Goal: Check status: Check status

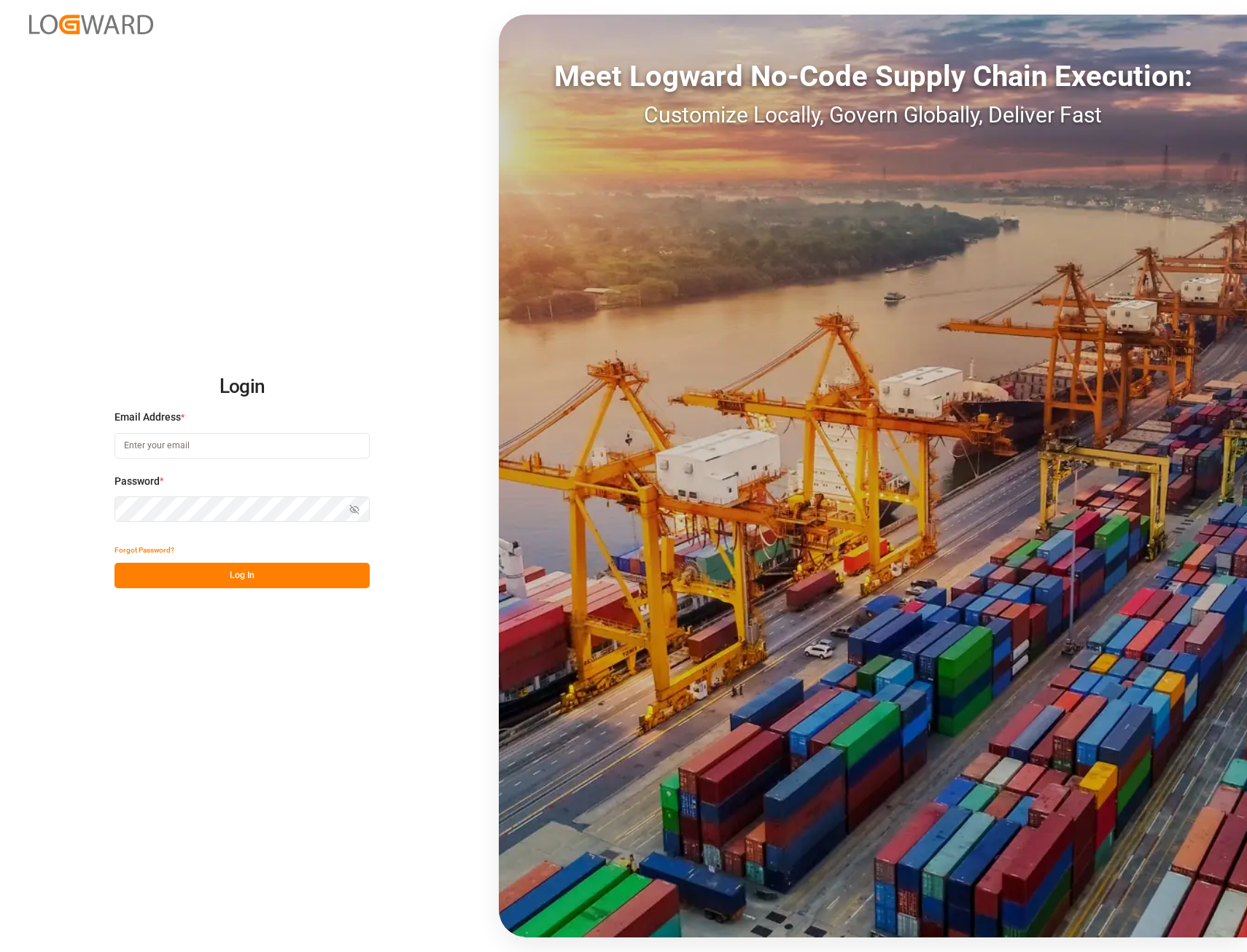
type input "[EMAIL_ADDRESS][PERSON_NAME][DOMAIN_NAME]"
click at [244, 580] on button "Log In" at bounding box center [242, 575] width 255 height 26
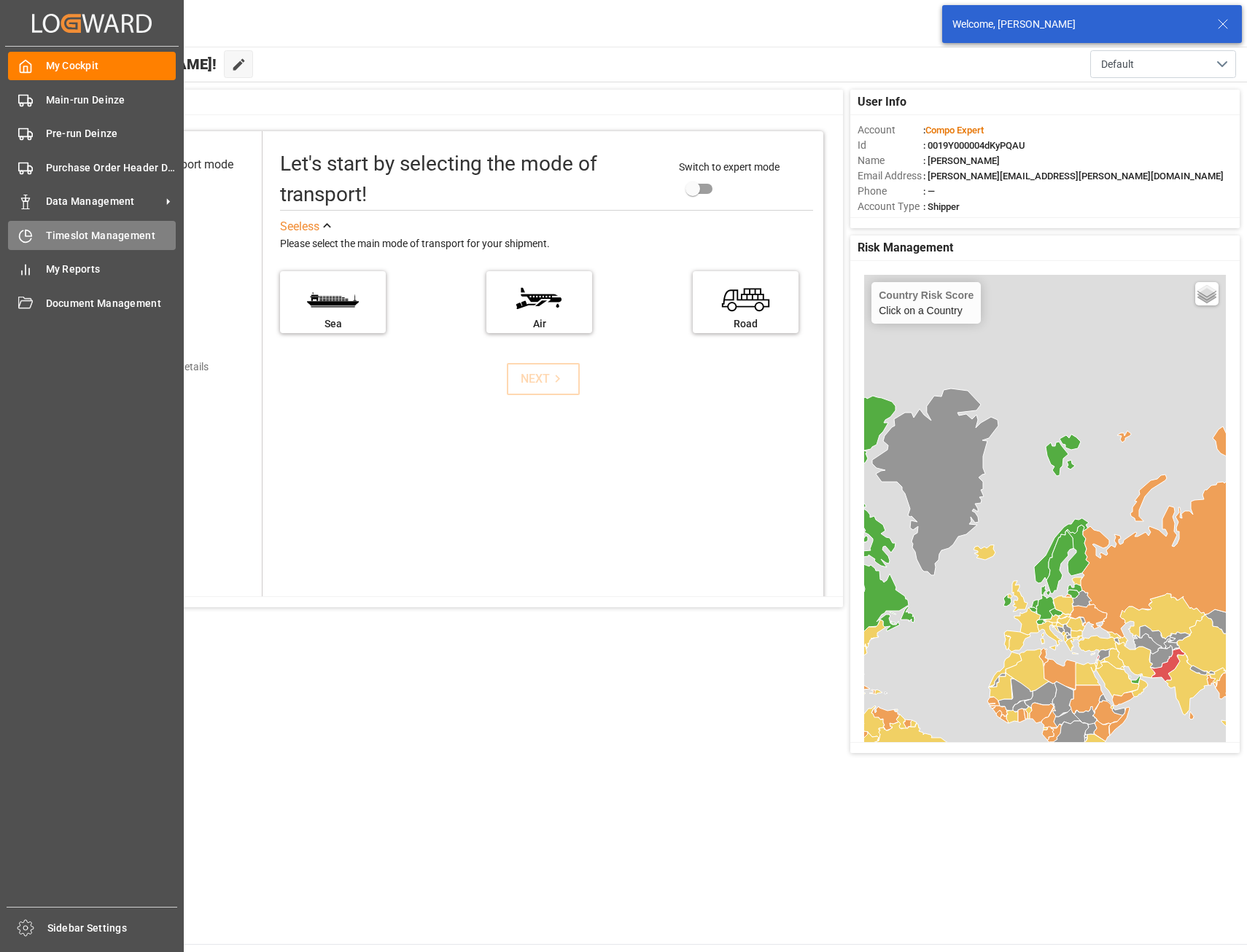
click at [109, 235] on span "Timeslot Management" at bounding box center [111, 236] width 130 height 15
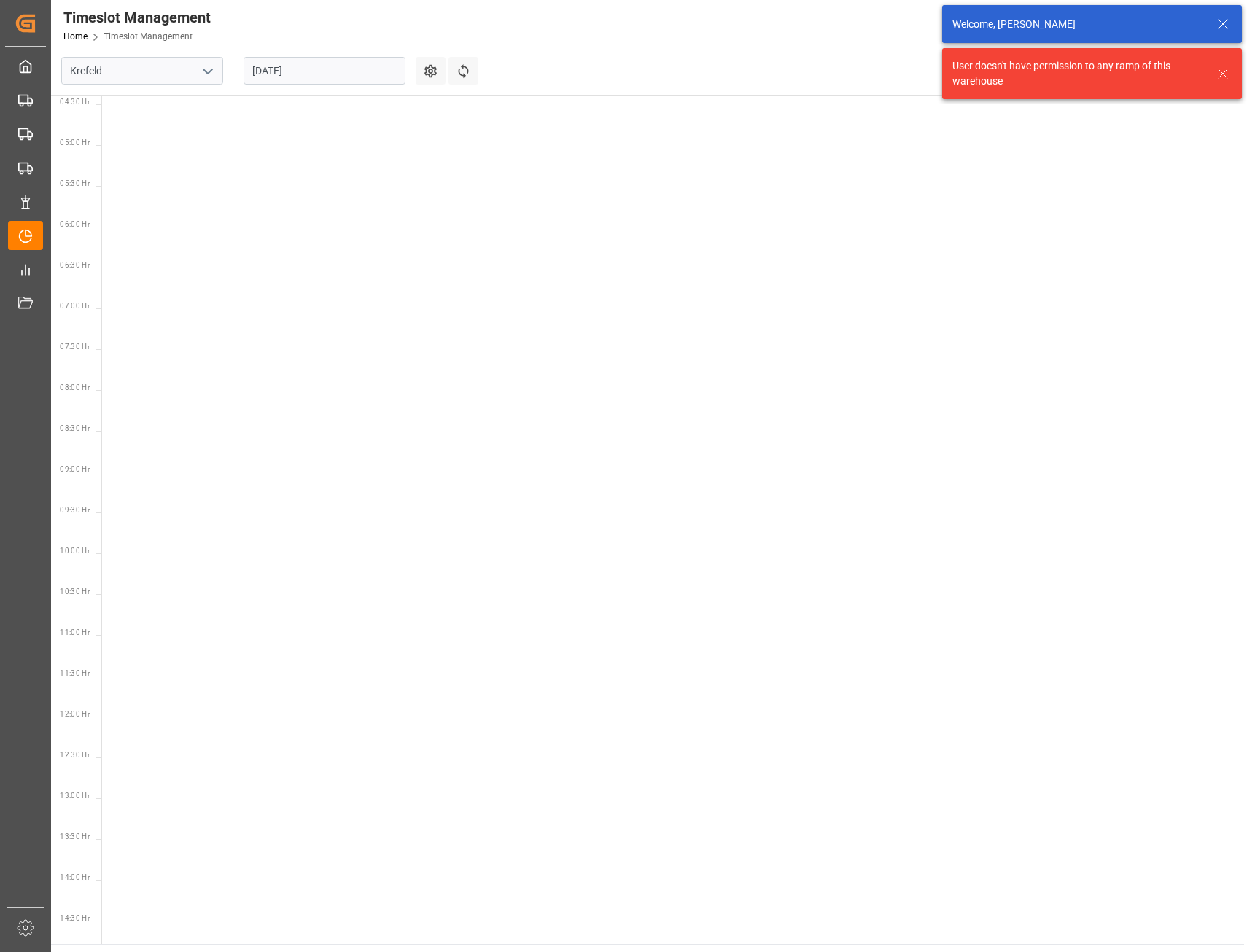
scroll to position [592, 0]
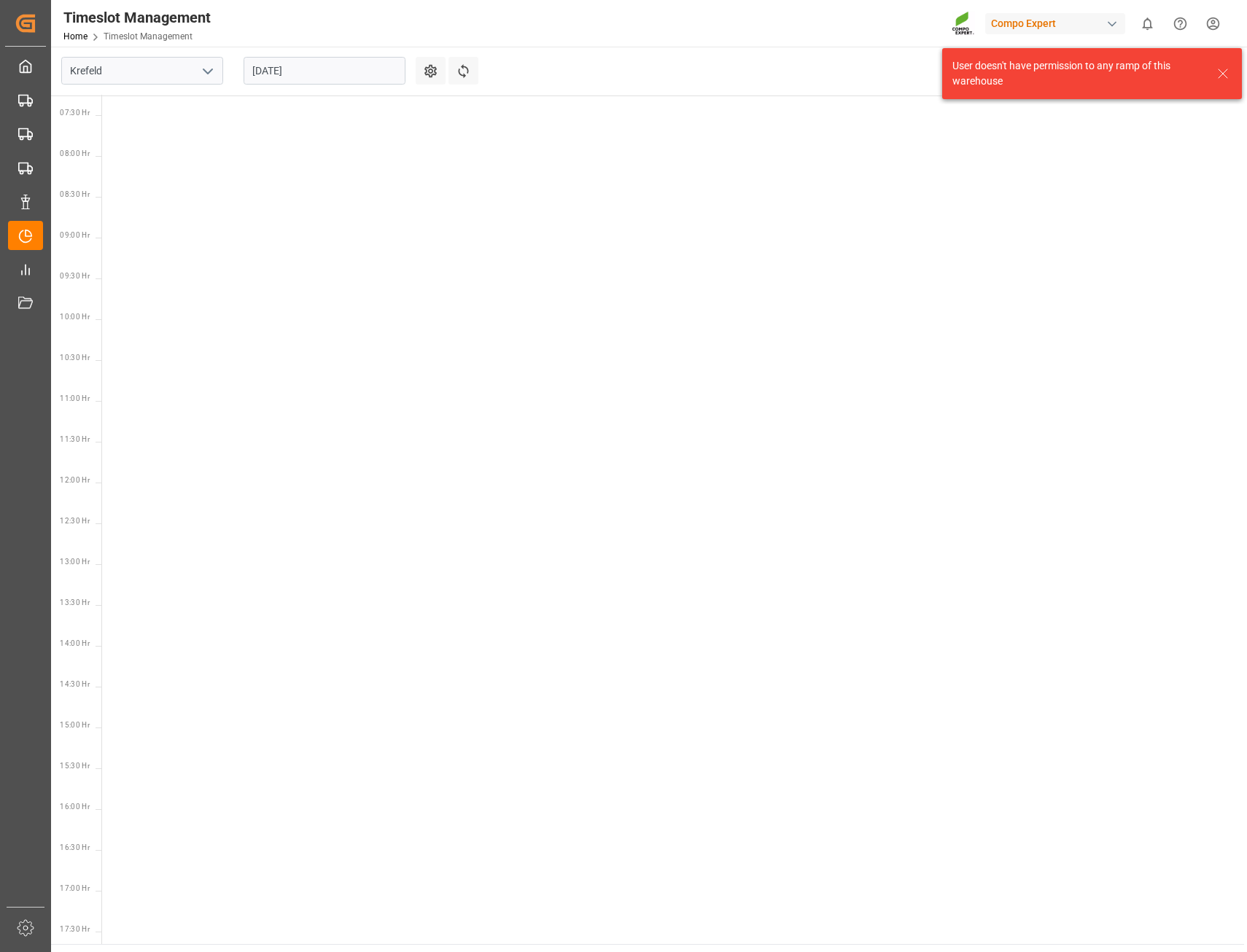
click at [205, 70] on icon "open menu" at bounding box center [208, 71] width 18 height 18
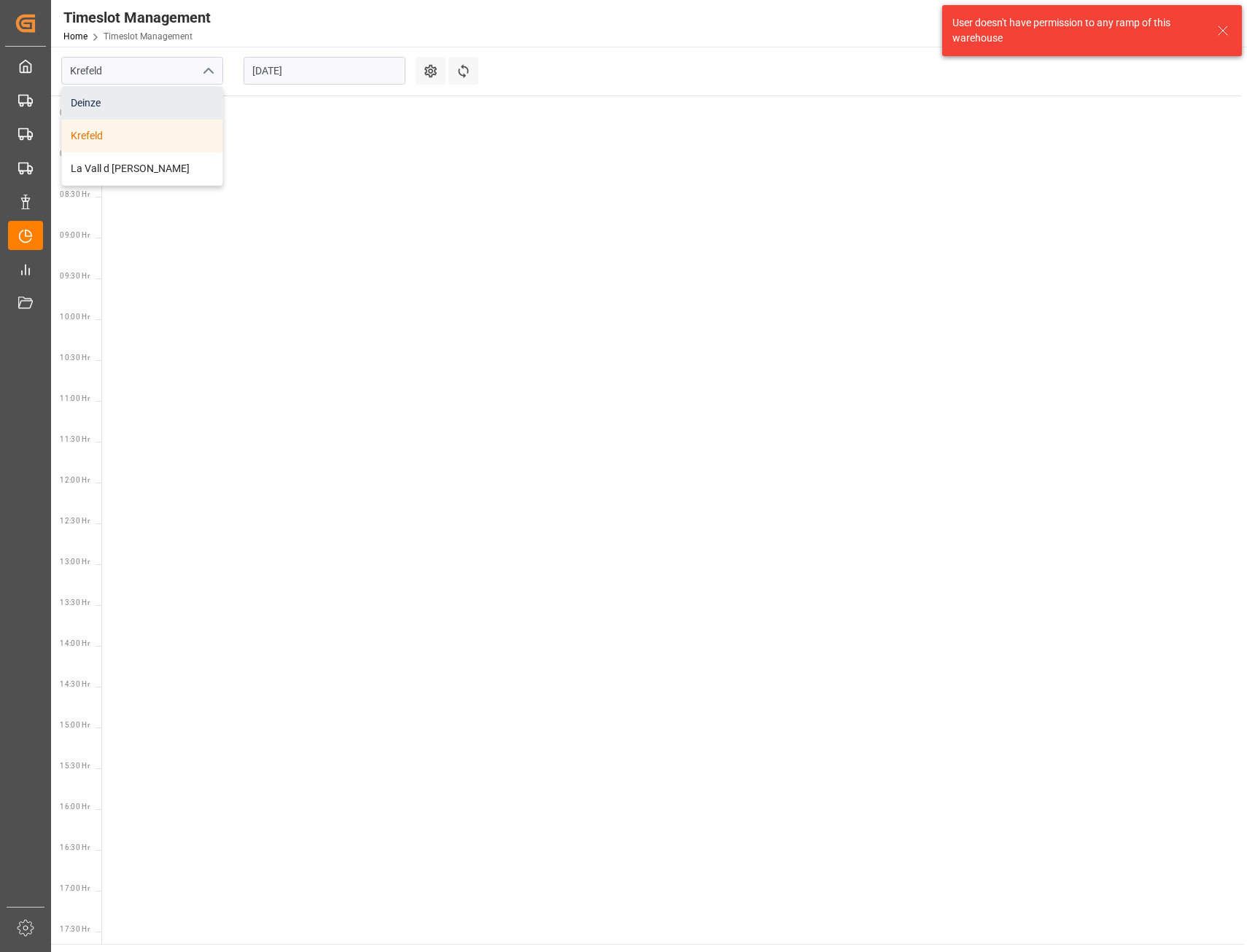
click at [130, 112] on div "Deinze" at bounding box center [142, 103] width 161 height 33
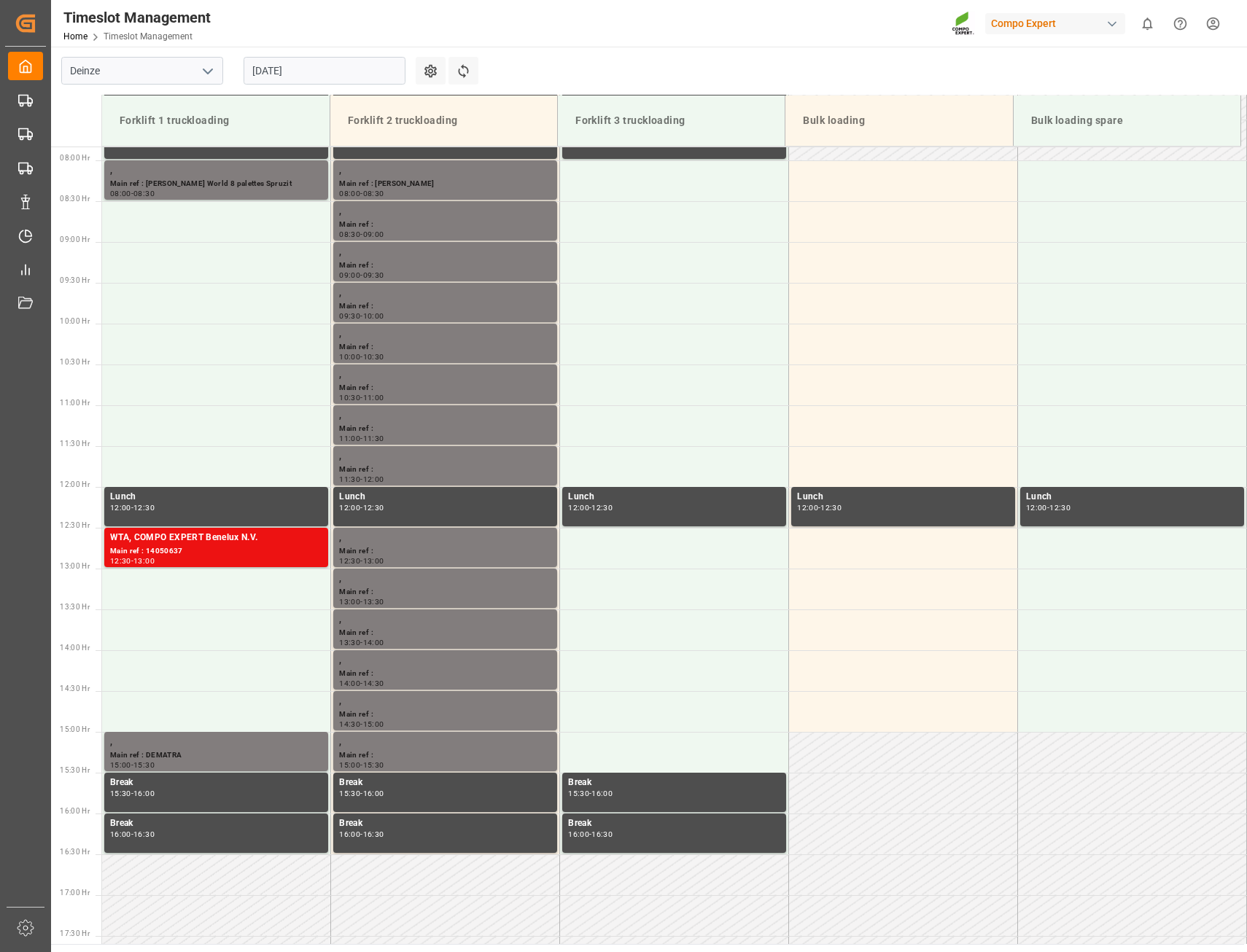
scroll to position [644, 0]
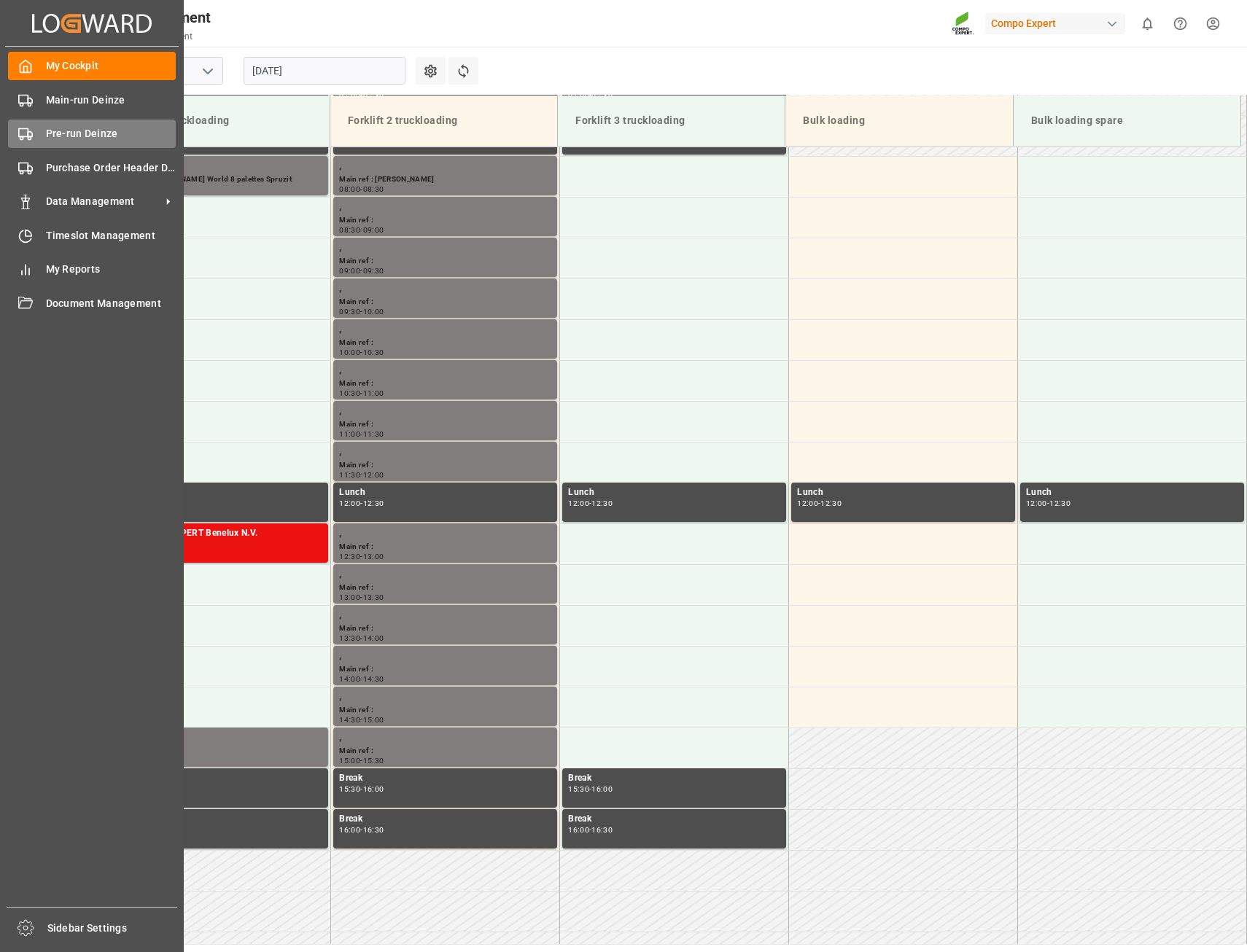
click at [86, 131] on span "Pre-run Deinze" at bounding box center [111, 133] width 130 height 15
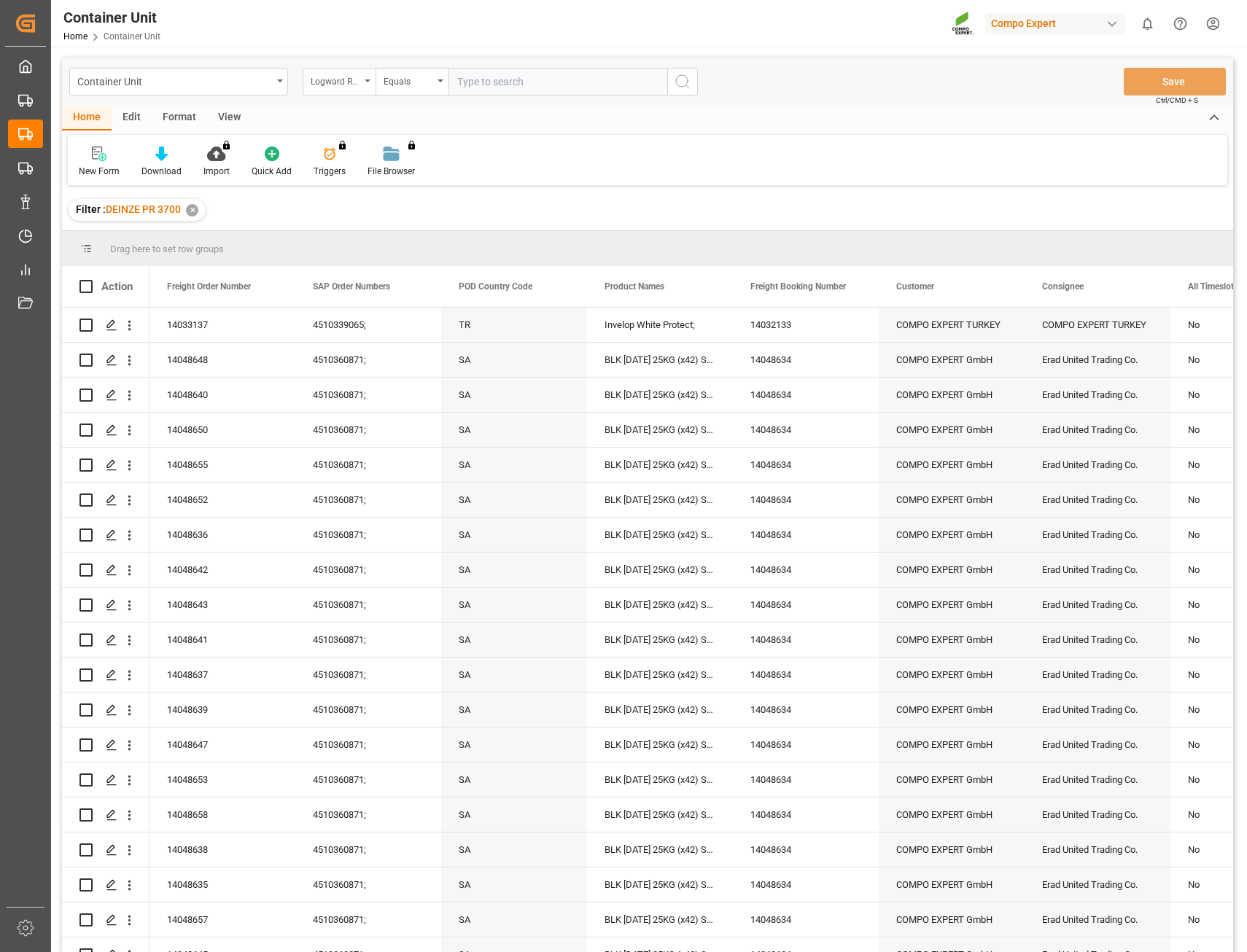
click at [363, 79] on div "Logward Reference" at bounding box center [339, 81] width 73 height 28
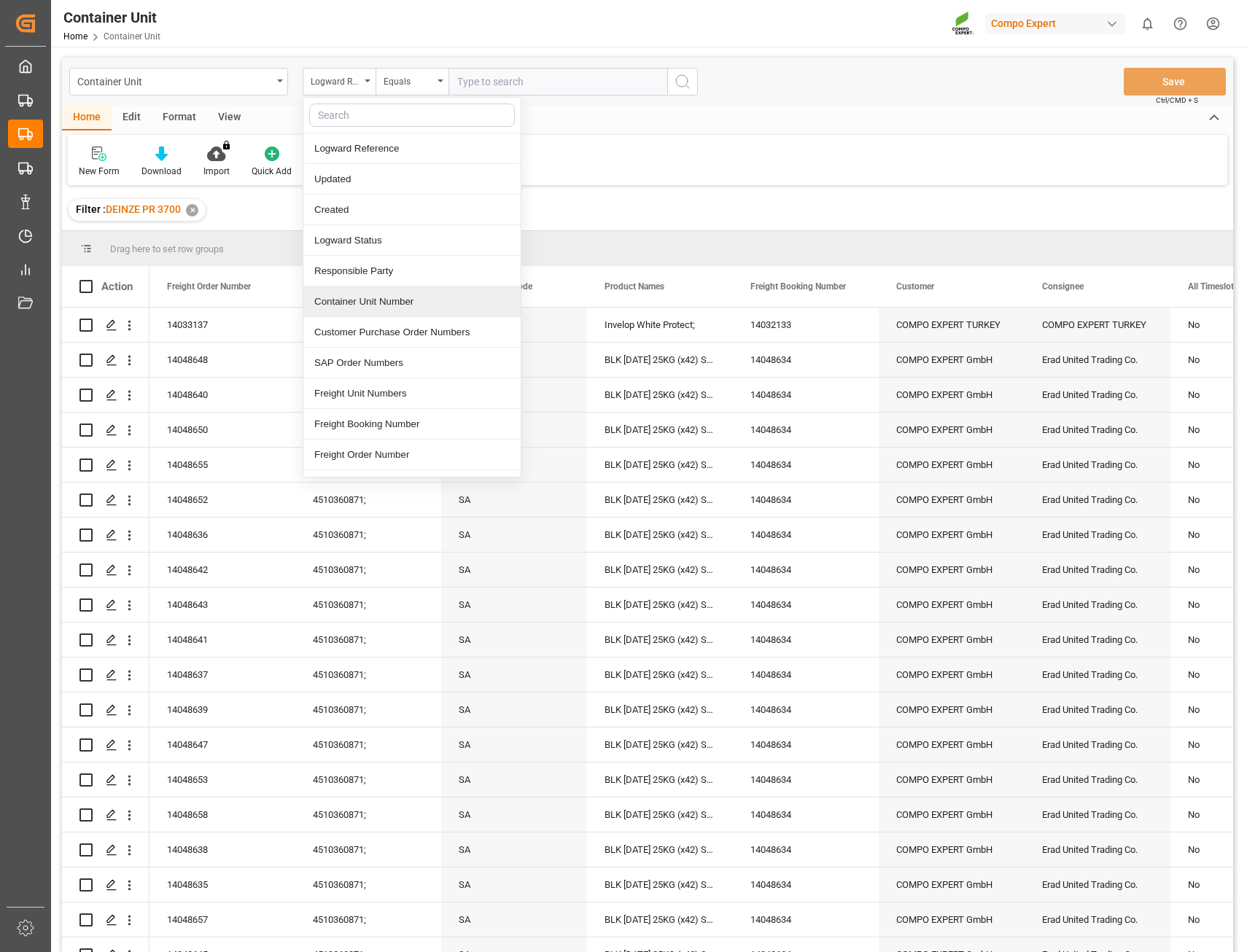
click at [362, 299] on div "Container Unit Number" at bounding box center [412, 302] width 218 height 30
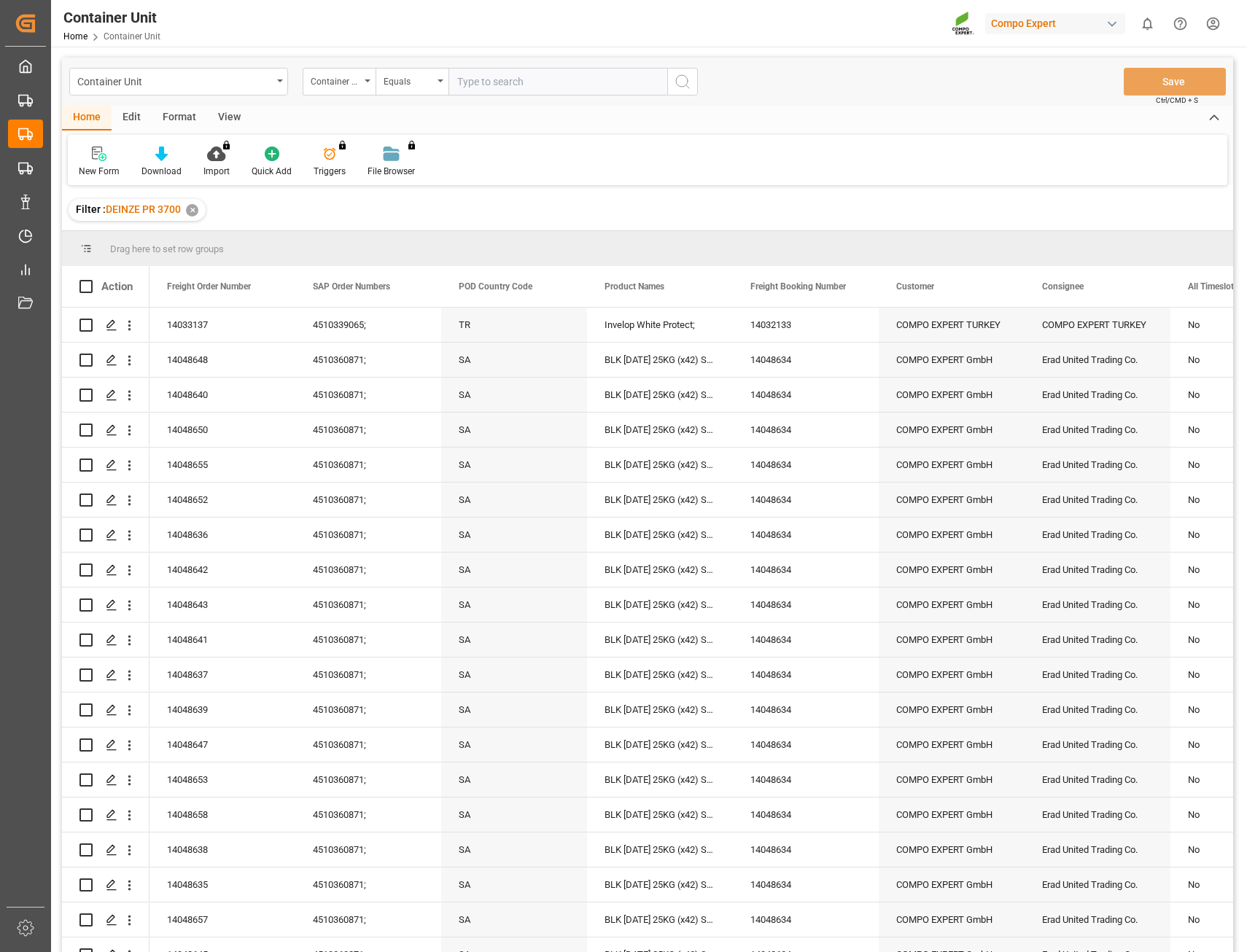
click at [524, 86] on input "text" at bounding box center [557, 81] width 219 height 28
type input "JAYU1098370"
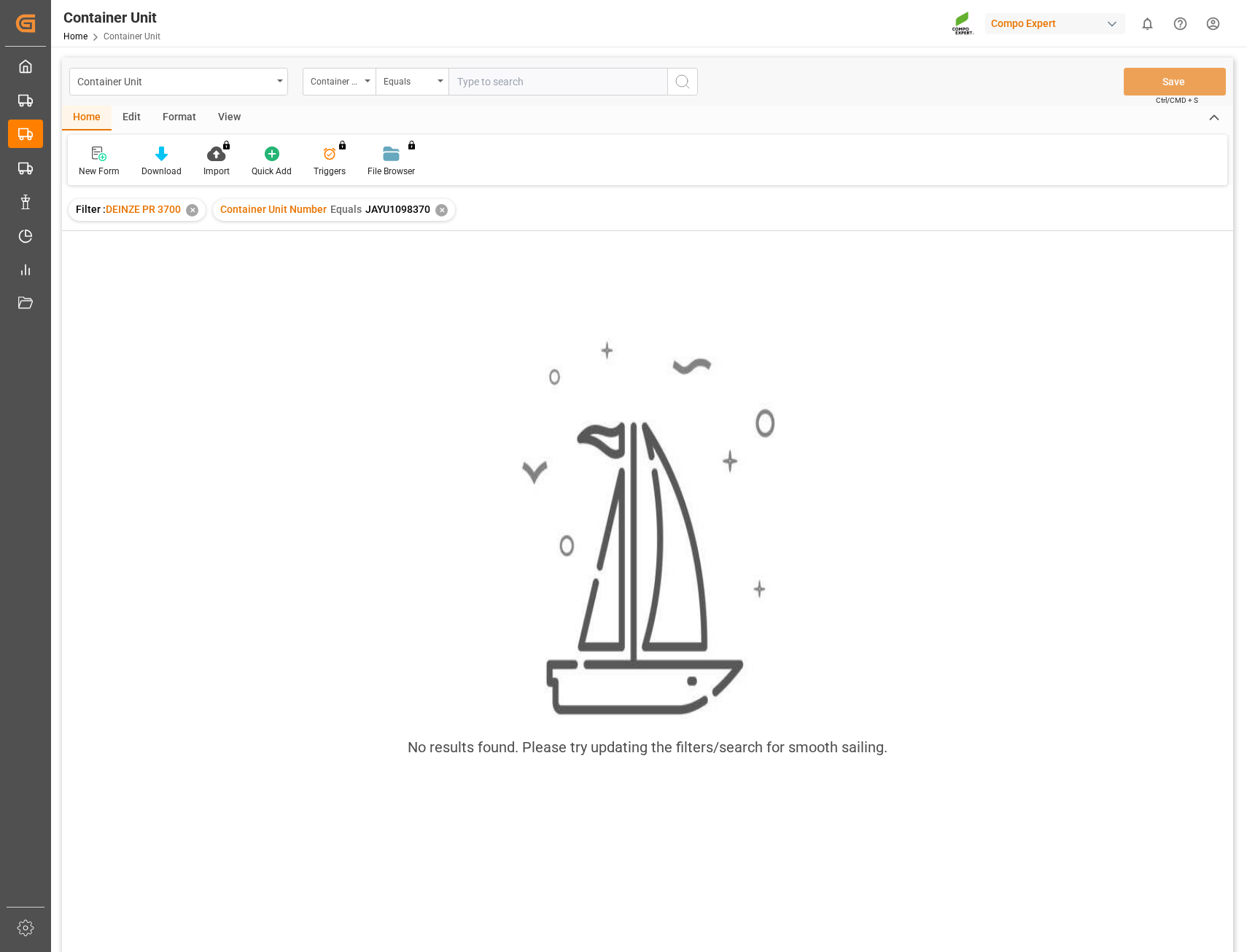
click at [193, 210] on div "✕" at bounding box center [192, 211] width 12 height 12
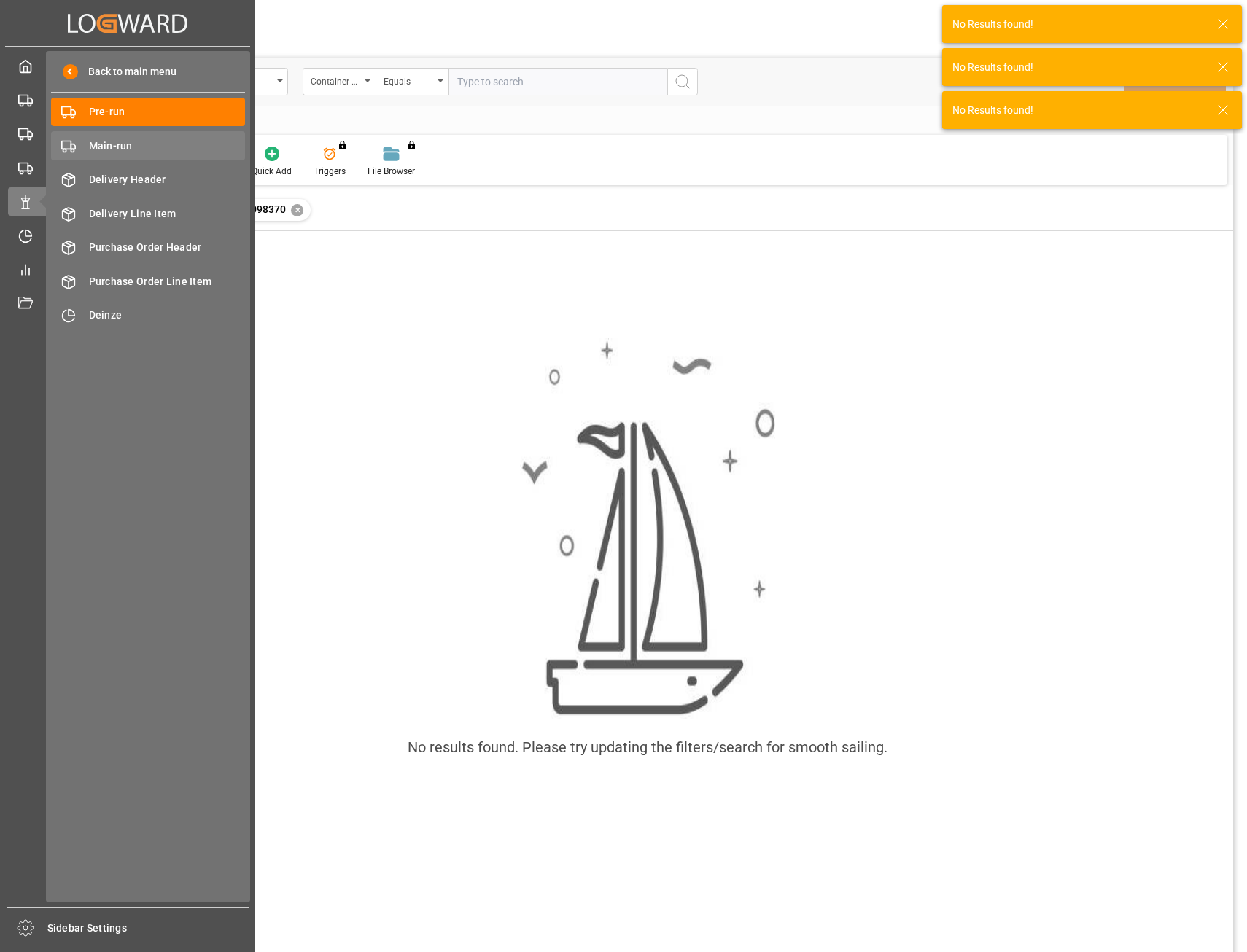
click at [98, 144] on span "Main-run" at bounding box center [168, 145] width 157 height 15
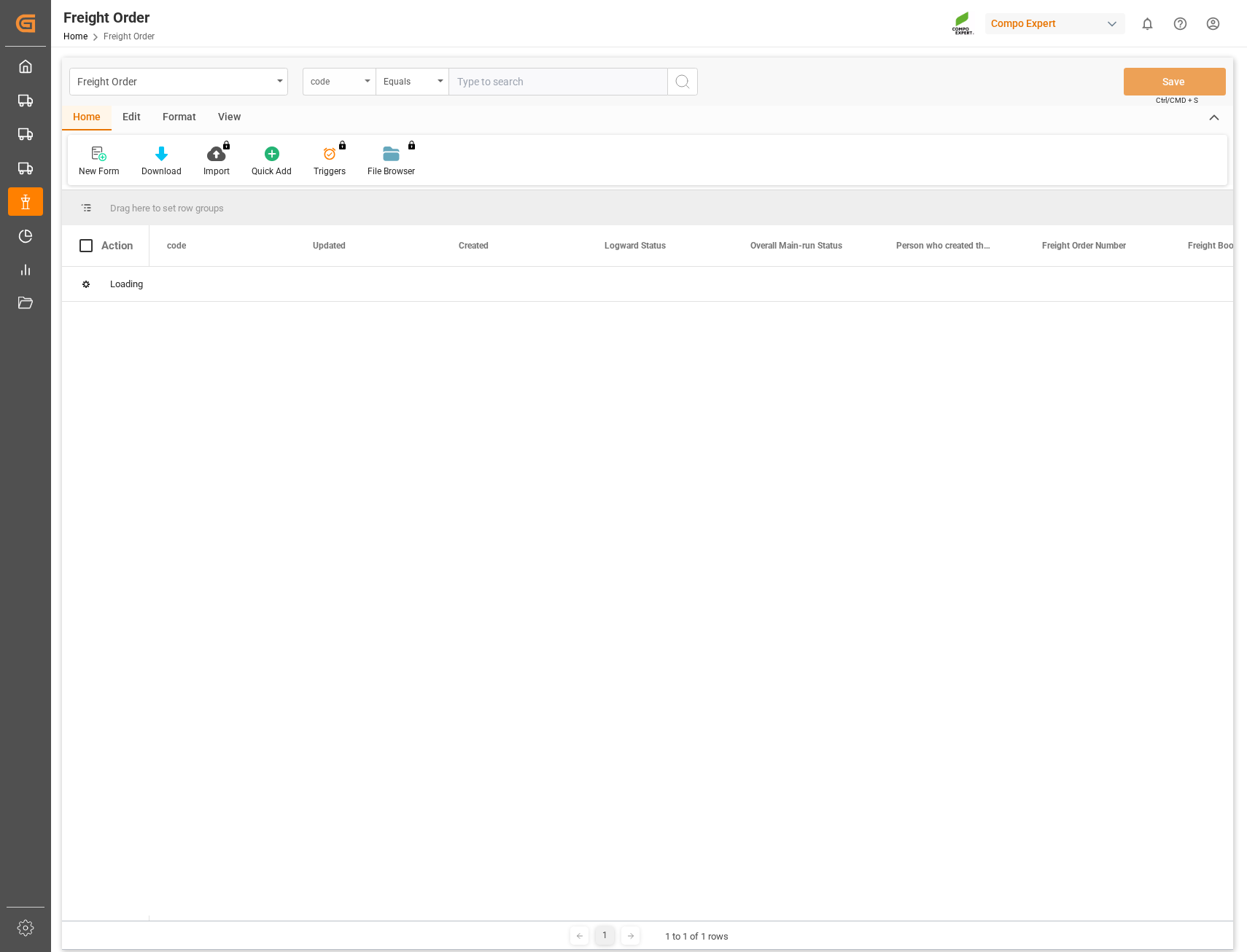
click at [369, 79] on div "code" at bounding box center [339, 81] width 73 height 28
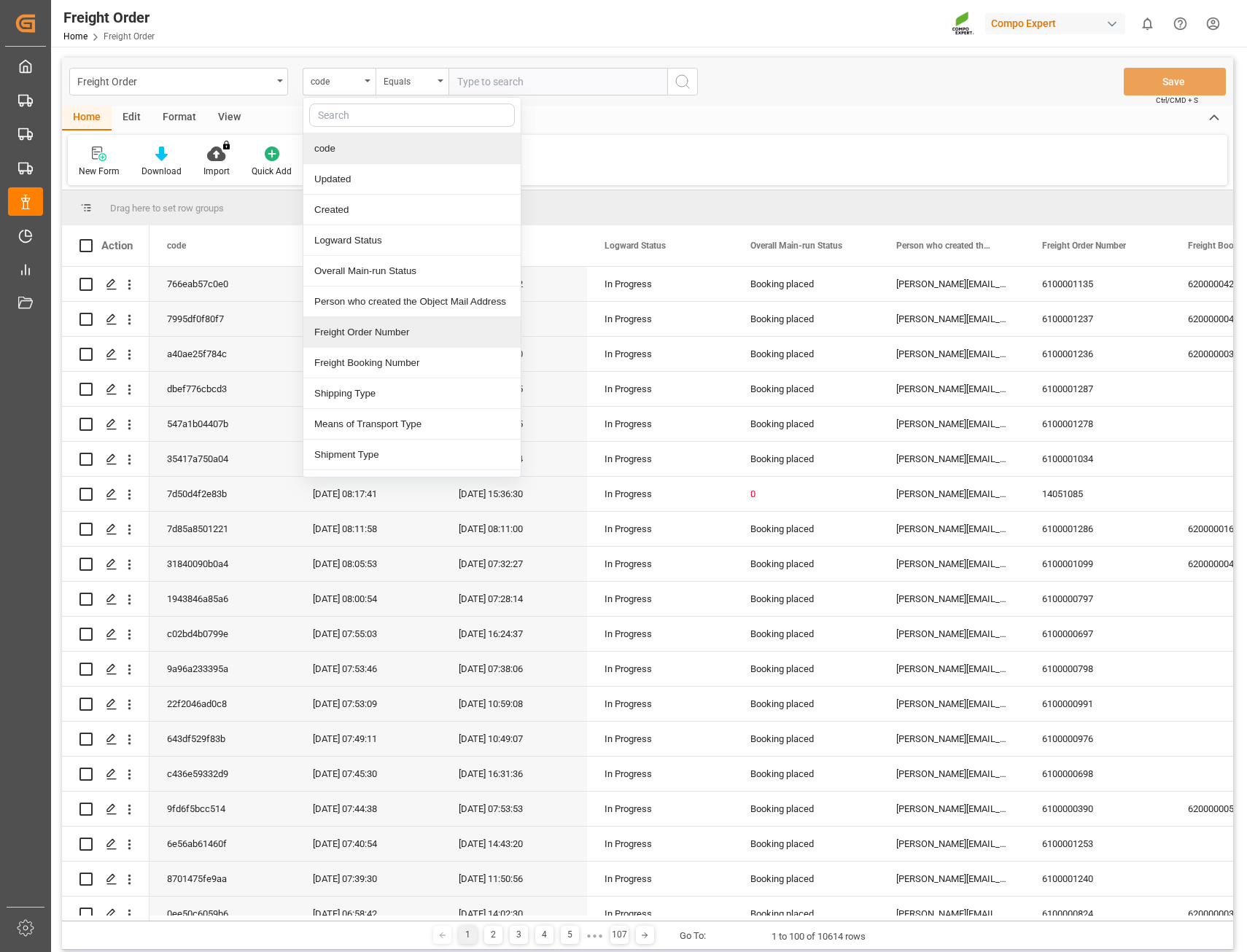
click at [376, 335] on div "Freight Order Number" at bounding box center [412, 333] width 218 height 30
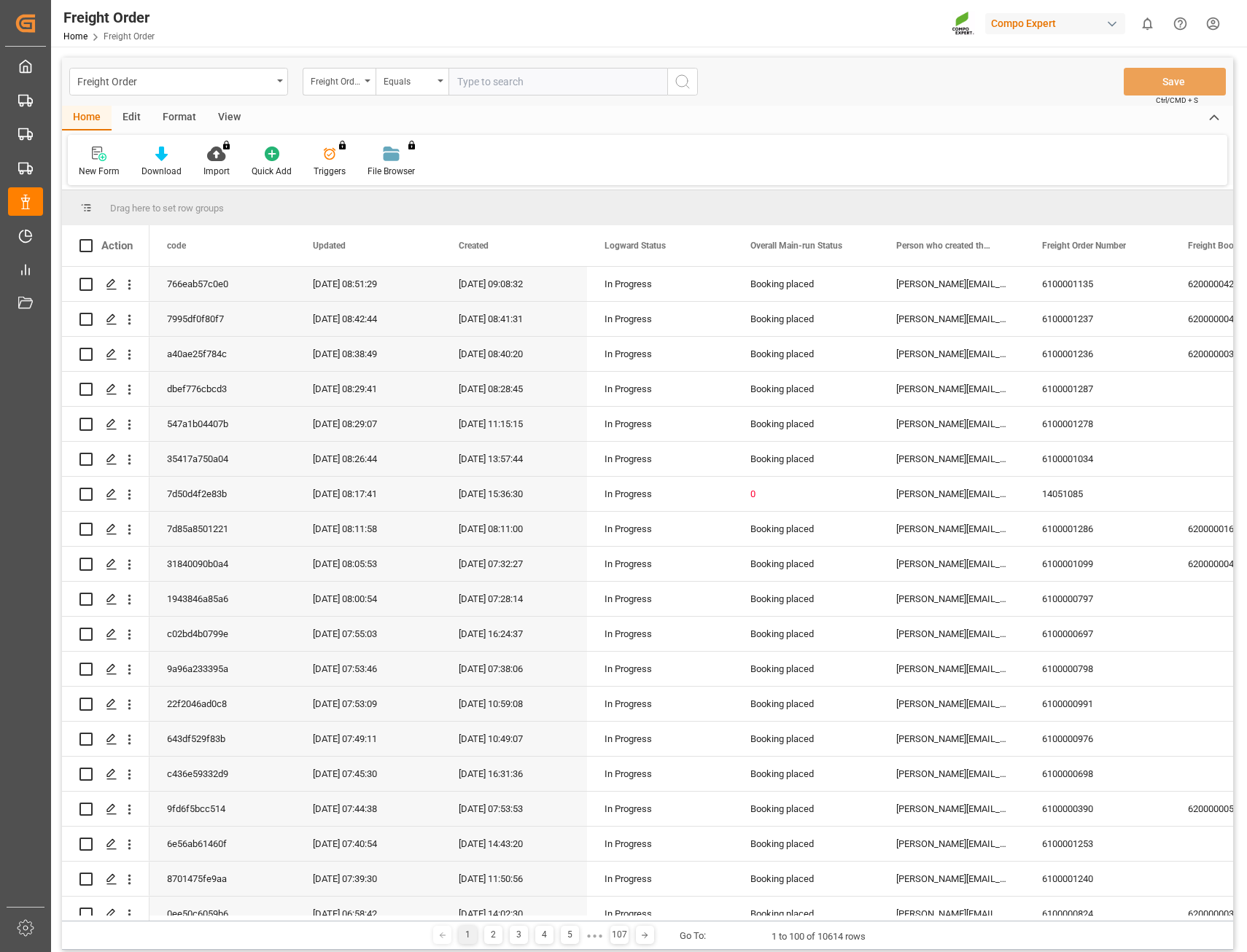
click at [489, 76] on input "text" at bounding box center [557, 81] width 219 height 28
type input "4510355901"
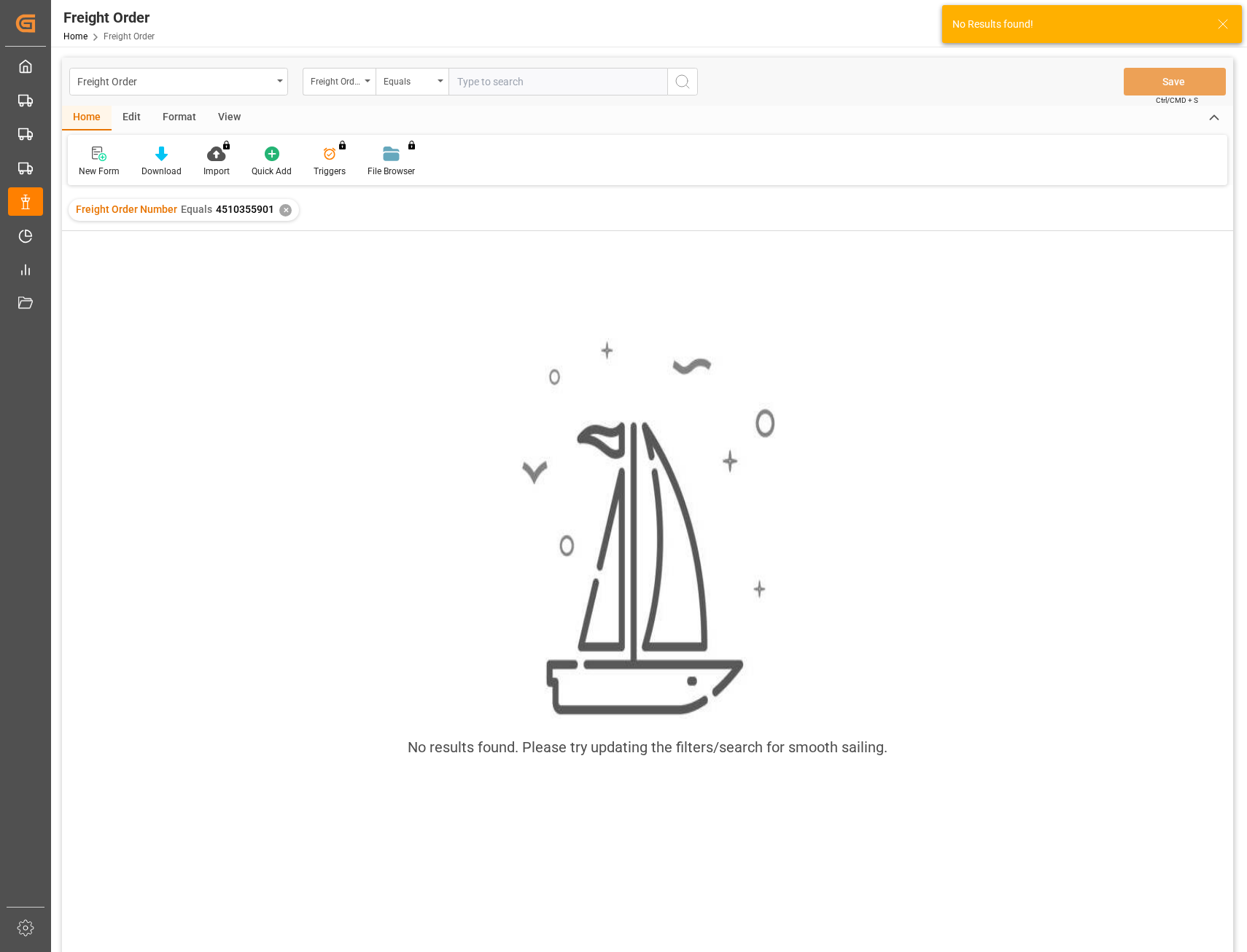
click at [489, 79] on input "text" at bounding box center [557, 81] width 219 height 28
click at [279, 214] on div "✕" at bounding box center [285, 211] width 12 height 12
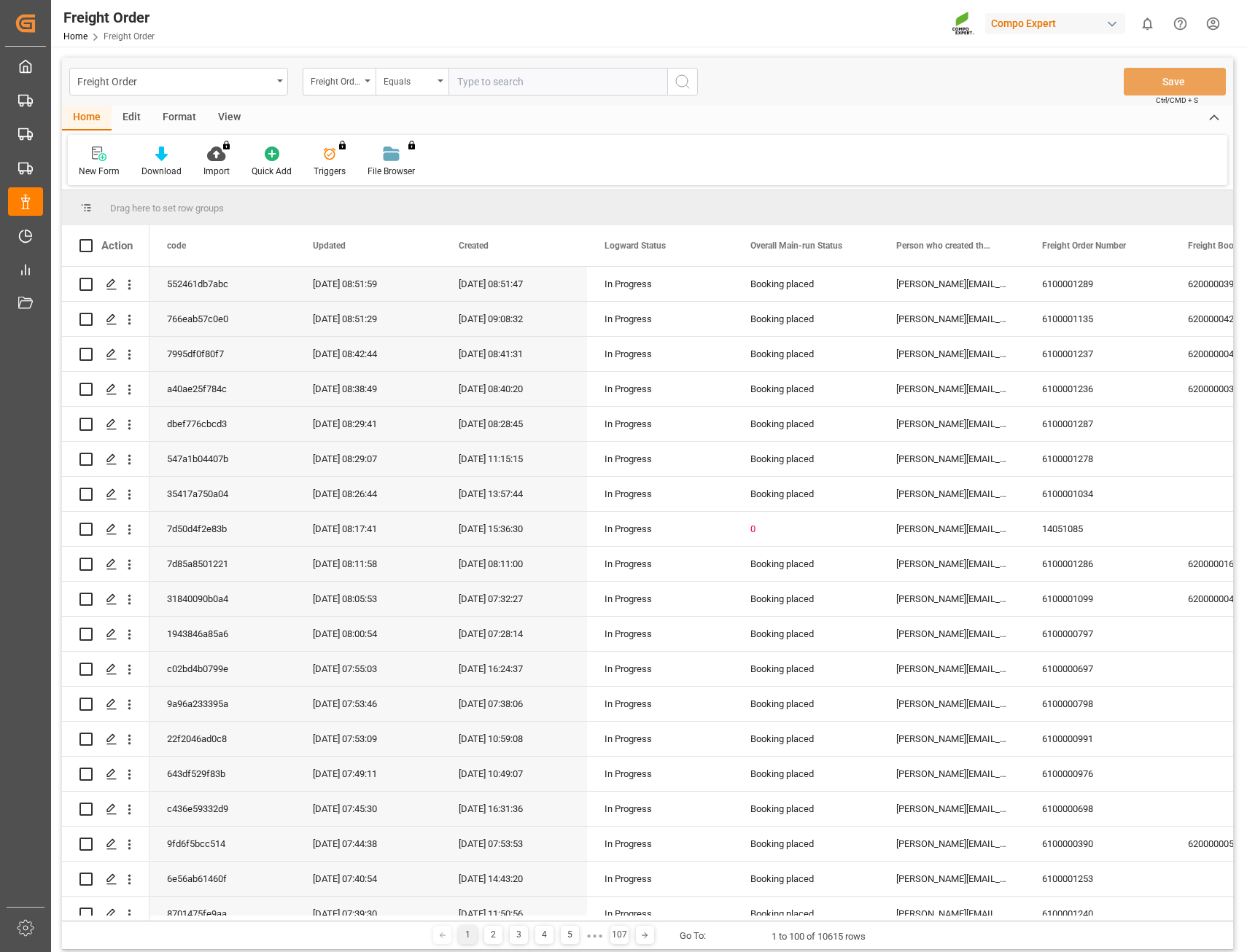
click at [497, 84] on input "text" at bounding box center [557, 81] width 219 height 28
type input "14045831"
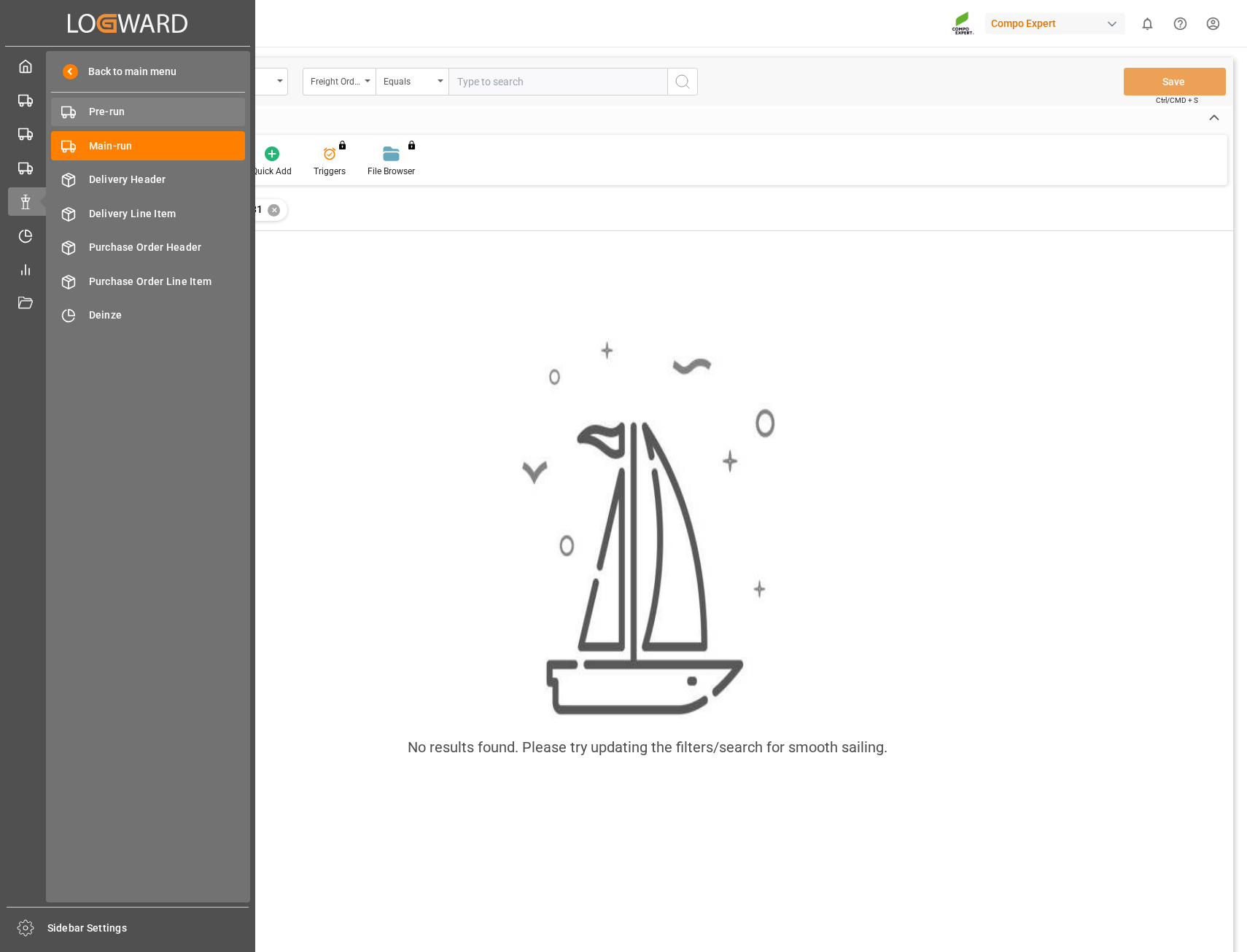
click at [101, 113] on span "Pre-run" at bounding box center [168, 112] width 157 height 15
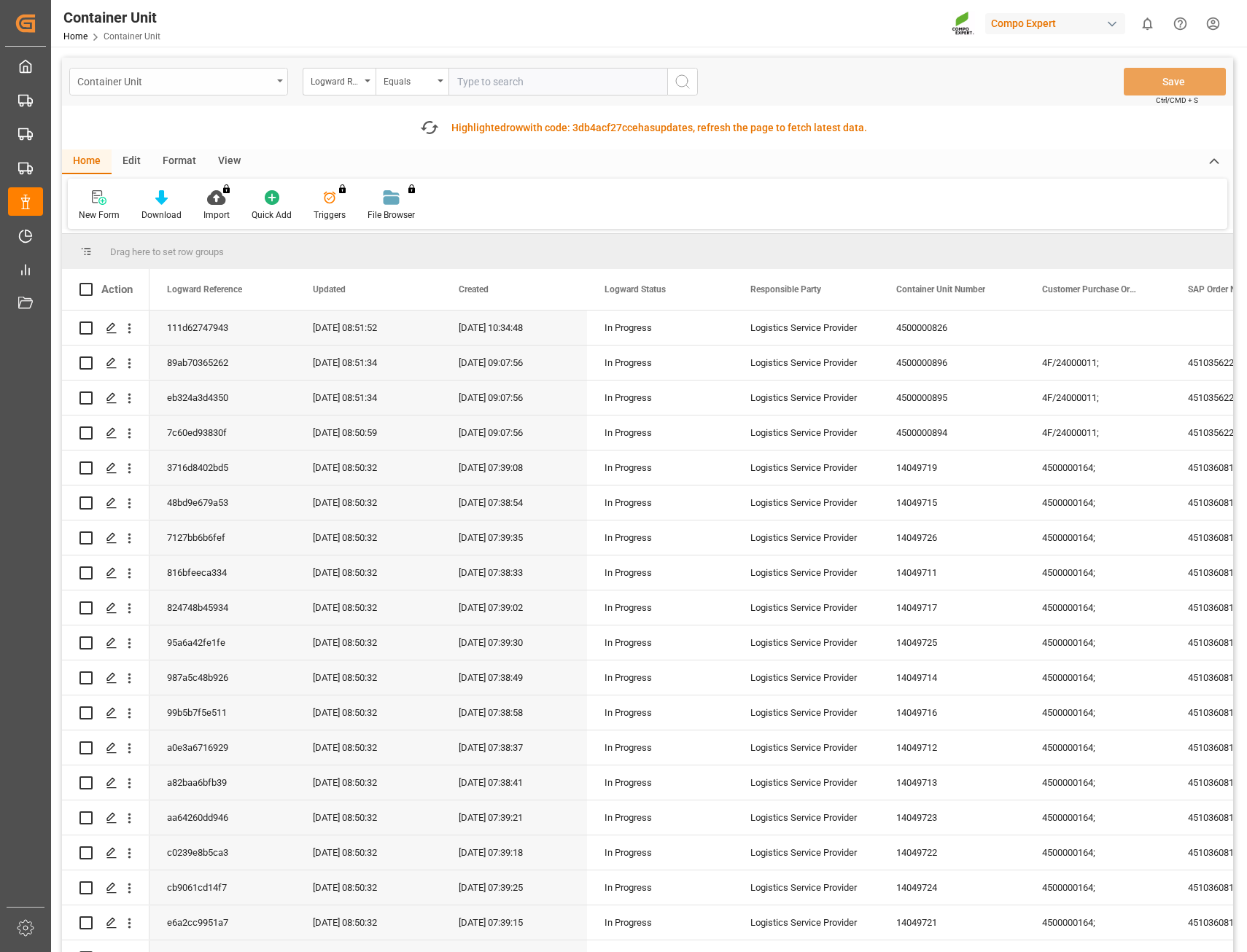
click at [270, 75] on div "Container Unit" at bounding box center [175, 80] width 194 height 18
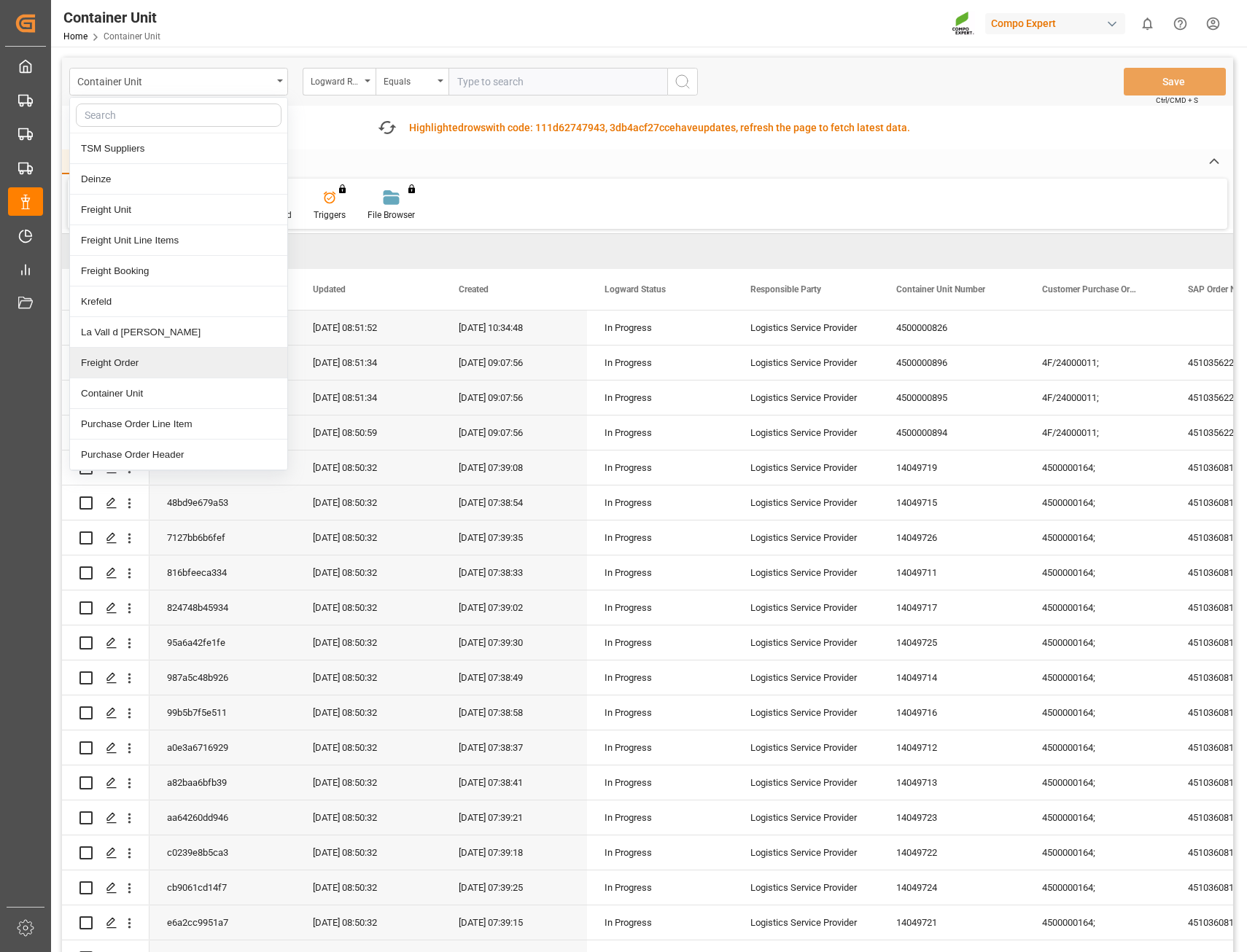
click at [161, 351] on div "Freight Order" at bounding box center [178, 363] width 218 height 30
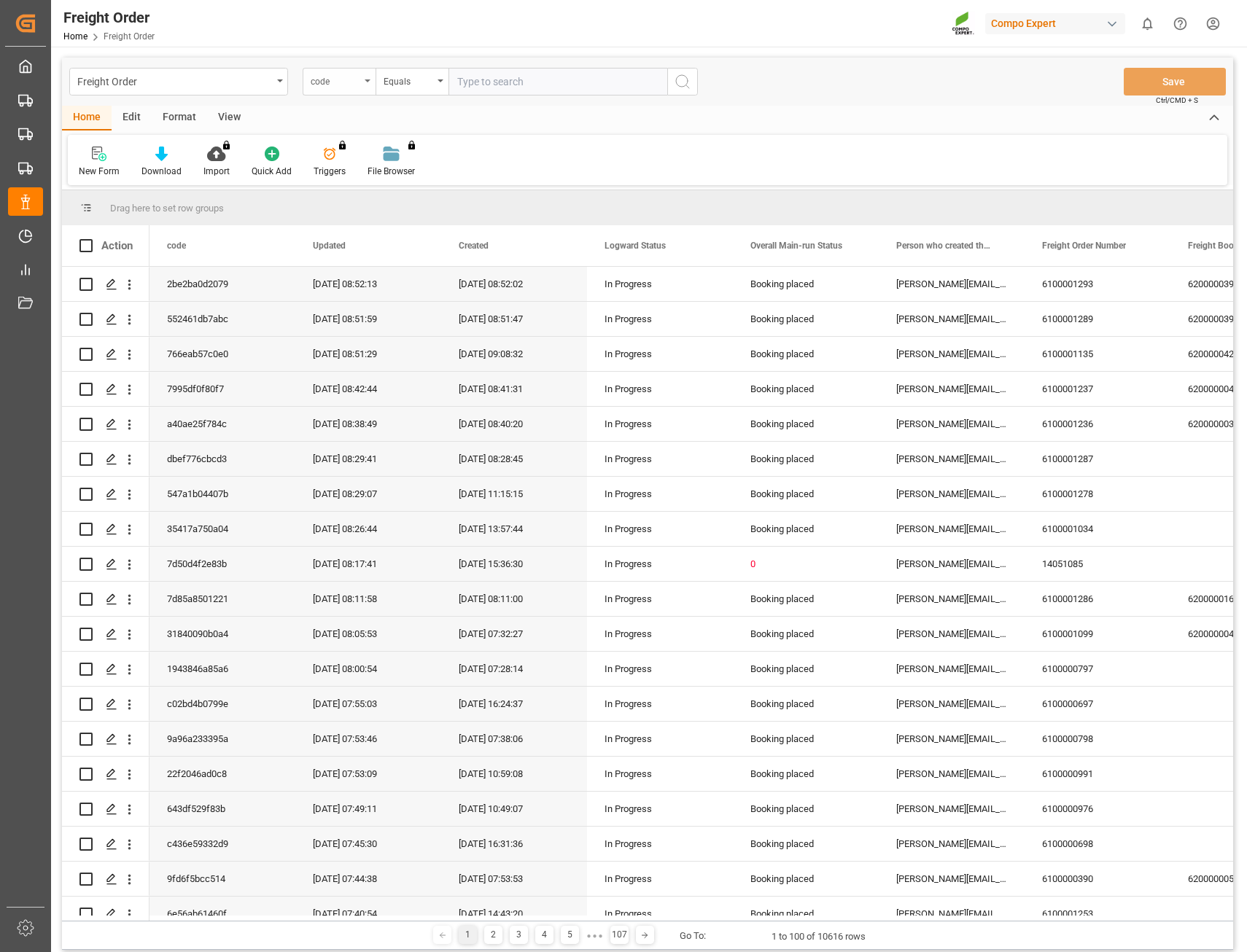
click at [367, 82] on div "code" at bounding box center [339, 81] width 73 height 28
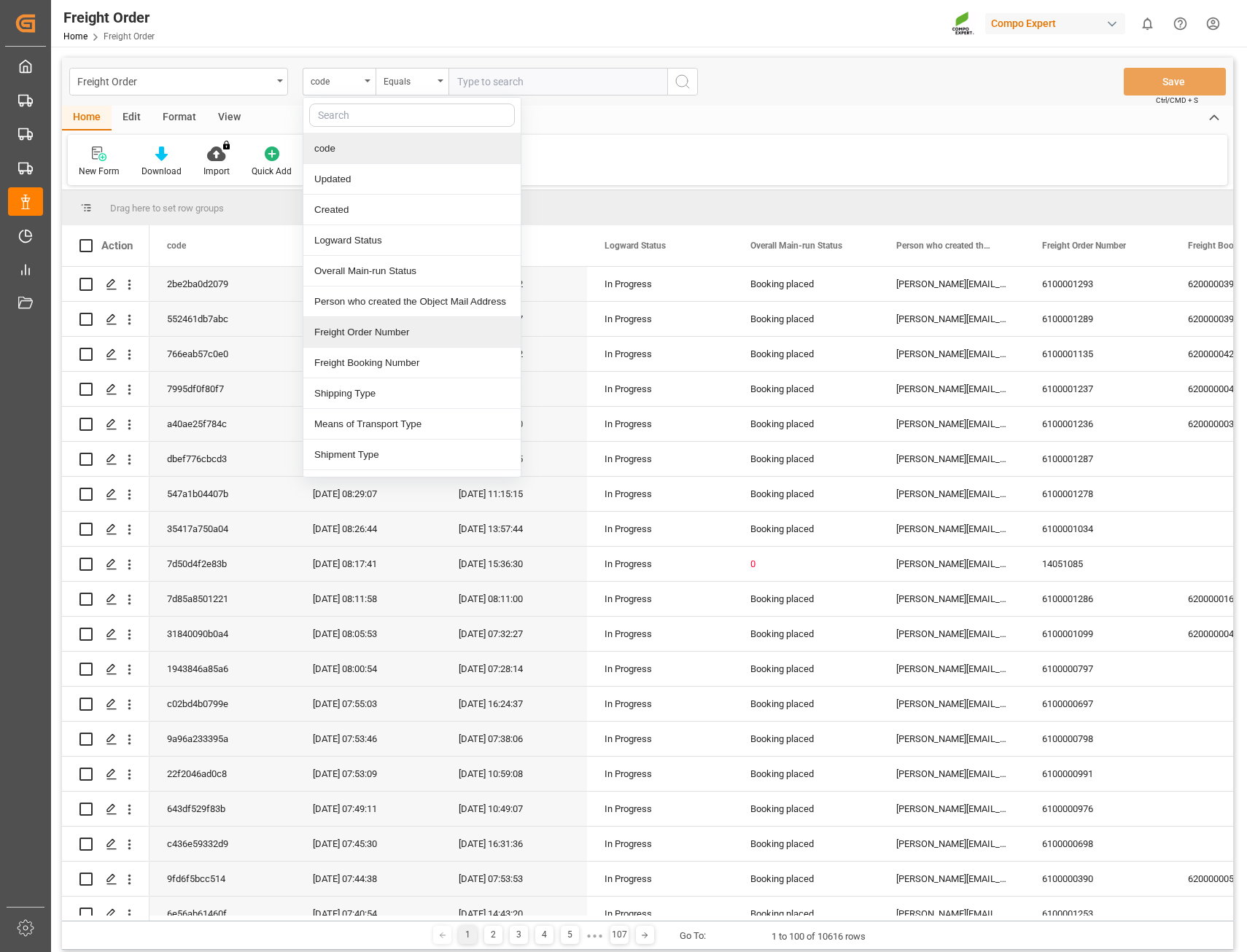
click at [357, 329] on div "Freight Order Number" at bounding box center [412, 333] width 218 height 30
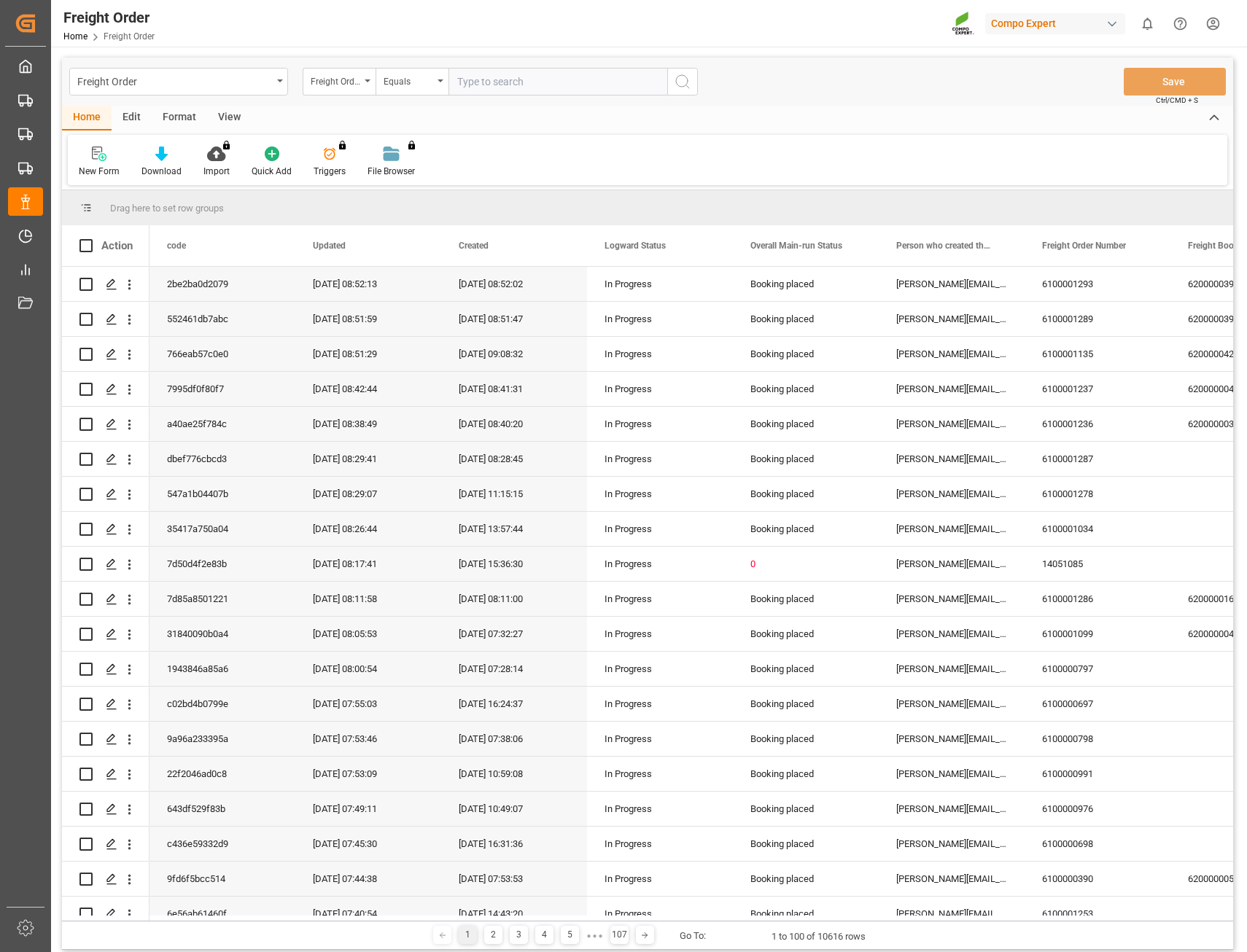
click at [499, 87] on input "text" at bounding box center [557, 81] width 219 height 28
type input "14045831"
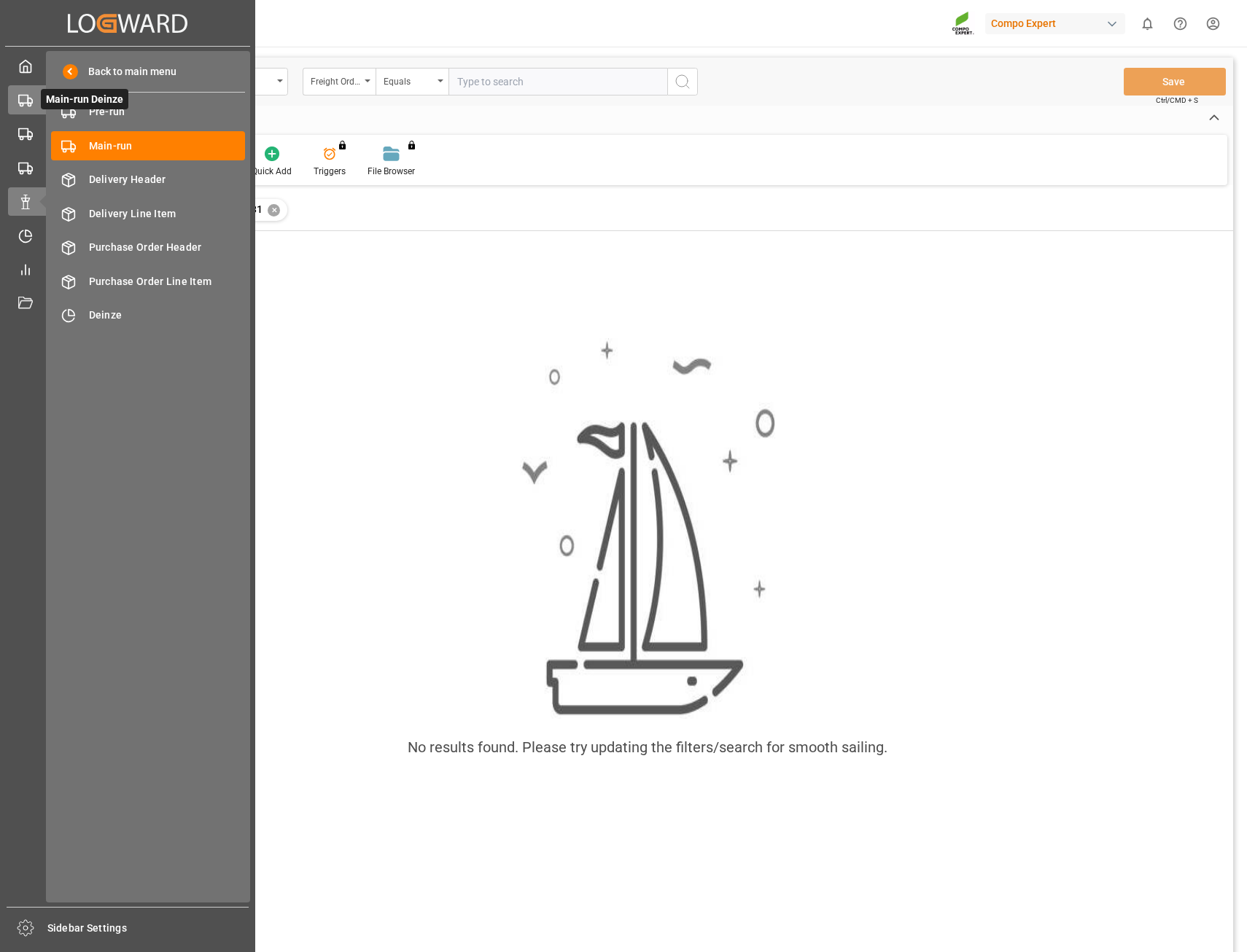
click at [21, 101] on icon at bounding box center [25, 101] width 14 height 14
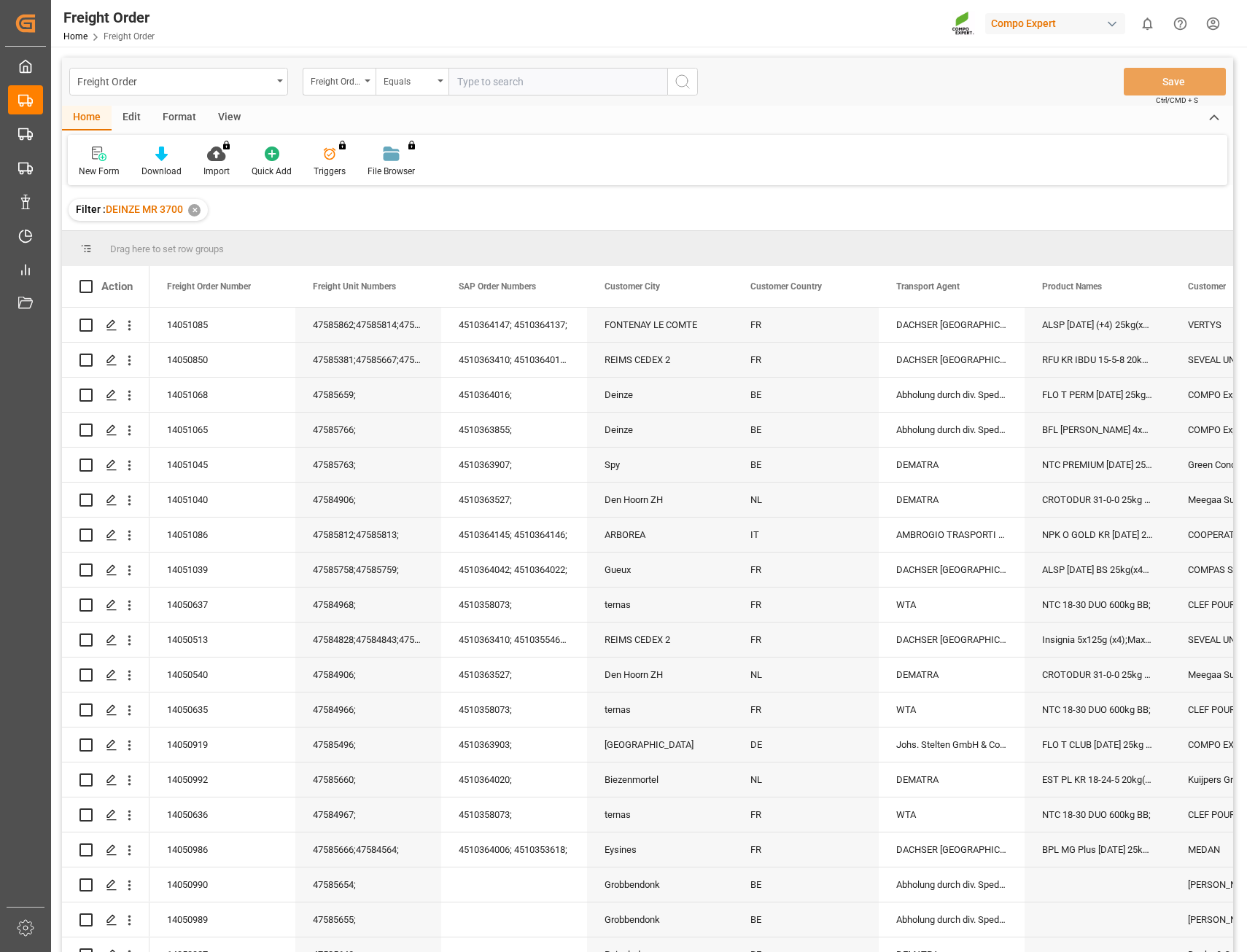
click at [474, 87] on input "text" at bounding box center [557, 81] width 219 height 28
click at [488, 79] on input "text" at bounding box center [557, 81] width 219 height 28
type input "14045831"
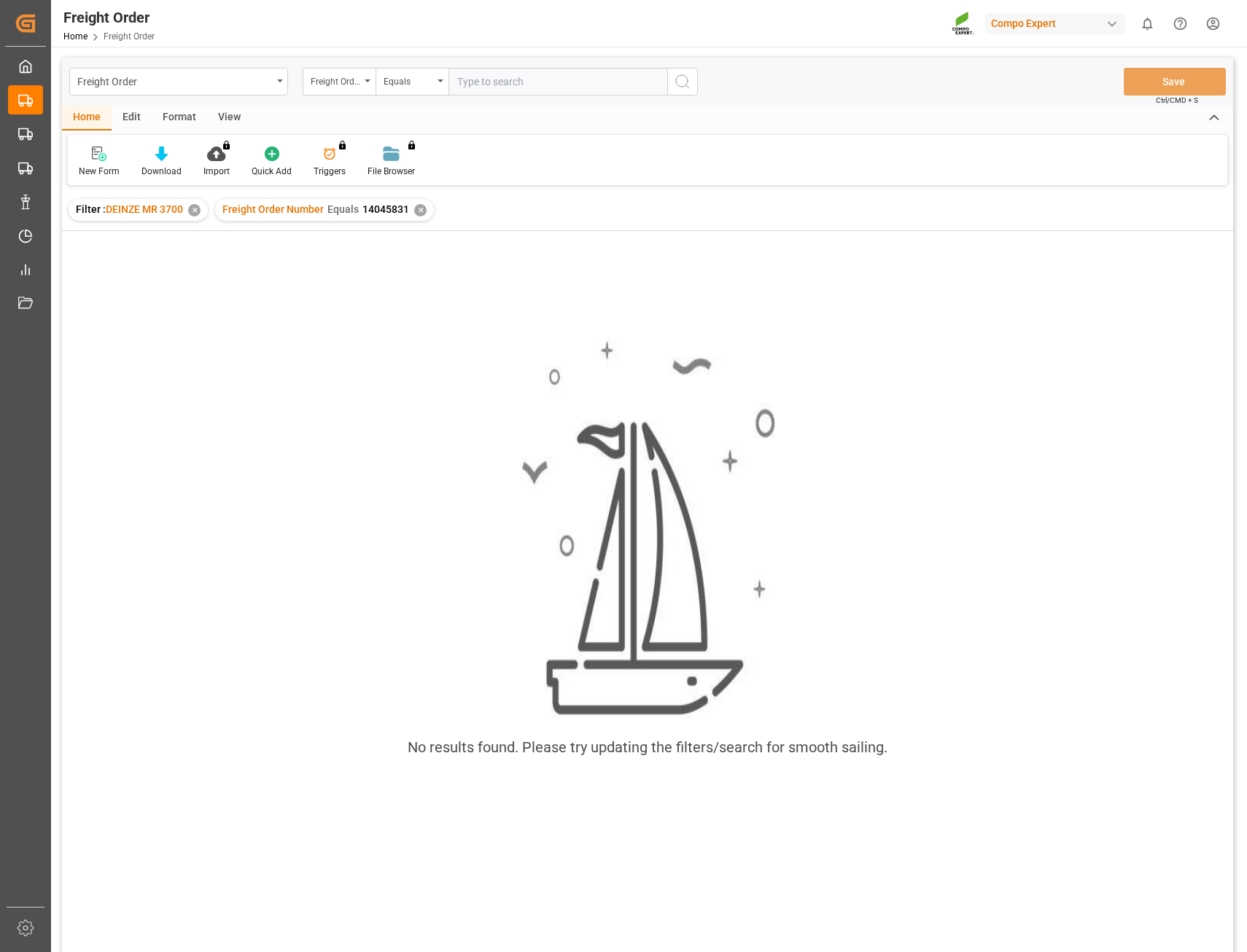
click at [196, 210] on div "✕" at bounding box center [194, 211] width 12 height 12
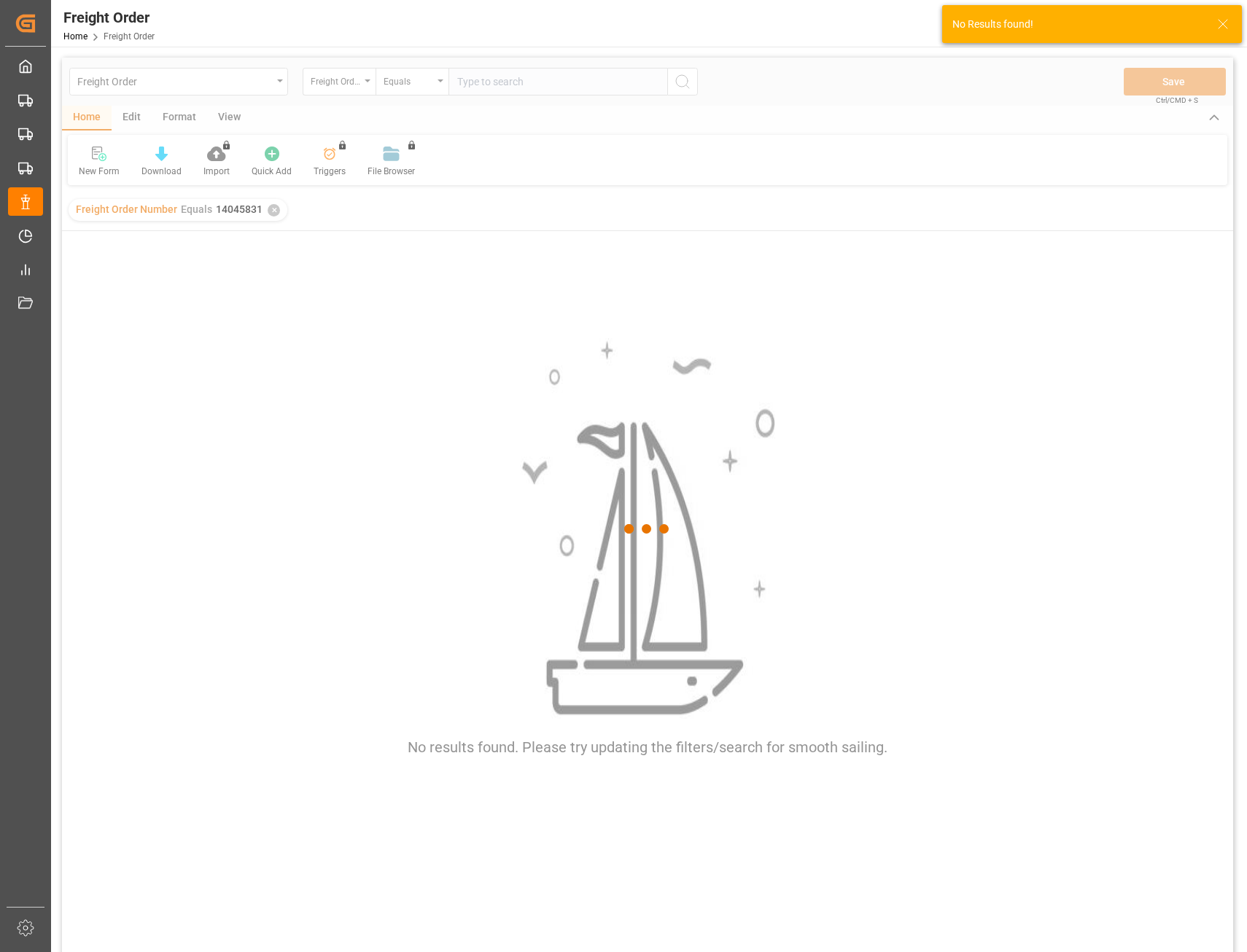
click at [508, 89] on div at bounding box center [647, 530] width 1171 height 944
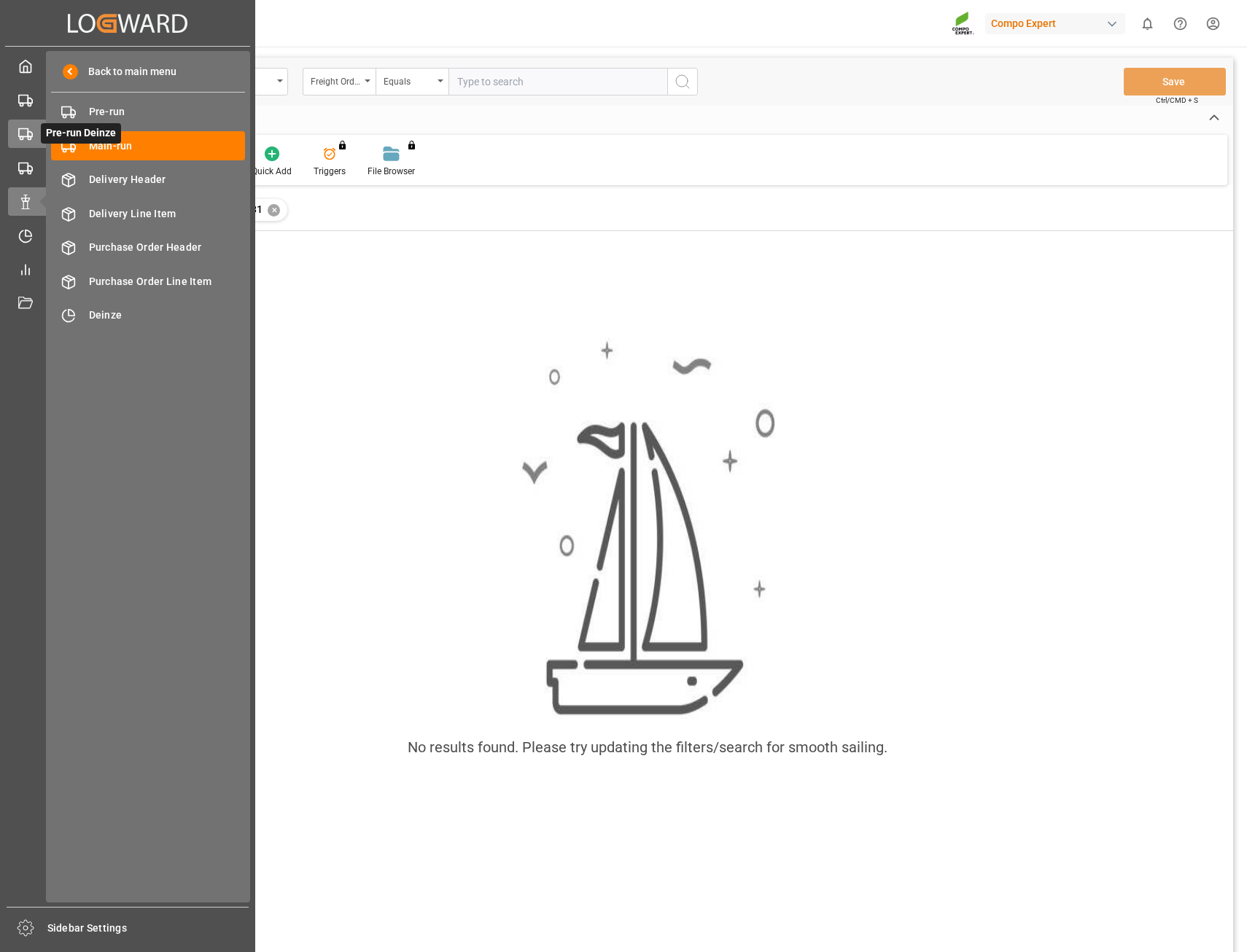
click at [29, 145] on div "Pre-run Deinze Pre-run Deinze" at bounding box center [128, 134] width 239 height 29
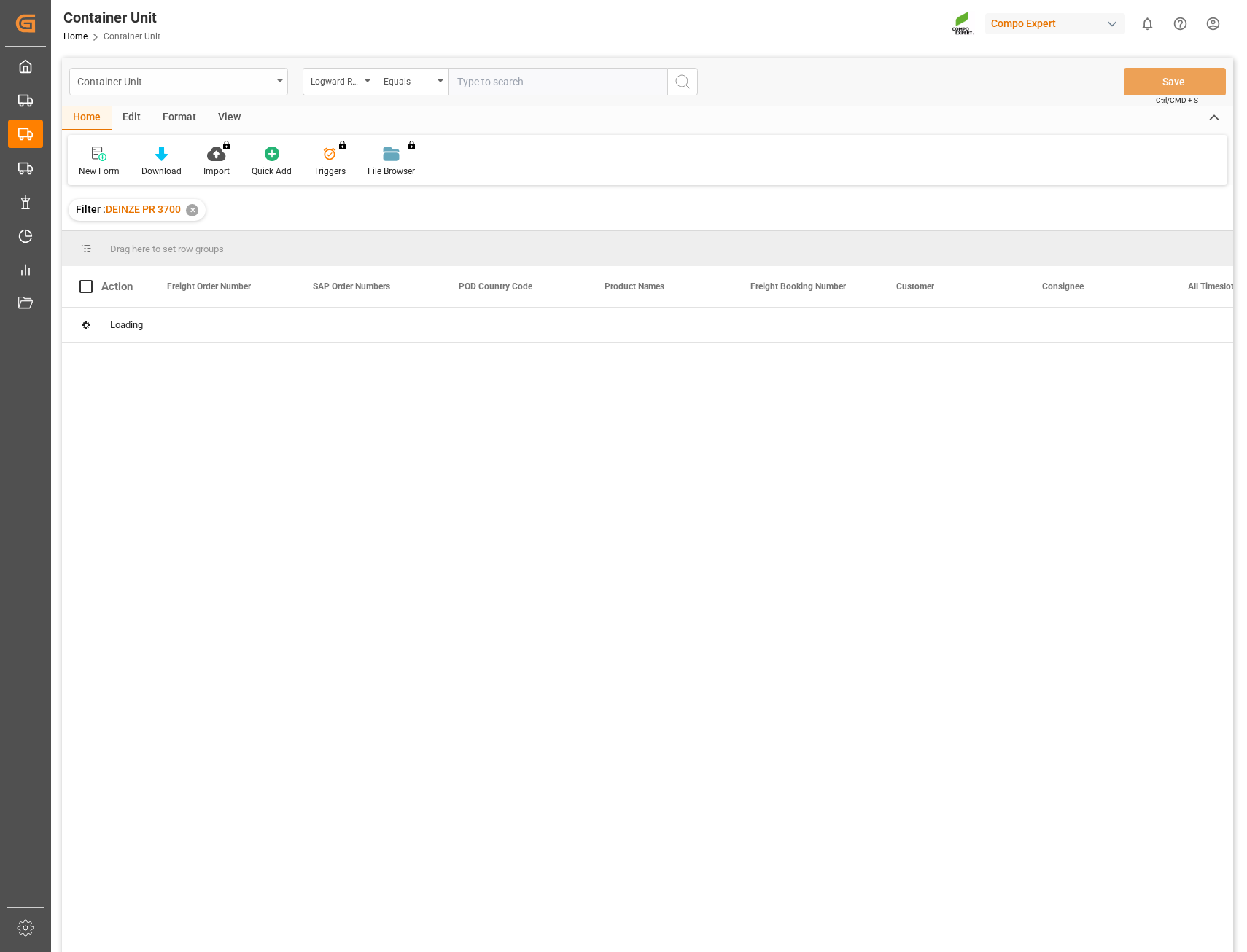
click at [264, 79] on div "Container Unit" at bounding box center [175, 80] width 194 height 18
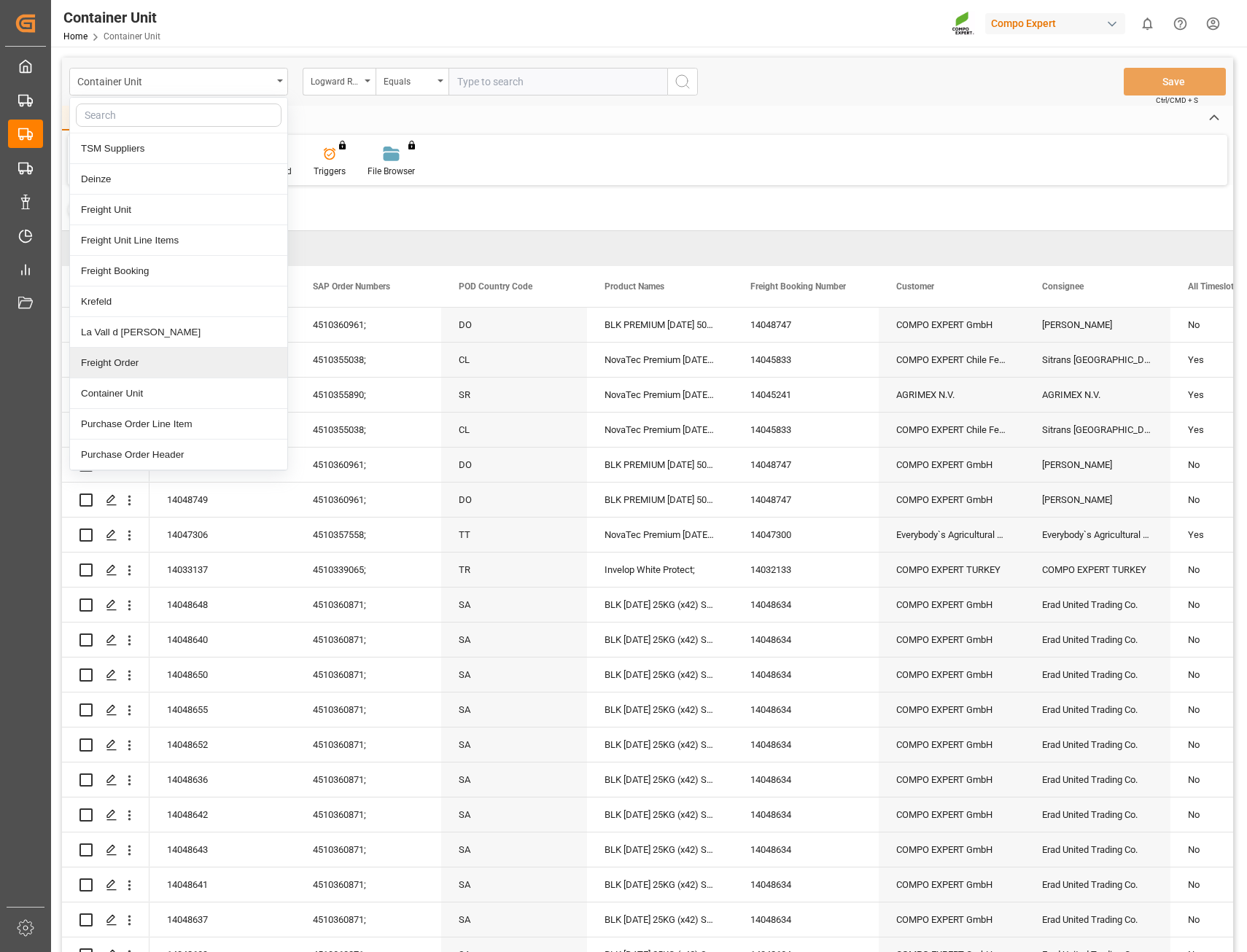
click at [160, 365] on div "Freight Order" at bounding box center [178, 363] width 218 height 30
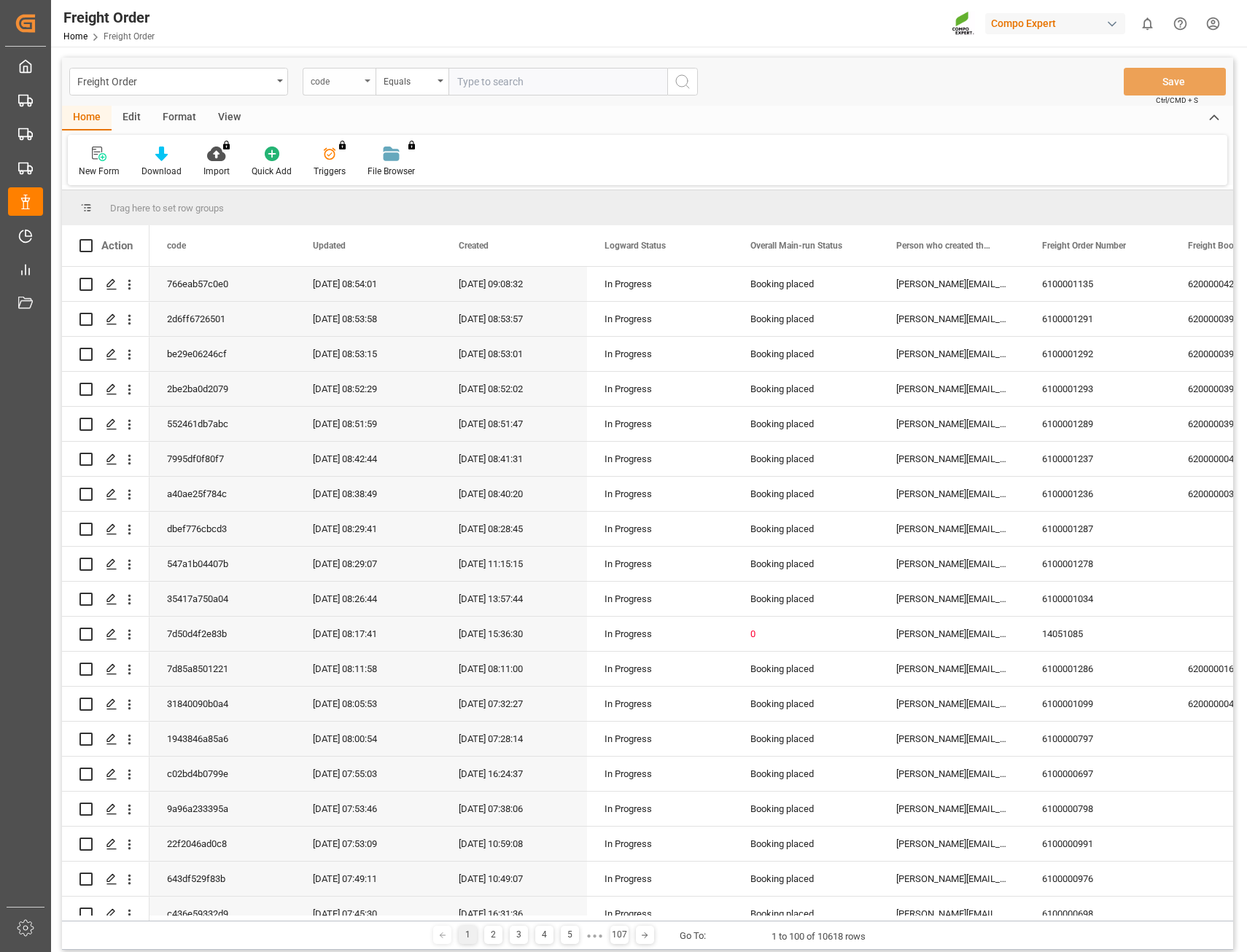
click at [365, 81] on icon "open menu" at bounding box center [367, 80] width 6 height 3
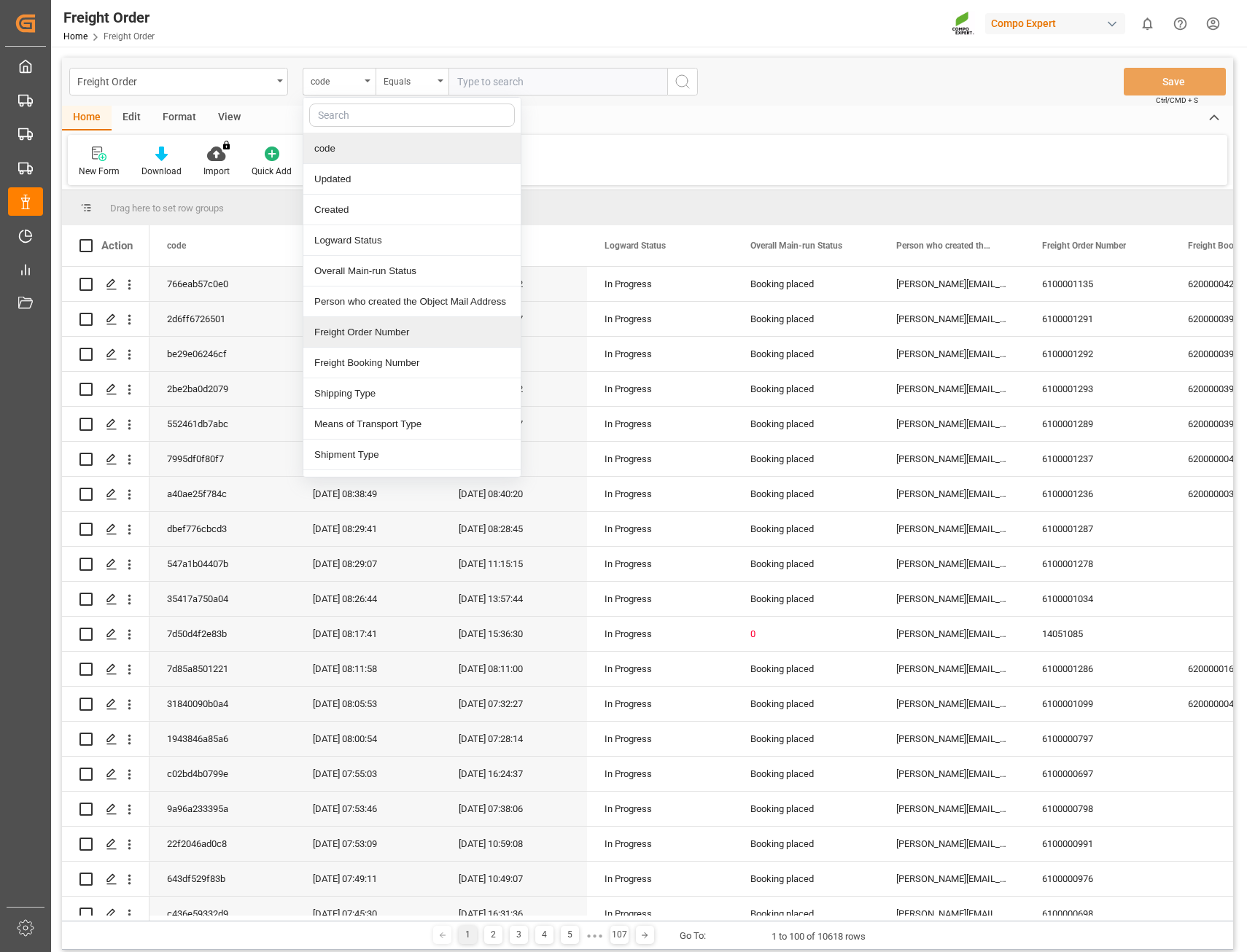
drag, startPoint x: 380, startPoint y: 335, endPoint x: 385, endPoint y: 321, distance: 14.9
click at [380, 335] on div "Freight Order Number" at bounding box center [412, 333] width 218 height 30
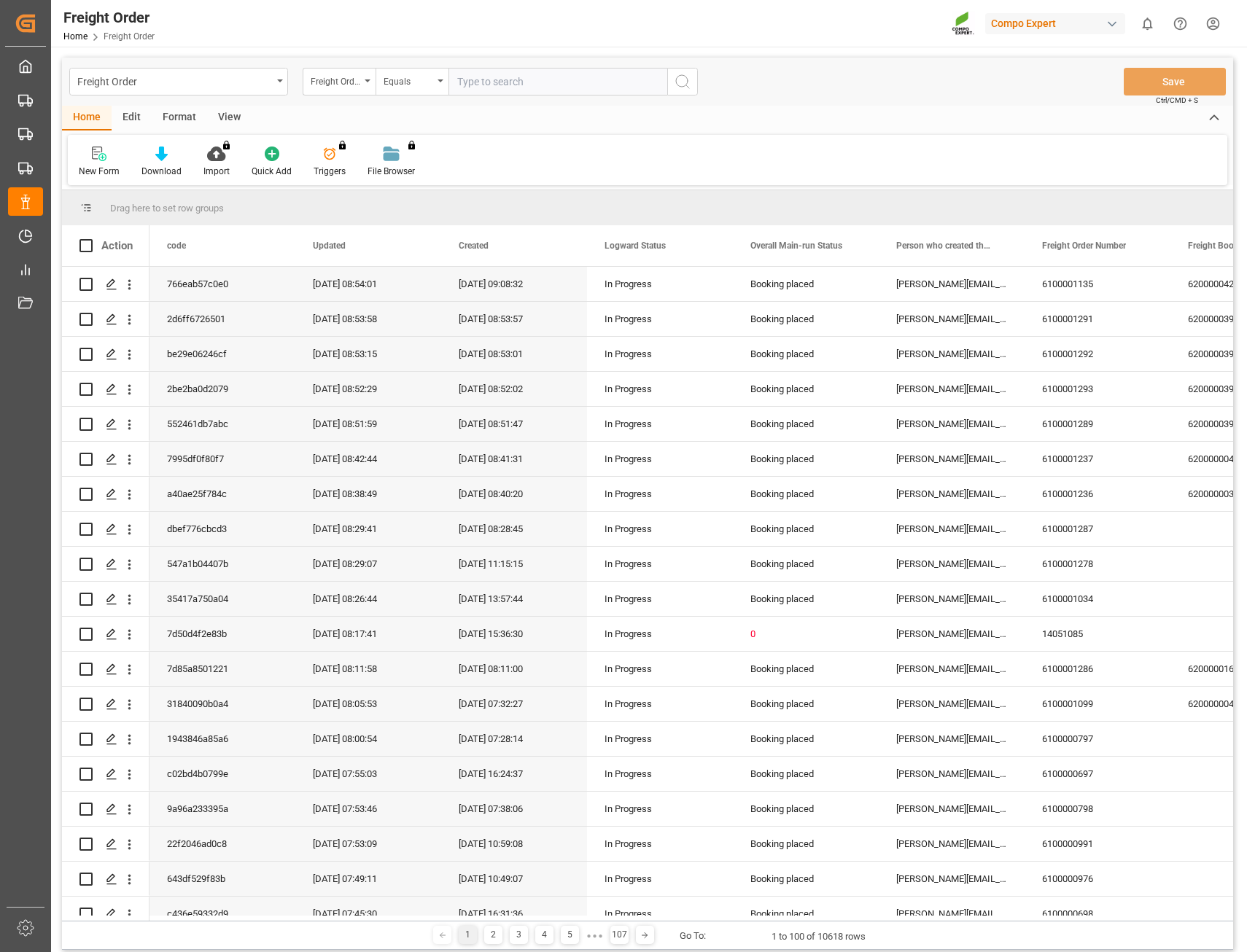
click at [490, 83] on input "text" at bounding box center [557, 81] width 219 height 28
type input "14045831"
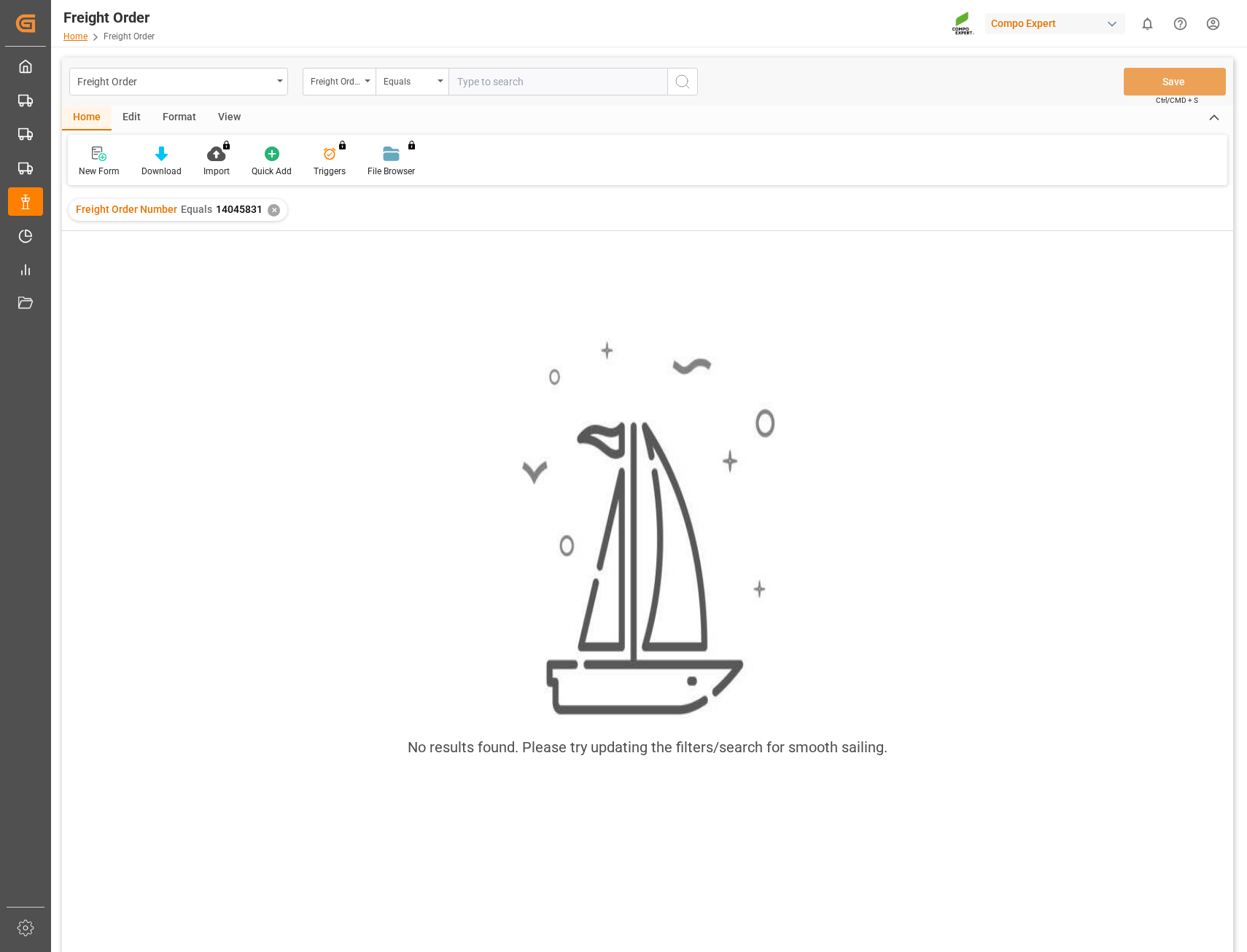
click at [70, 37] on link "Home" at bounding box center [75, 36] width 24 height 10
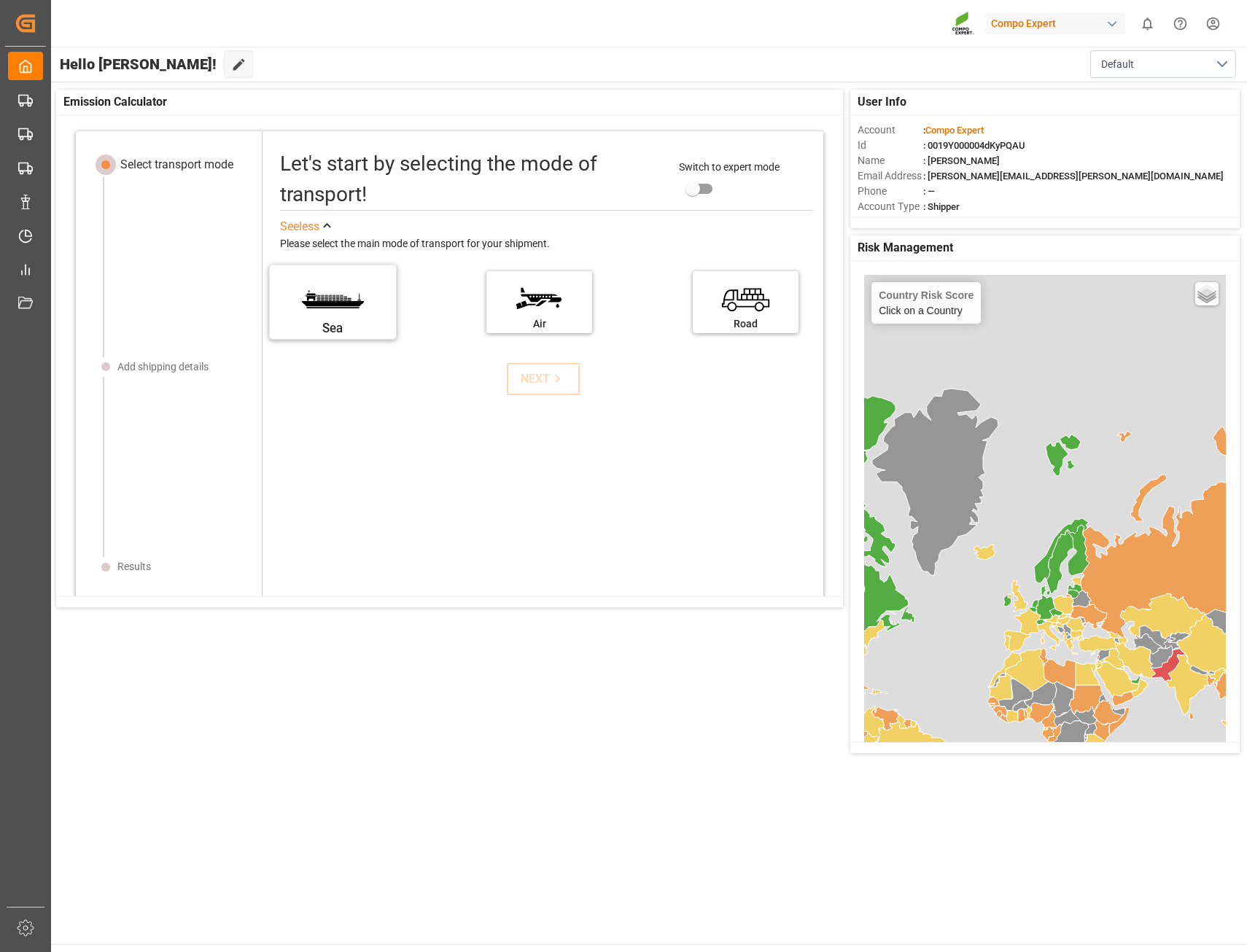
click at [326, 312] on label "Sea" at bounding box center [333, 297] width 110 height 62
click at [0, 0] on input "Sea" at bounding box center [0, 0] width 0 height 0
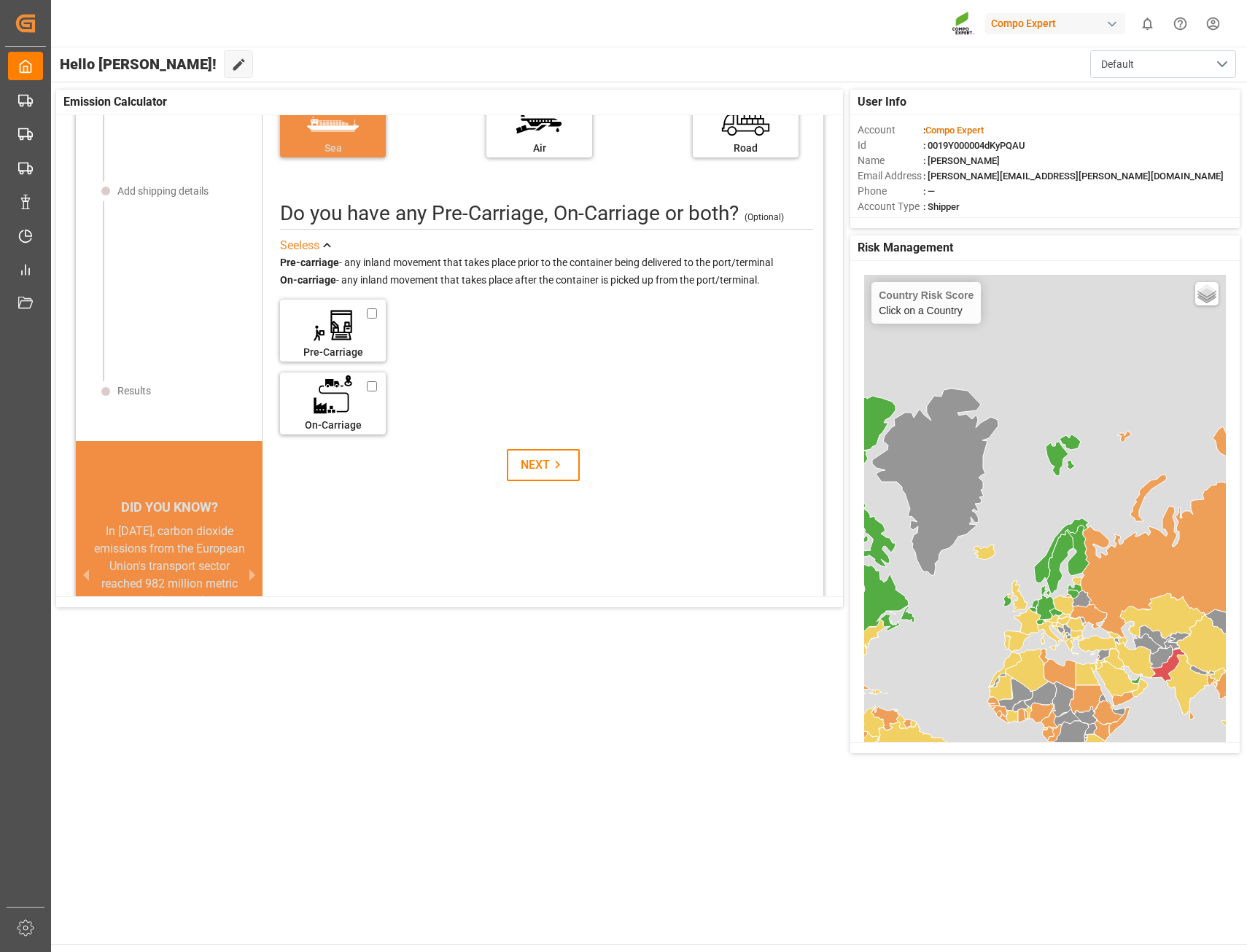
scroll to position [141, 0]
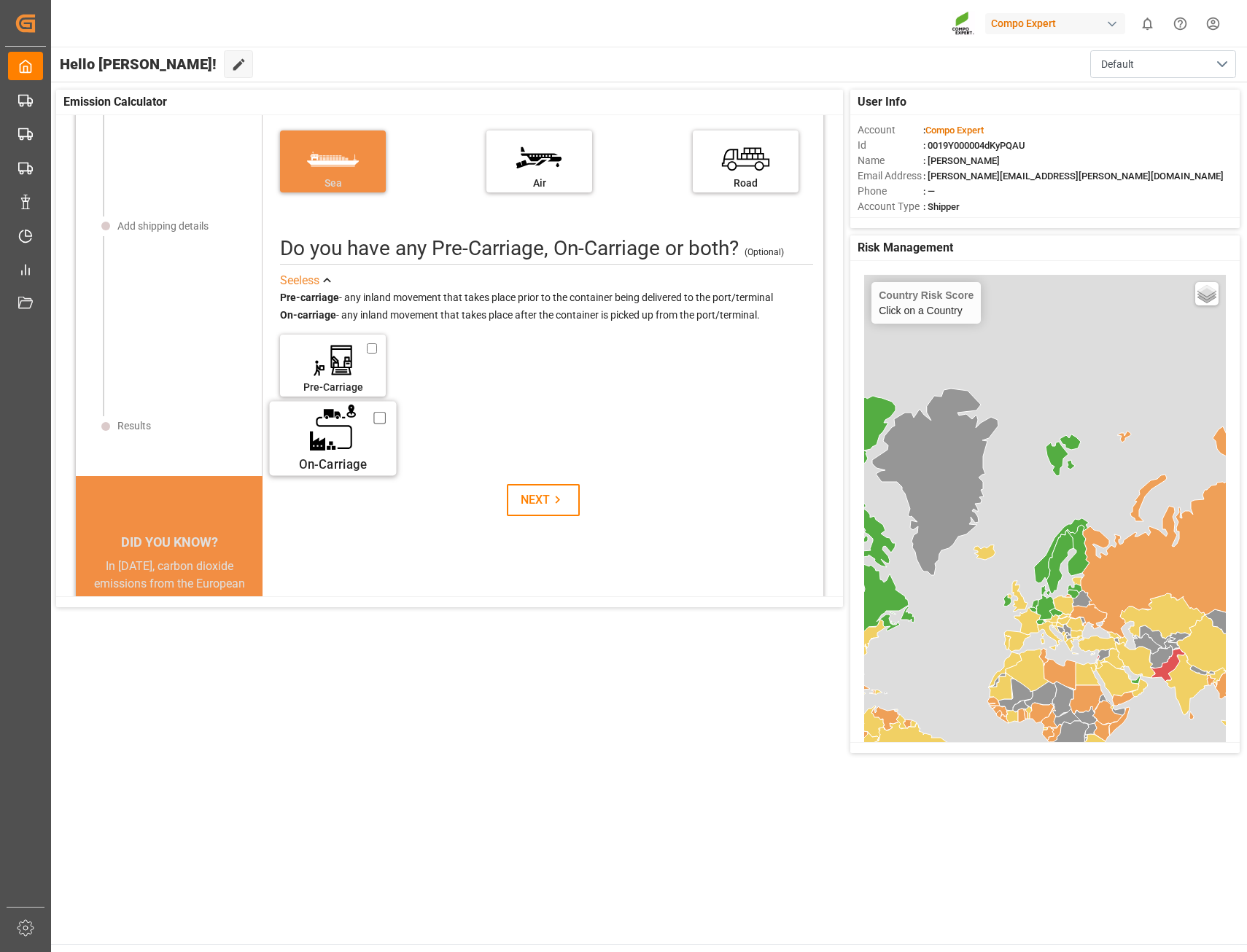
click at [309, 438] on label "On-Carriage" at bounding box center [333, 434] width 110 height 62
click at [374, 426] on input "On-Carriage" at bounding box center [380, 418] width 12 height 16
checkbox input "true"
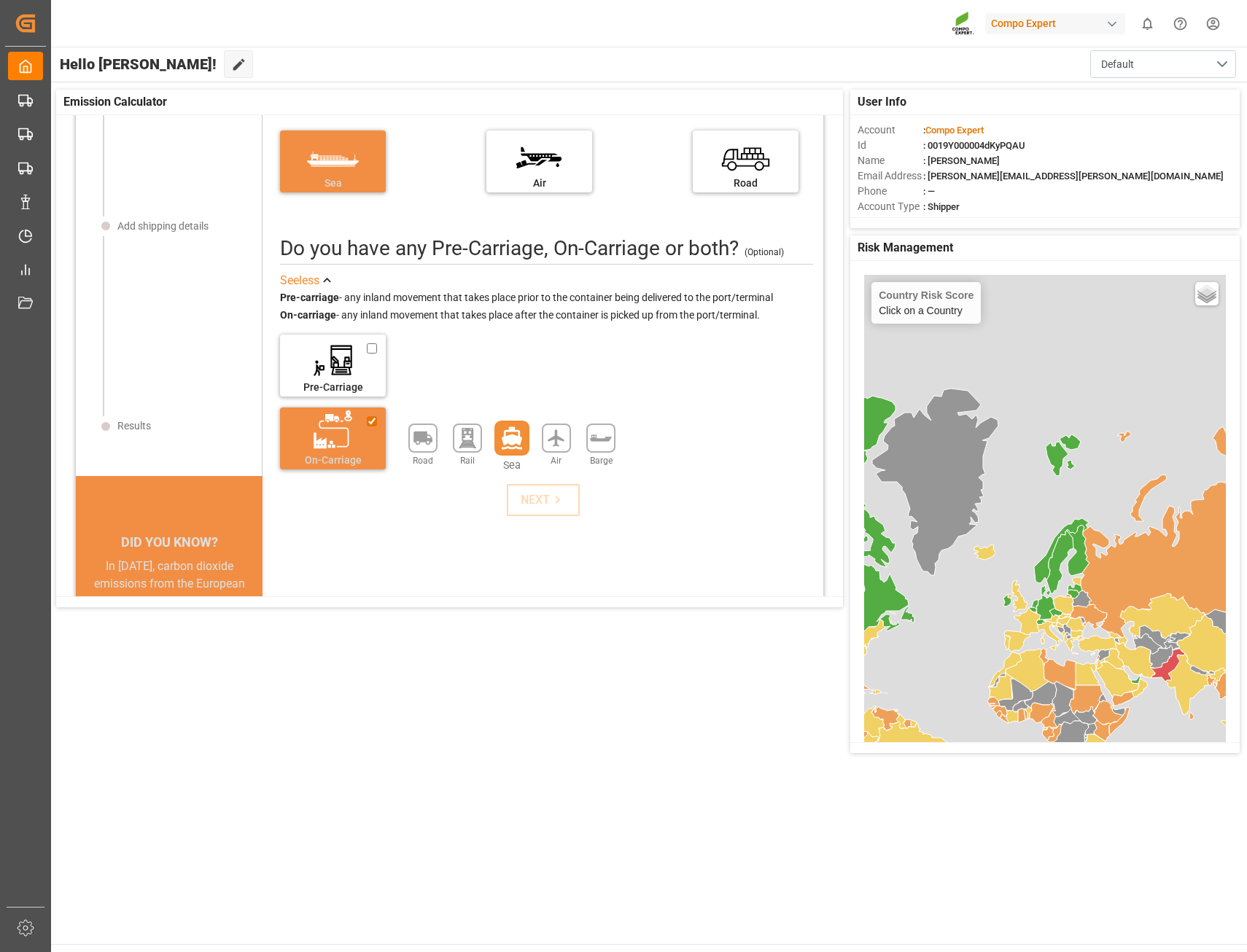
click at [508, 443] on icon at bounding box center [511, 438] width 21 height 22
click at [521, 501] on div "NEXT" at bounding box center [543, 501] width 45 height 18
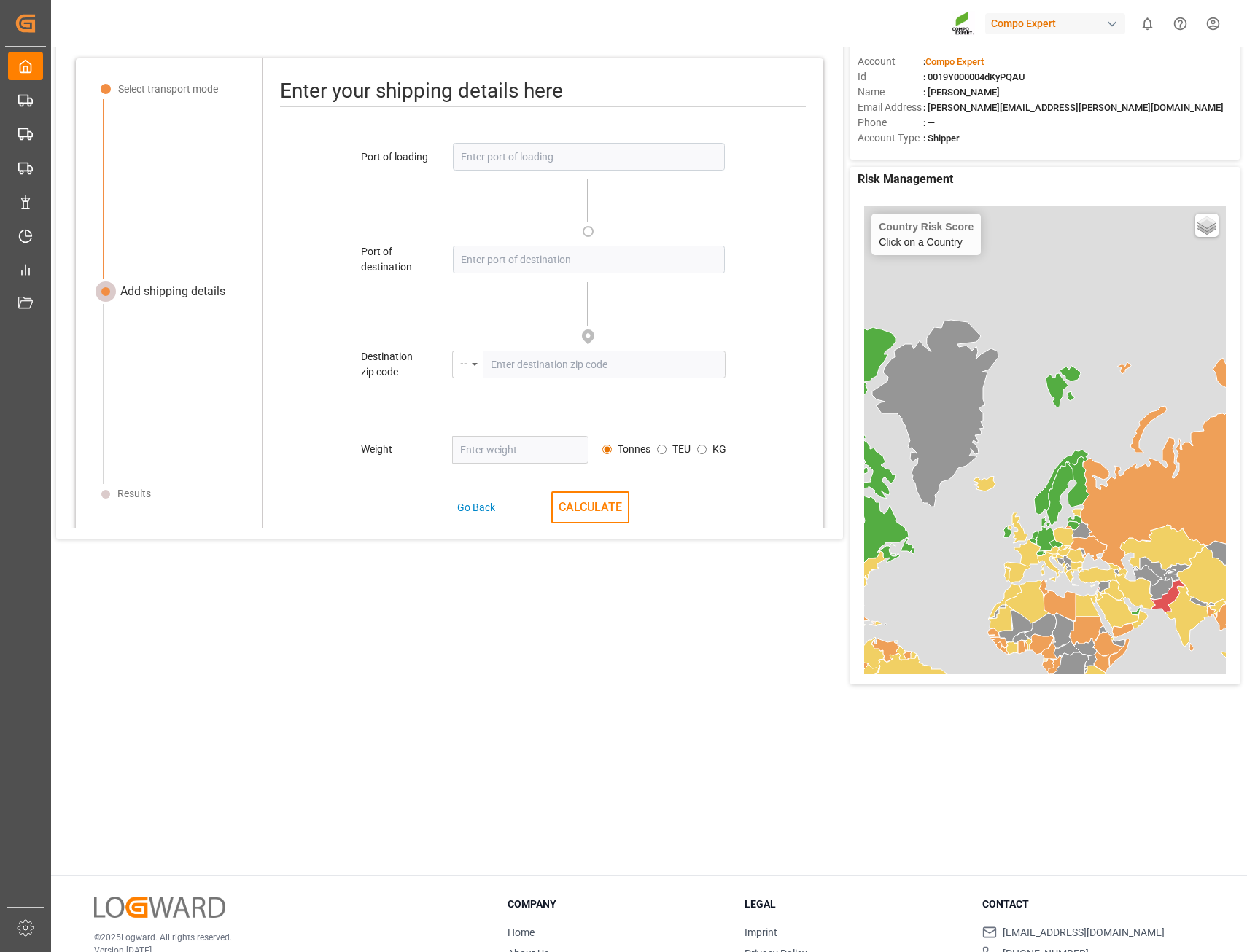
scroll to position [0, 0]
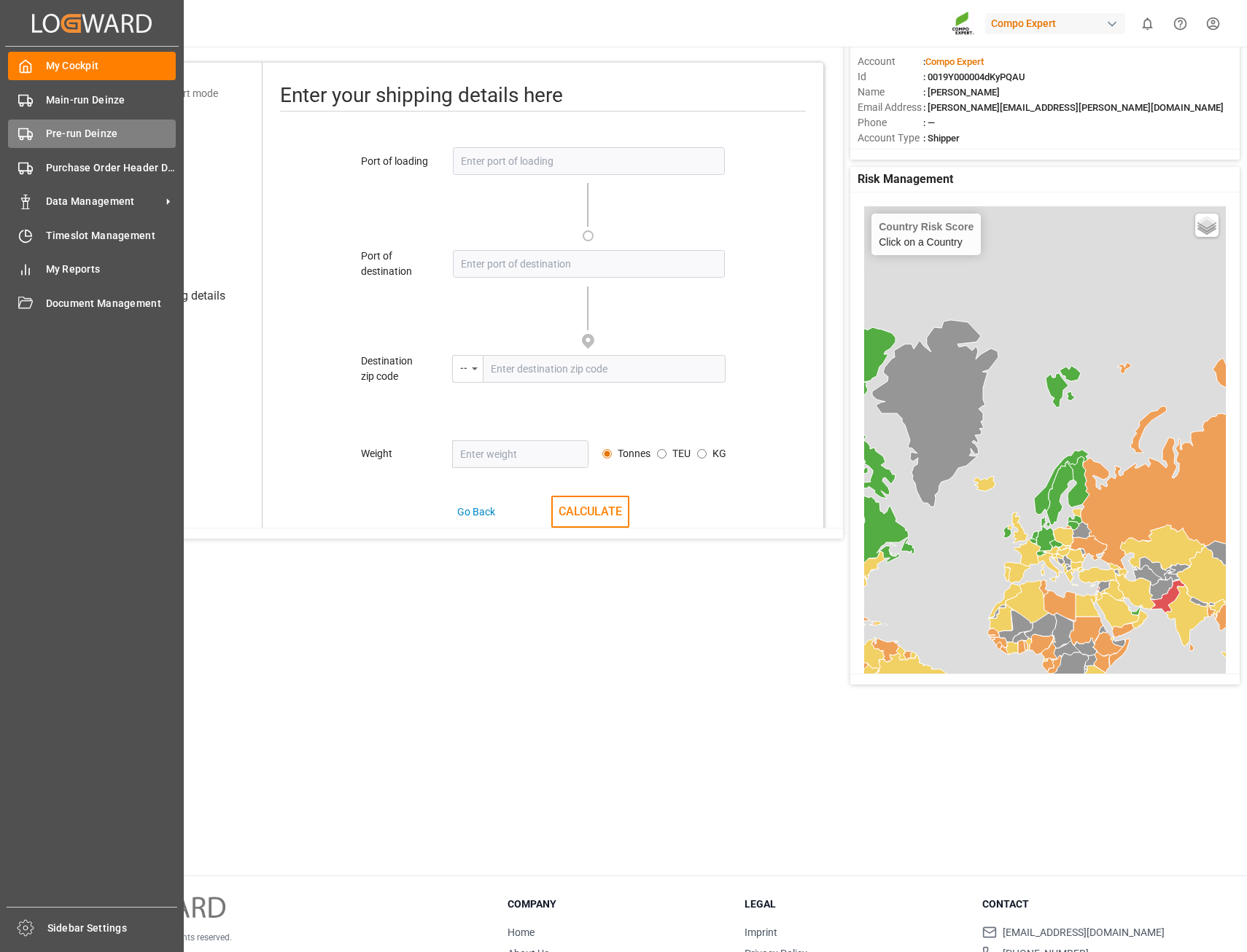
click at [66, 132] on span "Pre-run Deinze" at bounding box center [111, 133] width 130 height 15
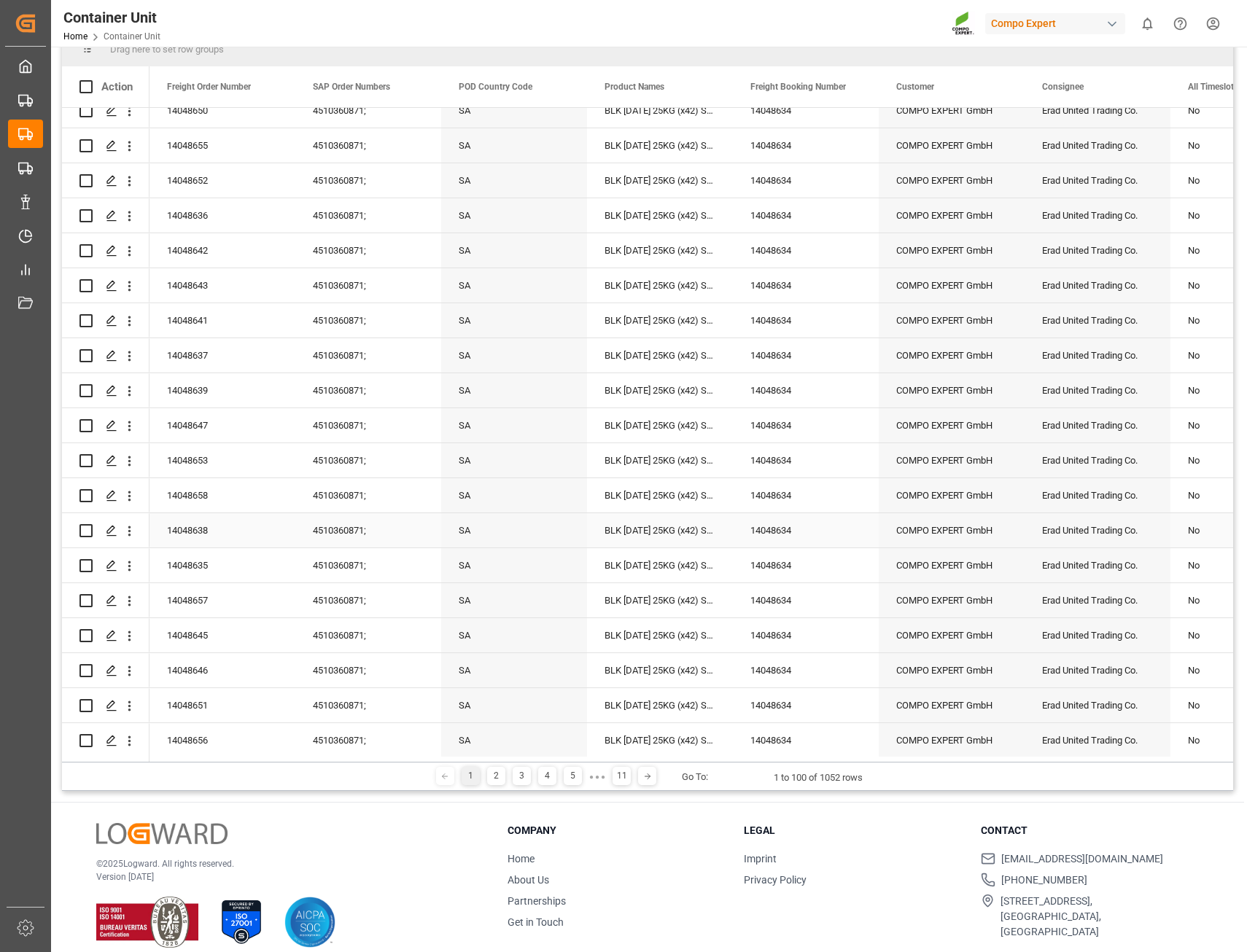
scroll to position [216, 0]
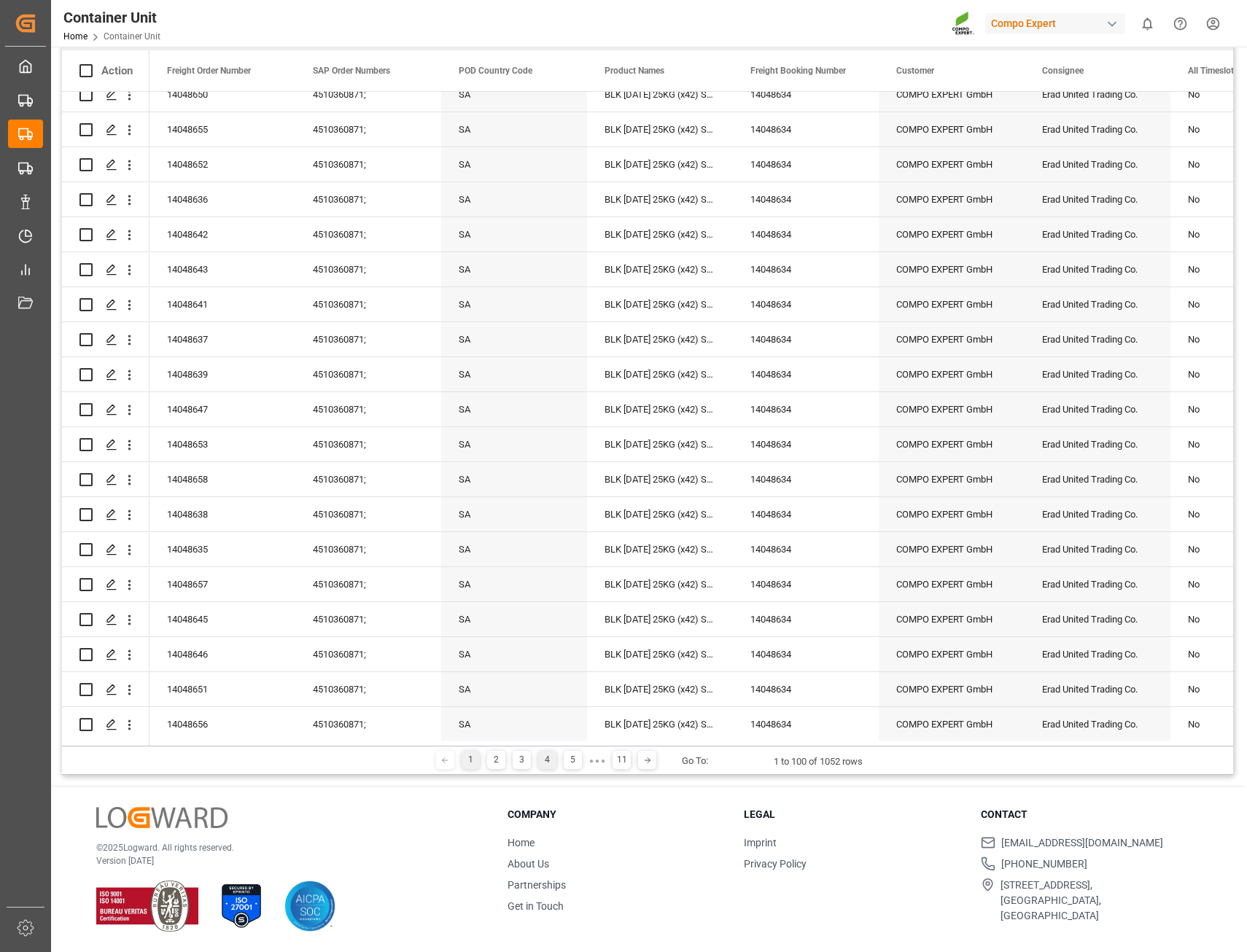
click at [541, 763] on div "4" at bounding box center [547, 760] width 18 height 18
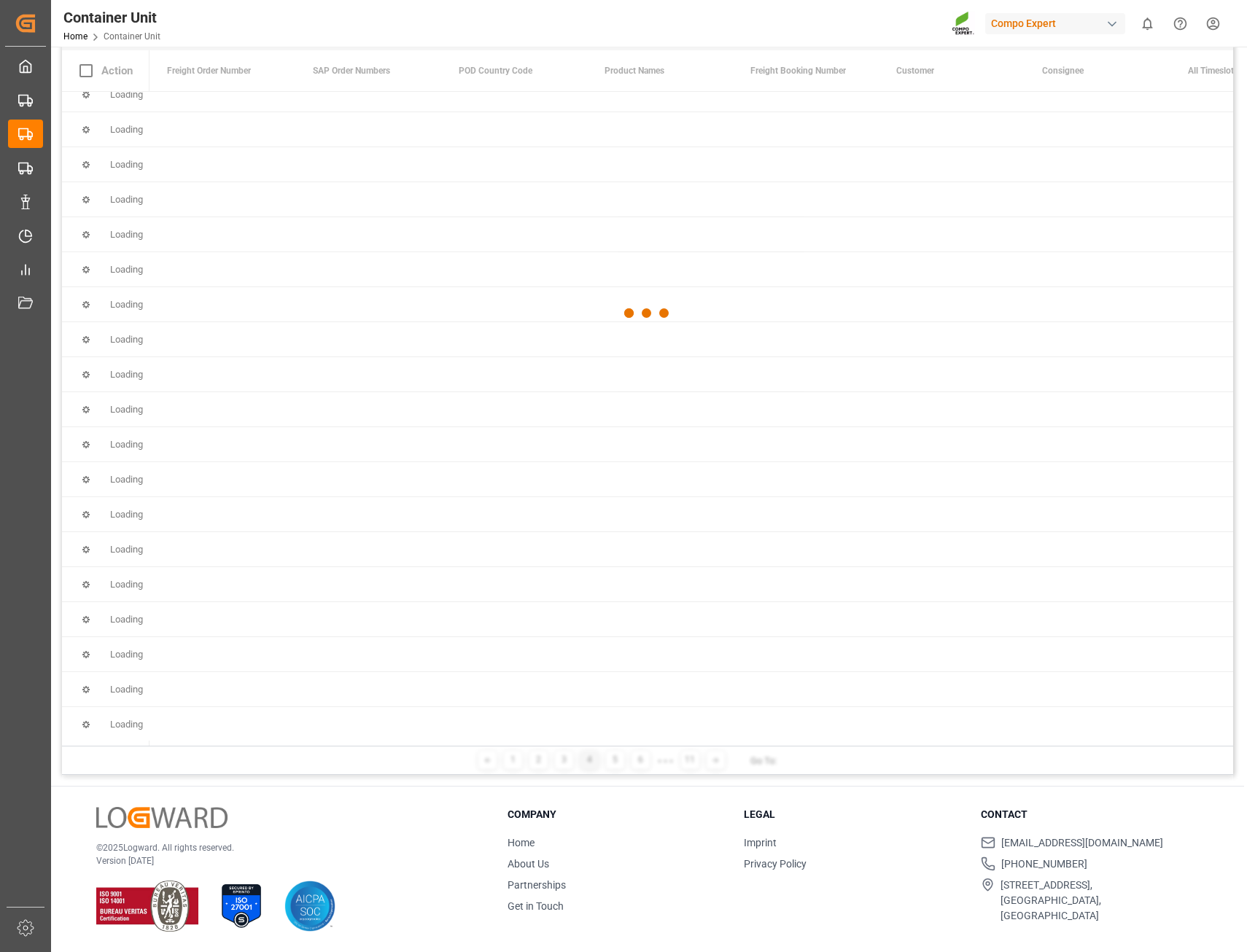
scroll to position [0, 0]
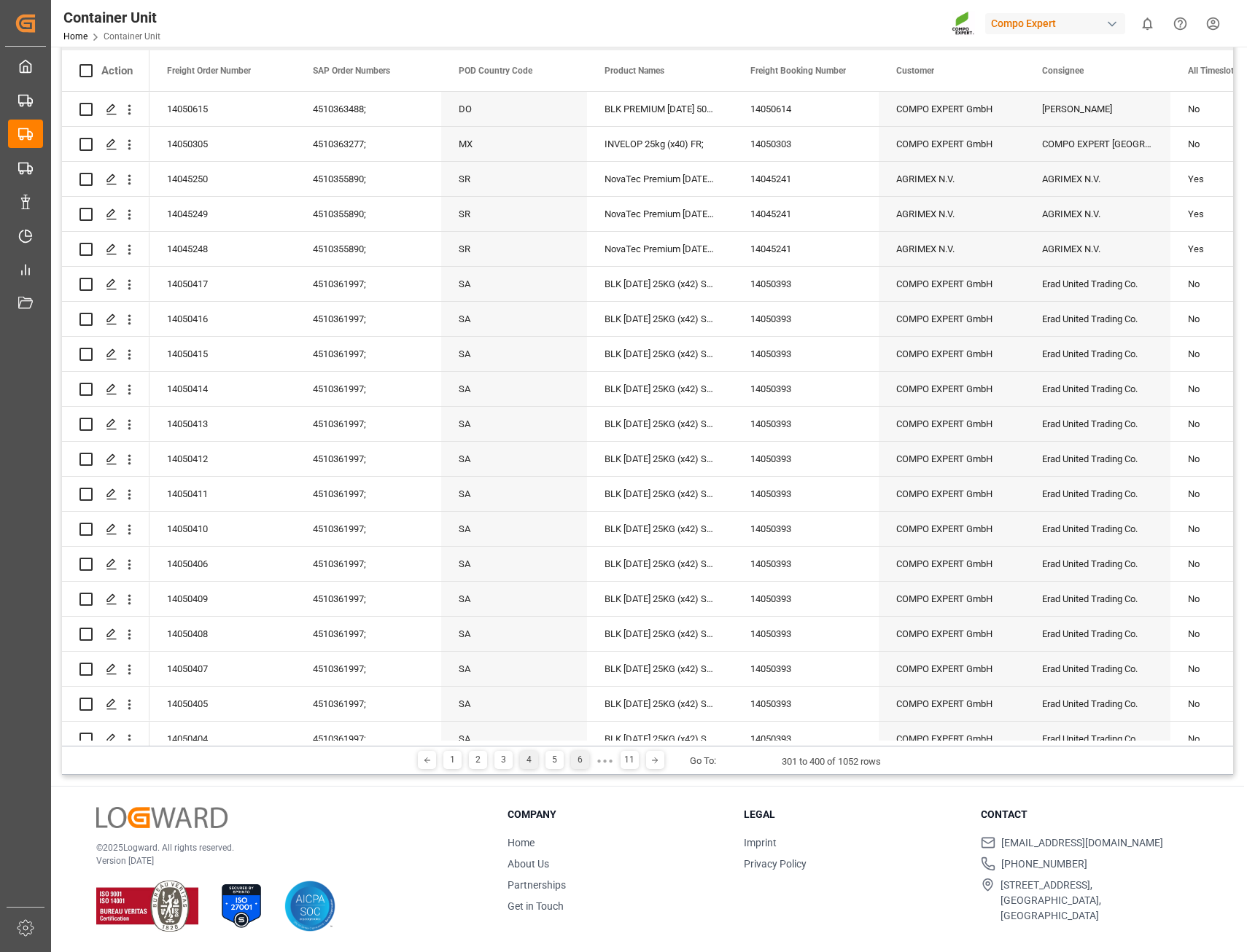
click at [571, 763] on div "6" at bounding box center [580, 760] width 18 height 18
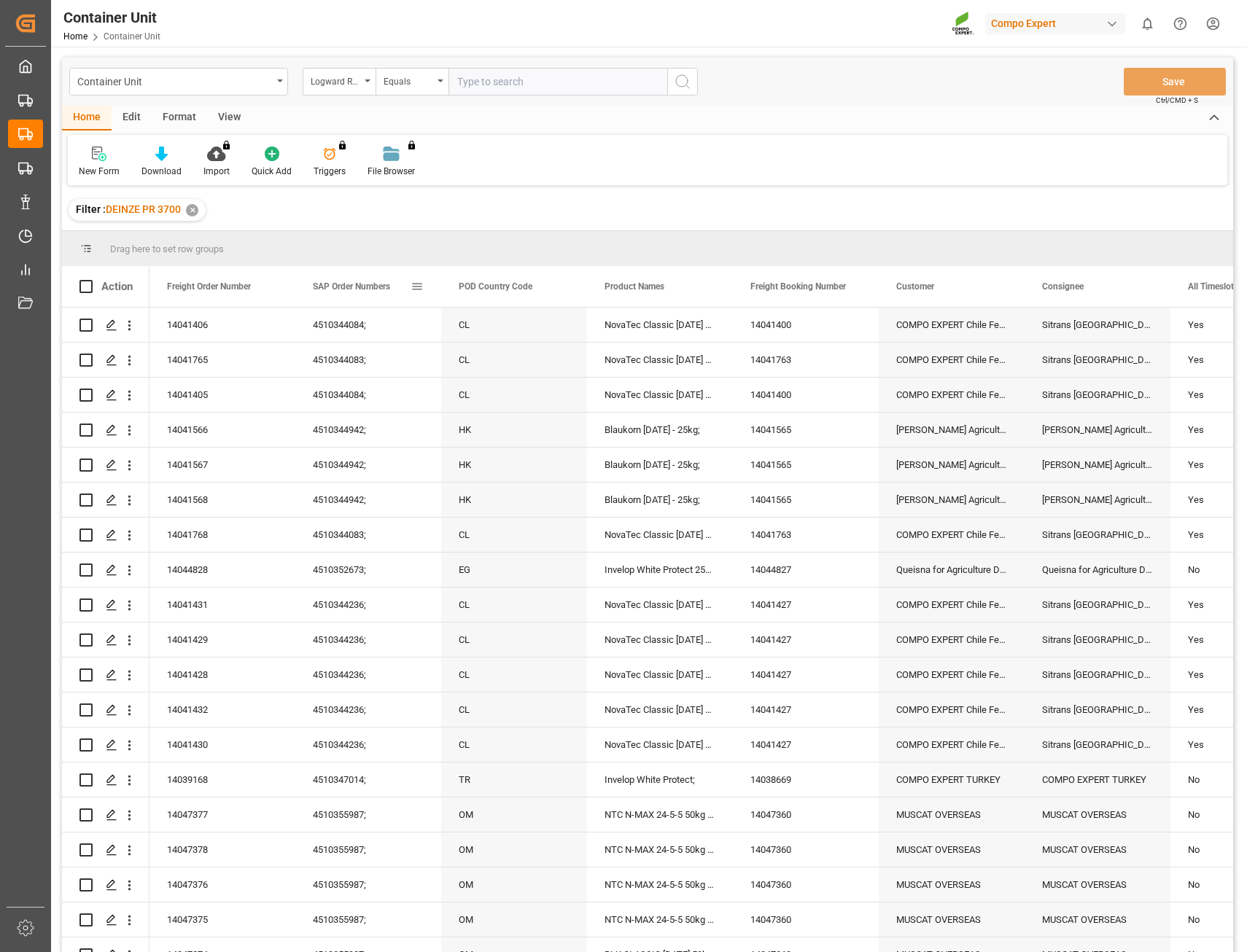
click at [415, 284] on span at bounding box center [417, 286] width 13 height 13
click at [277, 82] on div "Container Unit" at bounding box center [178, 81] width 219 height 28
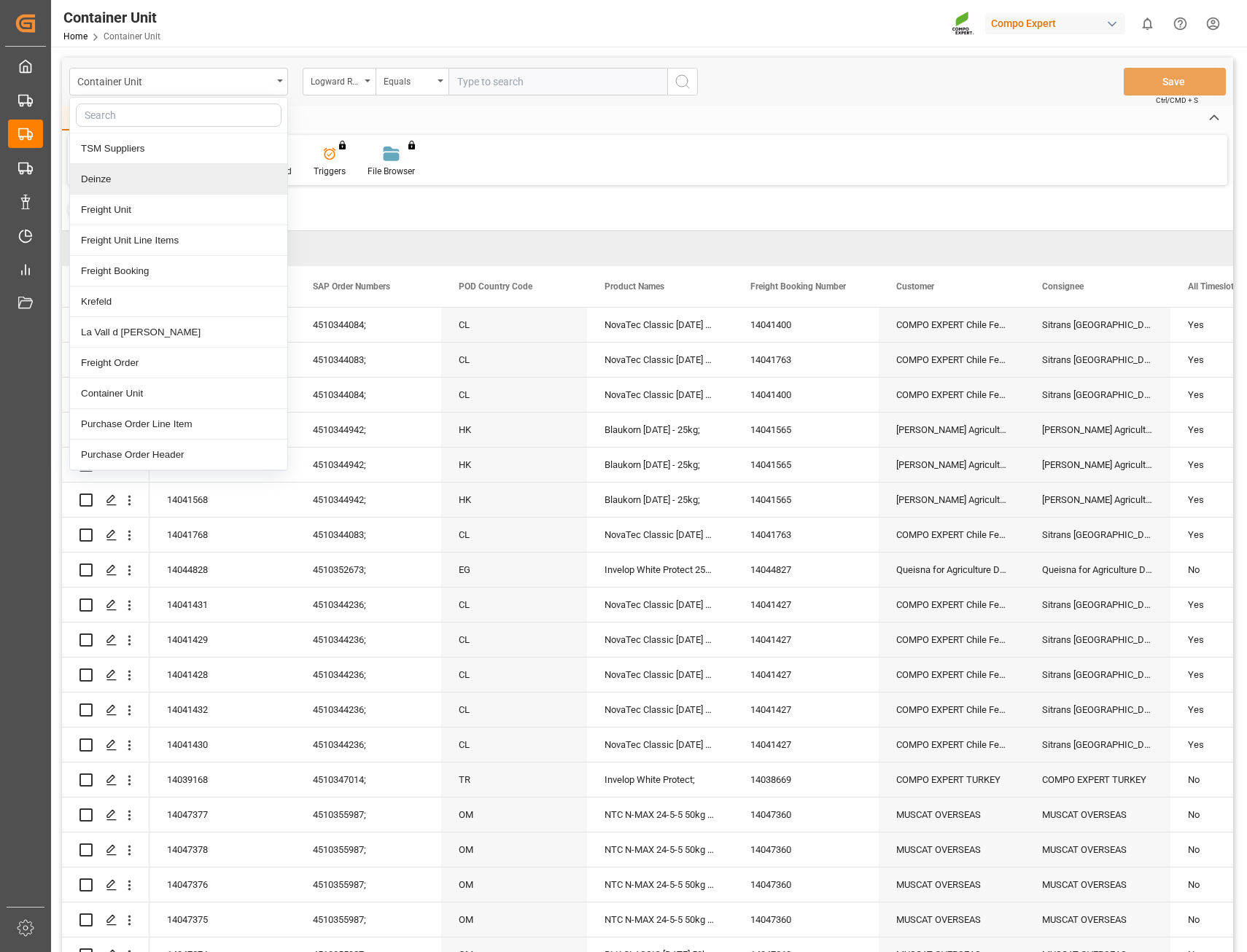
click at [504, 206] on div "Filter : DEINZE PR 3700 ✕" at bounding box center [647, 211] width 1171 height 41
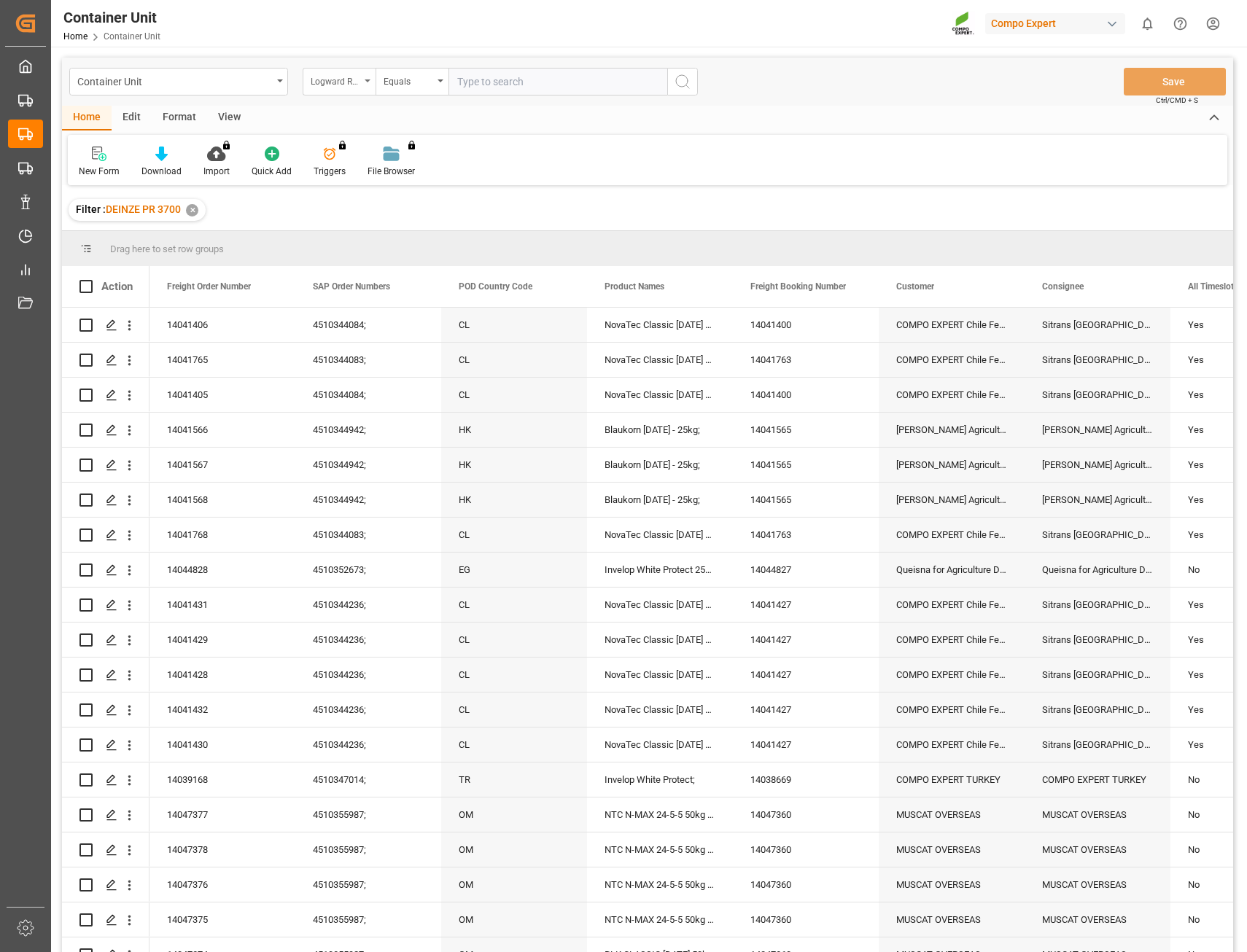
click at [367, 86] on div "Logward Reference" at bounding box center [339, 81] width 73 height 28
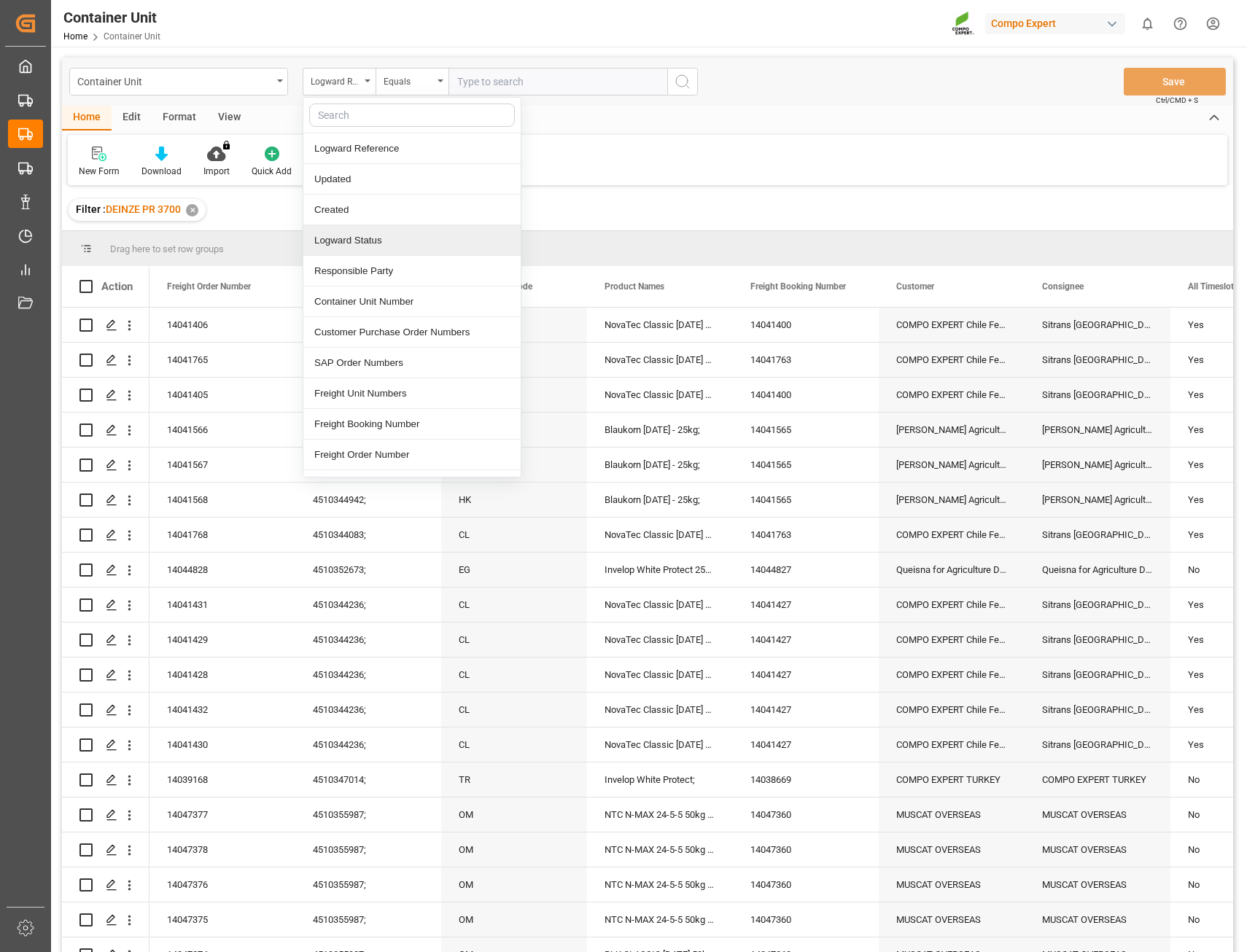
click at [383, 242] on div "Logward Status" at bounding box center [412, 241] width 218 height 30
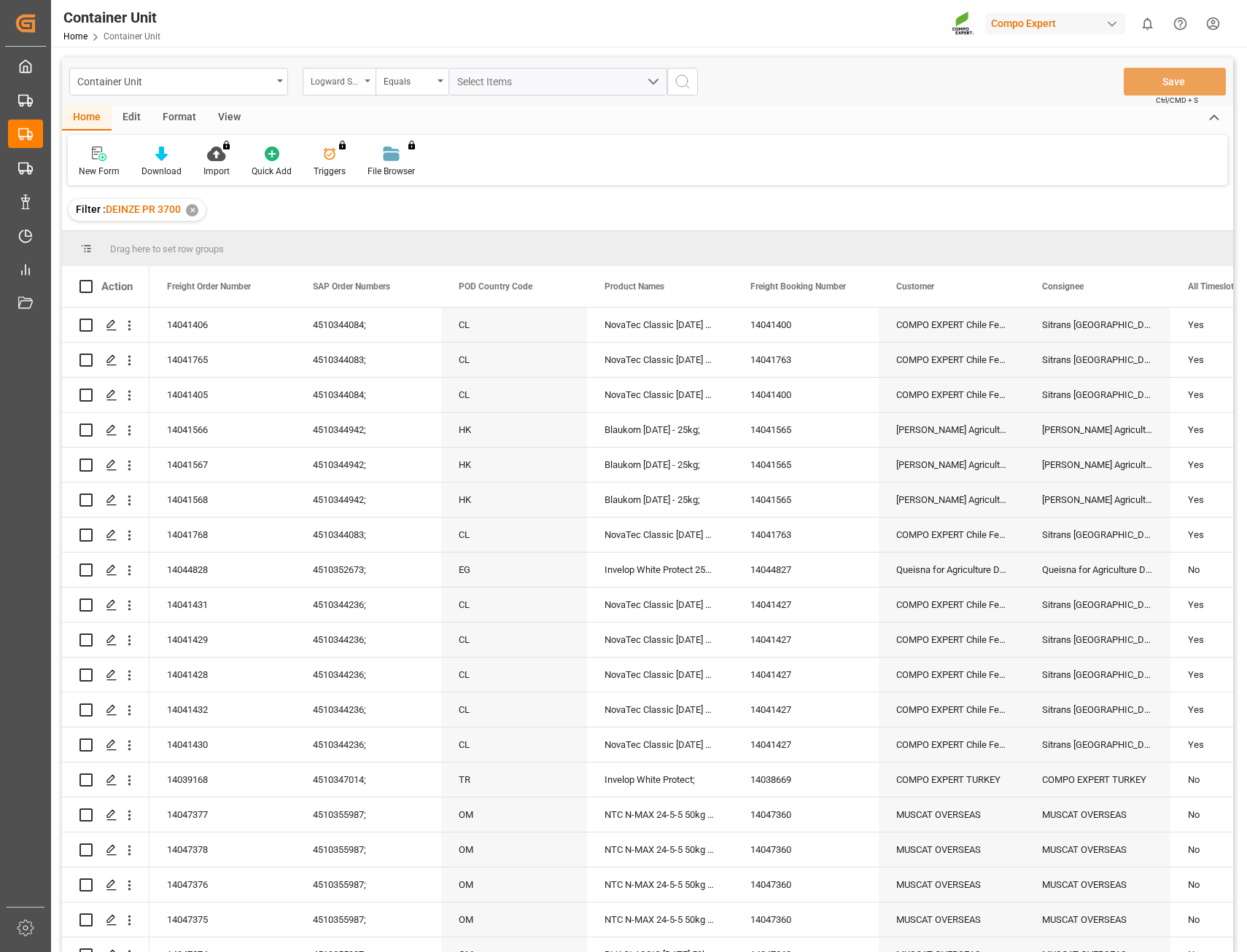
click at [366, 84] on div "Logward Status" at bounding box center [339, 81] width 73 height 28
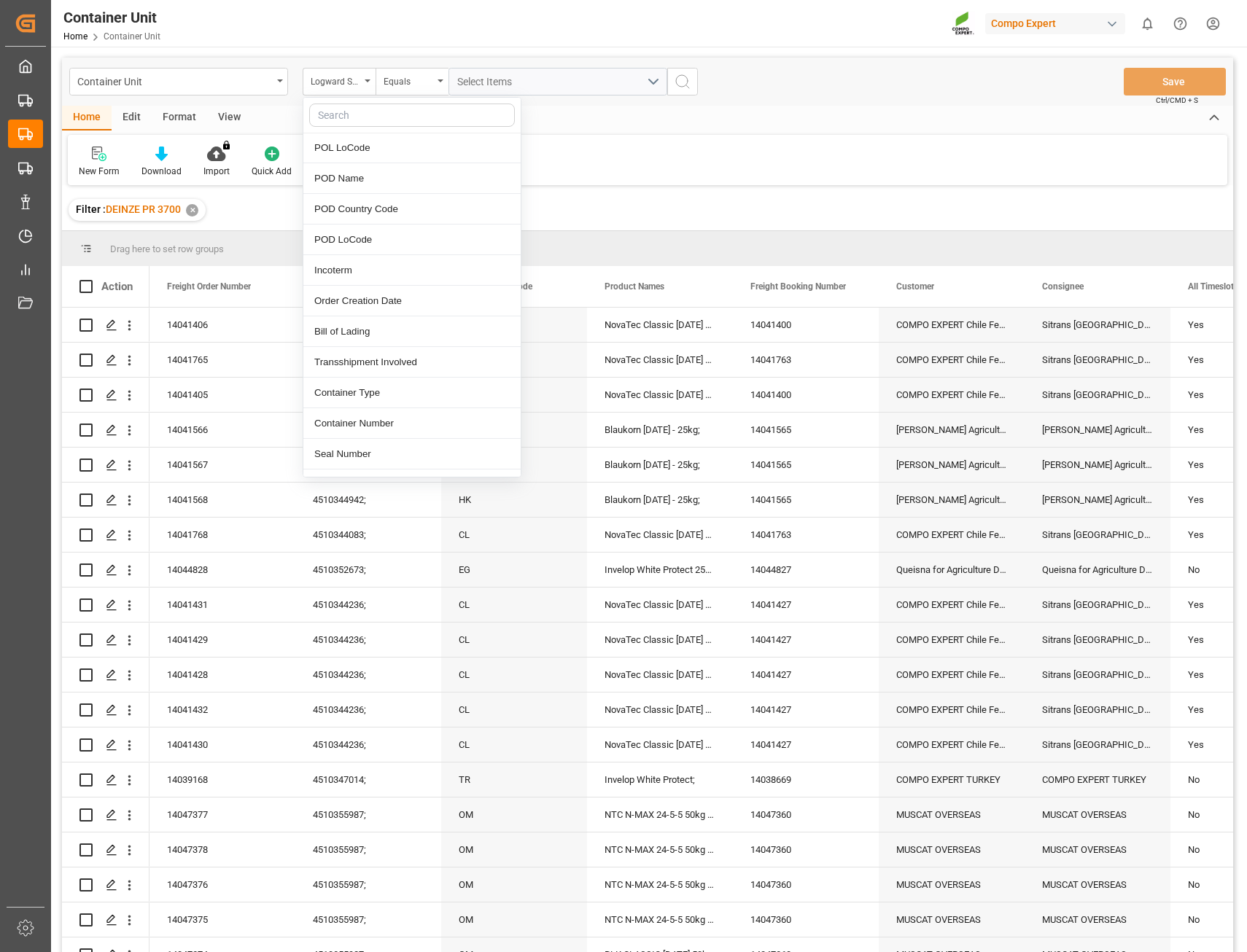
scroll to position [802, 0]
click at [392, 293] on div "Seal Number" at bounding box center [412, 296] width 218 height 30
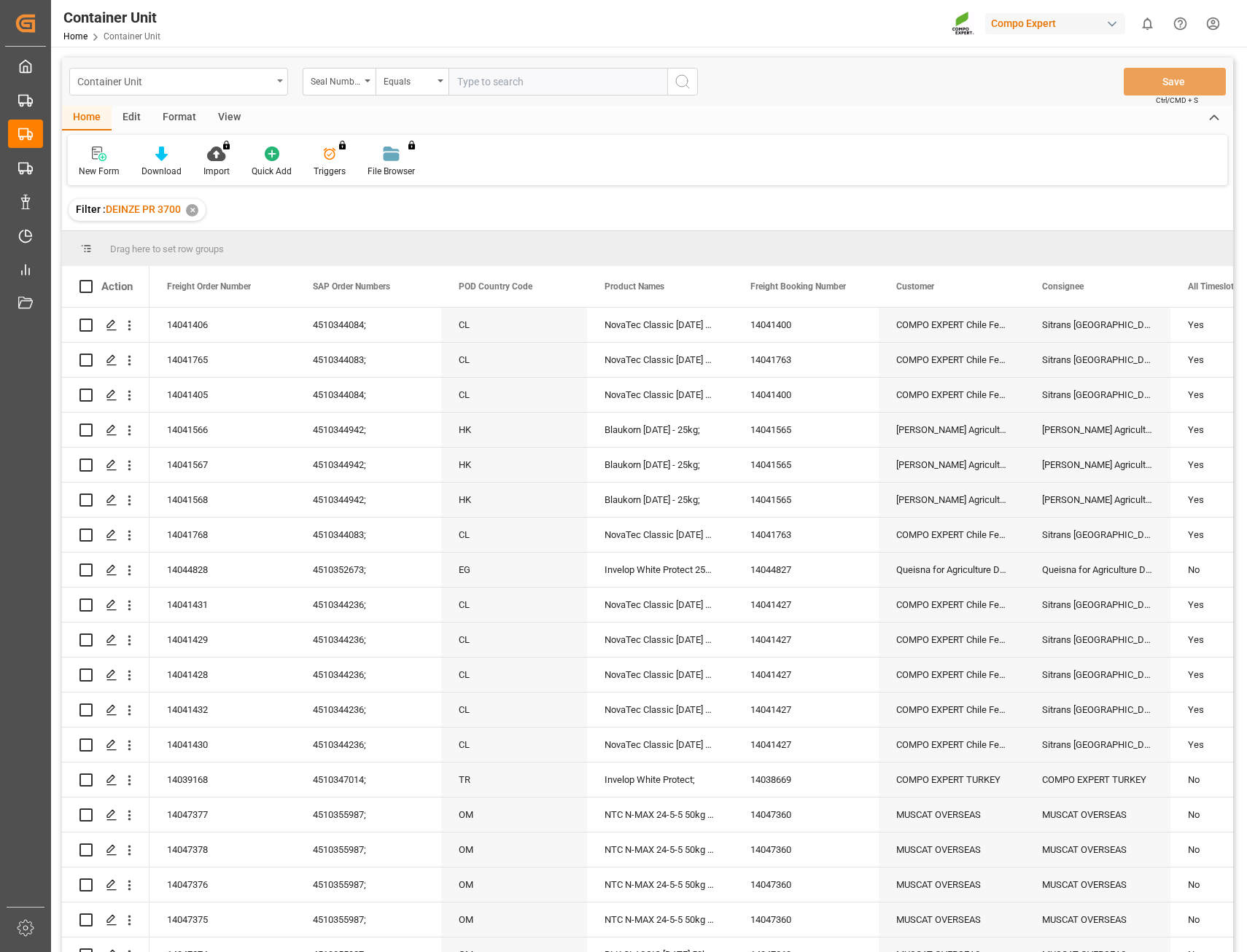
click at [273, 82] on div "Container Unit" at bounding box center [178, 81] width 219 height 28
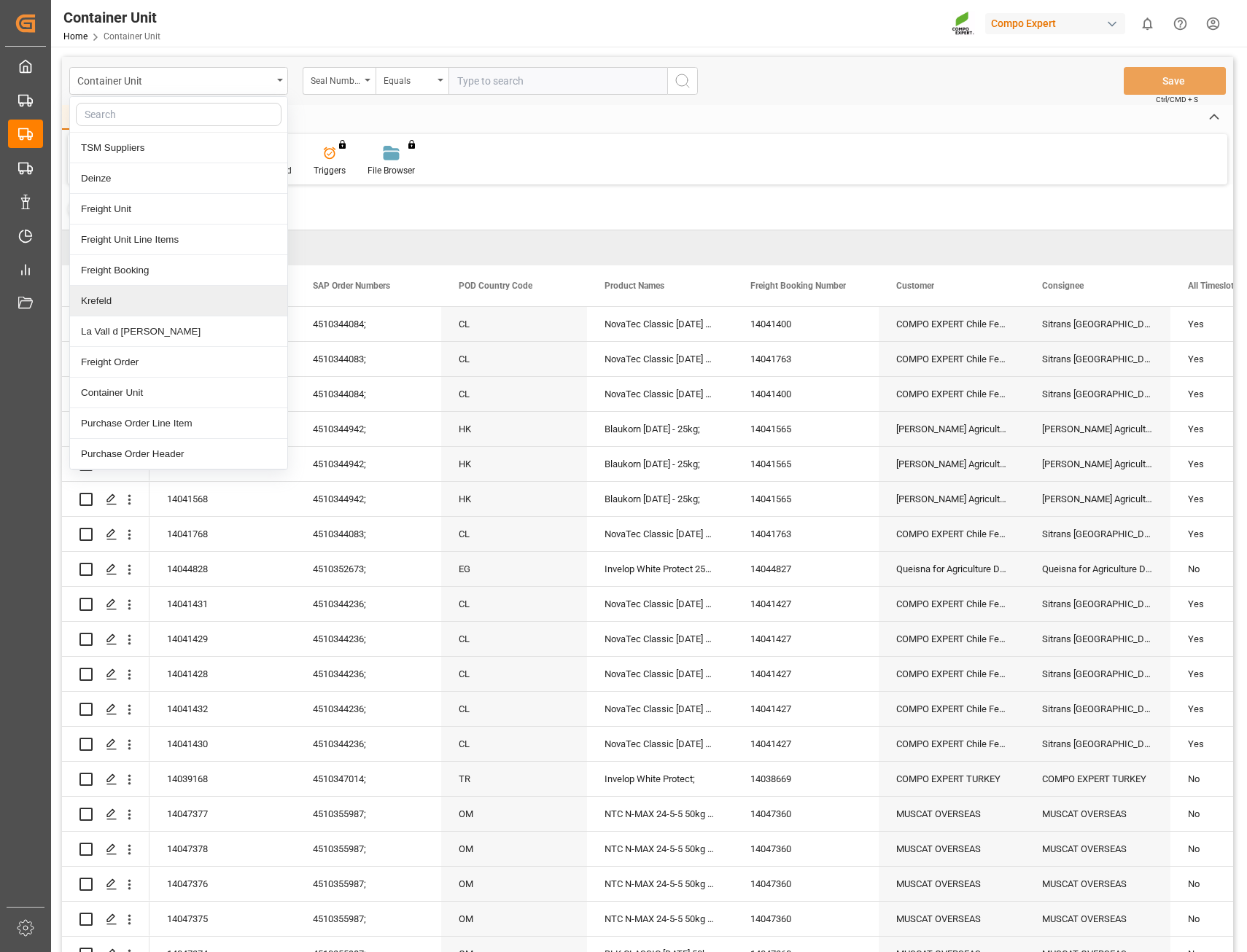
scroll to position [0, 0]
click at [131, 174] on div "Deinze" at bounding box center [178, 179] width 218 height 30
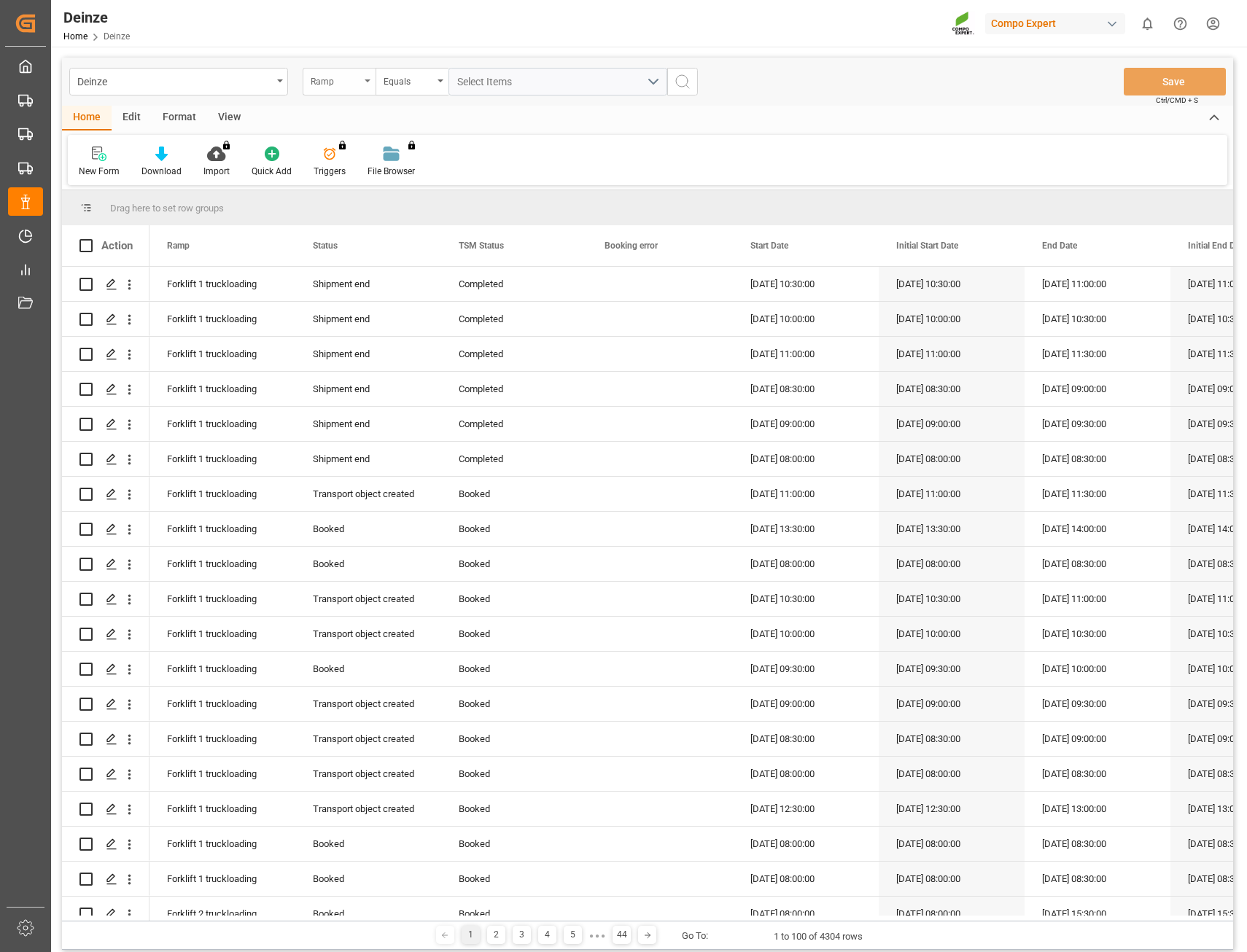
click at [370, 84] on div "Ramp" at bounding box center [339, 81] width 73 height 28
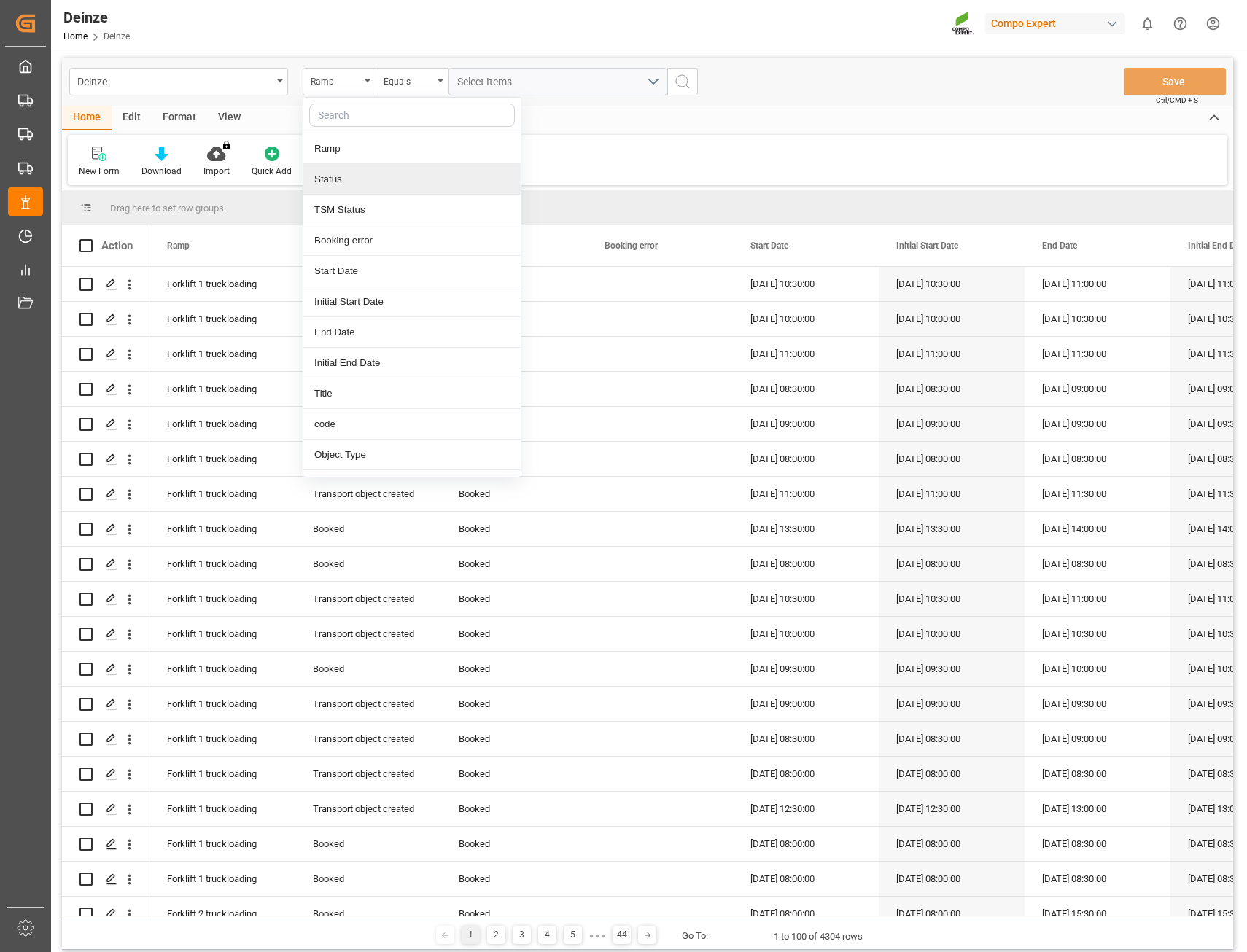
click at [355, 173] on div "Status" at bounding box center [412, 179] width 218 height 30
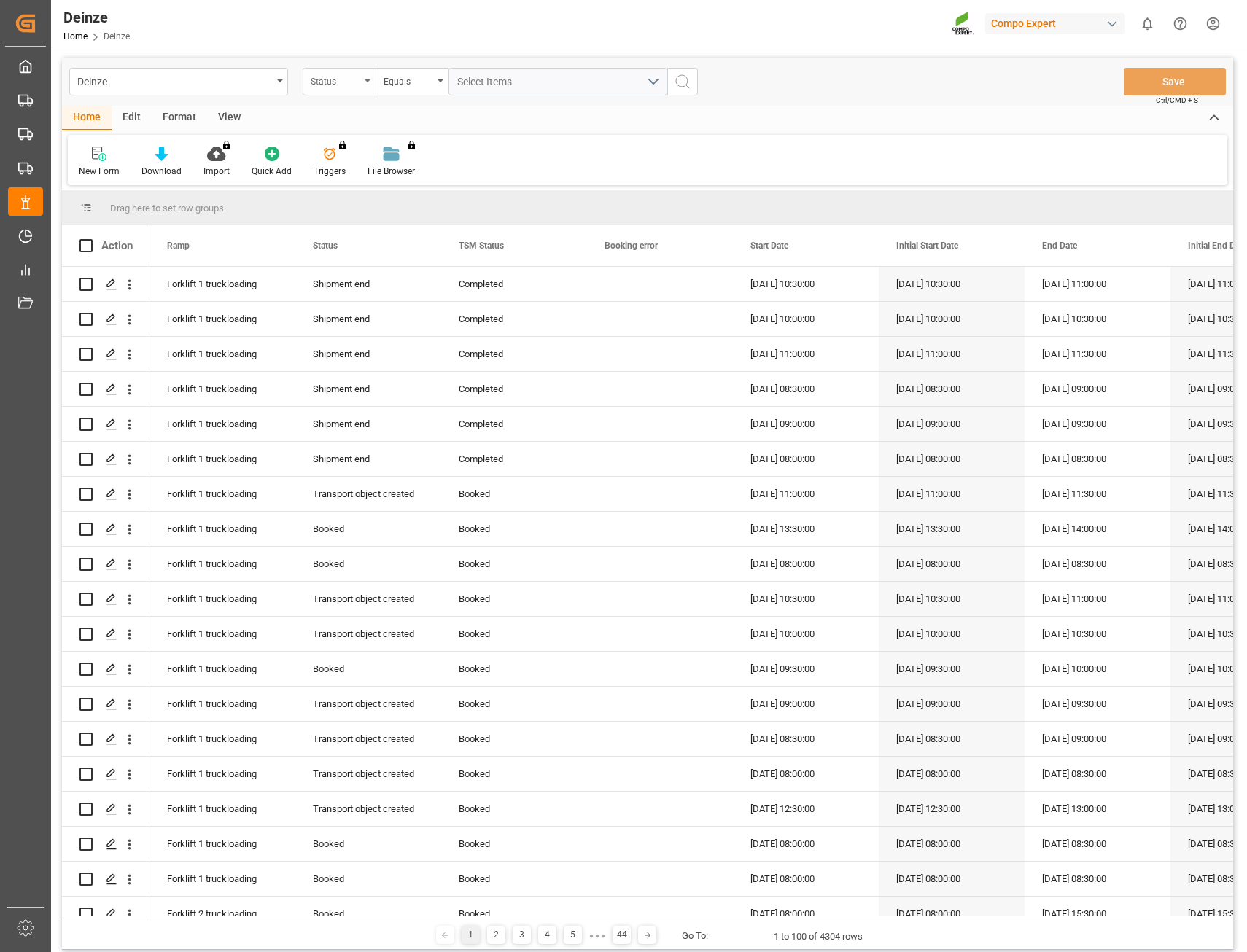
click at [373, 79] on div "Status" at bounding box center [339, 81] width 73 height 28
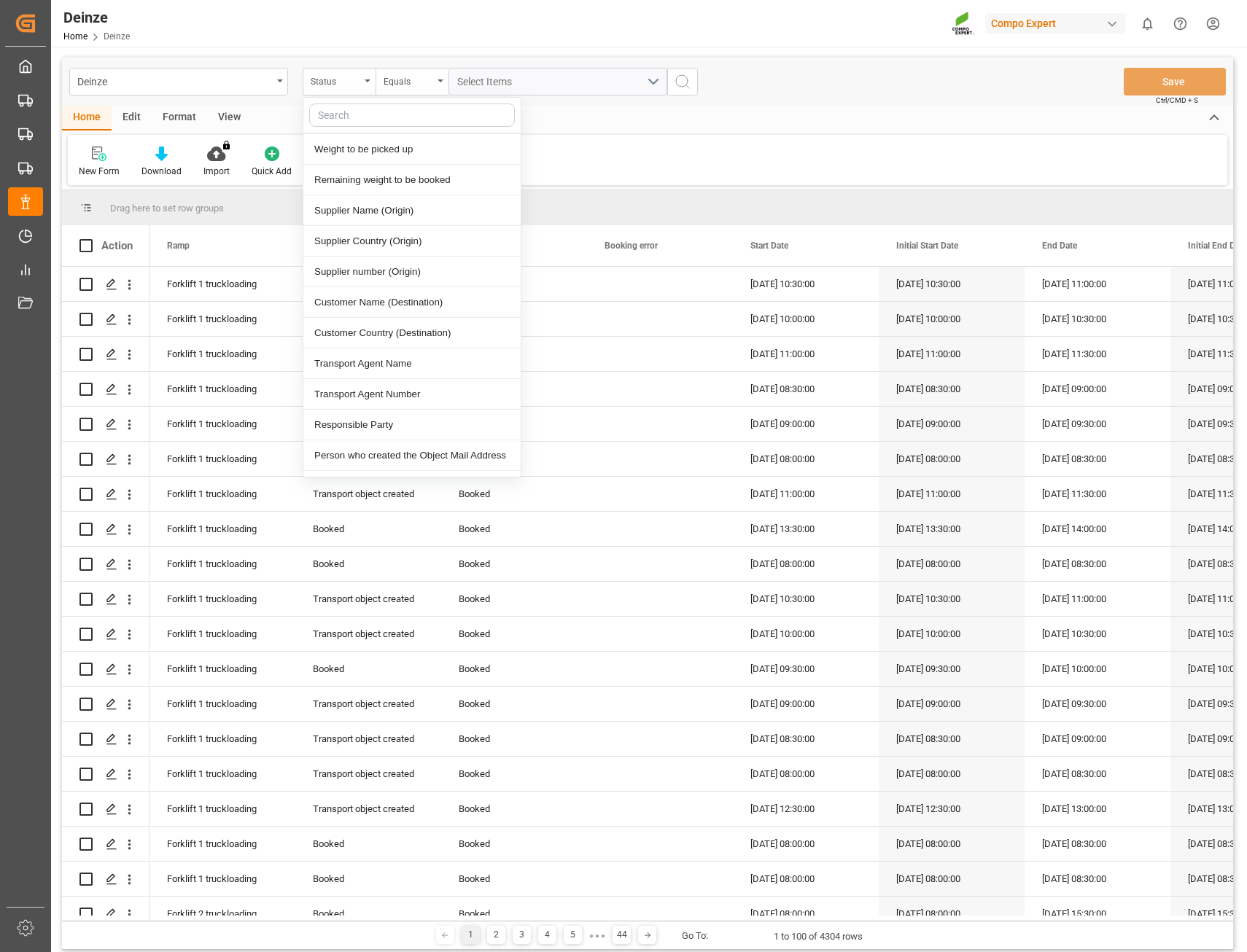
scroll to position [510, 0]
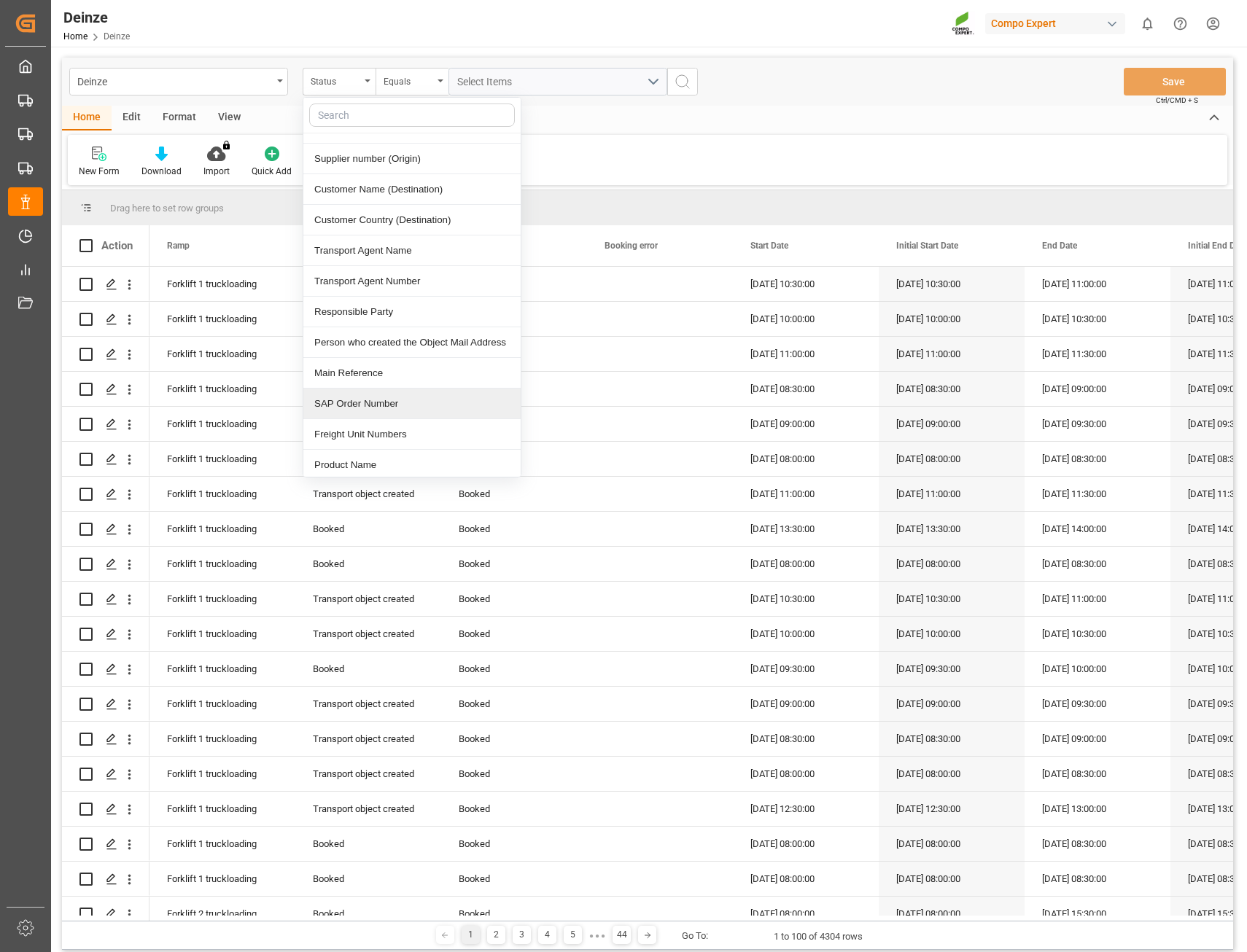
click at [383, 405] on div "SAP Order Number" at bounding box center [412, 404] width 218 height 30
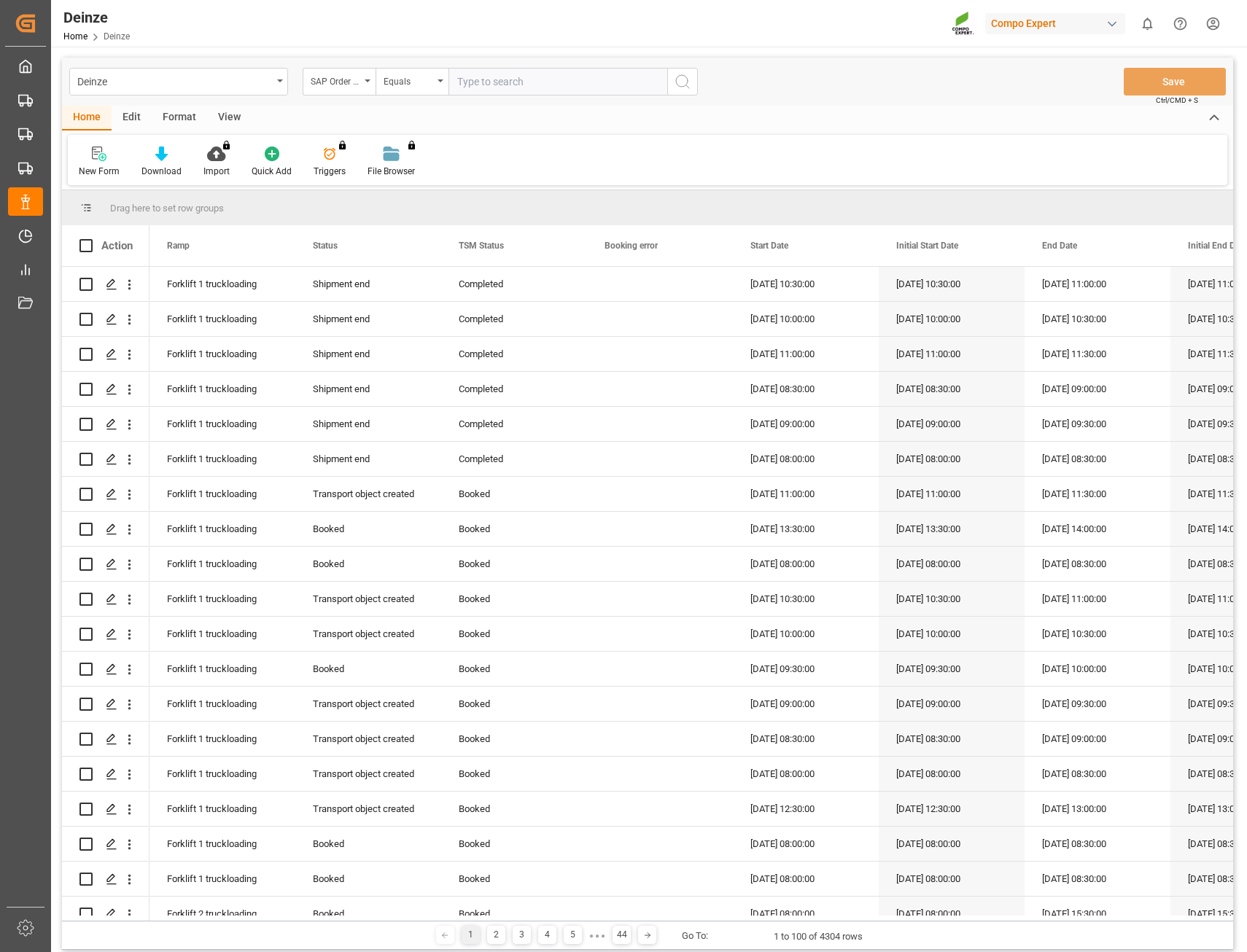
click at [489, 89] on input "text" at bounding box center [557, 81] width 219 height 28
type input "4510355901"
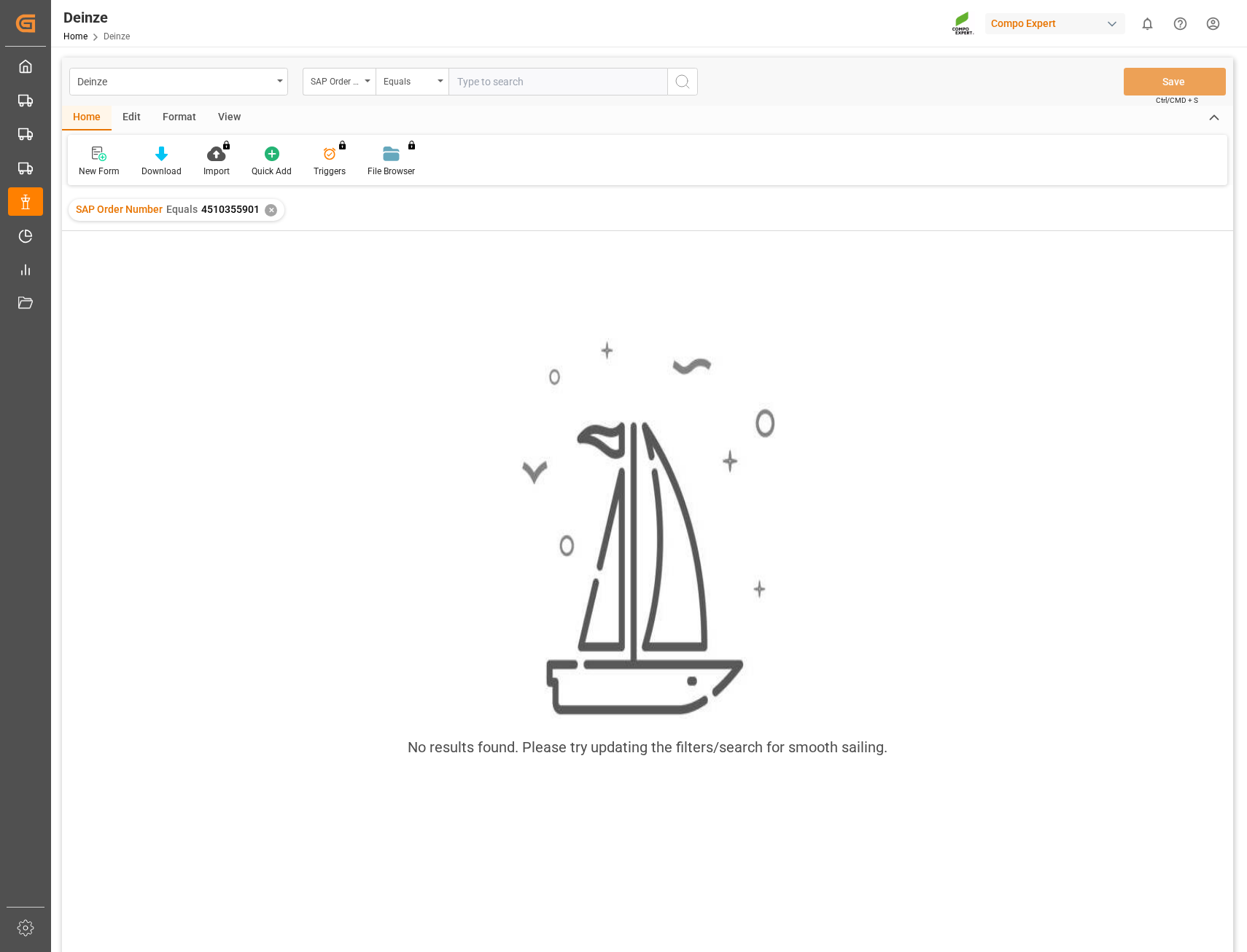
click at [469, 82] on input "text" at bounding box center [557, 81] width 219 height 28
type input "4510361978"
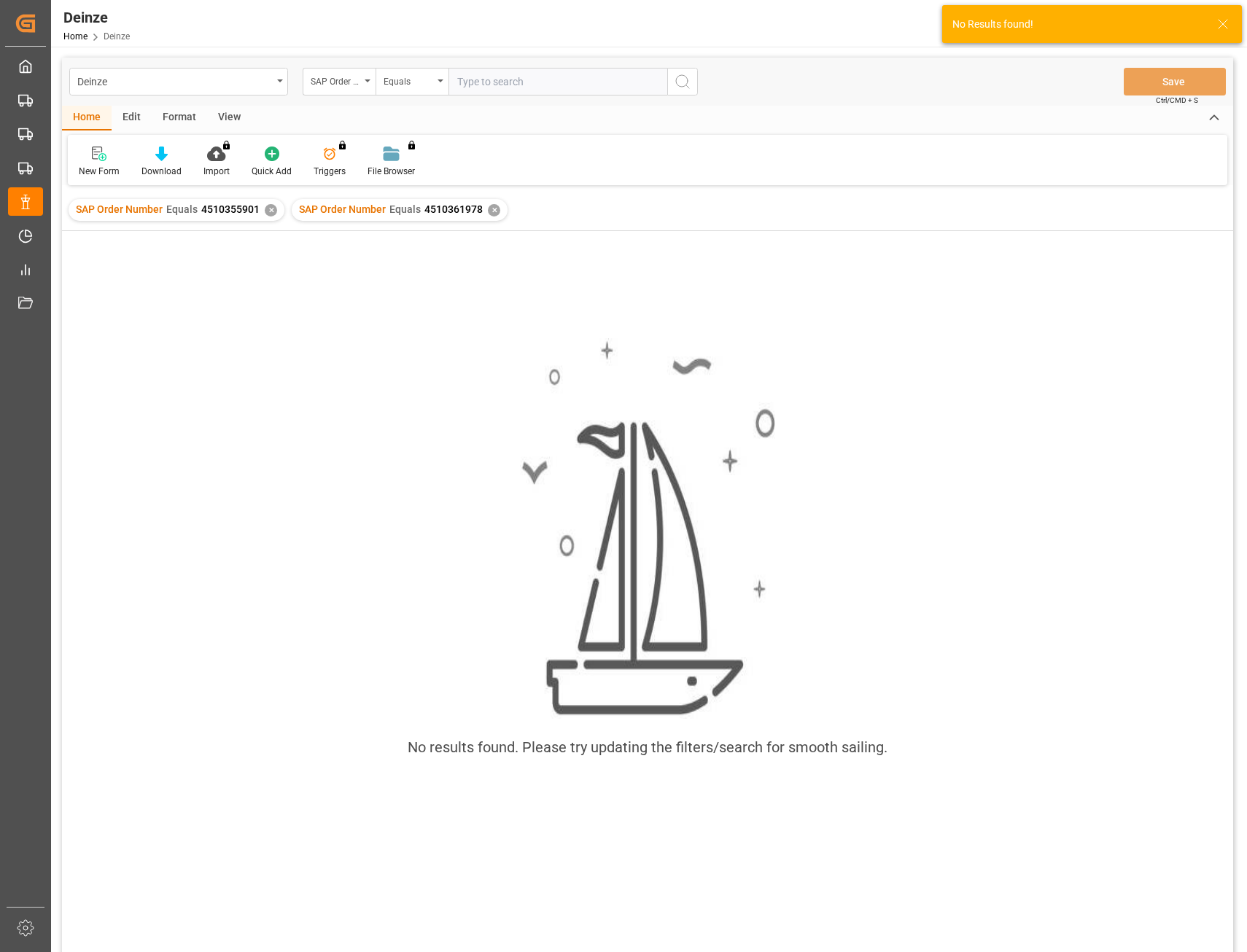
click at [265, 213] on div "✕" at bounding box center [271, 211] width 12 height 12
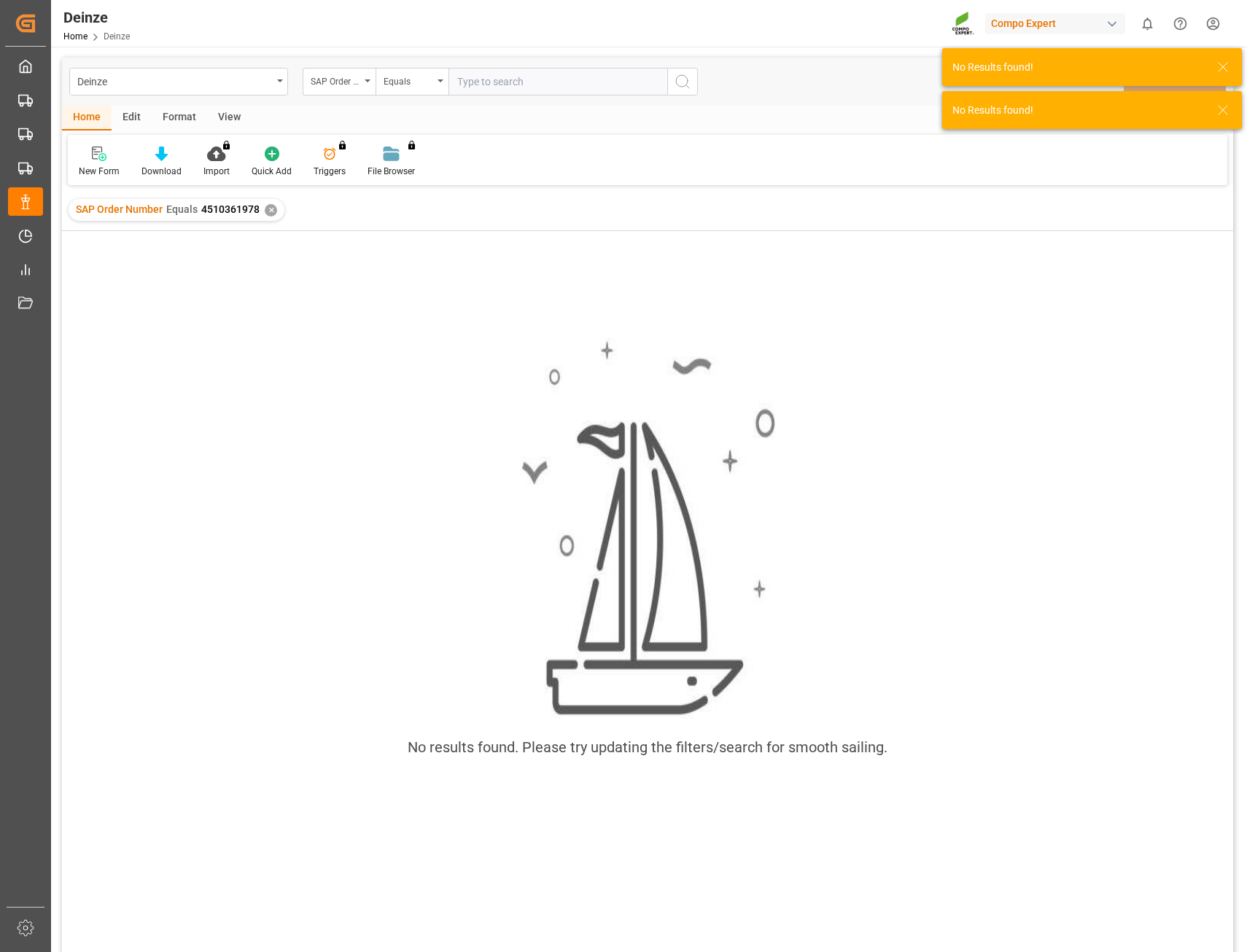
click at [271, 210] on div "✕" at bounding box center [271, 211] width 12 height 12
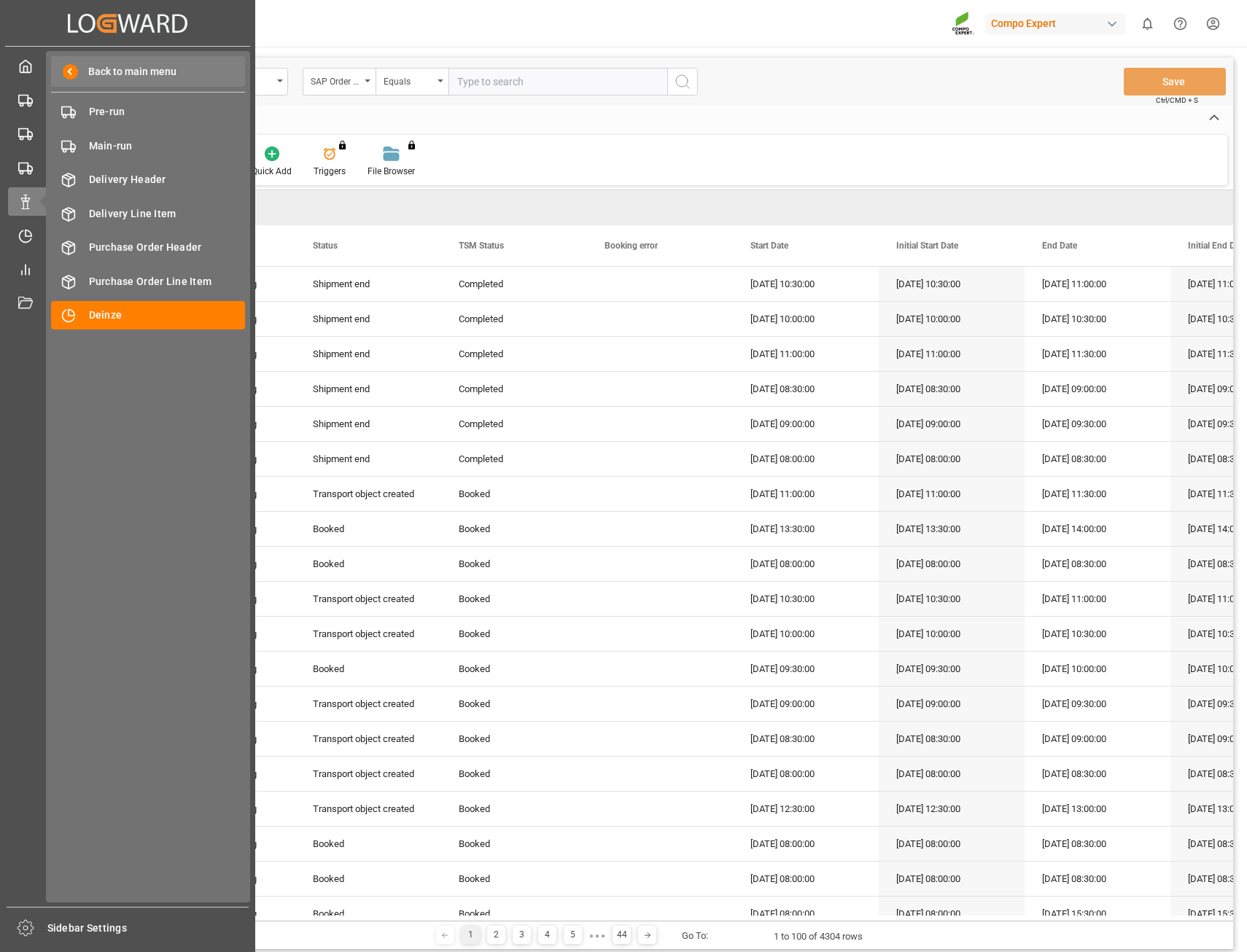
click at [110, 74] on span "Back to main menu" at bounding box center [127, 71] width 98 height 15
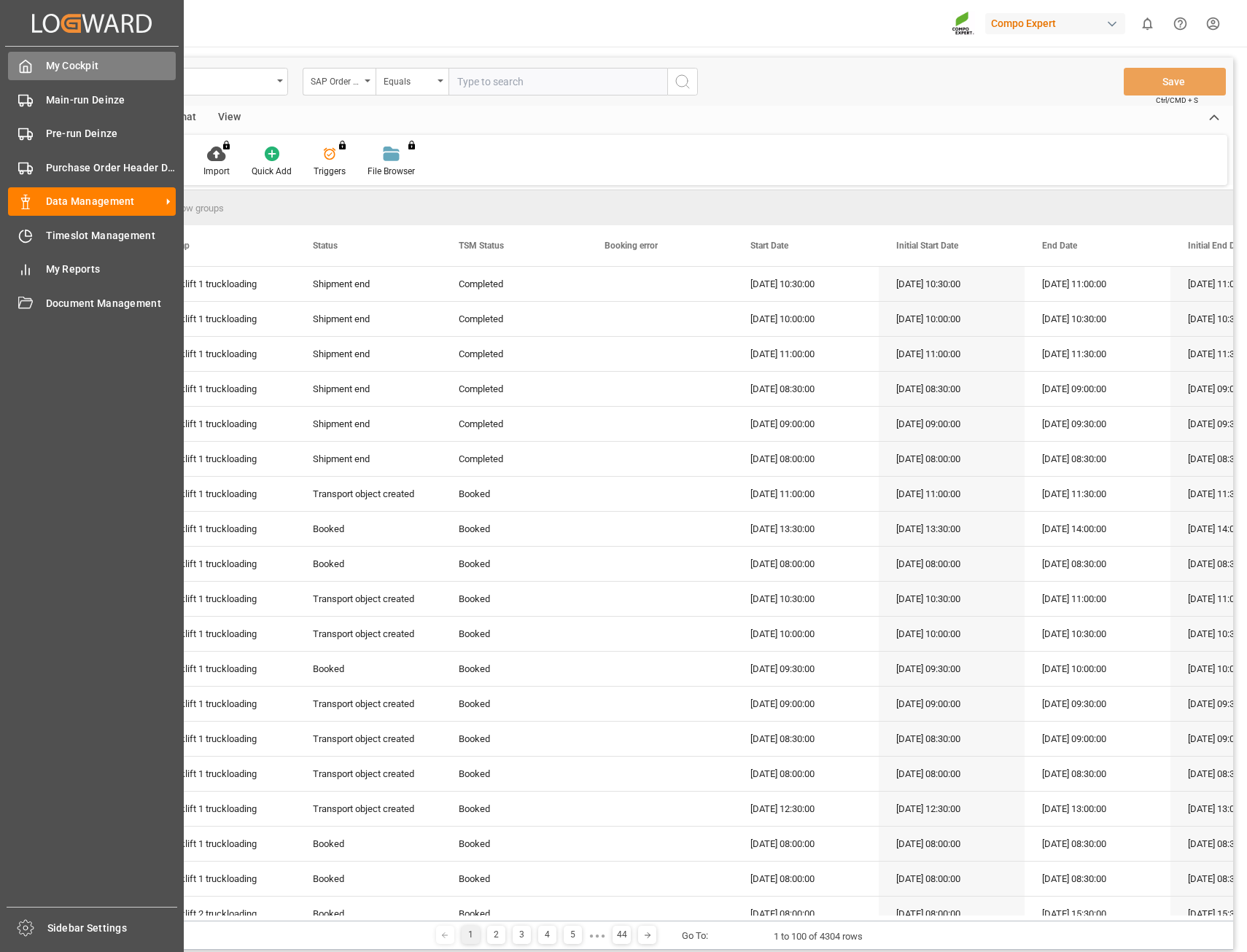
click at [84, 72] on span "My Cockpit" at bounding box center [111, 65] width 130 height 15
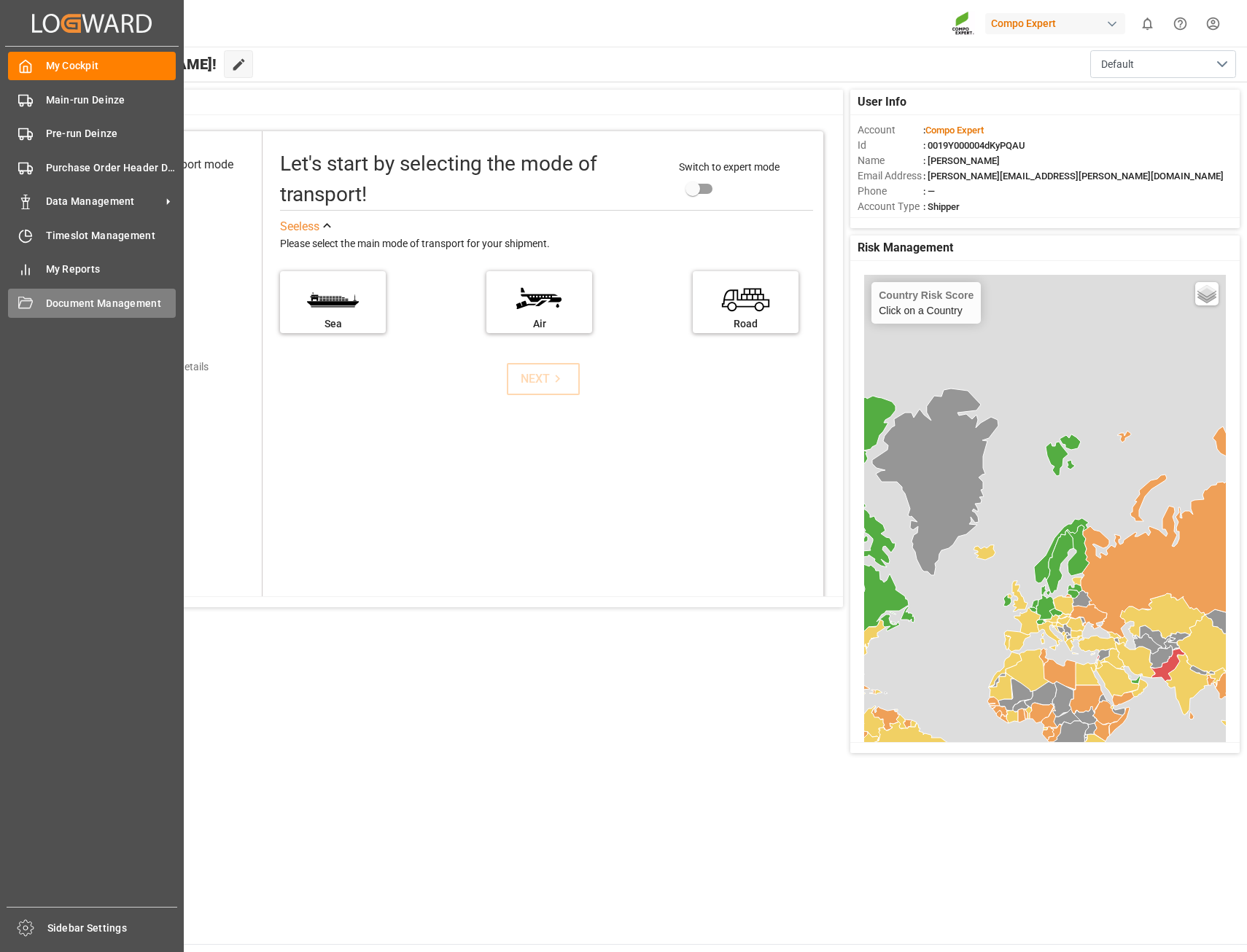
click at [130, 304] on span "Document Management" at bounding box center [111, 303] width 130 height 15
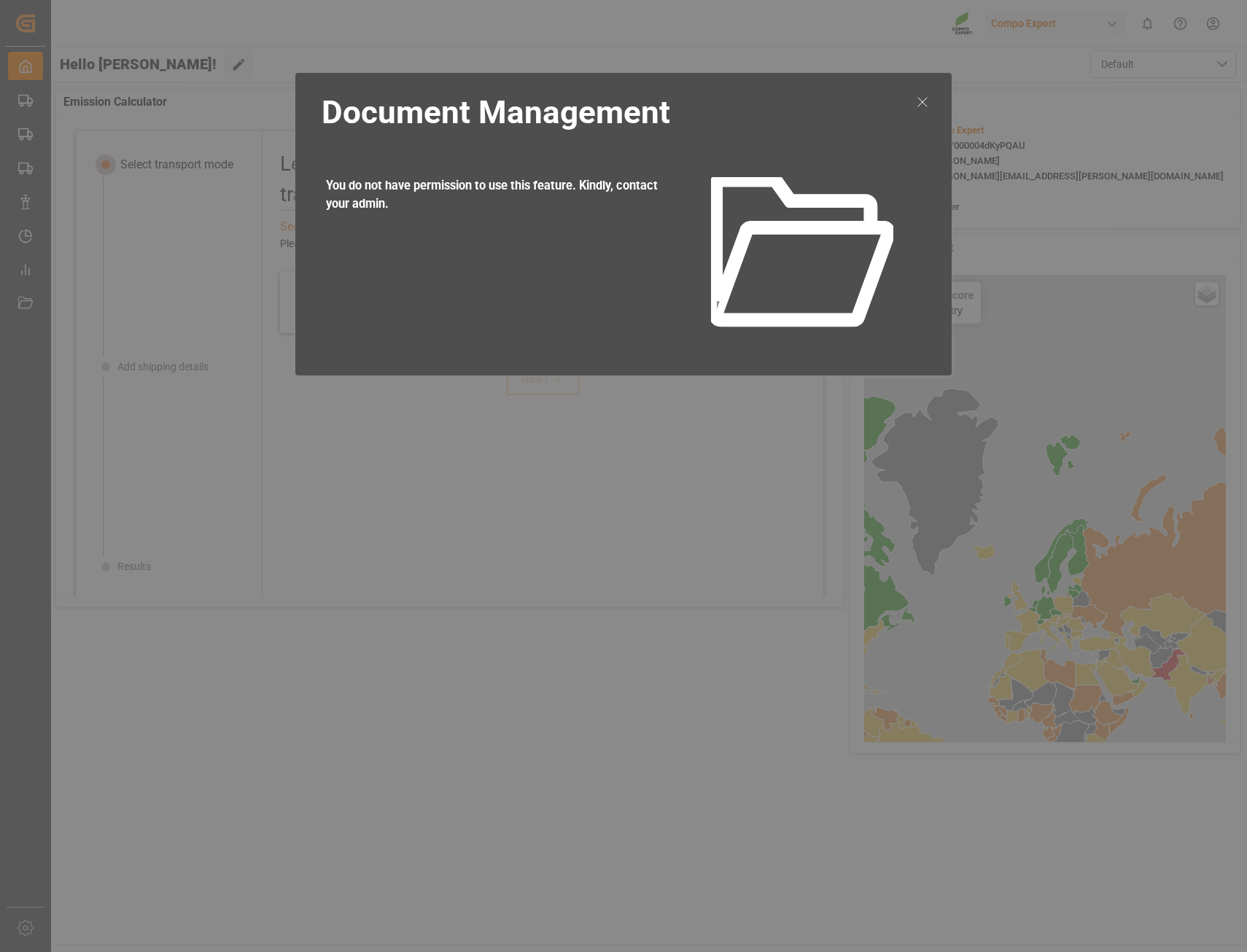
click at [918, 103] on icon at bounding box center [922, 103] width 18 height 18
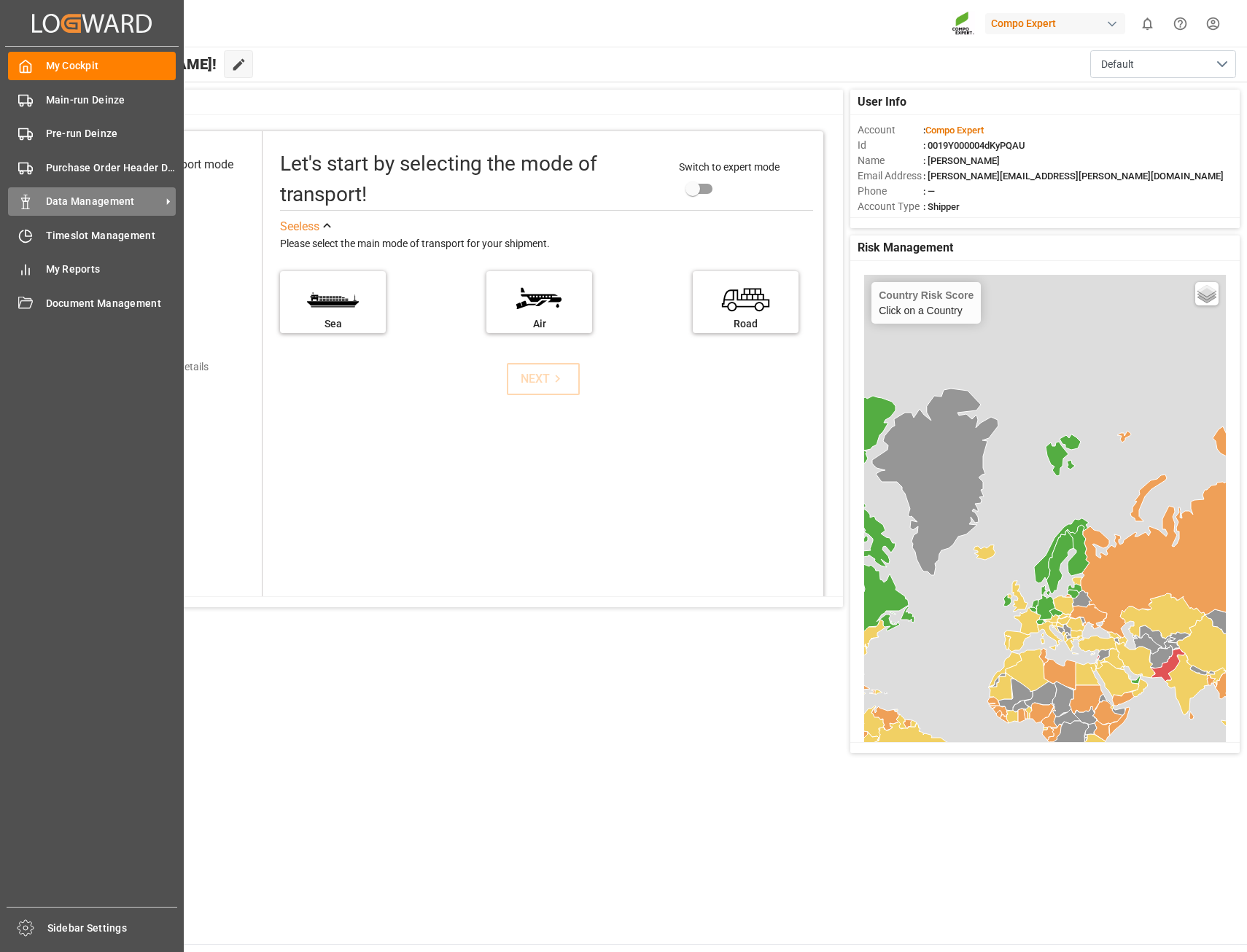
click at [62, 216] on div "Data Management Data Management" at bounding box center [92, 202] width 168 height 29
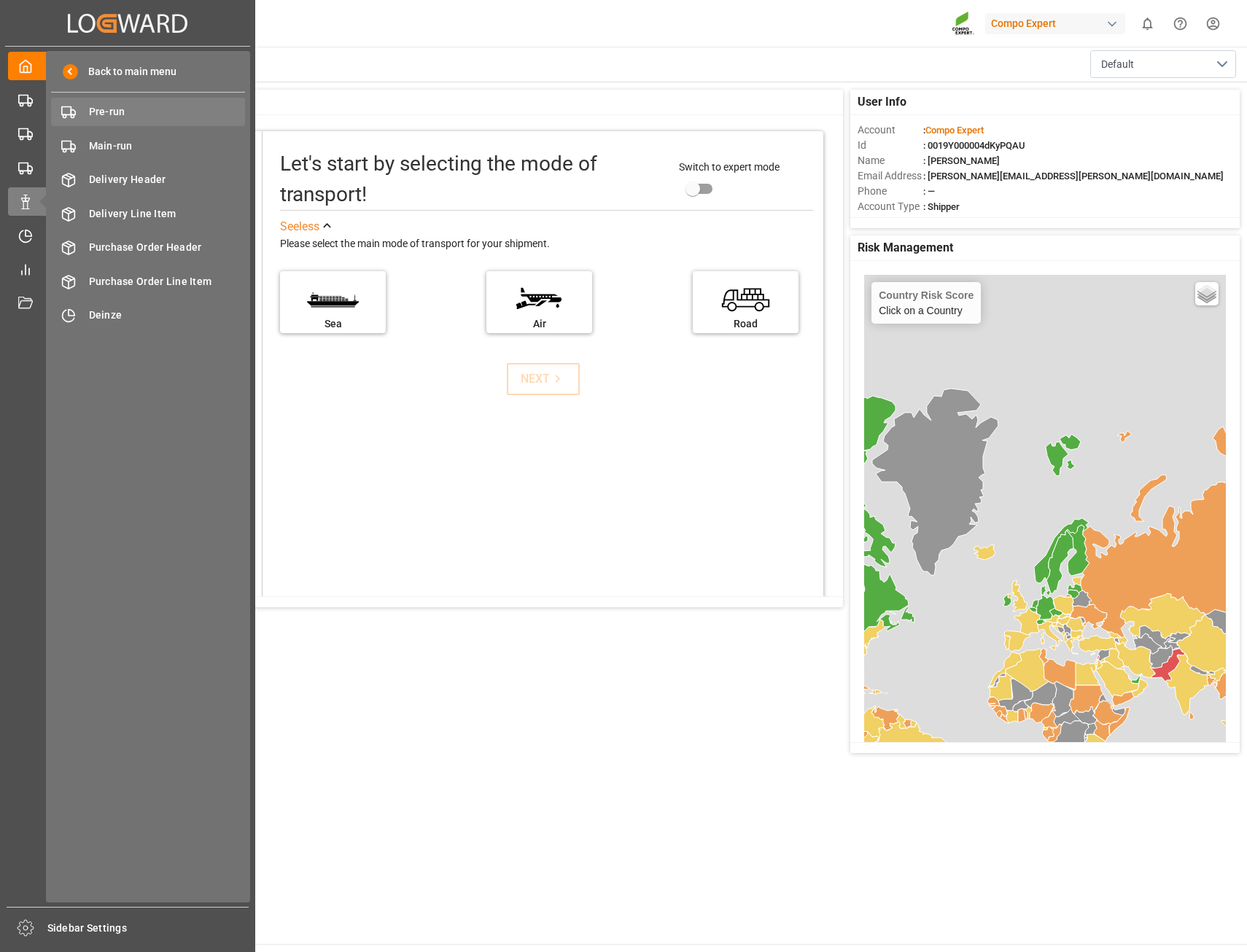
click at [114, 120] on span "Pre-run" at bounding box center [168, 112] width 157 height 15
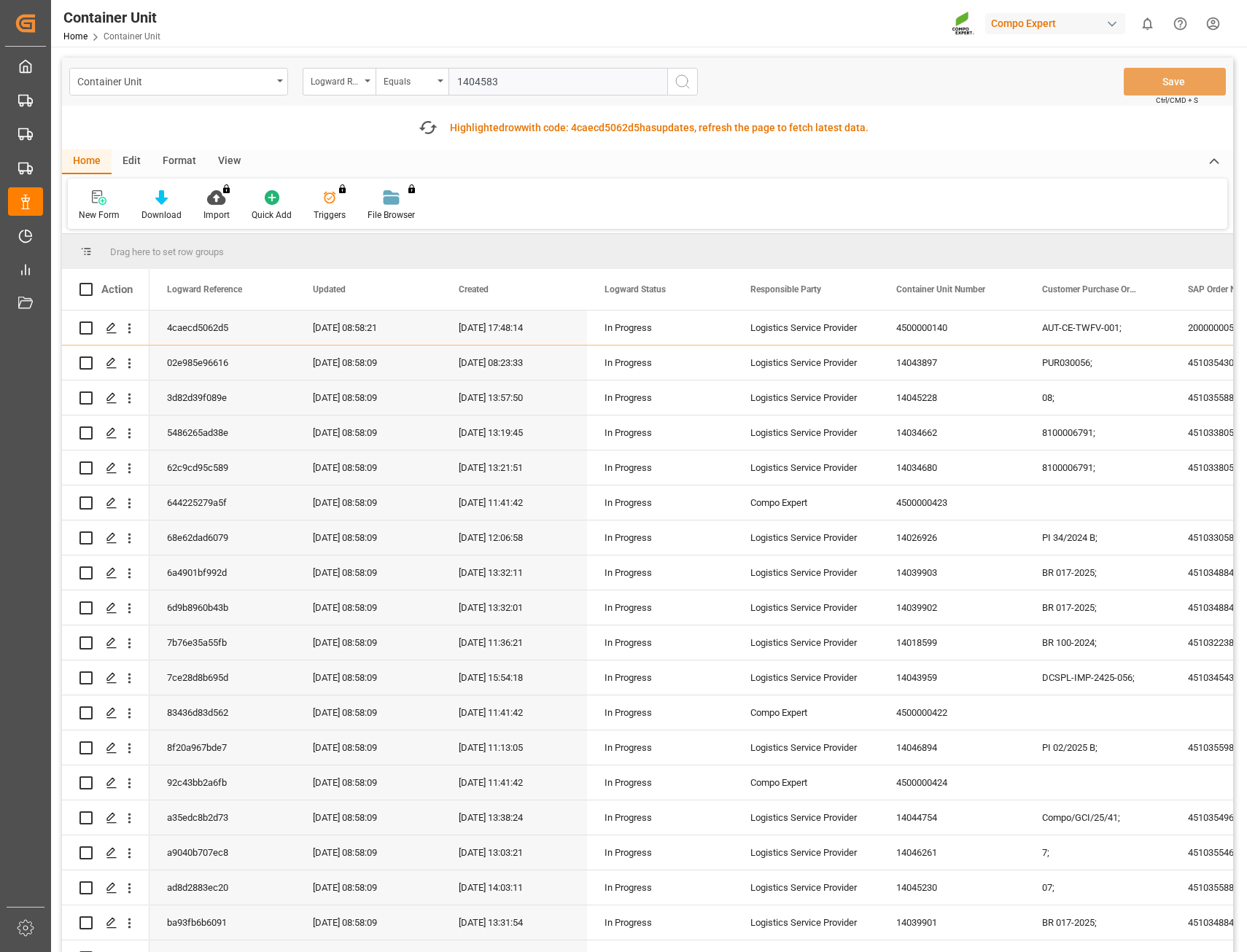
type input "14045831"
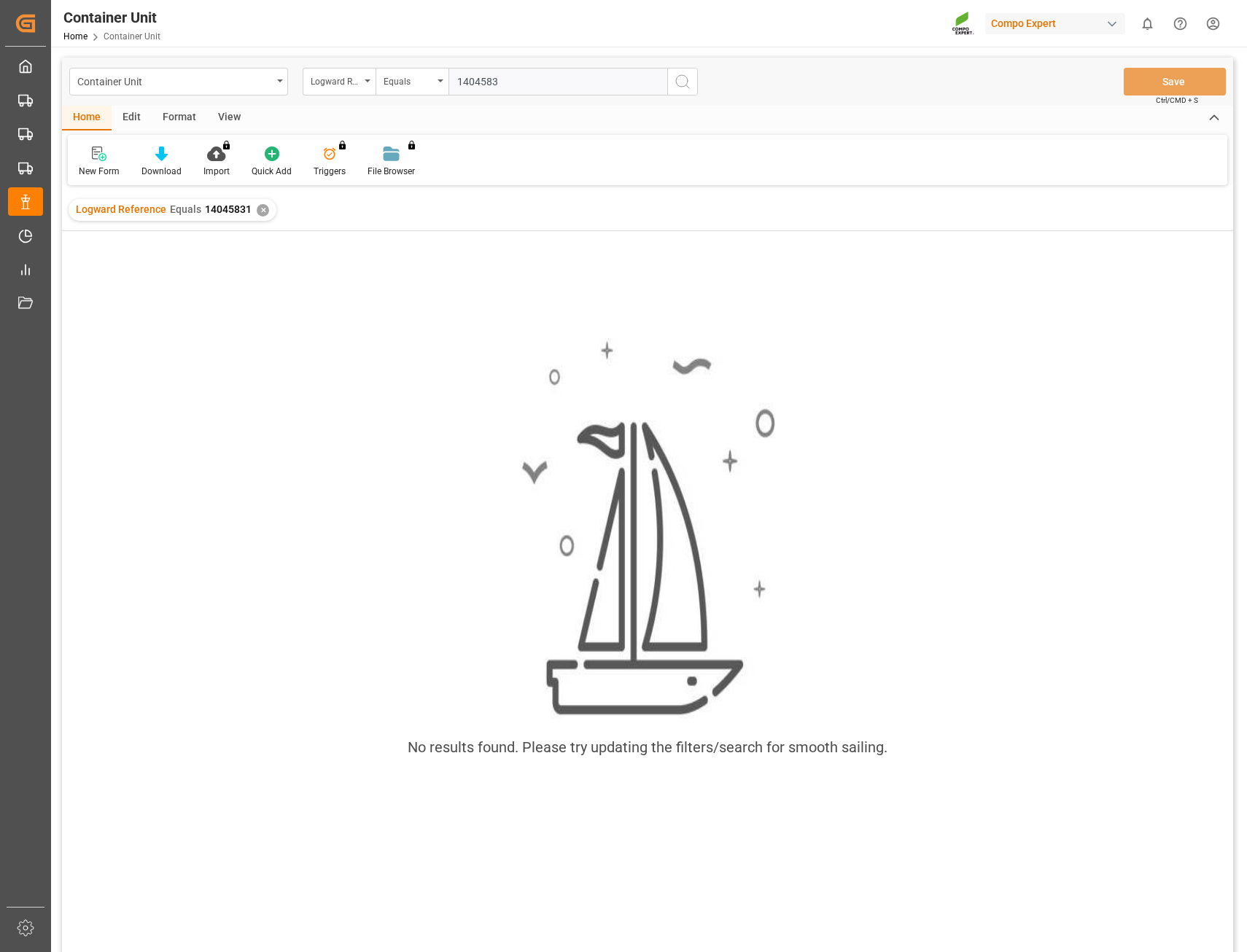
type input "14045831"
click at [257, 214] on div "✕" at bounding box center [263, 211] width 12 height 12
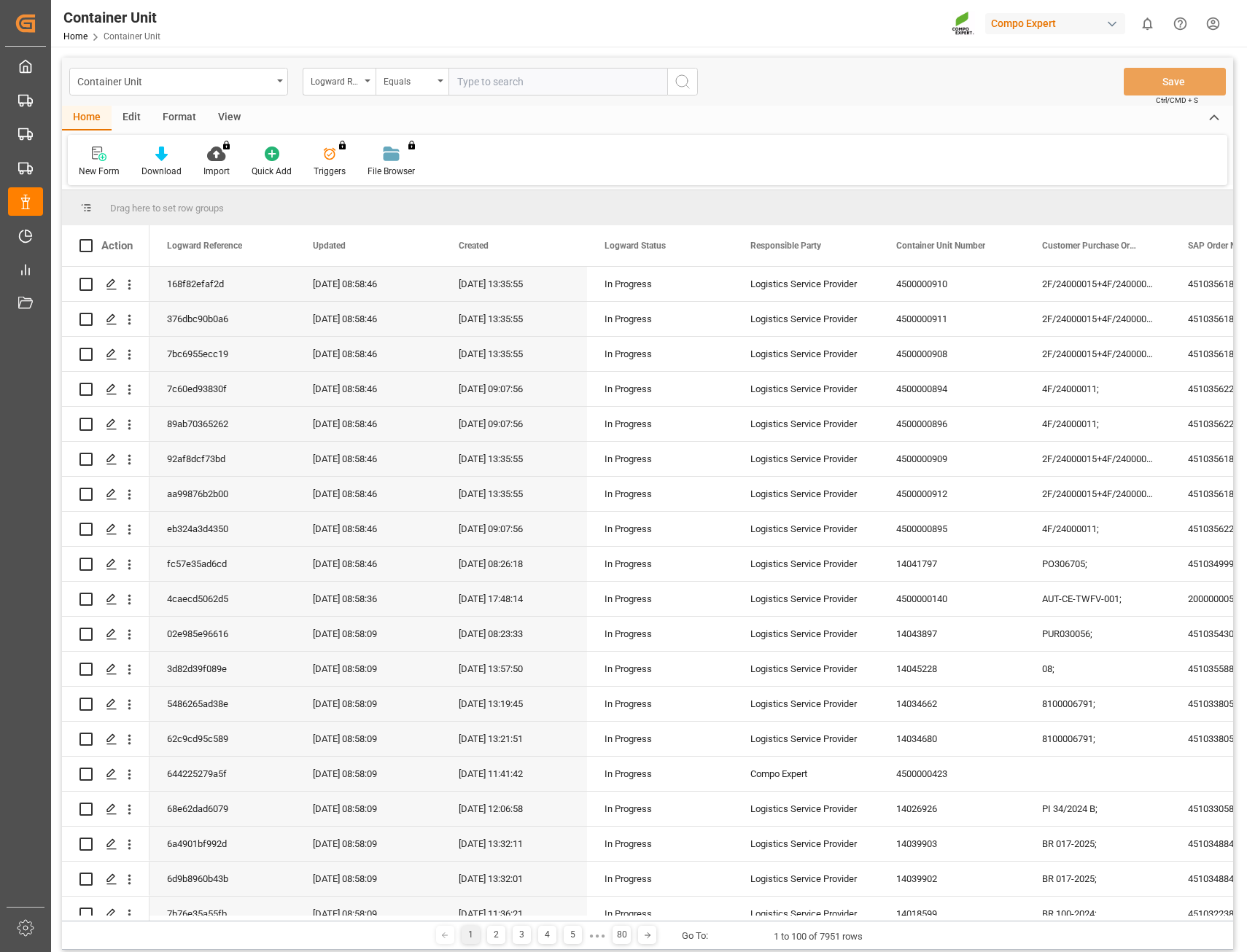
click at [277, 84] on div "Container Unit" at bounding box center [178, 81] width 219 height 28
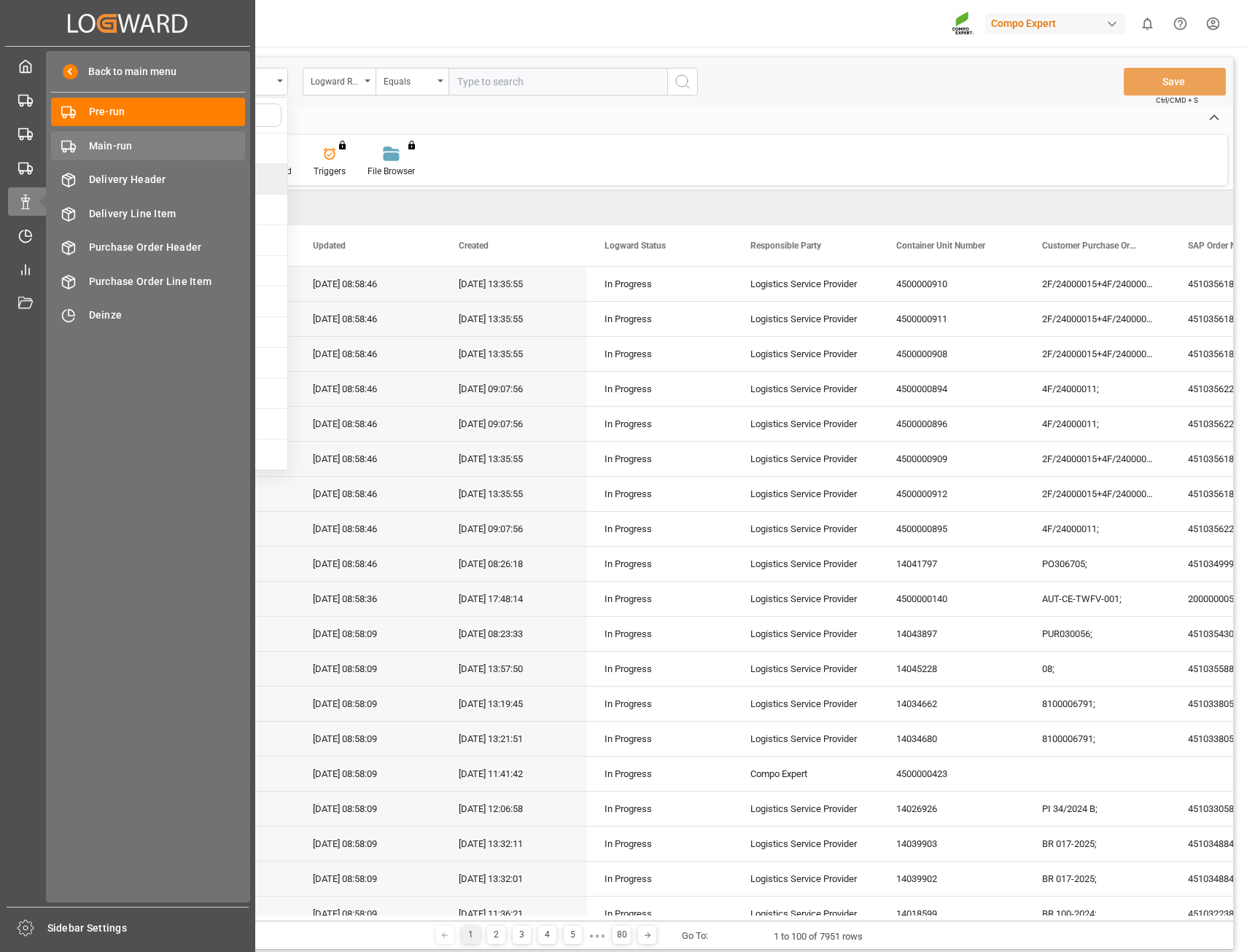
click at [106, 144] on span "Main-run" at bounding box center [168, 145] width 157 height 15
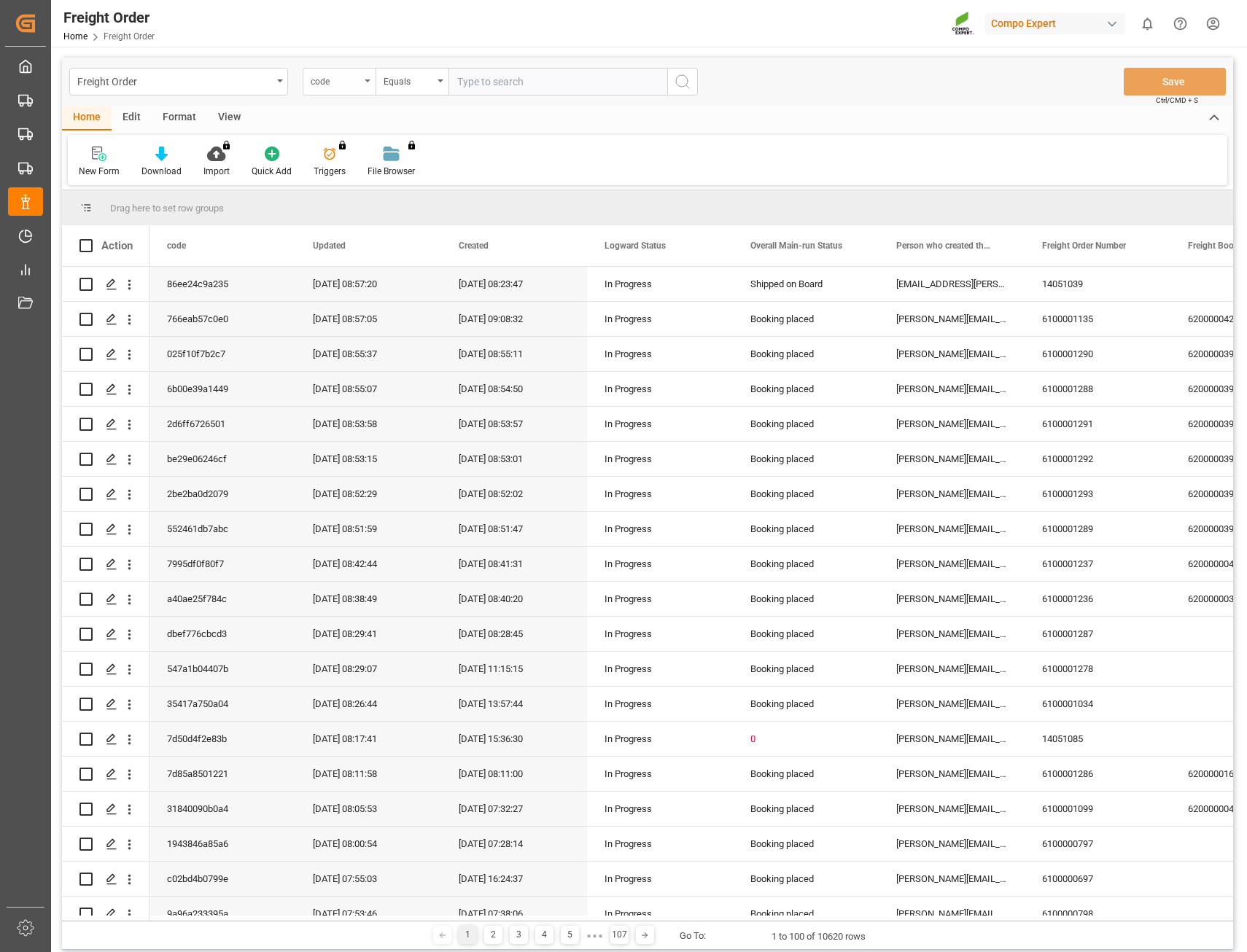
click at [372, 79] on div "code" at bounding box center [339, 81] width 73 height 28
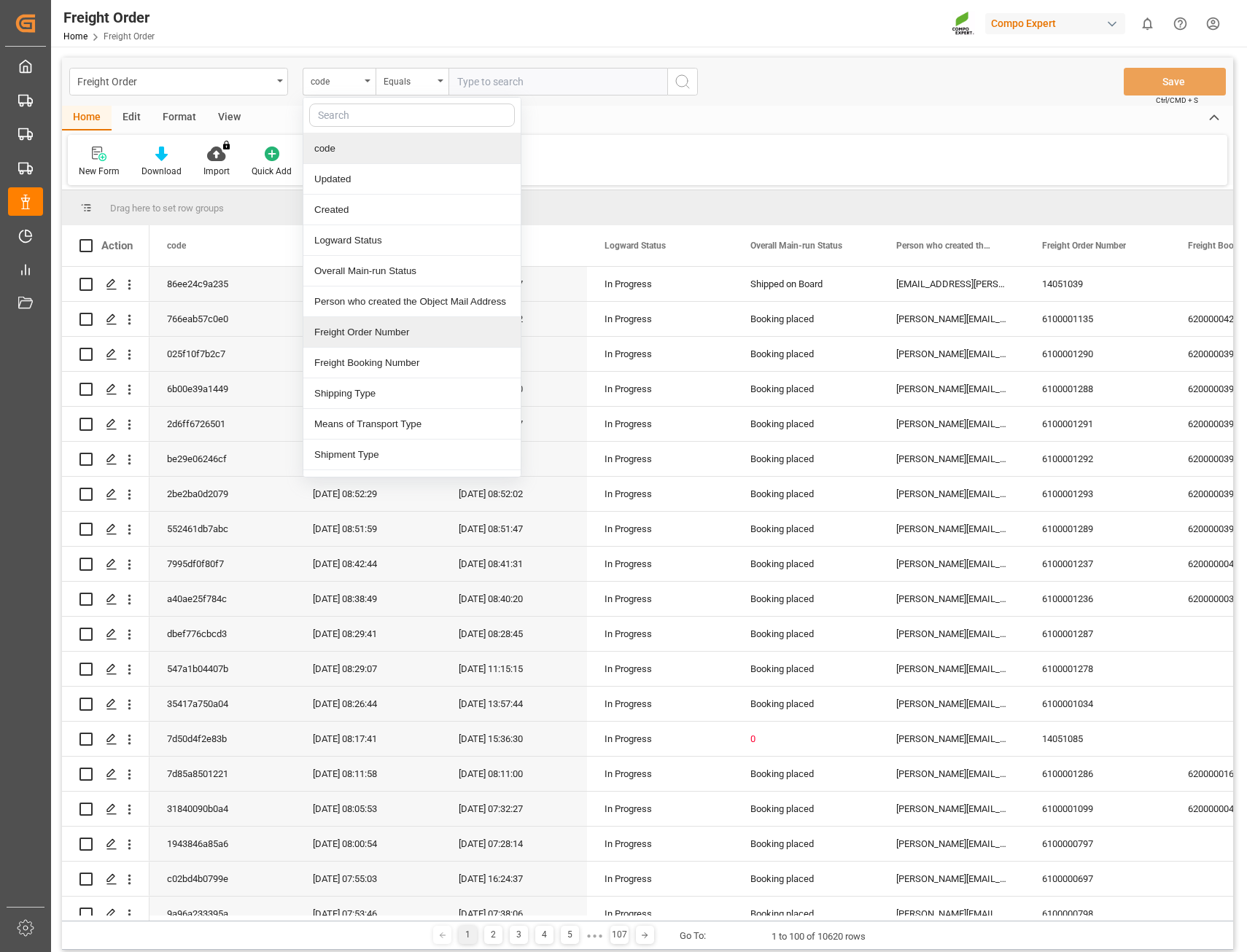
click at [357, 335] on div "Freight Order Number" at bounding box center [412, 333] width 218 height 30
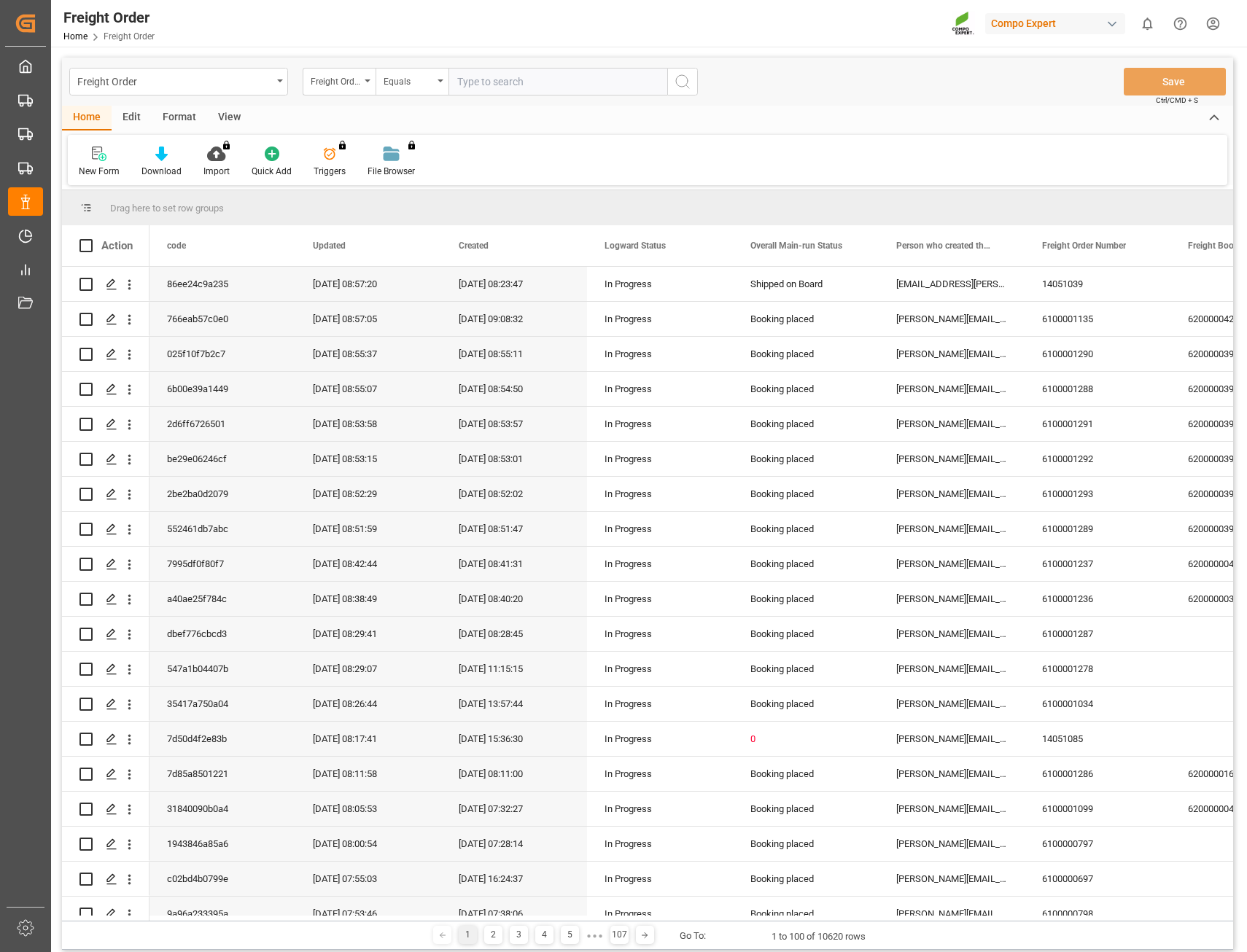
click at [493, 81] on input "text" at bounding box center [557, 81] width 219 height 28
paste input "14045831"
type input "14045831"
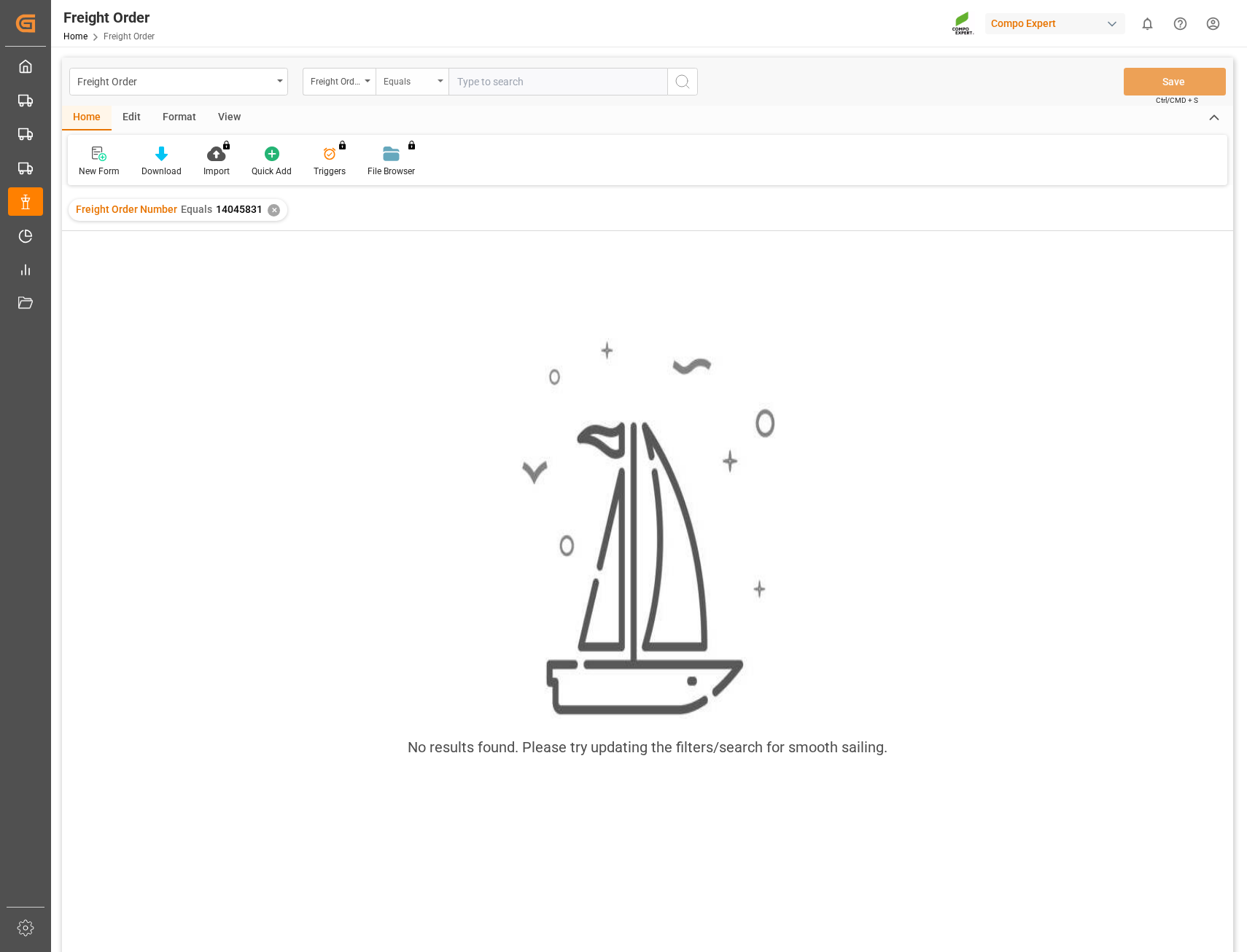
click at [438, 84] on div "Equals" at bounding box center [412, 81] width 73 height 28
click at [439, 83] on div "Equals" at bounding box center [412, 81] width 73 height 28
click at [463, 86] on input "text" at bounding box center [557, 81] width 219 height 28
click at [433, 83] on div "Equals" at bounding box center [412, 81] width 73 height 28
click at [425, 365] on div "Contains" at bounding box center [485, 363] width 218 height 30
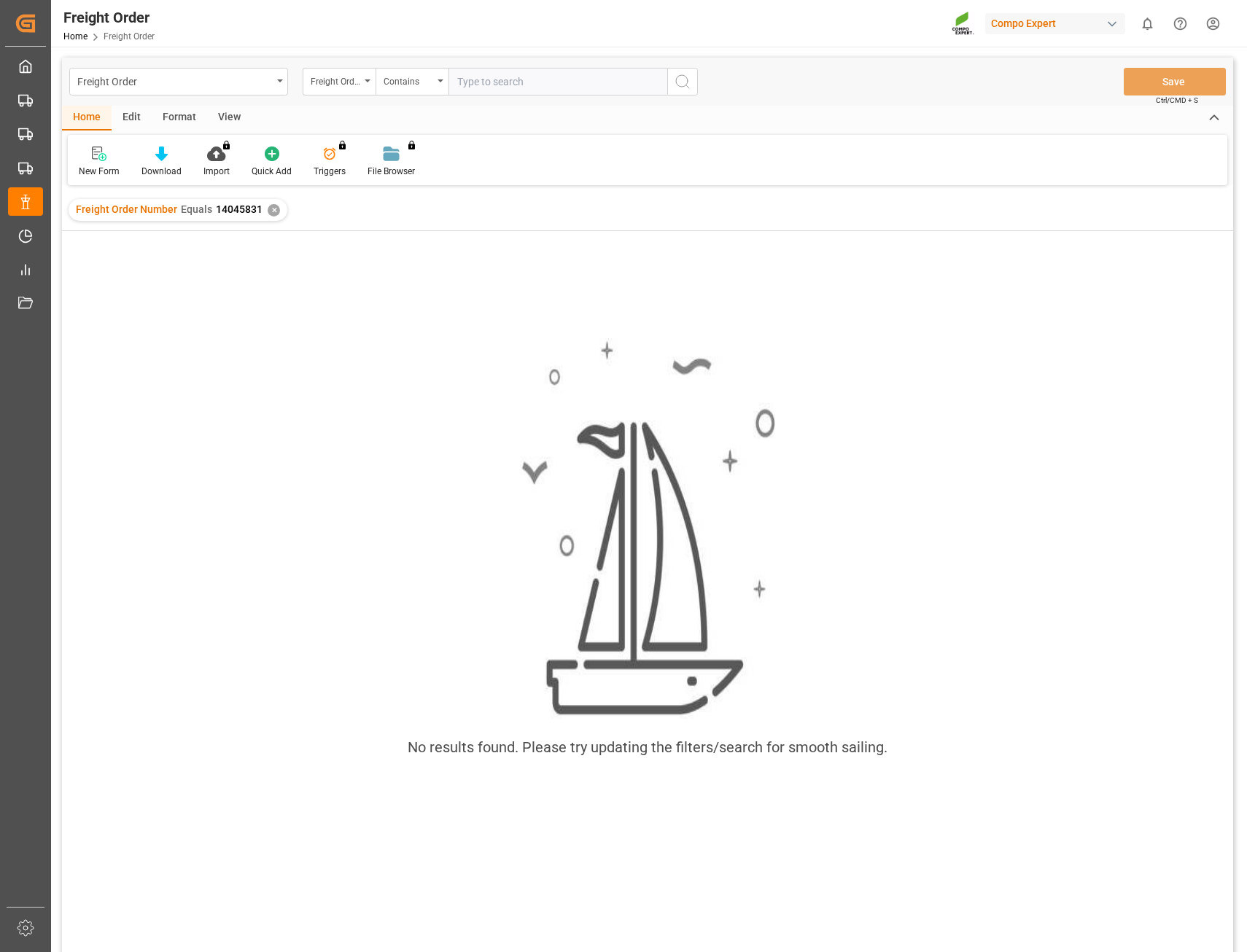
click at [497, 81] on input "text" at bounding box center [557, 81] width 219 height 28
type input "14045"
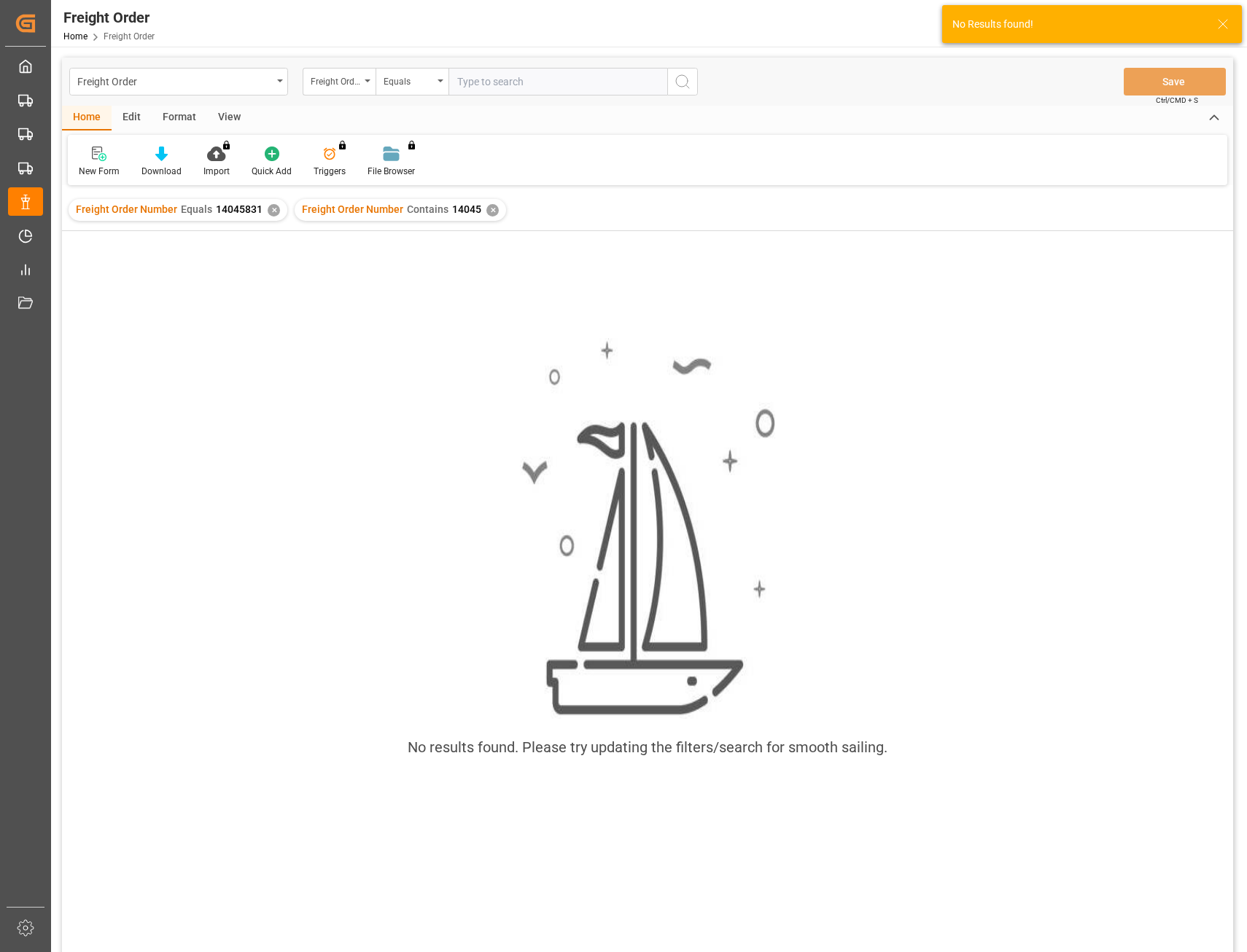
click at [268, 210] on div "✕" at bounding box center [274, 211] width 12 height 12
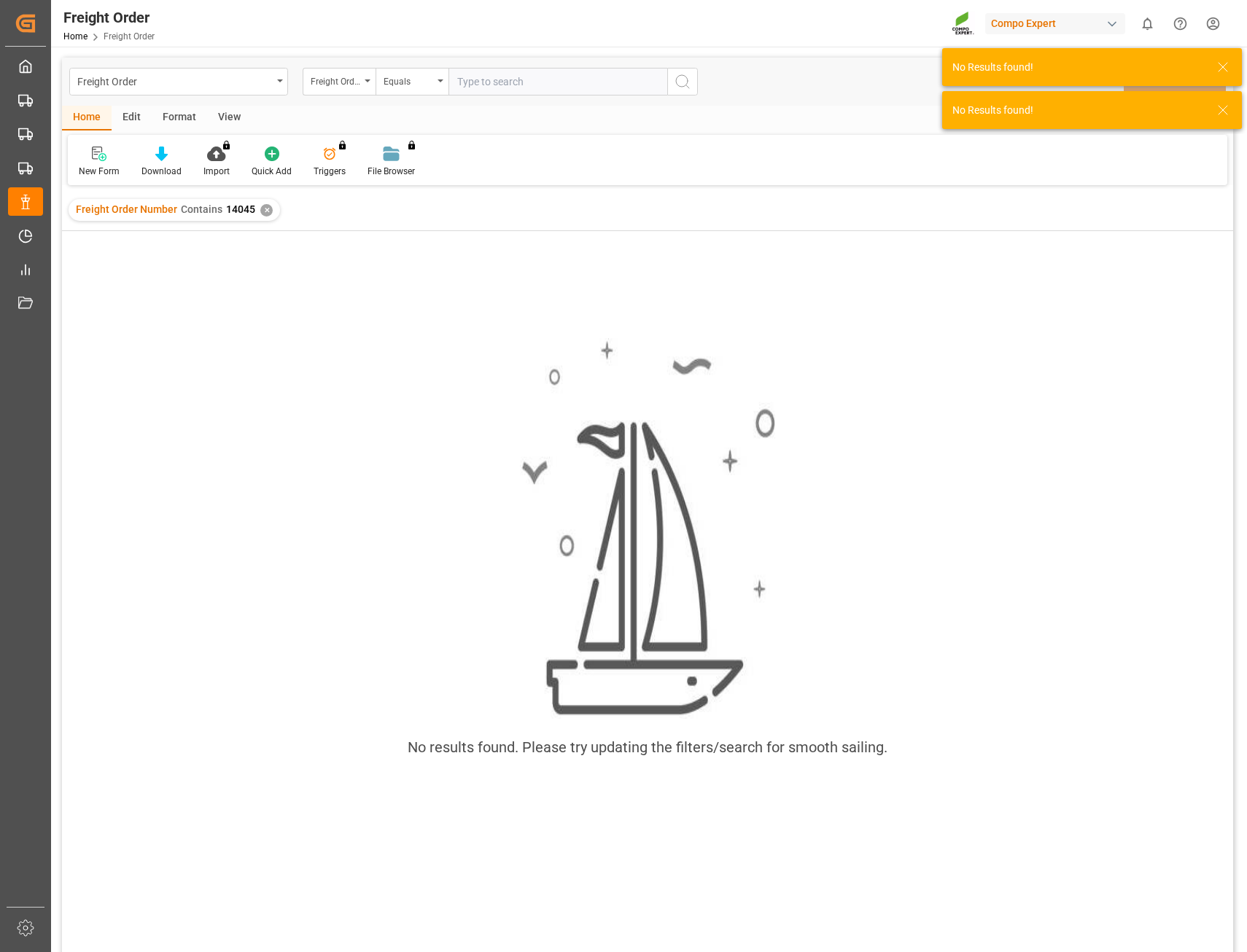
click at [261, 214] on div "✕" at bounding box center [267, 211] width 12 height 12
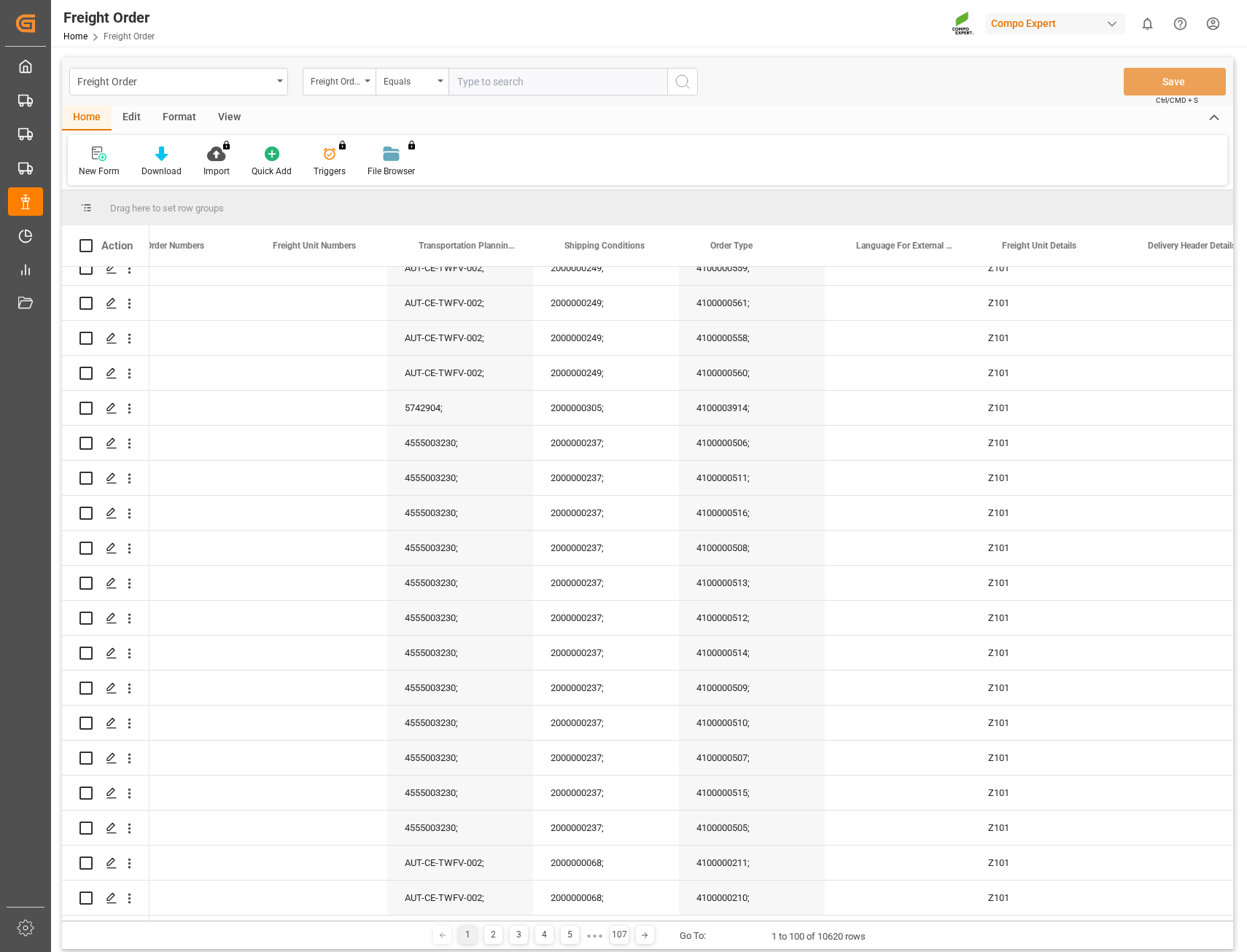
scroll to position [0, 2081]
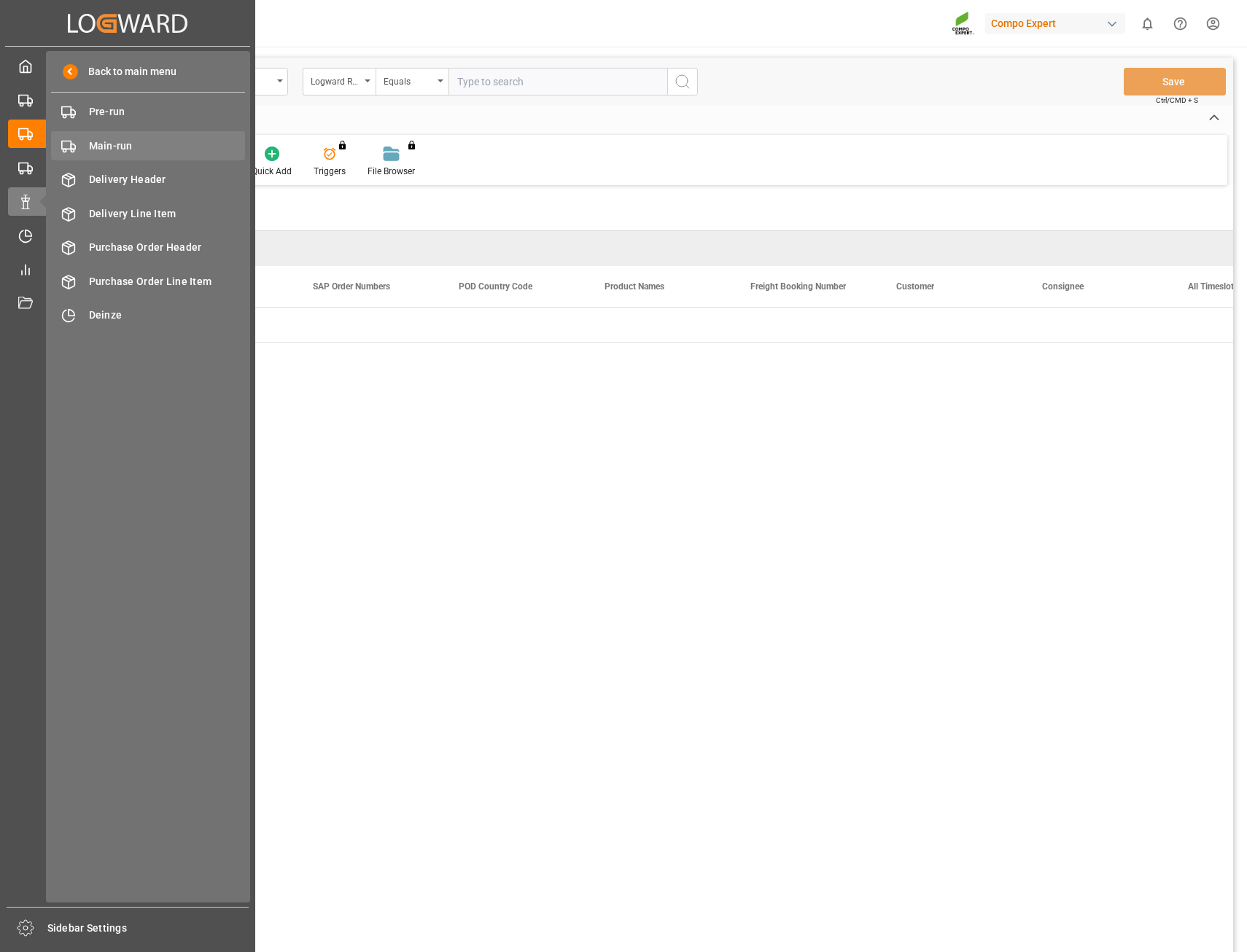
click at [110, 153] on span "Main-run" at bounding box center [168, 145] width 157 height 15
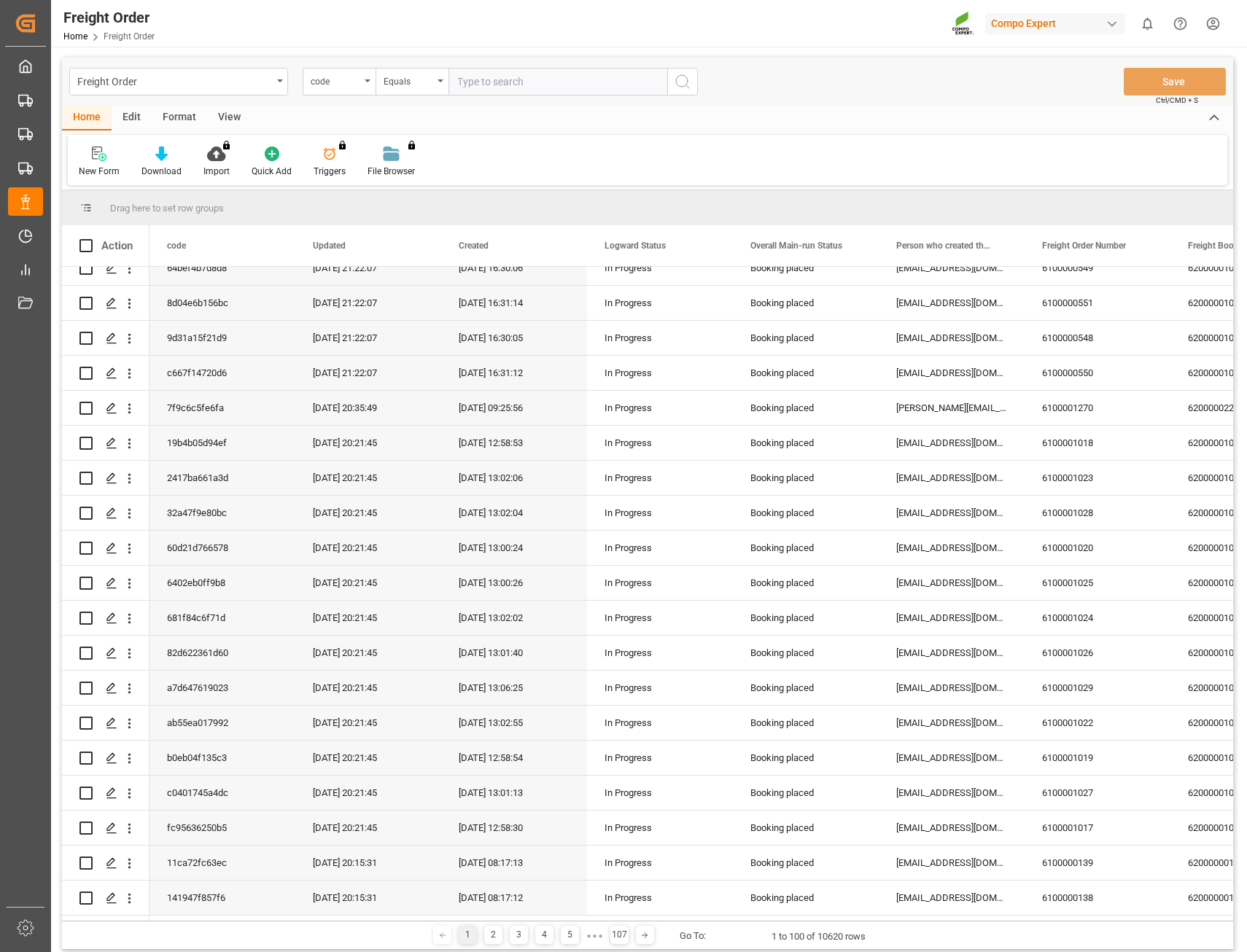
scroll to position [2856, 0]
click at [570, 932] on div "5" at bounding box center [570, 935] width 18 height 18
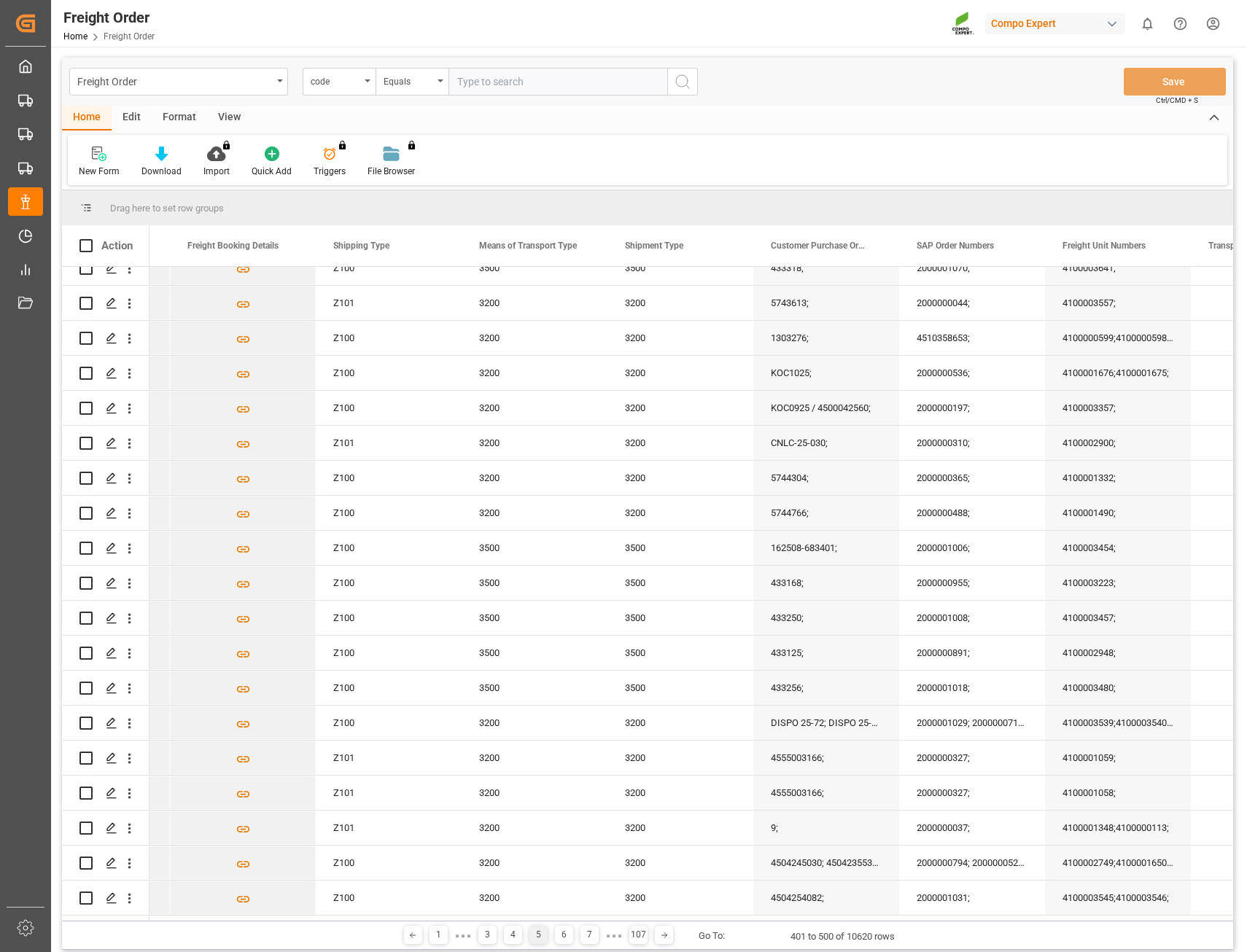
scroll to position [0, 1258]
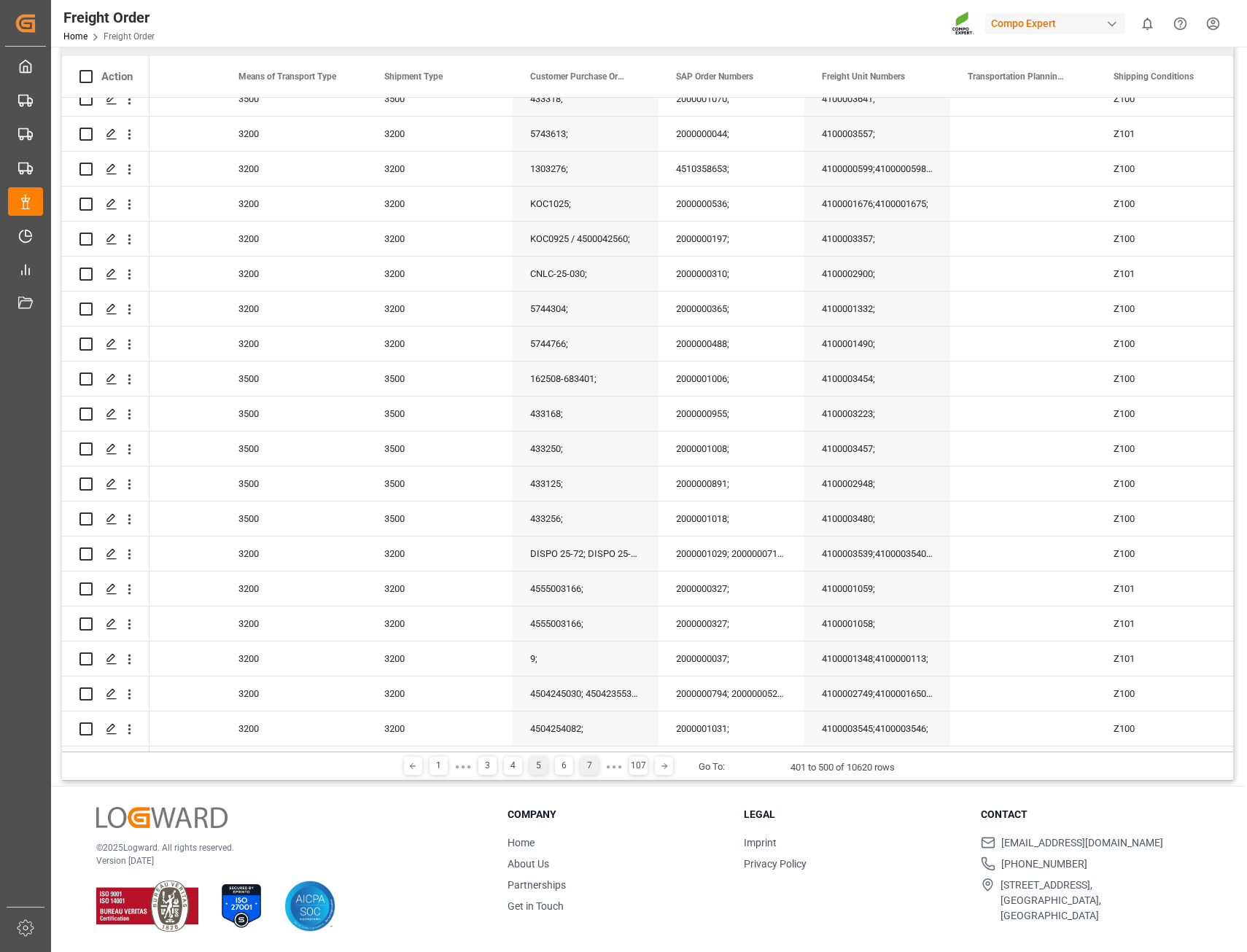
click at [582, 767] on div "7" at bounding box center [590, 766] width 18 height 18
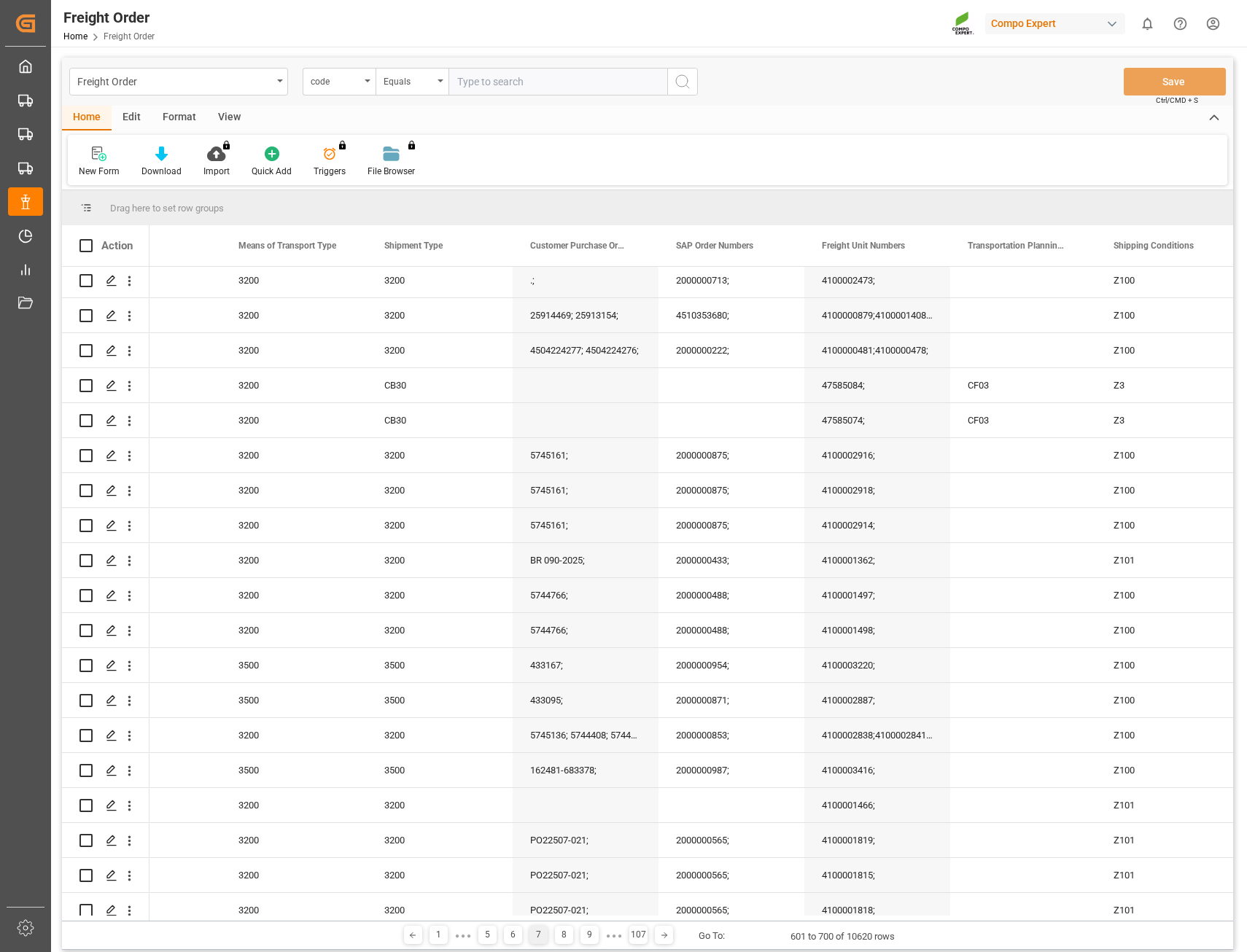
scroll to position [73, 0]
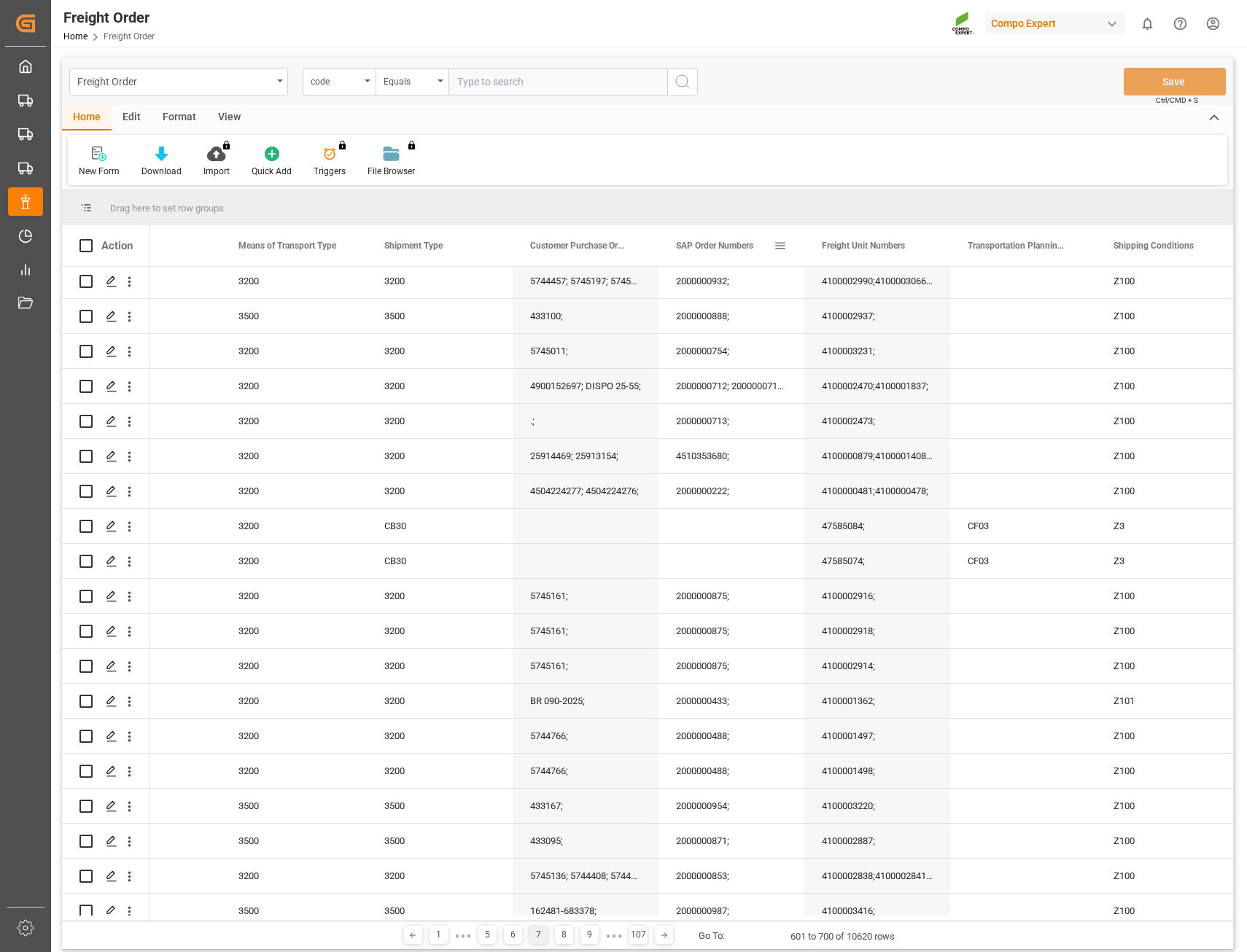
click at [709, 244] on span "SAP Order Numbers" at bounding box center [714, 245] width 78 height 10
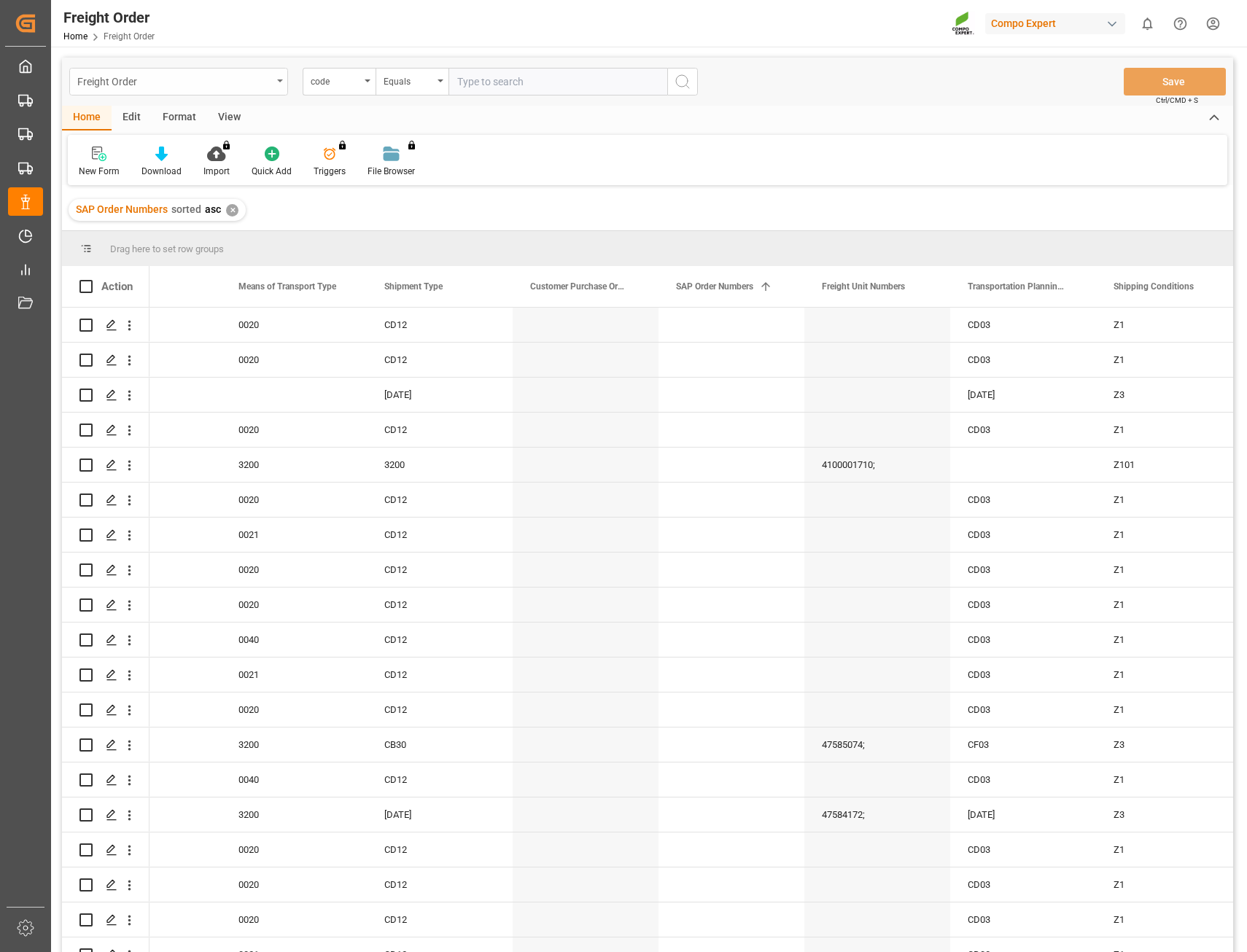
click at [277, 86] on div "Freight Order" at bounding box center [178, 81] width 219 height 28
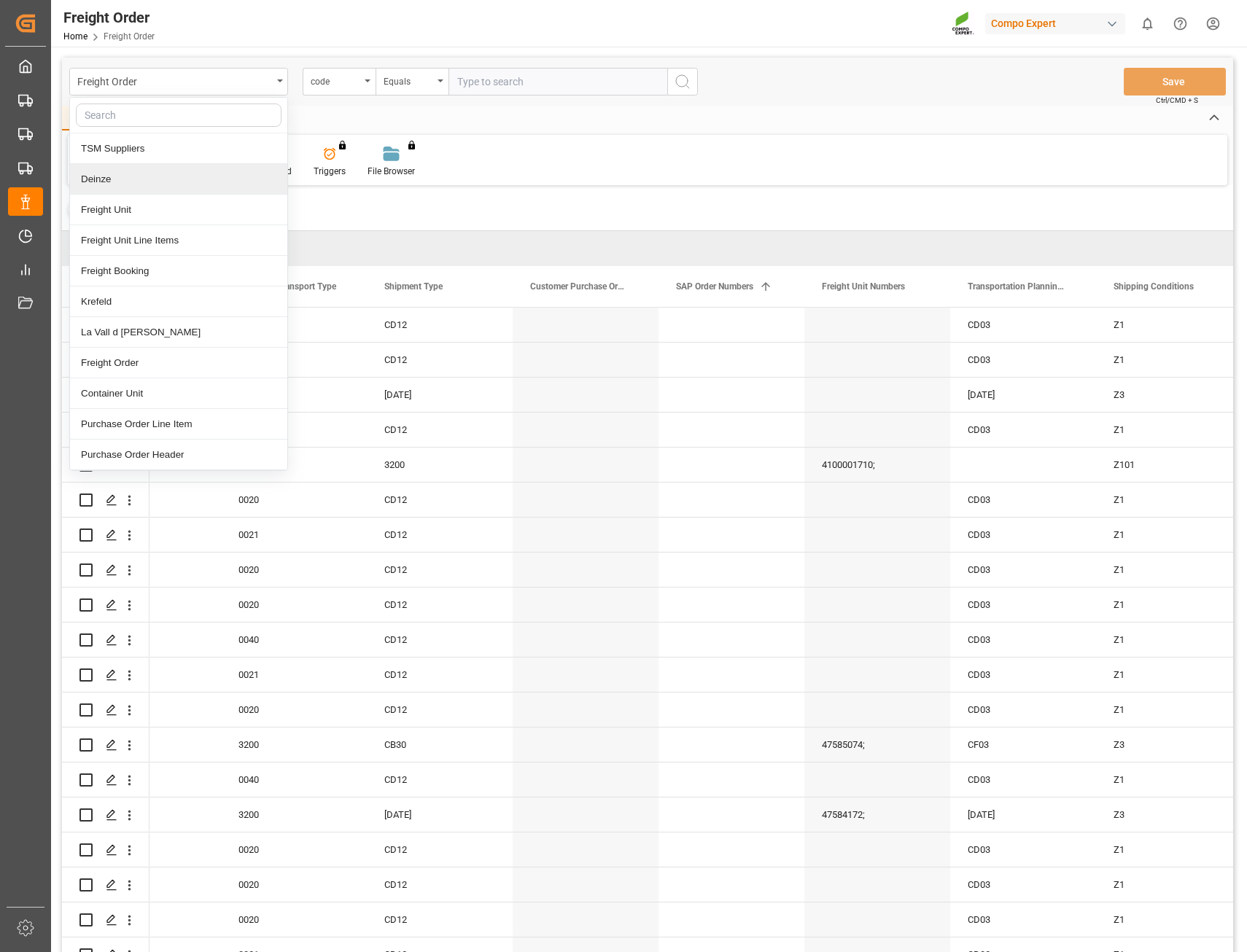
click at [94, 174] on div "Deinze" at bounding box center [178, 179] width 218 height 30
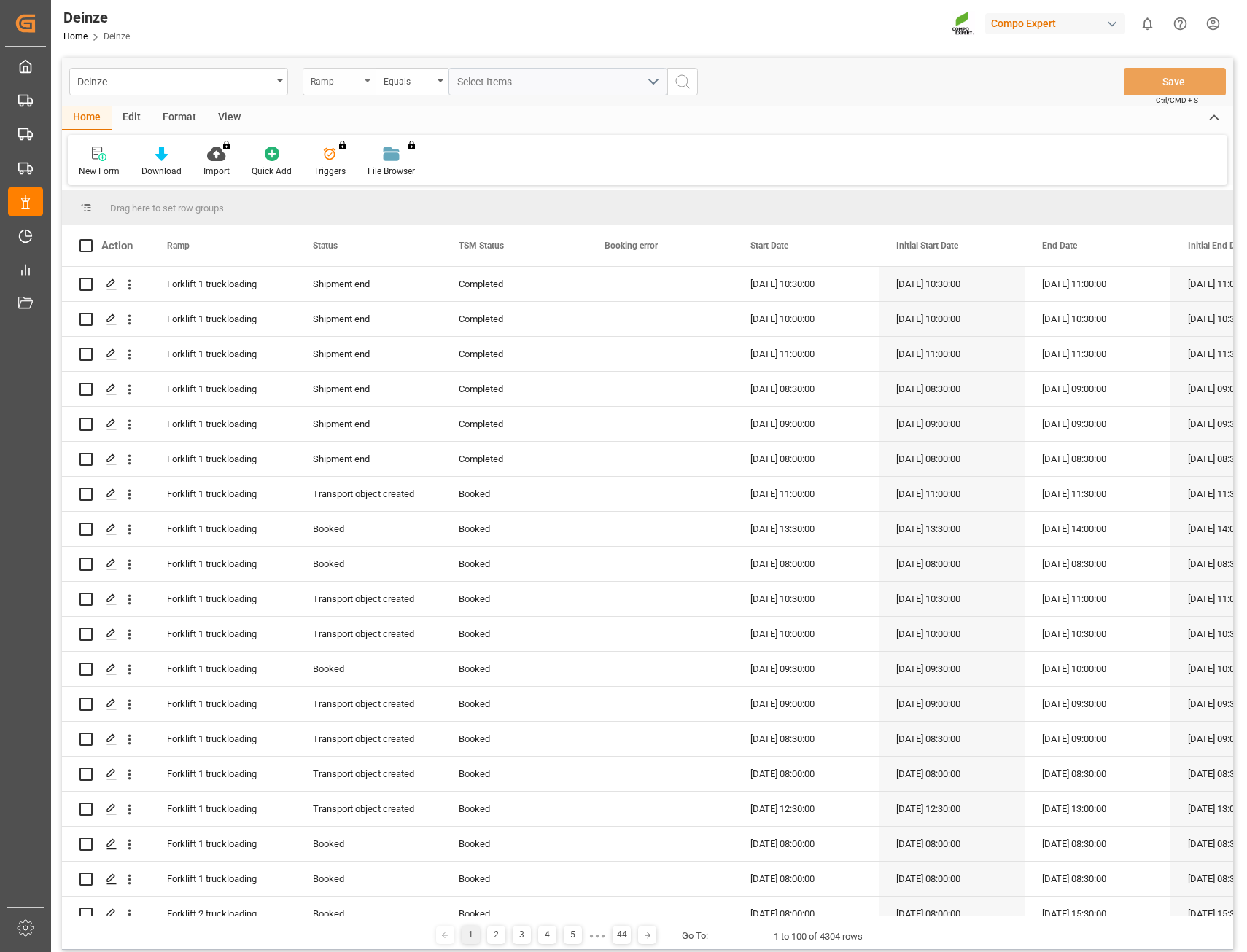
click at [367, 82] on icon "open menu" at bounding box center [367, 80] width 6 height 3
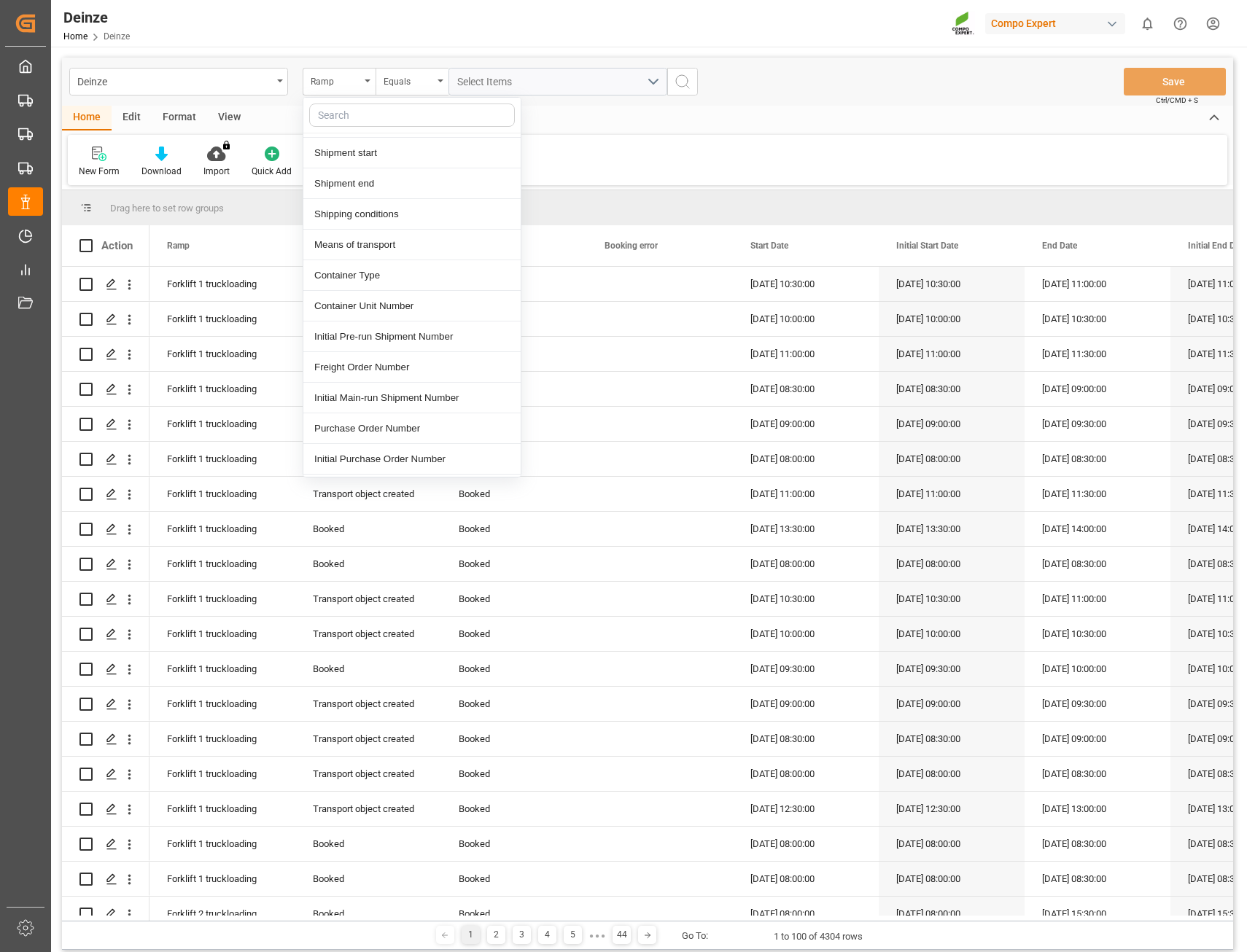
scroll to position [1094, 0]
click at [377, 337] on div "Freight Order Number" at bounding box center [412, 341] width 218 height 30
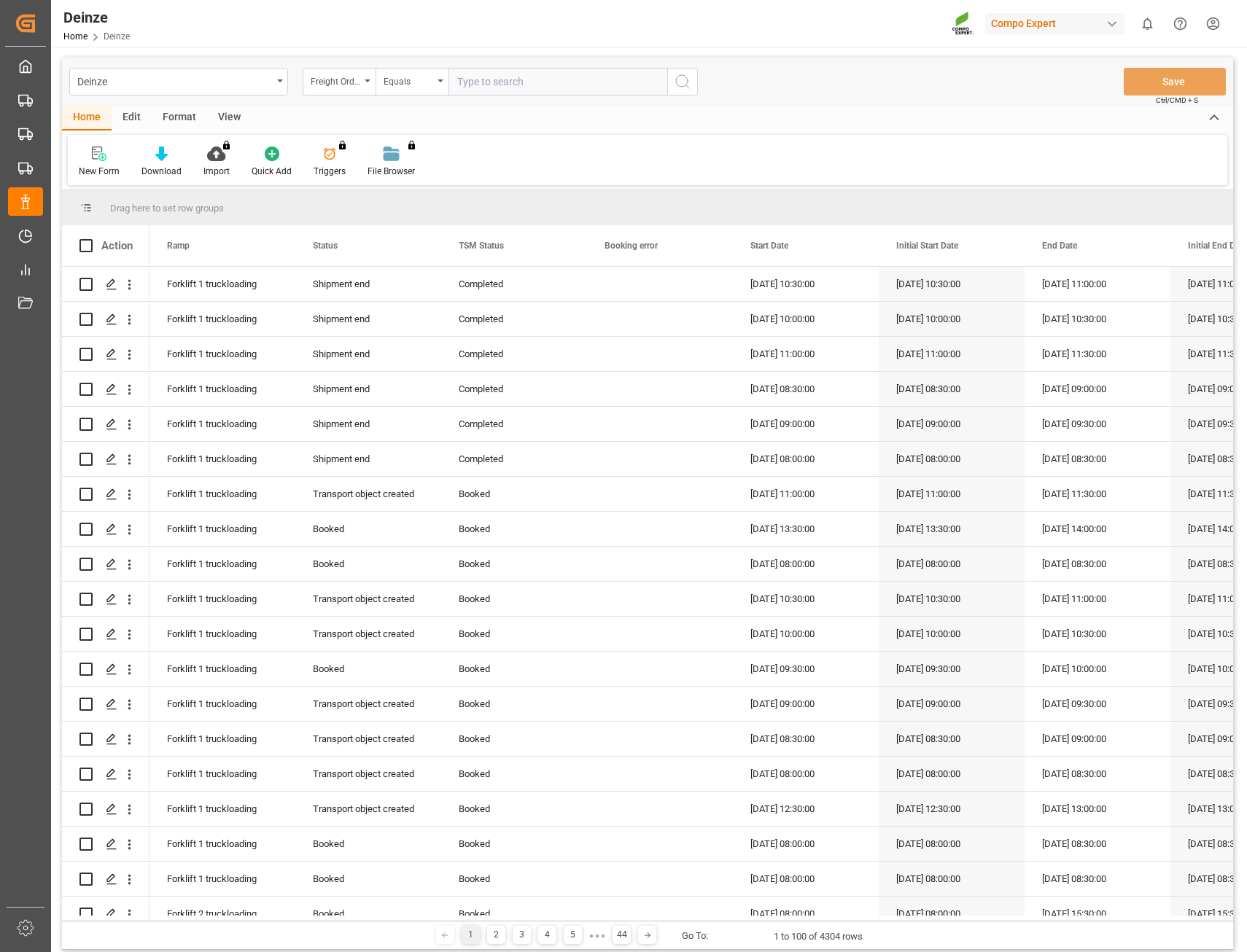
click at [488, 78] on input "text" at bounding box center [557, 81] width 219 height 28
type input "14045831"
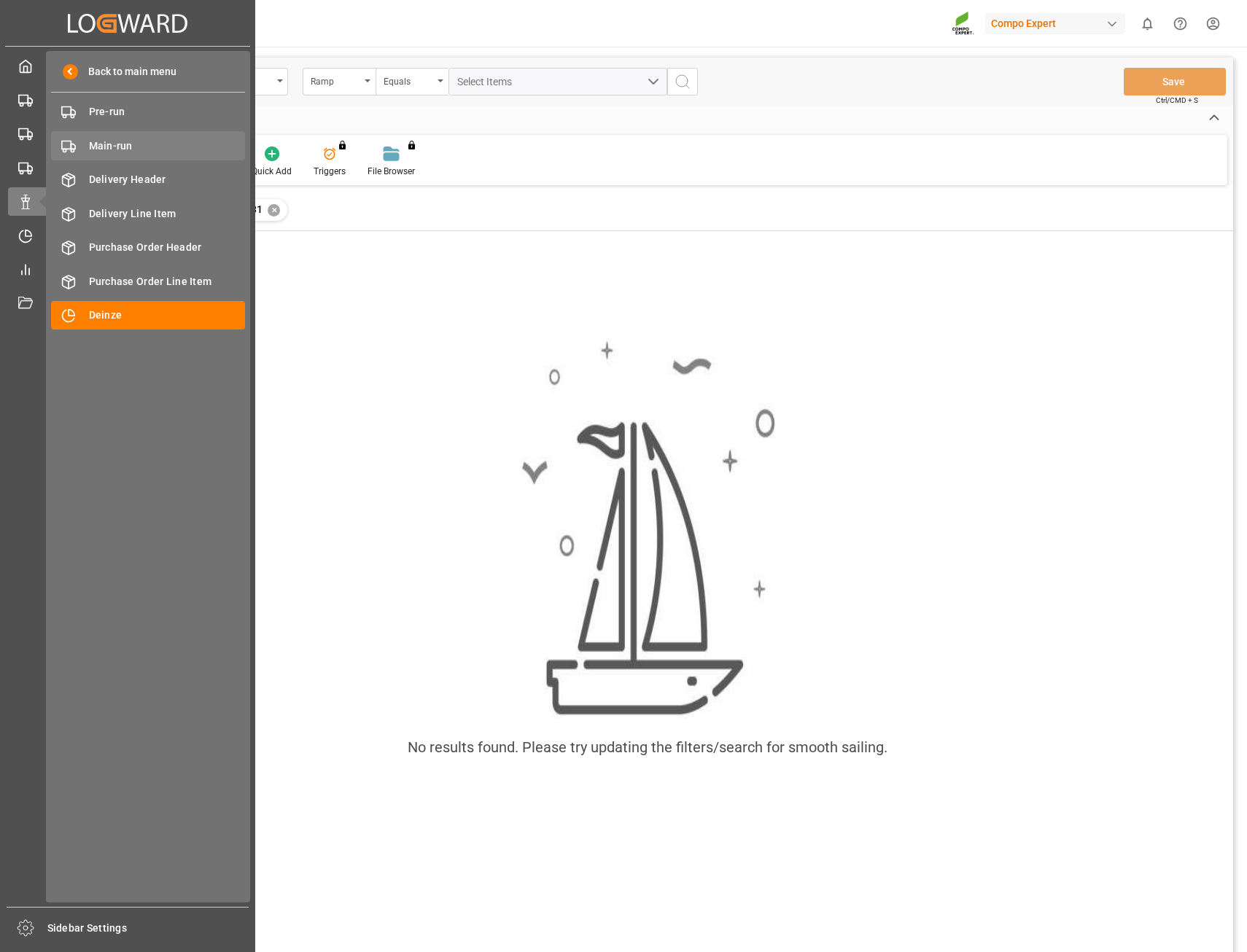
click at [98, 150] on span "Main-run" at bounding box center [168, 145] width 157 height 15
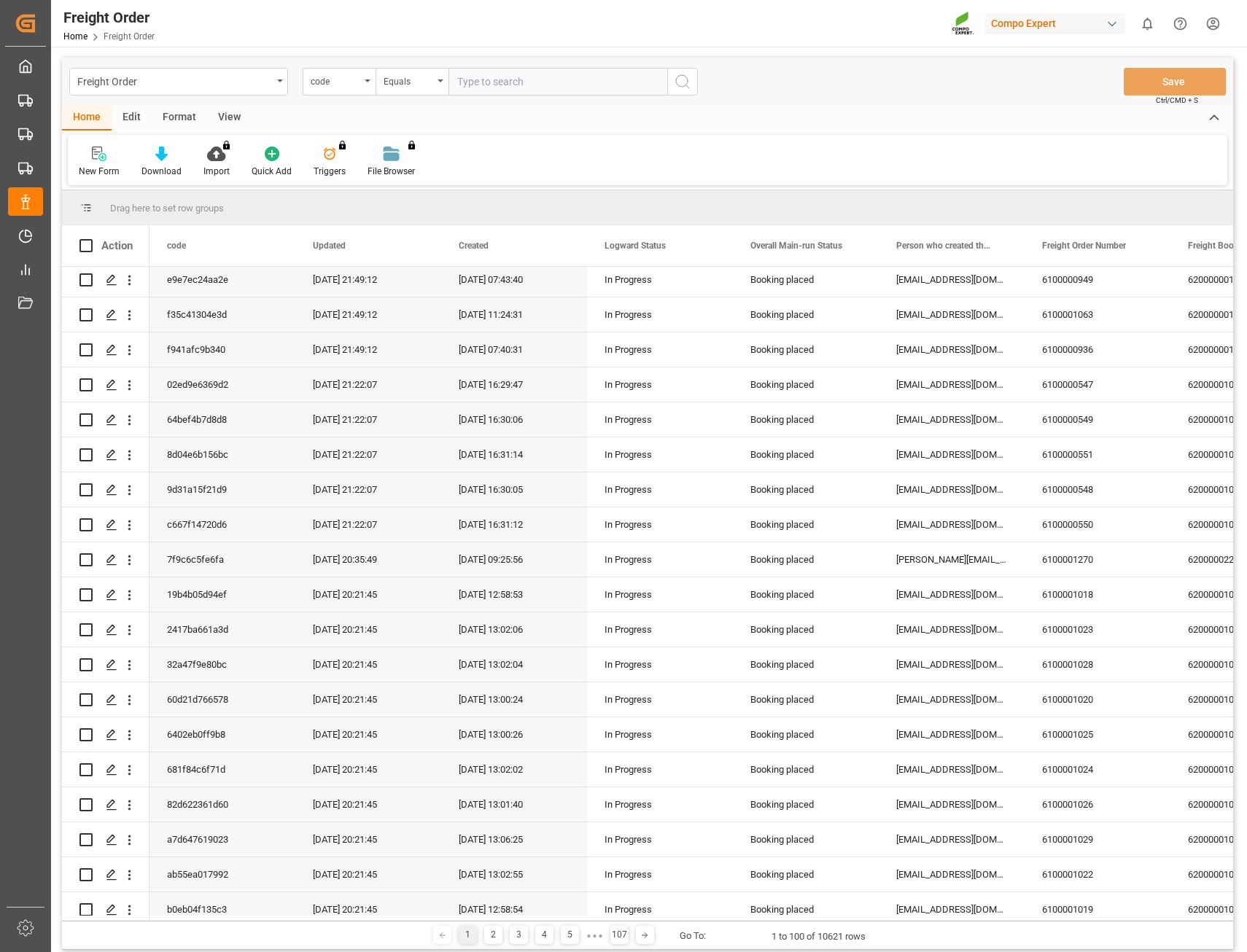
scroll to position [2856, 0]
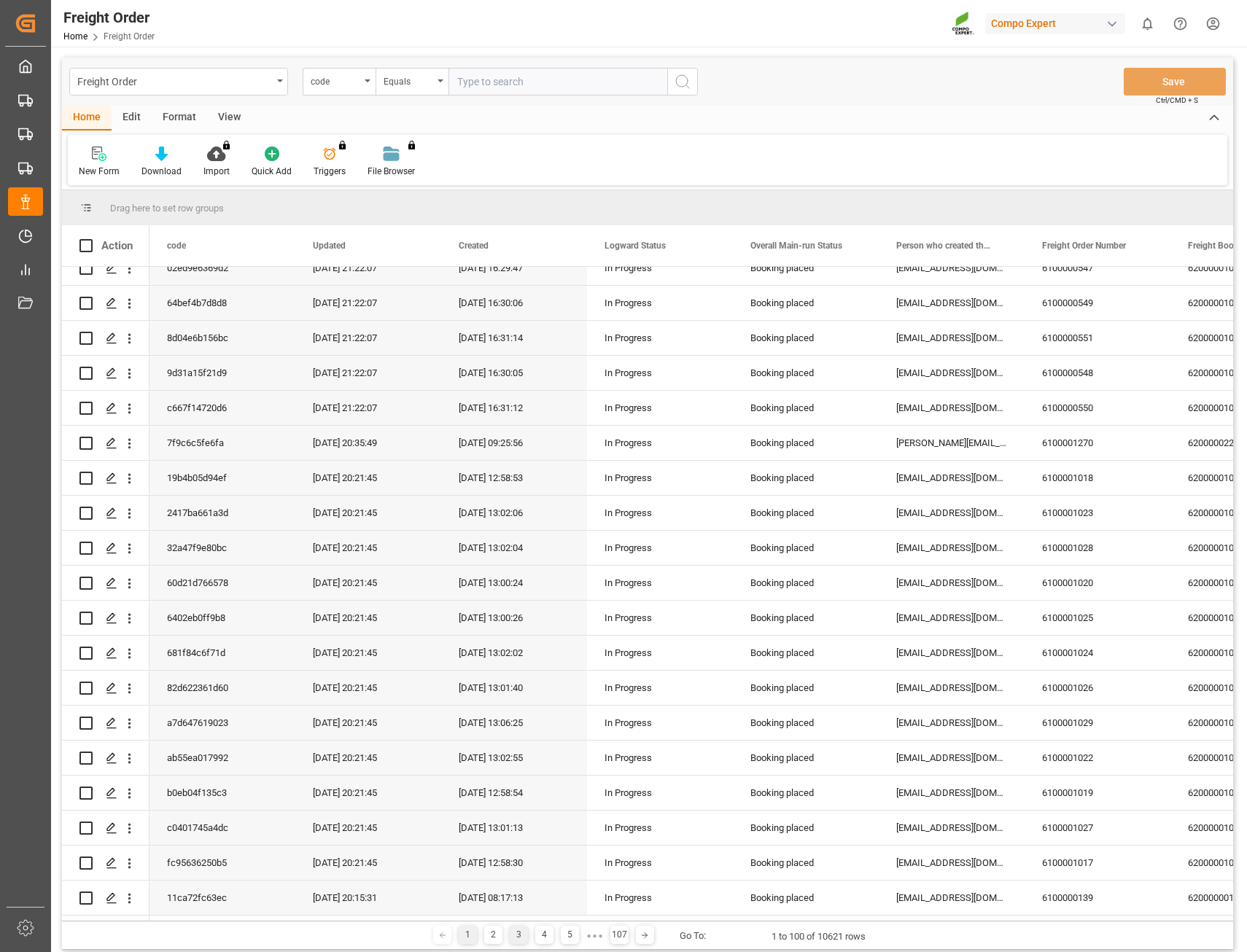
click at [524, 936] on div "3" at bounding box center [518, 935] width 18 height 18
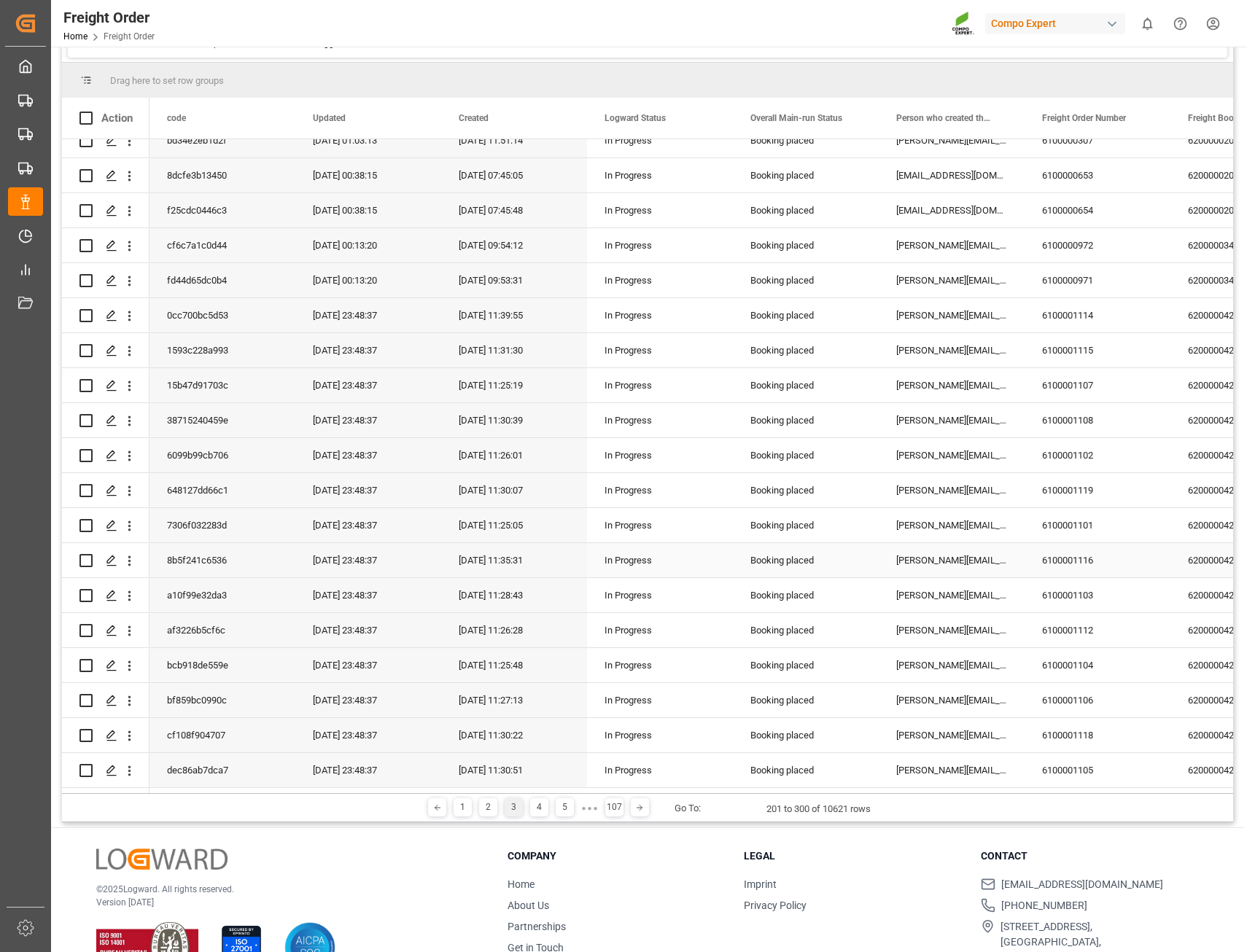
scroll to position [170, 0]
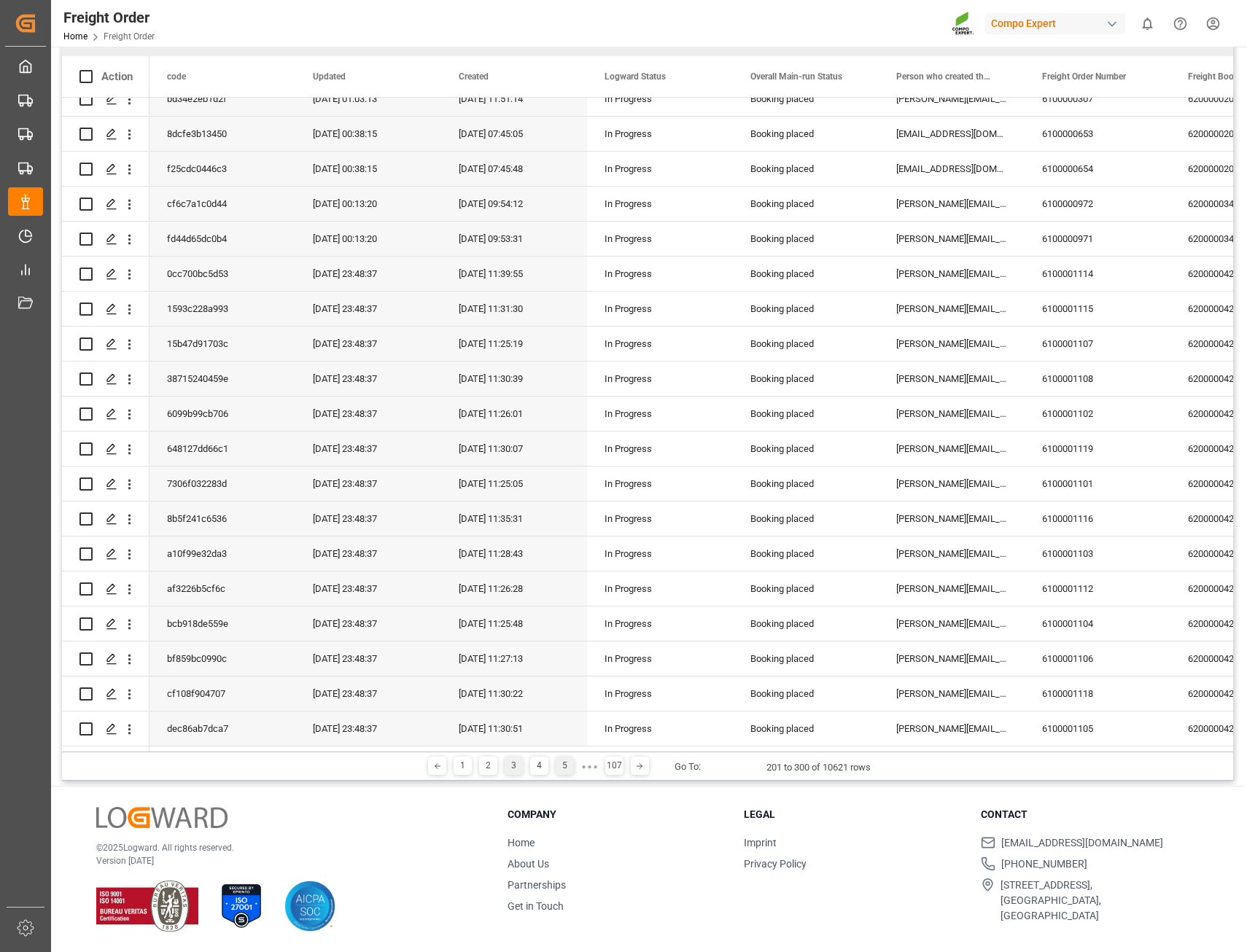
click at [559, 762] on div "5" at bounding box center [565, 766] width 18 height 18
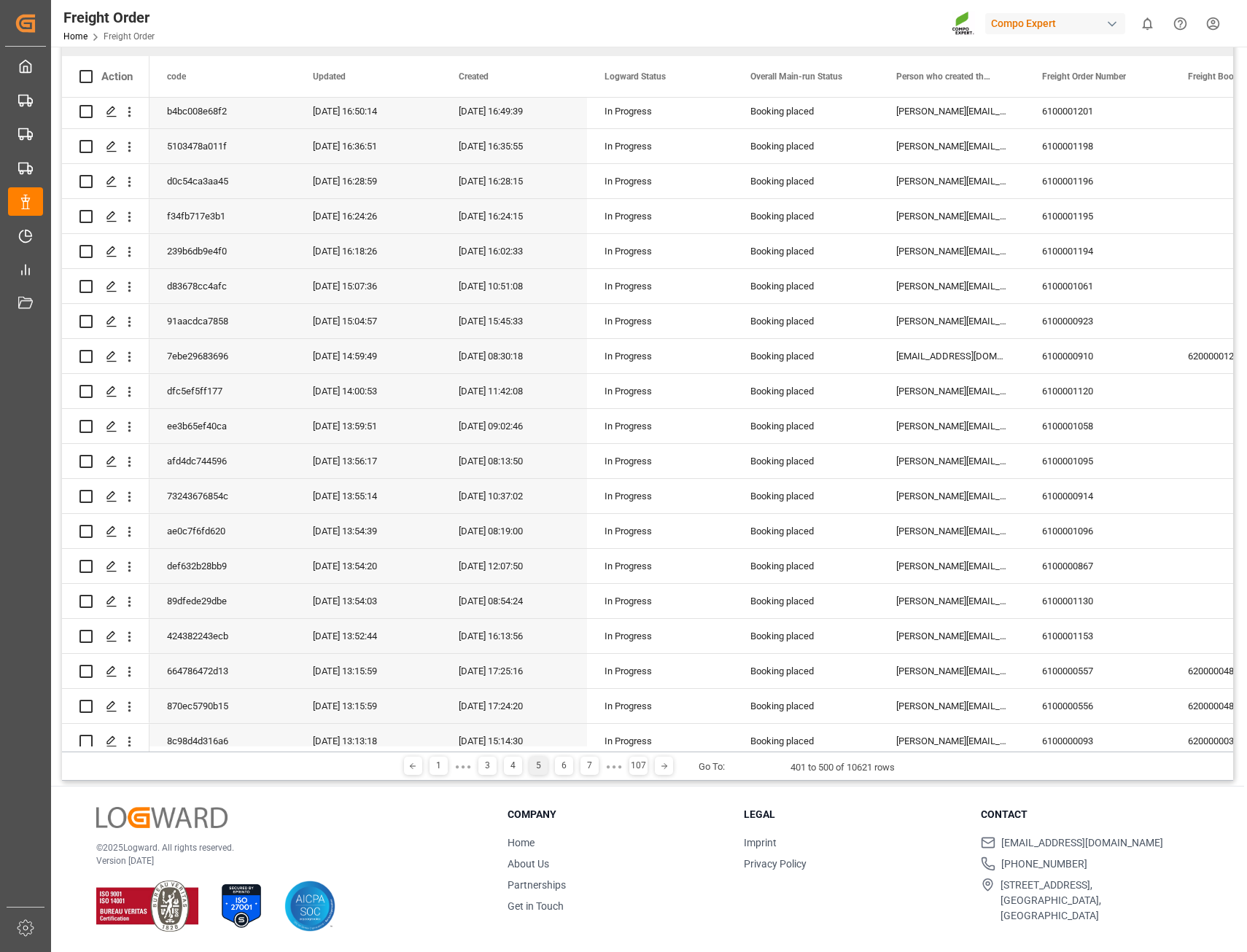
scroll to position [2856, 0]
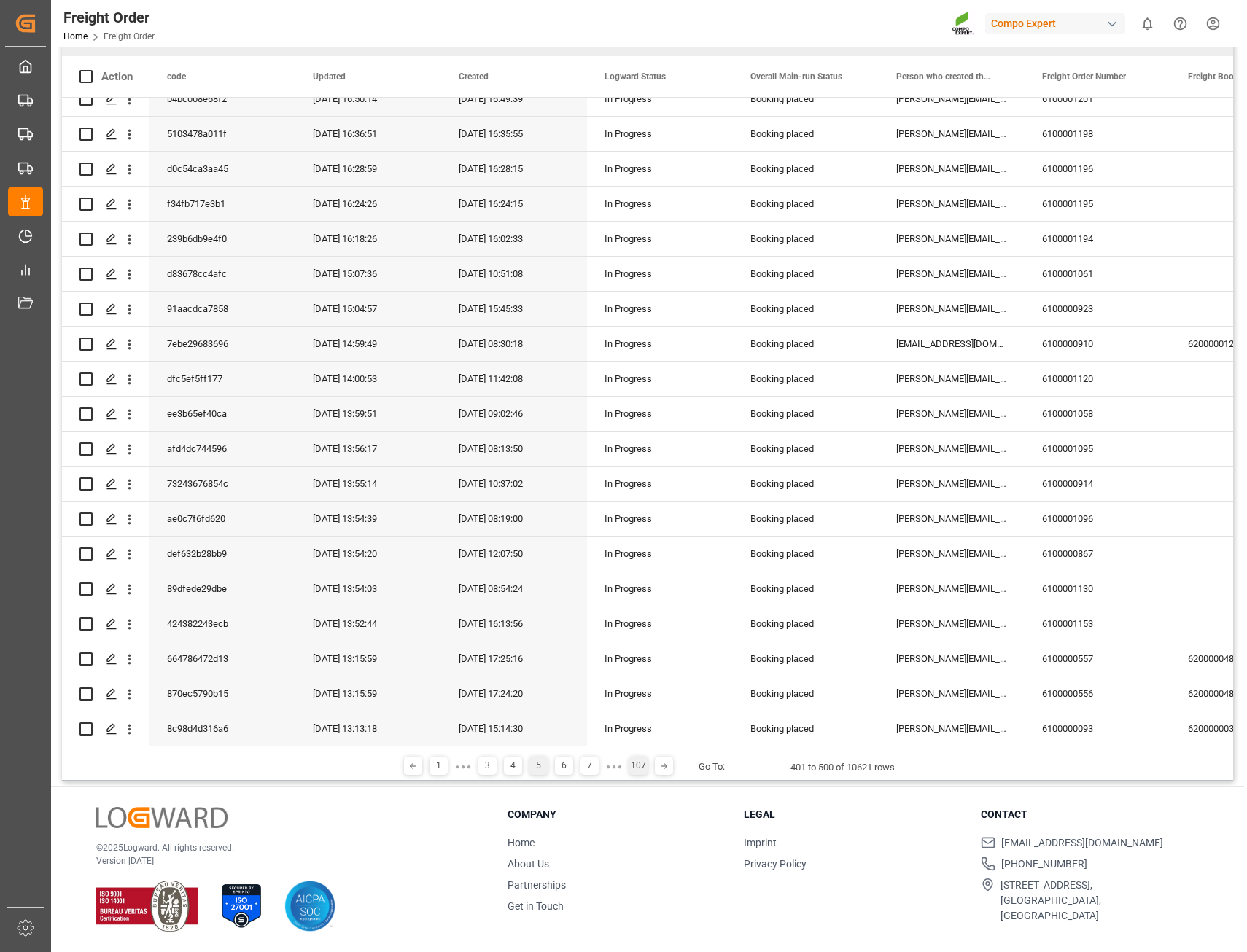
click at [636, 766] on div "107" at bounding box center [638, 766] width 18 height 18
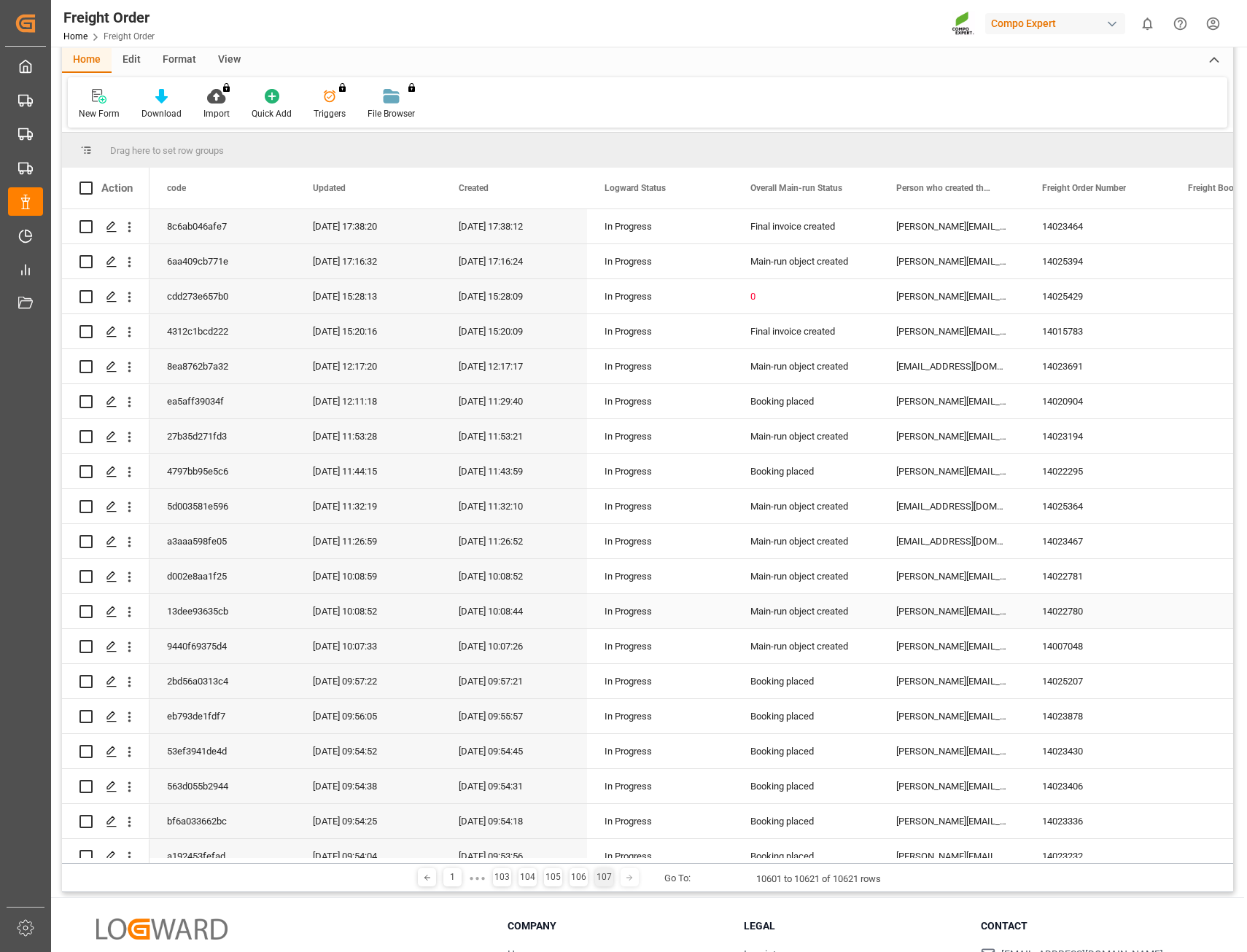
scroll to position [23, 0]
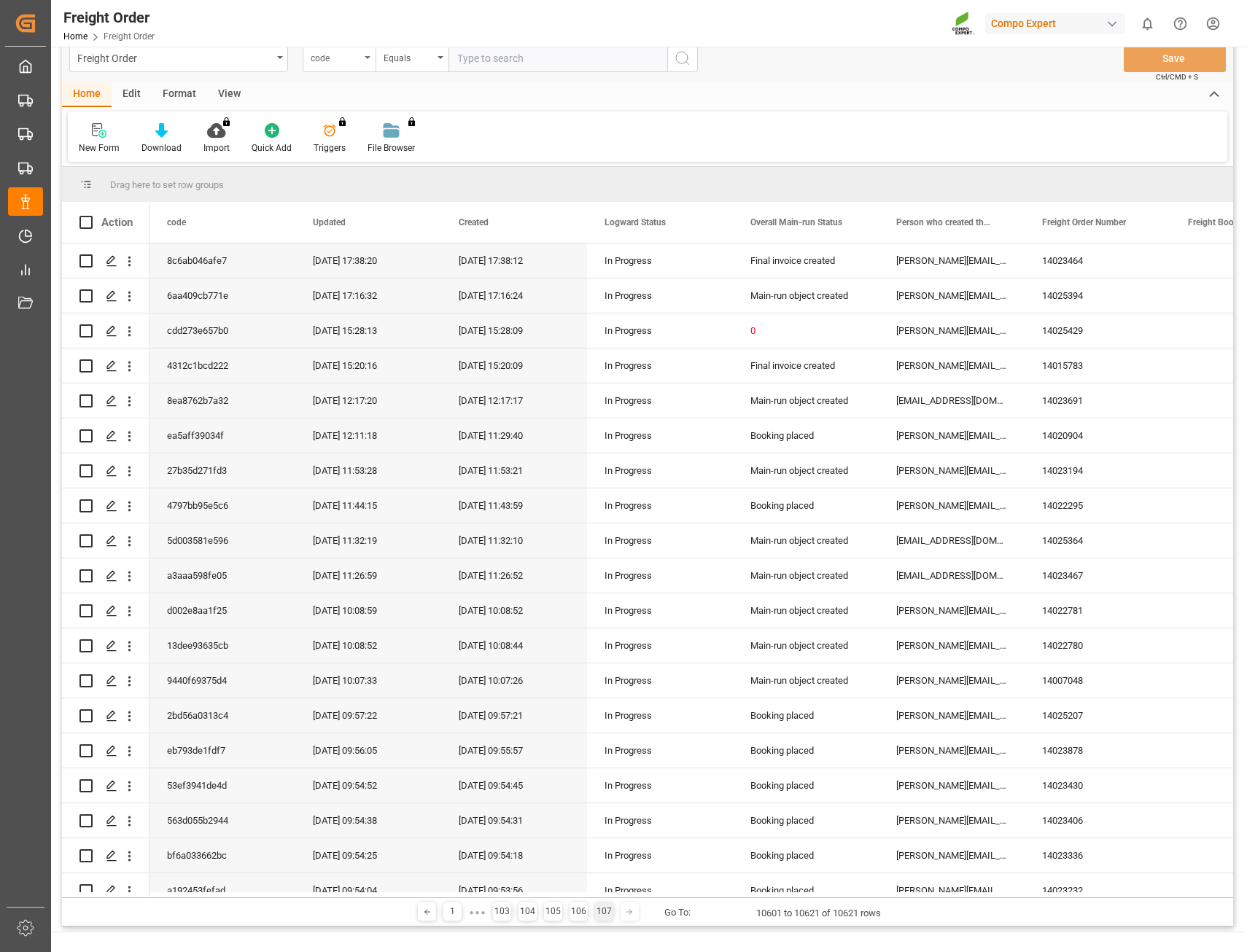
click at [361, 60] on div "code" at bounding box center [339, 58] width 73 height 28
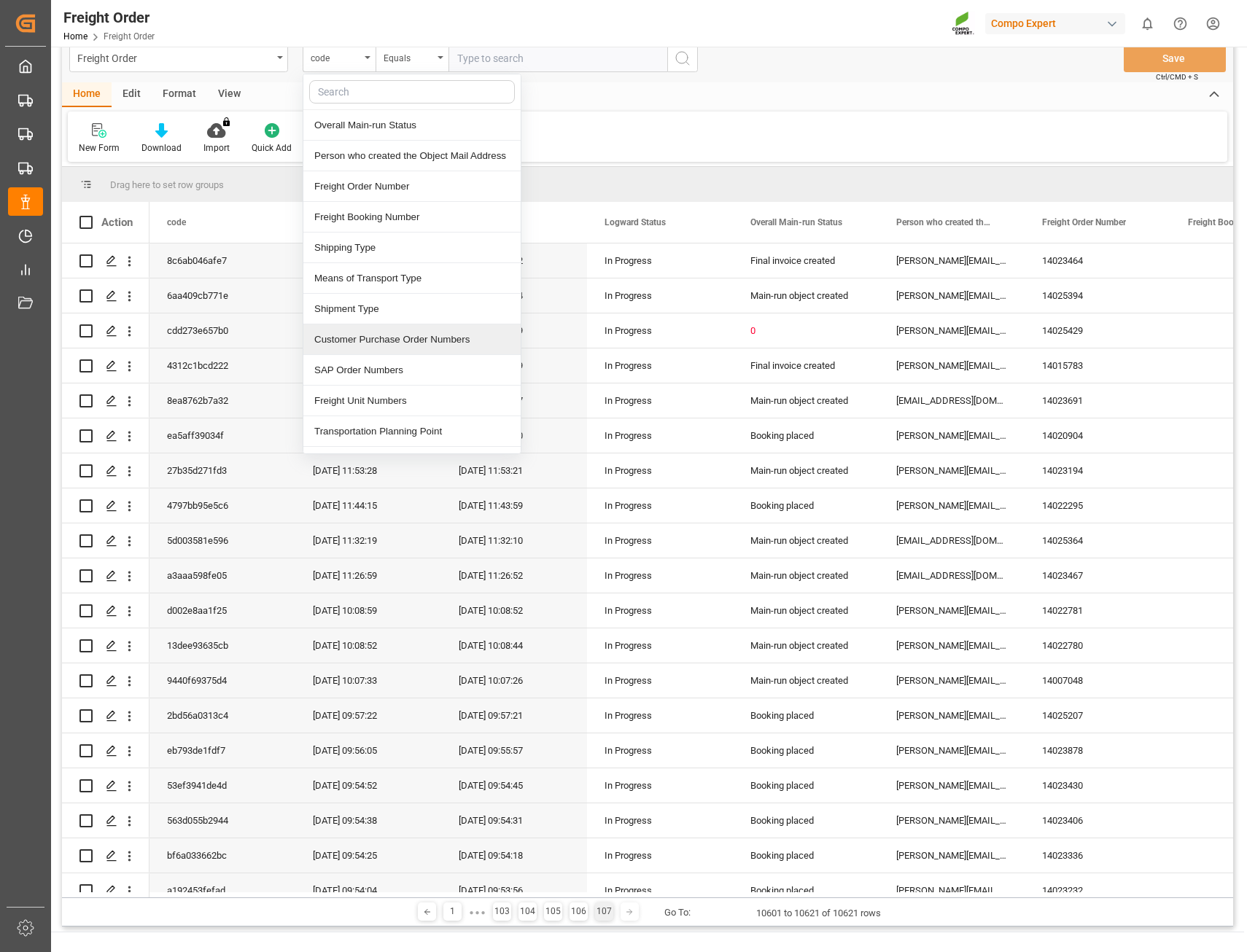
scroll to position [73, 0]
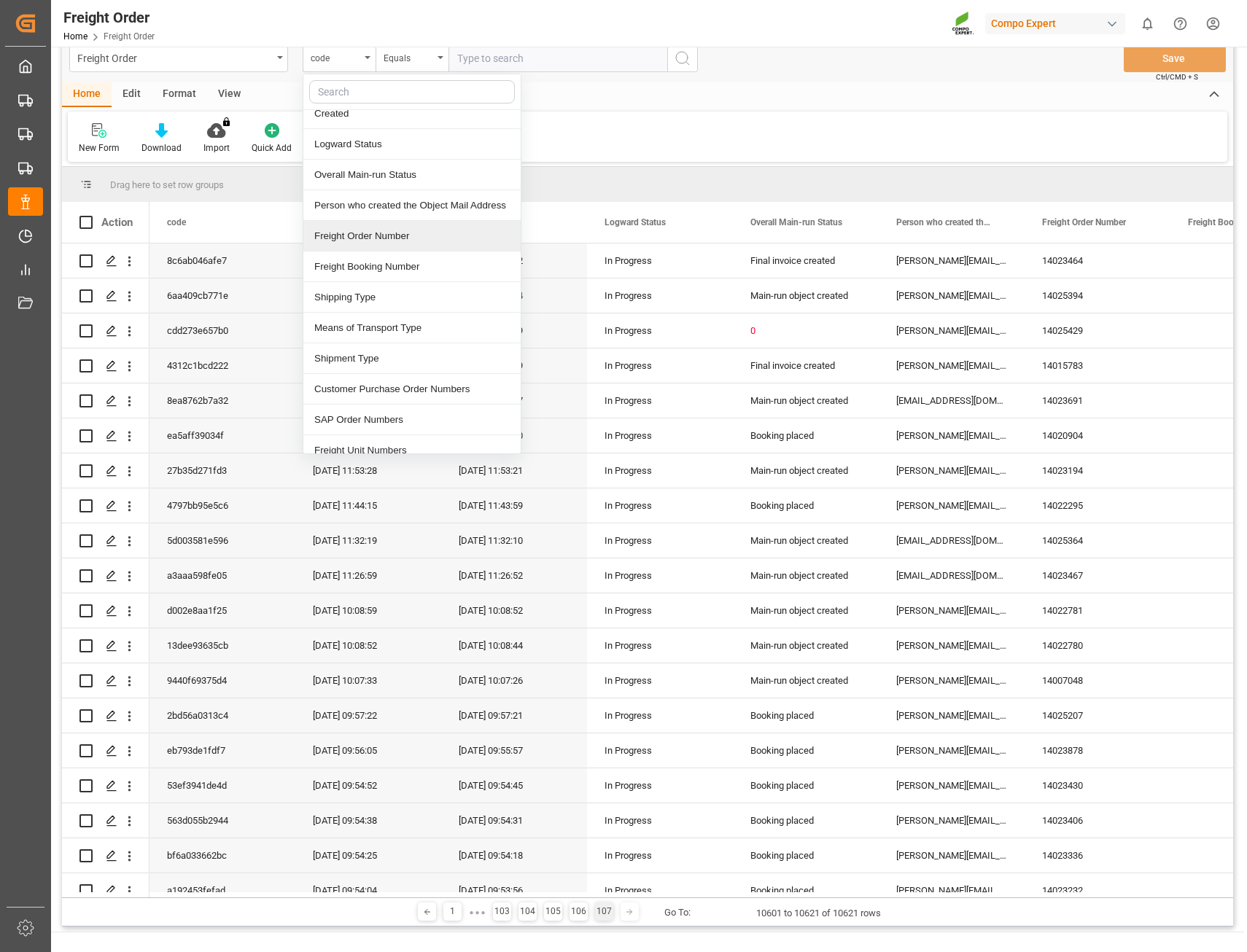
click at [361, 242] on div "Freight Order Number" at bounding box center [412, 236] width 218 height 30
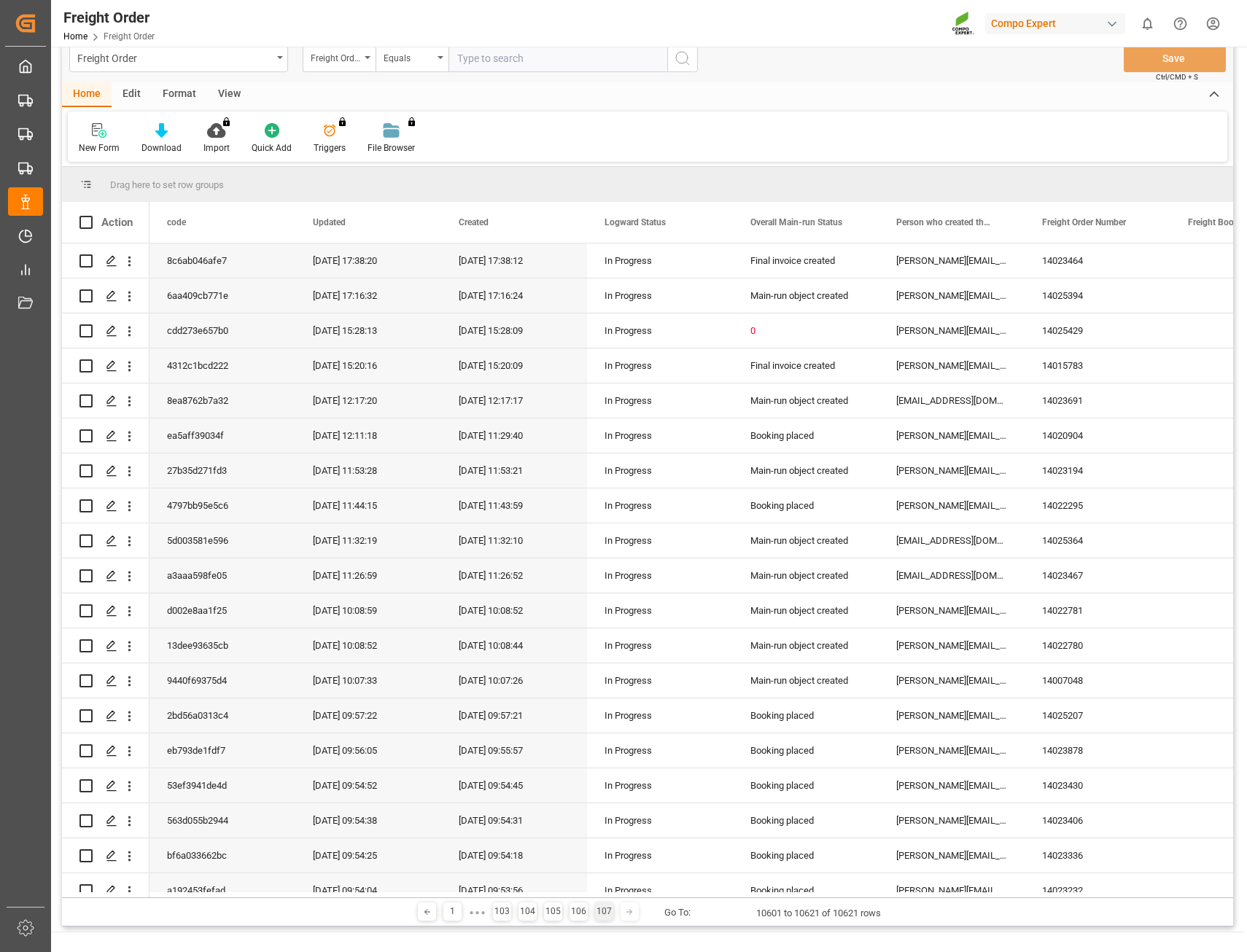
click at [548, 64] on input "text" at bounding box center [557, 58] width 219 height 28
type input "14045831"
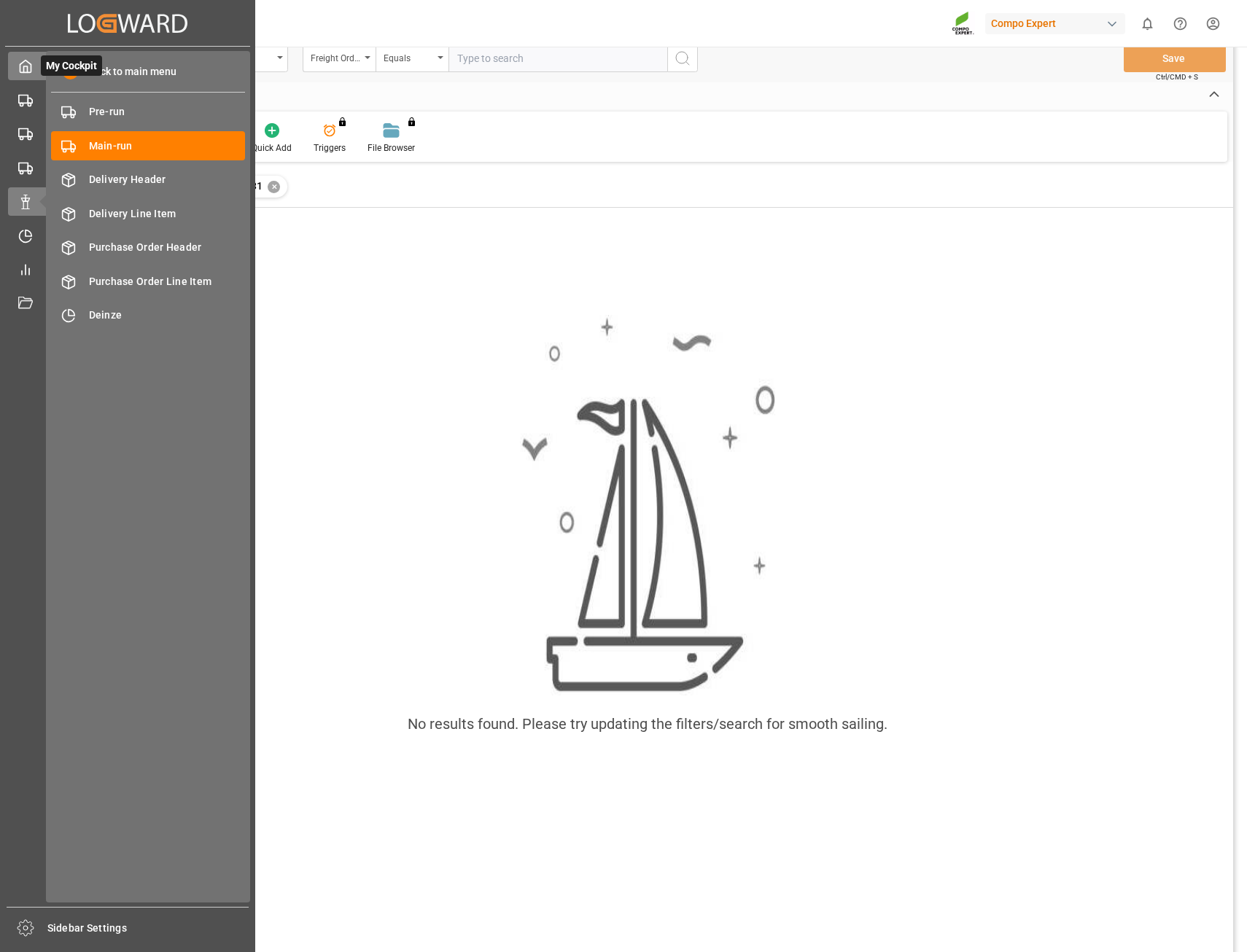
click at [25, 66] on polyline at bounding box center [26, 69] width 4 height 6
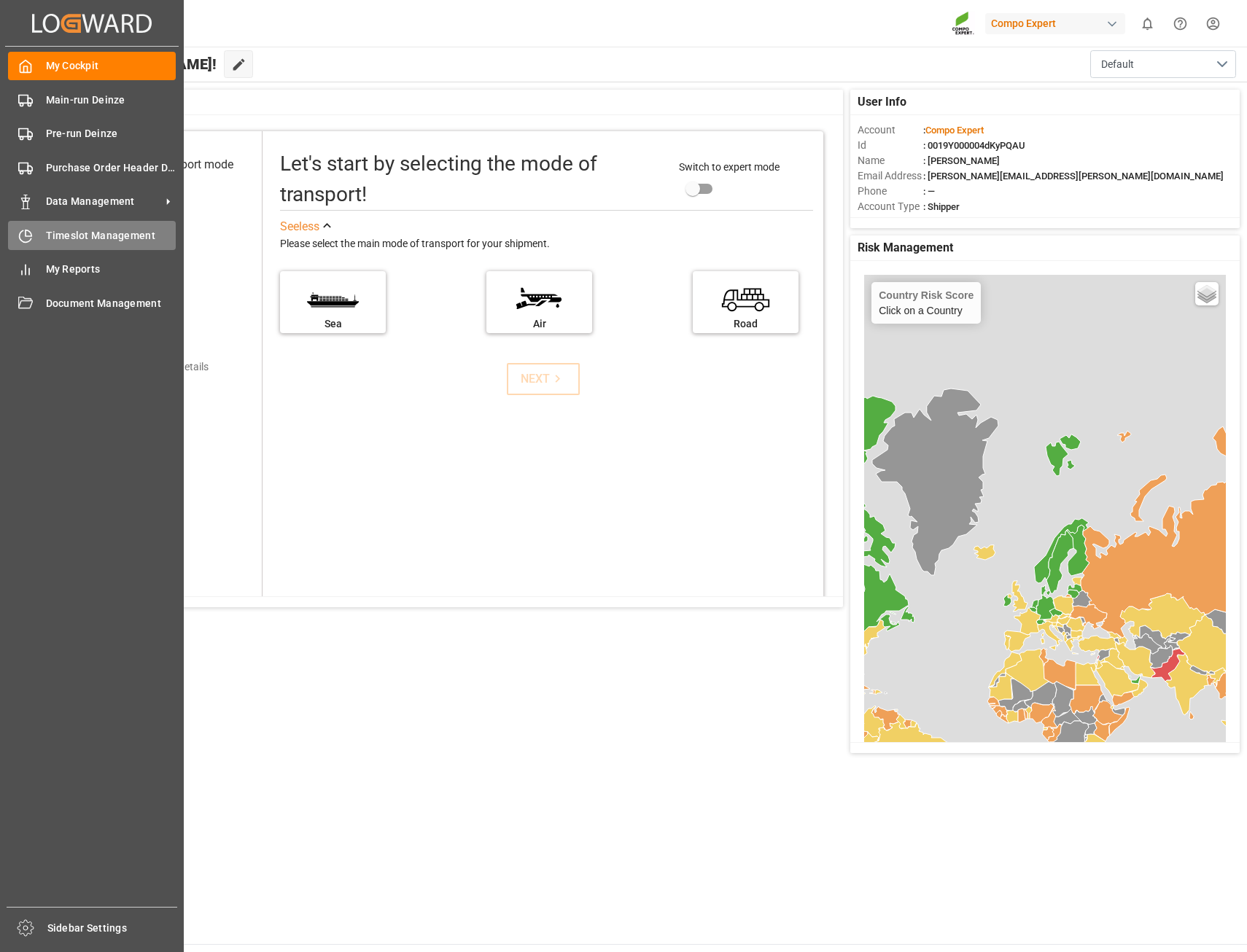
click at [82, 235] on span "Timeslot Management" at bounding box center [111, 236] width 130 height 15
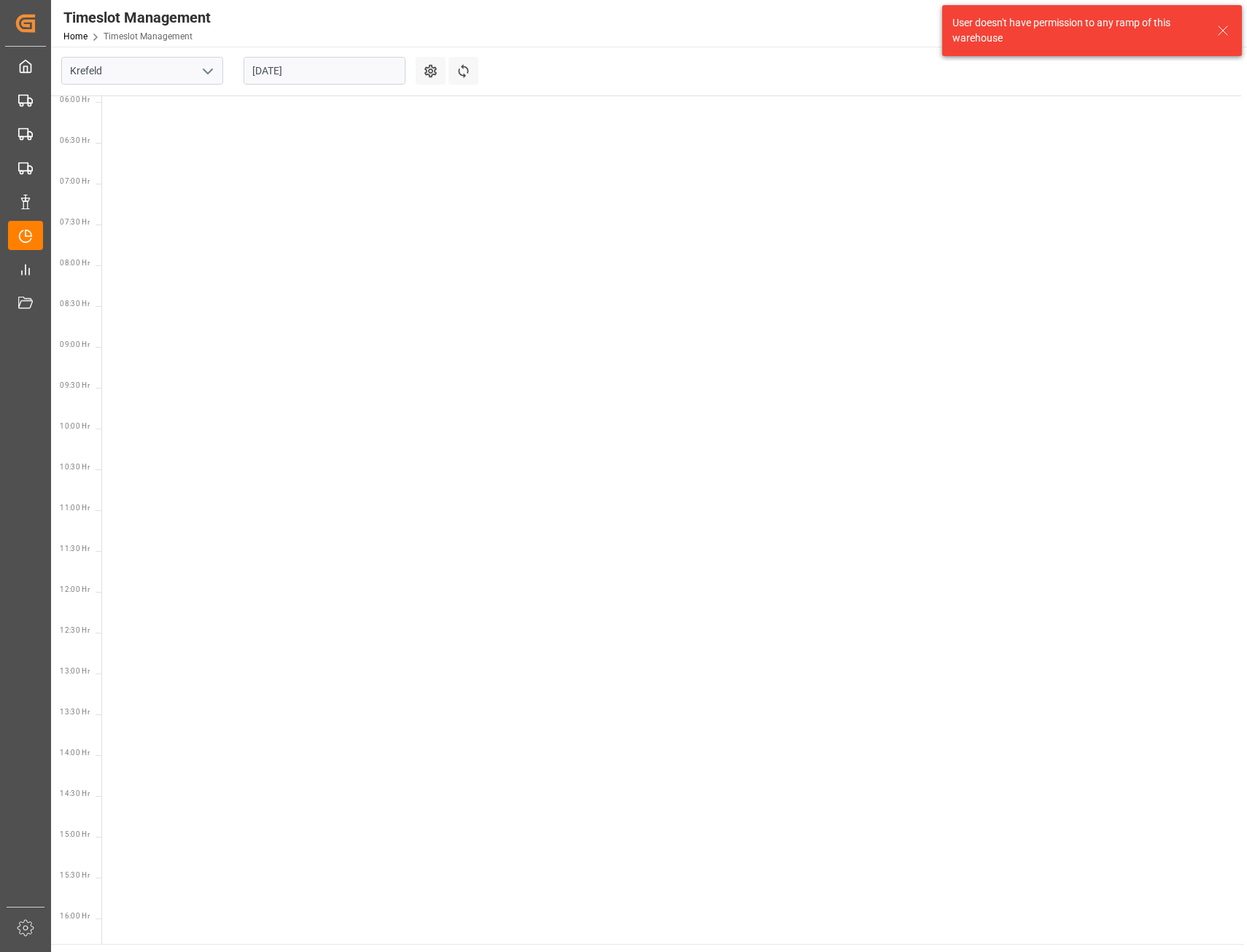
scroll to position [592, 0]
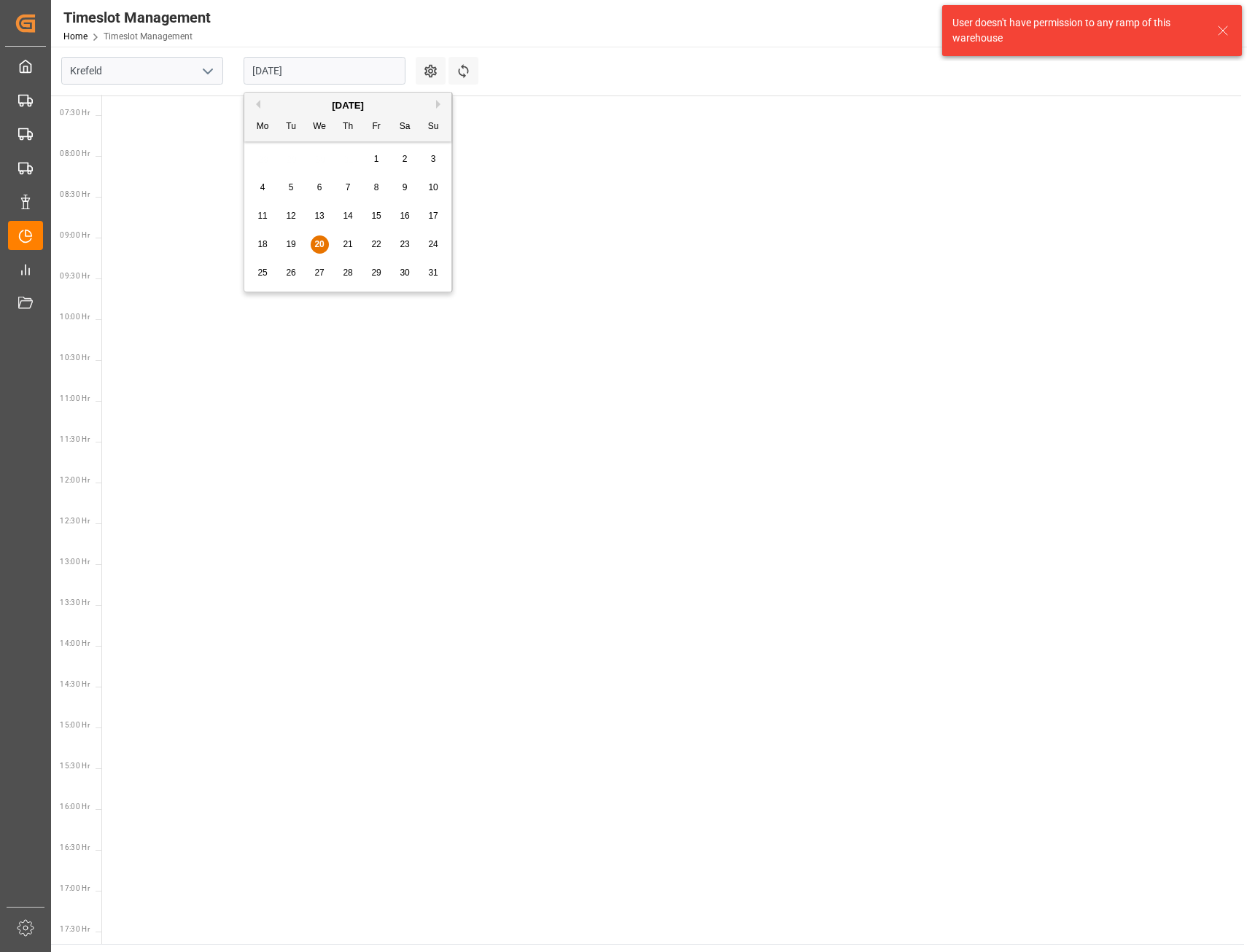
click at [261, 81] on input "[DATE]" at bounding box center [324, 70] width 161 height 28
click at [260, 102] on div "[DATE]" at bounding box center [348, 105] width 207 height 14
click at [260, 102] on button "Previous Month" at bounding box center [256, 104] width 9 height 9
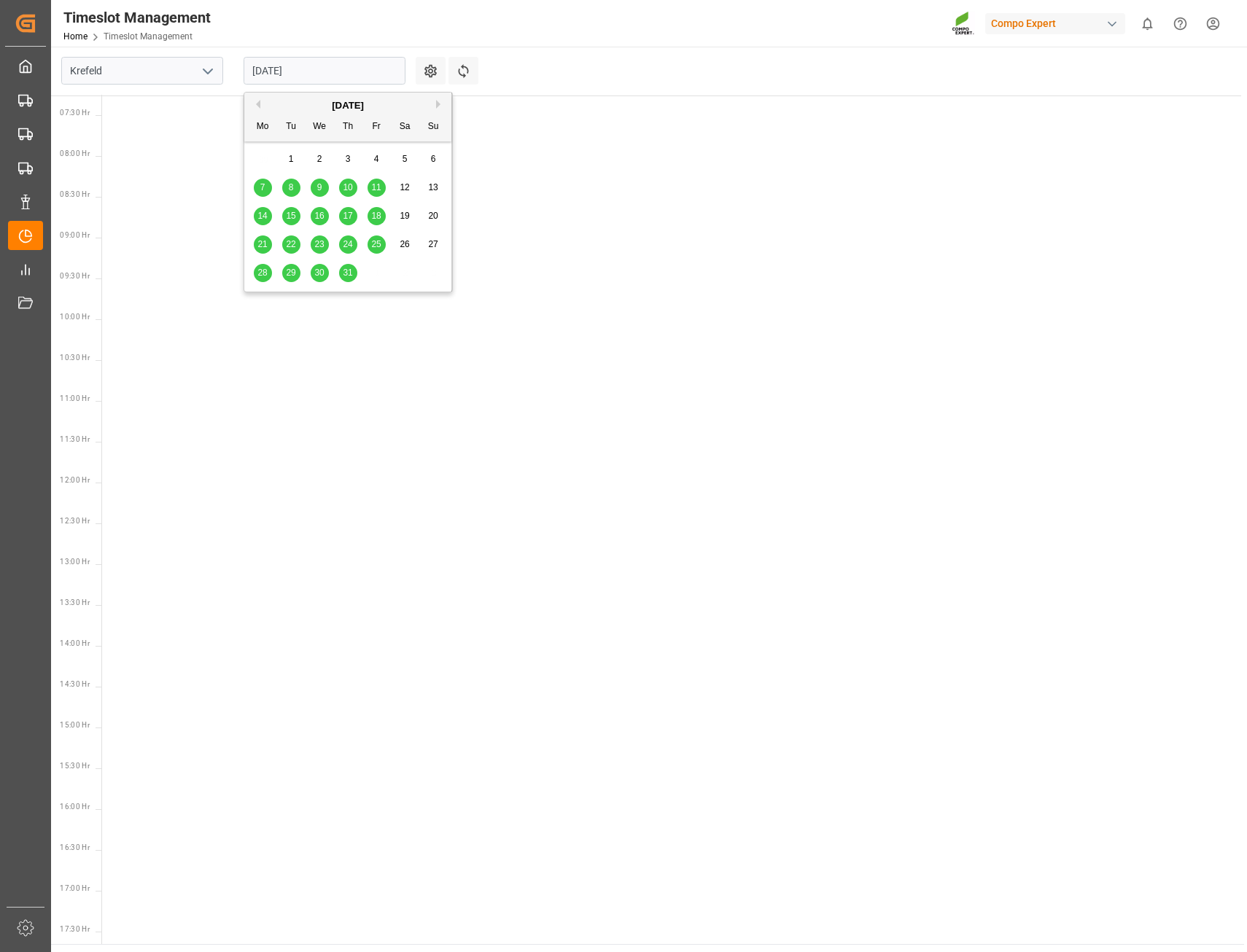
click at [209, 69] on icon "open menu" at bounding box center [208, 71] width 18 height 18
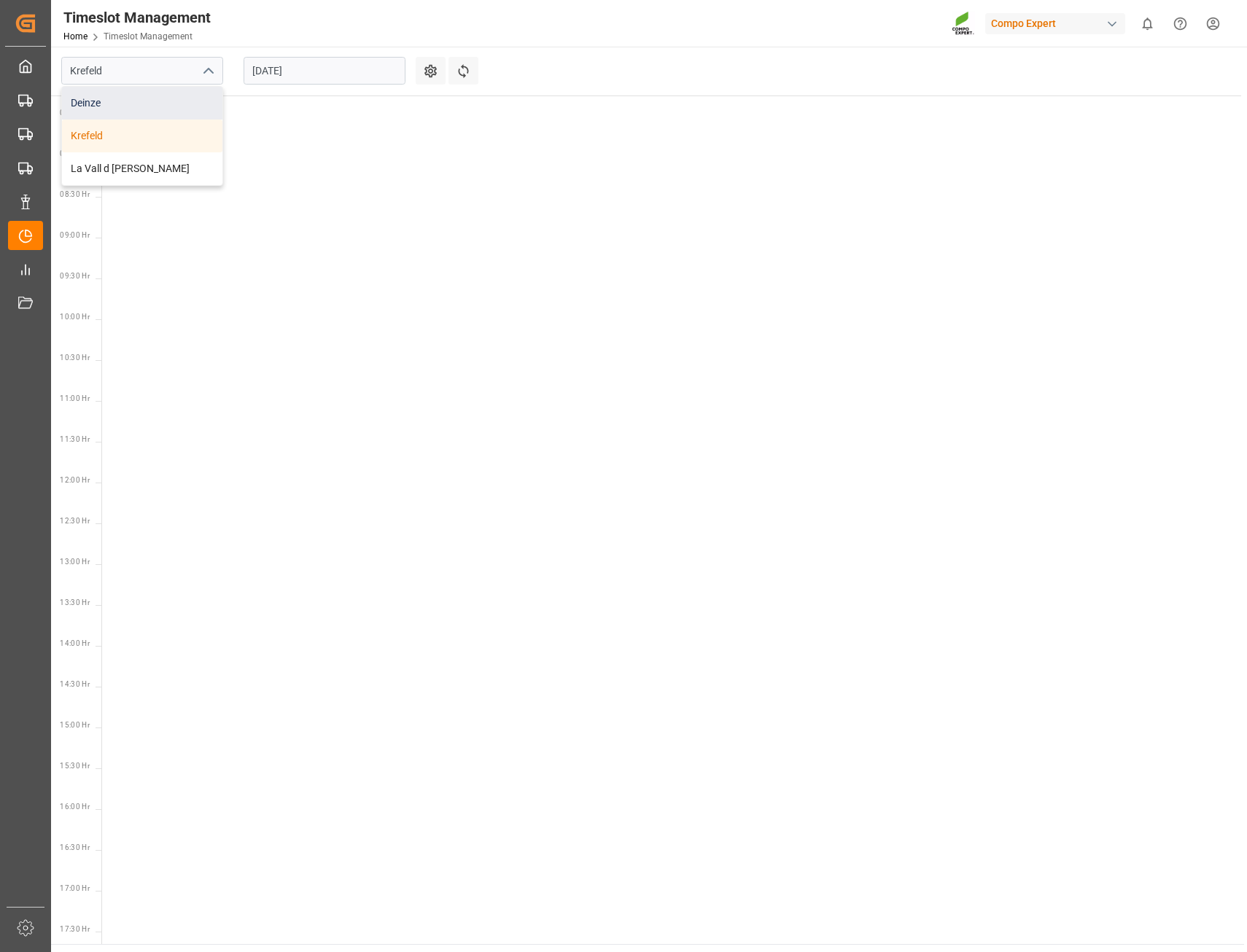
click at [117, 110] on div "Deinze" at bounding box center [142, 103] width 161 height 33
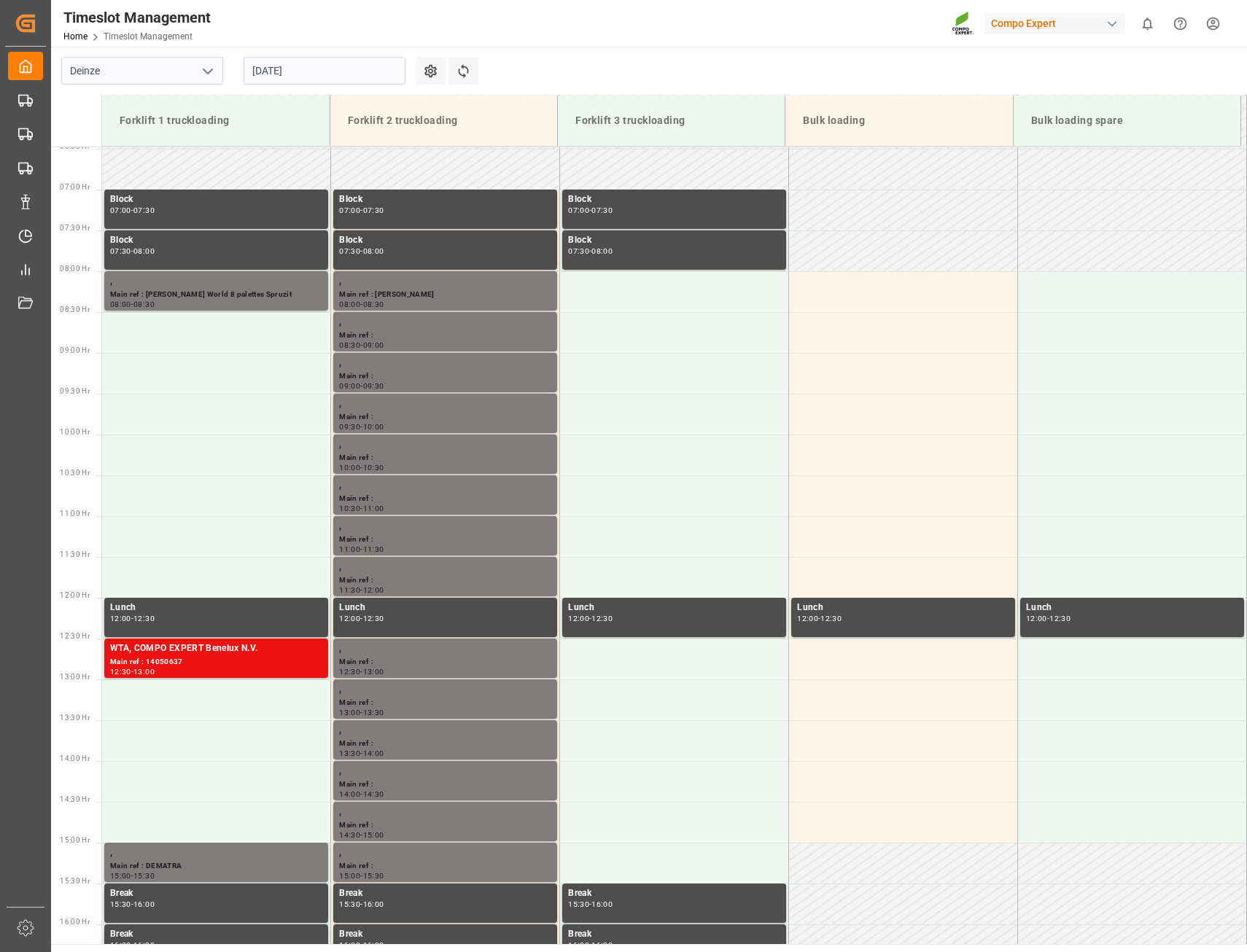
click at [281, 76] on input "[DATE]" at bounding box center [324, 70] width 161 height 28
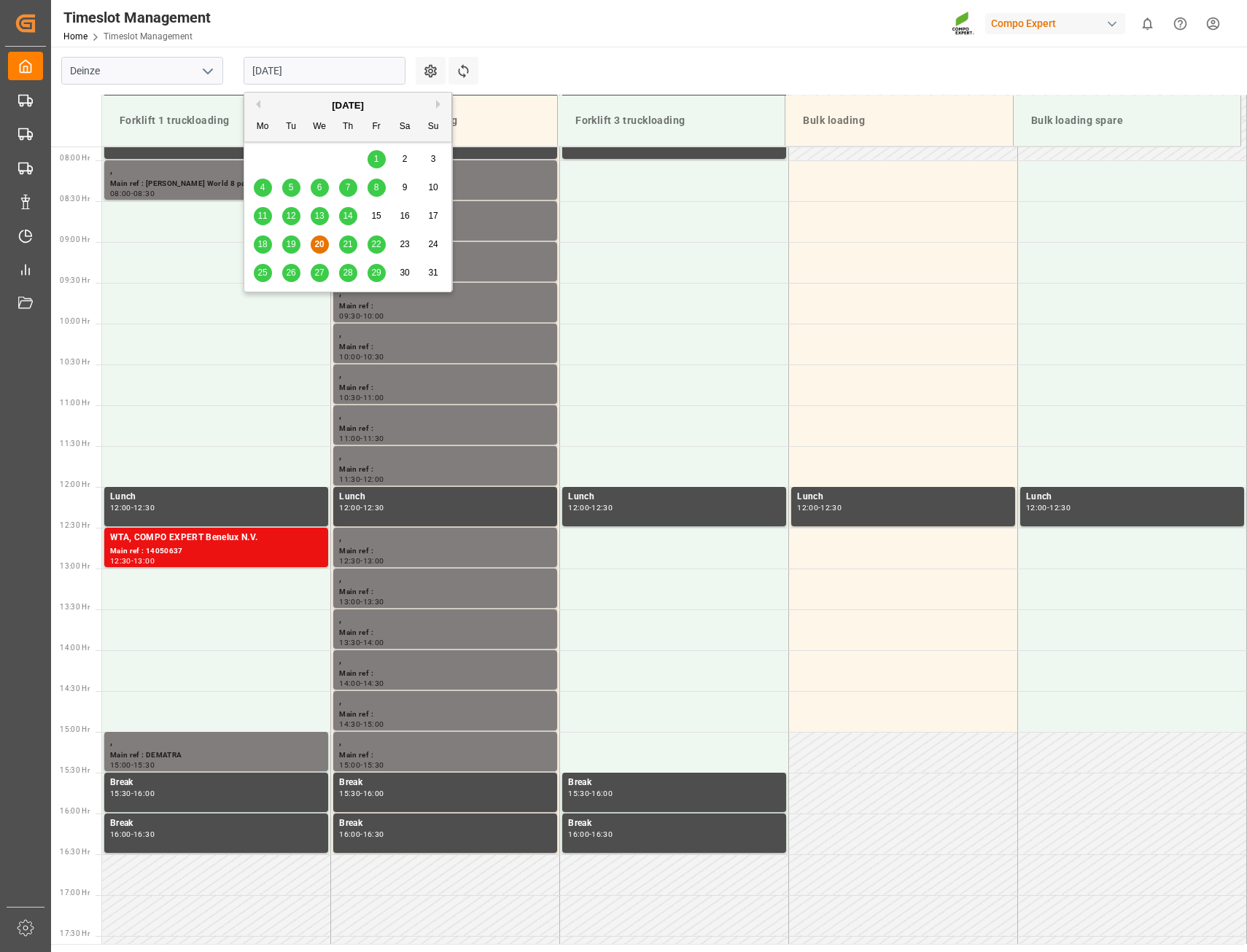
scroll to position [644, 0]
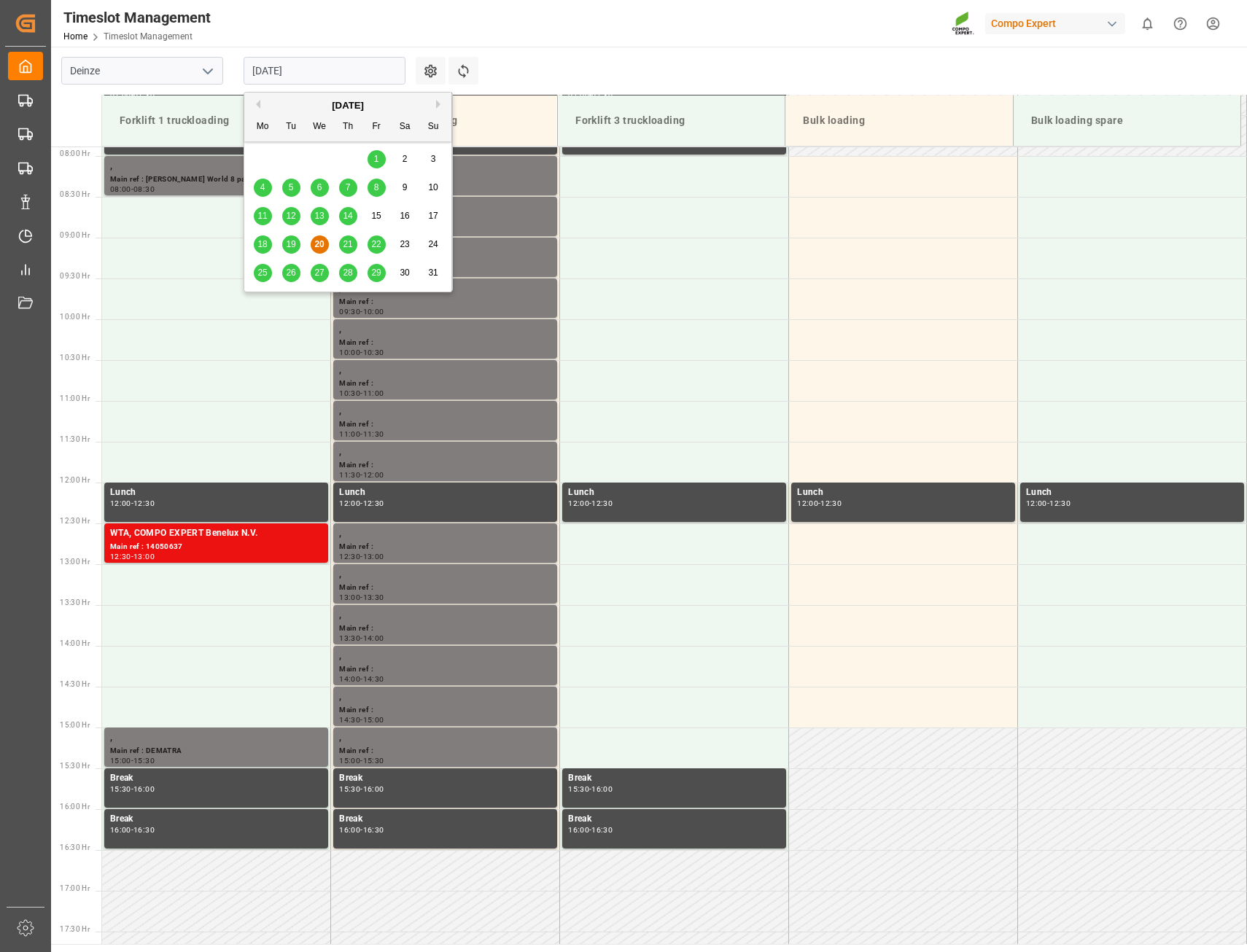
click at [255, 105] on button "Previous Month" at bounding box center [256, 104] width 9 height 9
click at [291, 246] on span "22" at bounding box center [290, 244] width 10 height 10
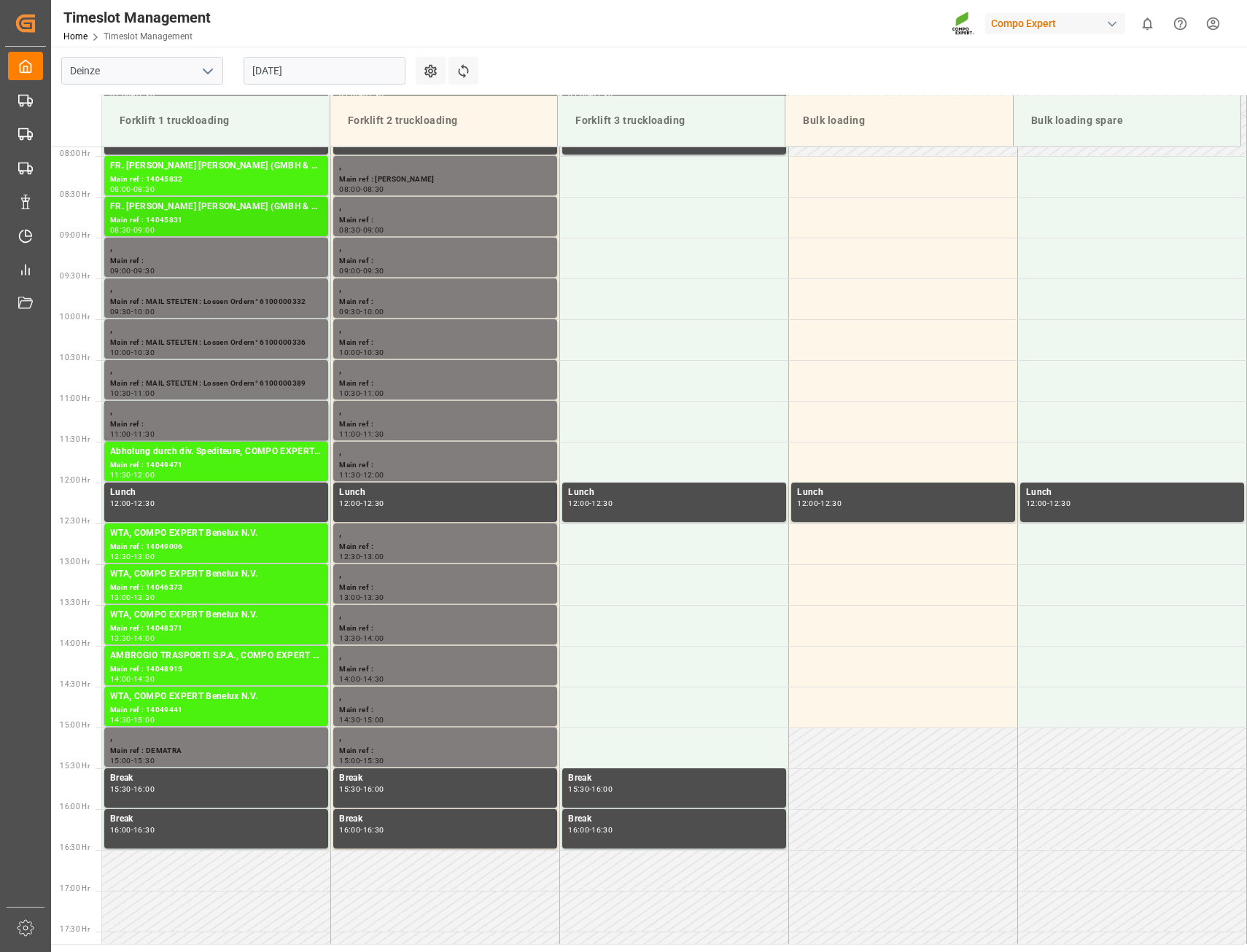
click at [174, 221] on div "Main ref : 14045831" at bounding box center [216, 220] width 212 height 12
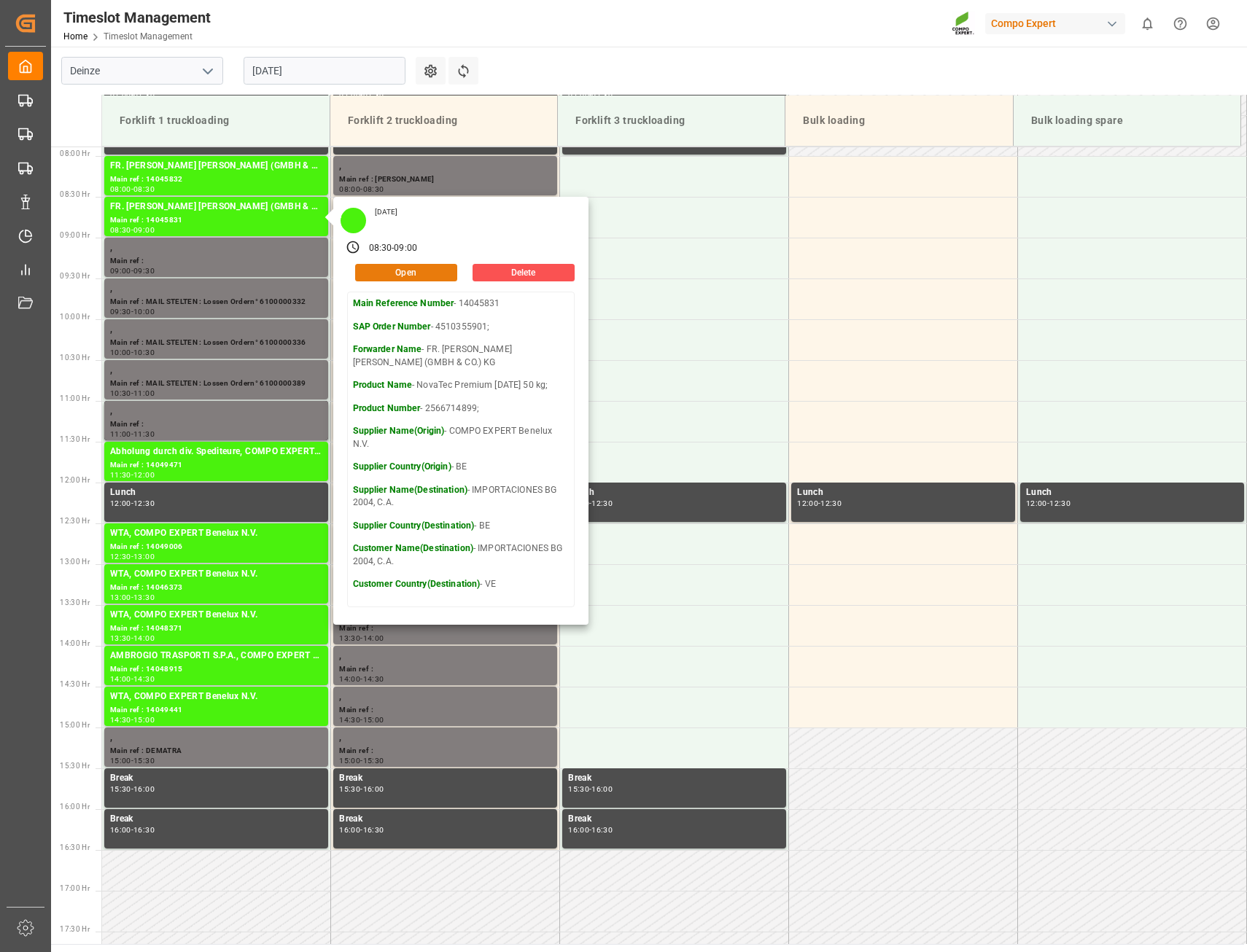
click at [394, 273] on button "Open" at bounding box center [406, 273] width 102 height 18
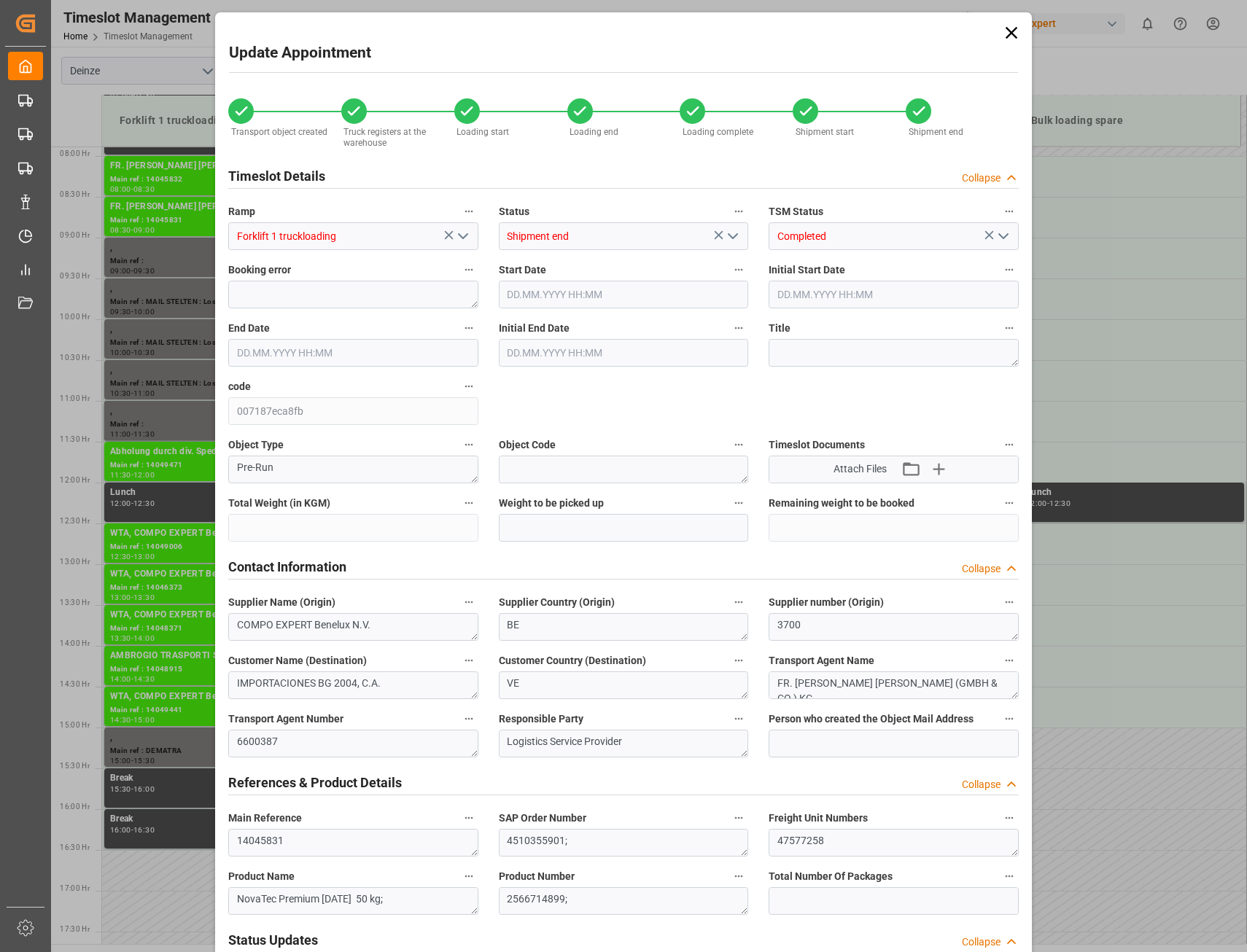
type input "20480"
type input "[DATE] 08:30"
type input "[DATE] 09:00"
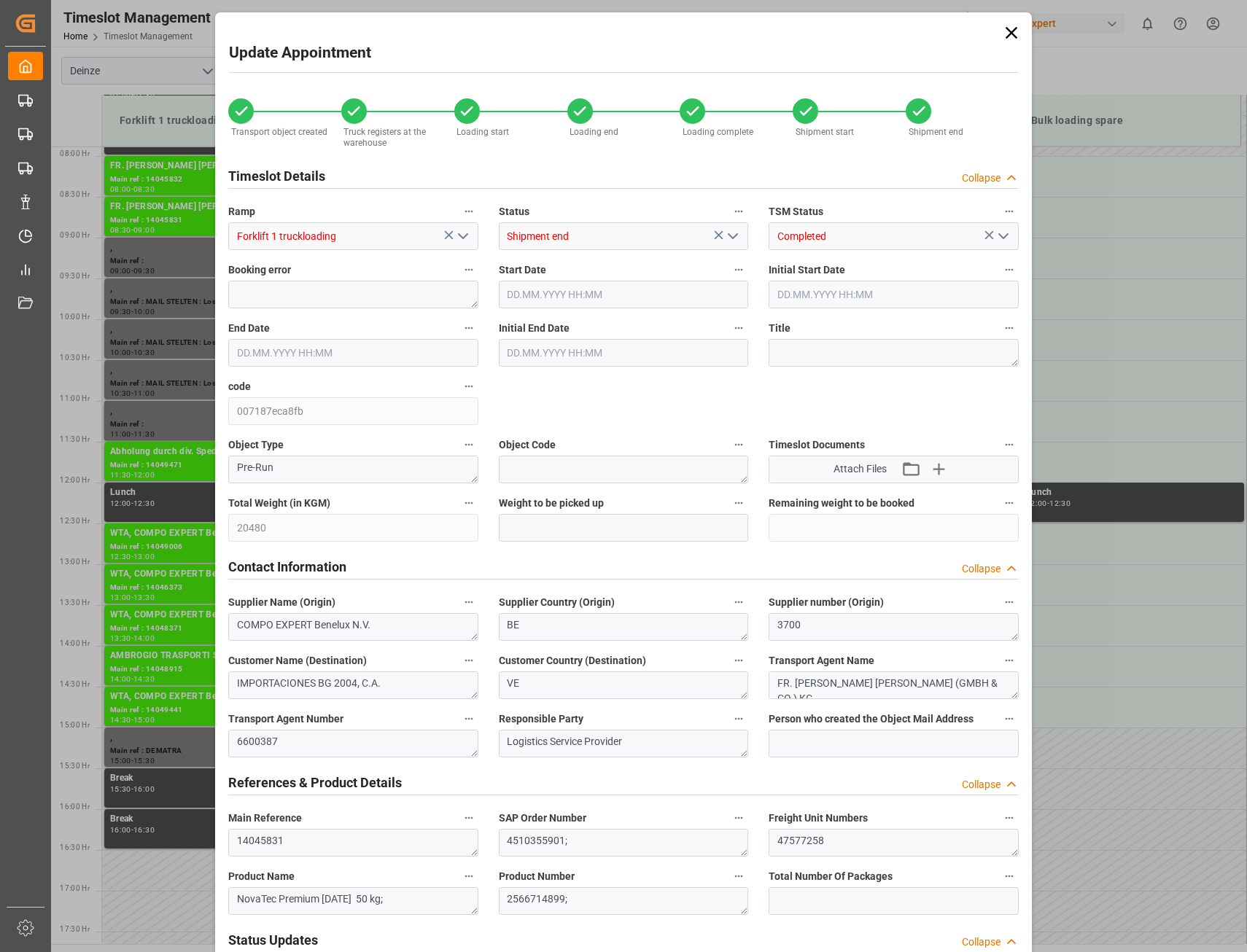
type input "[DATE] 10:06"
type input "[DATE] 10:03"
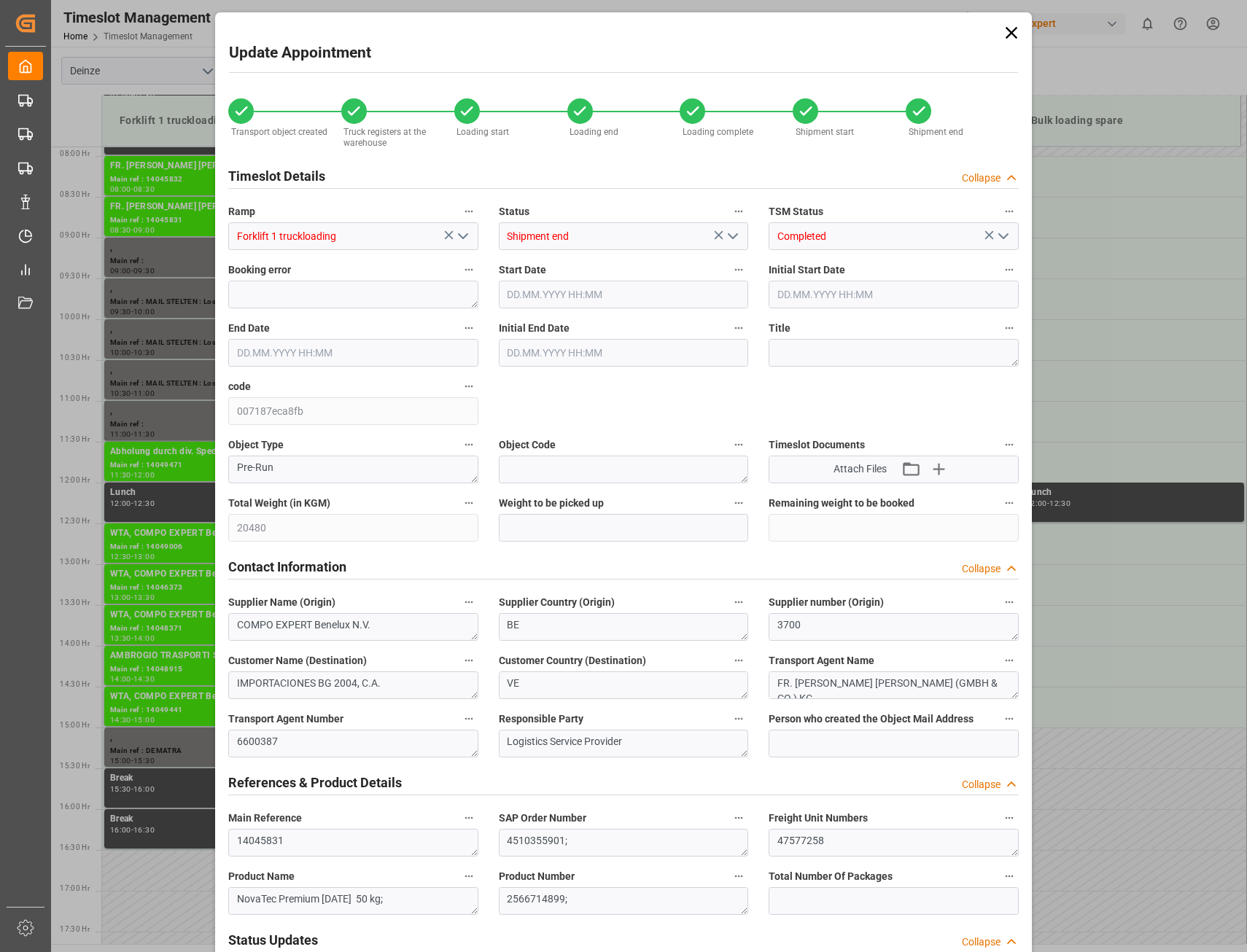
type input "[DATE] 10:03"
type input "[DATE] 06:07"
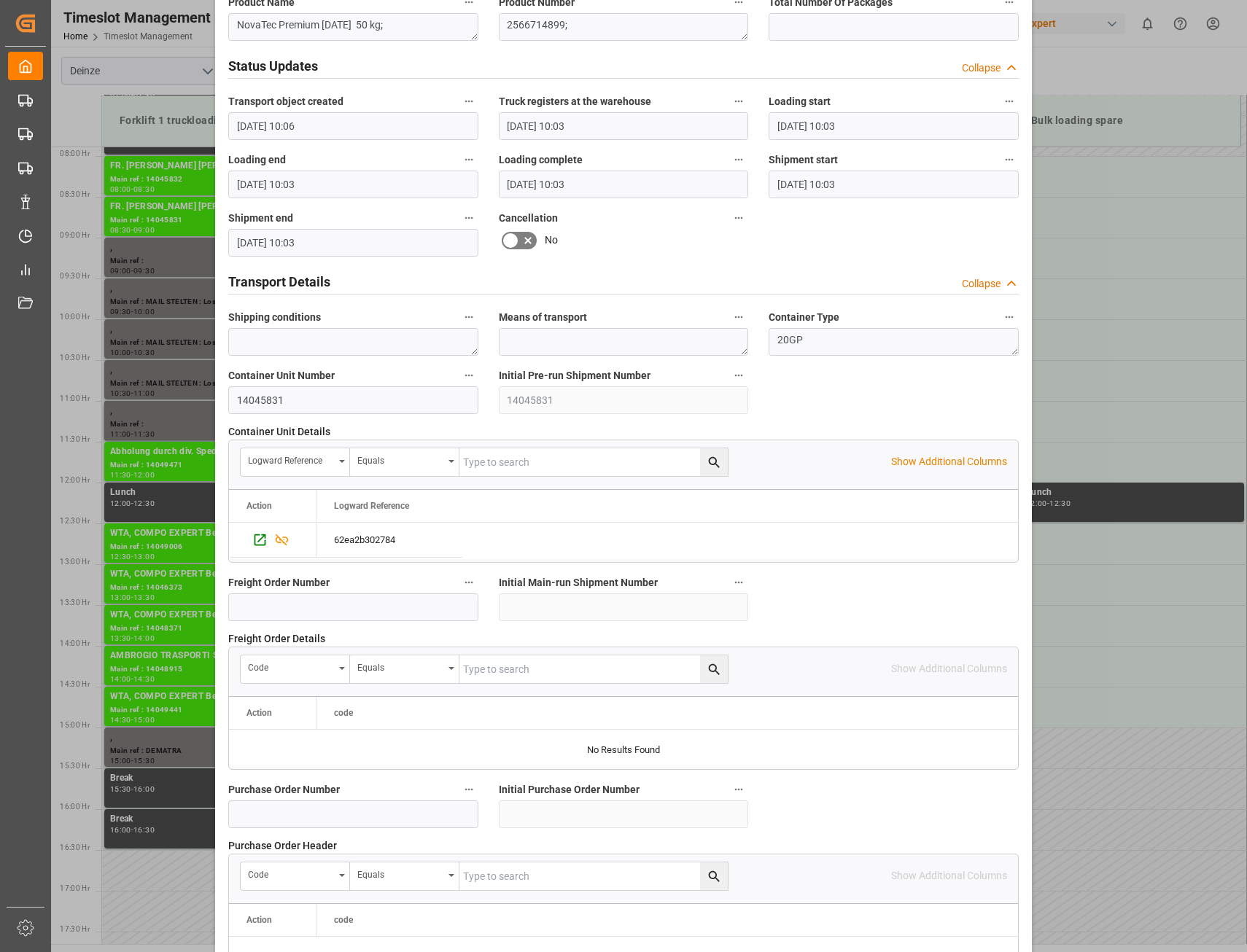
scroll to position [875, 0]
click at [380, 541] on div "62ea2b302784" at bounding box center [389, 539] width 145 height 34
click at [261, 537] on icon "Press SPACE to deselect this row." at bounding box center [260, 539] width 15 height 15
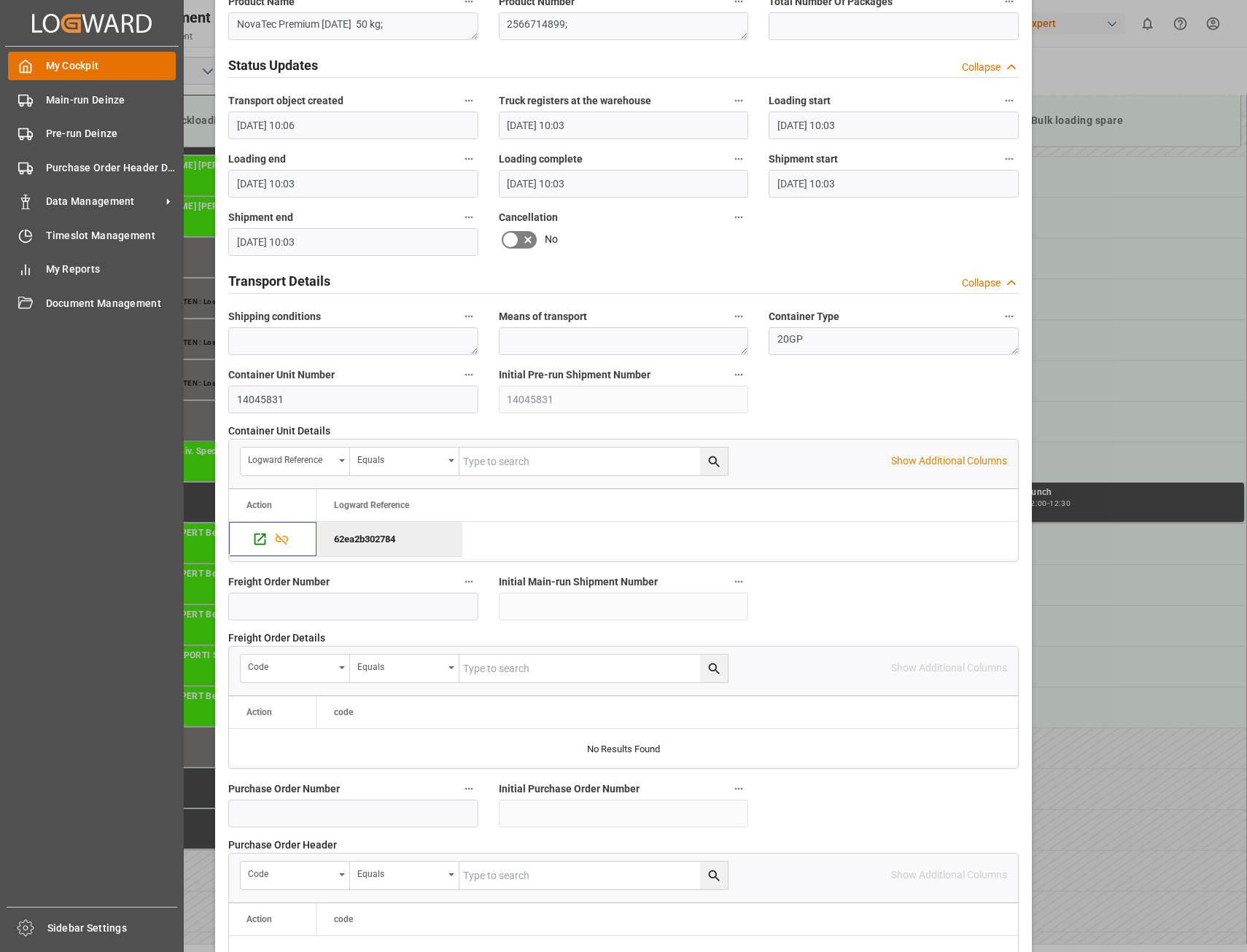
click at [54, 72] on span "My Cockpit" at bounding box center [111, 65] width 130 height 15
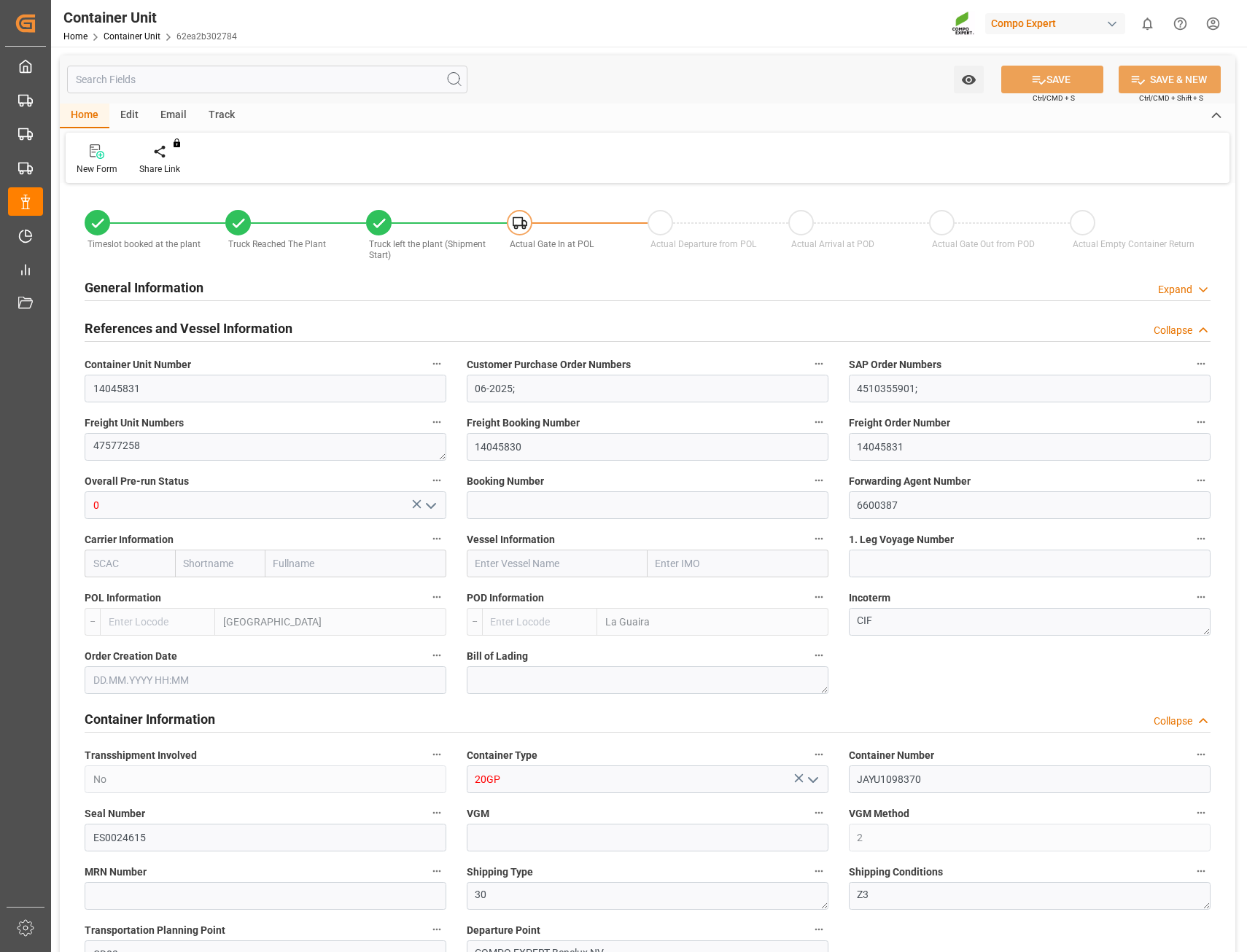
type input "BEANR"
type input "VELAG"
type input "7"
type input "0"
type input "8"
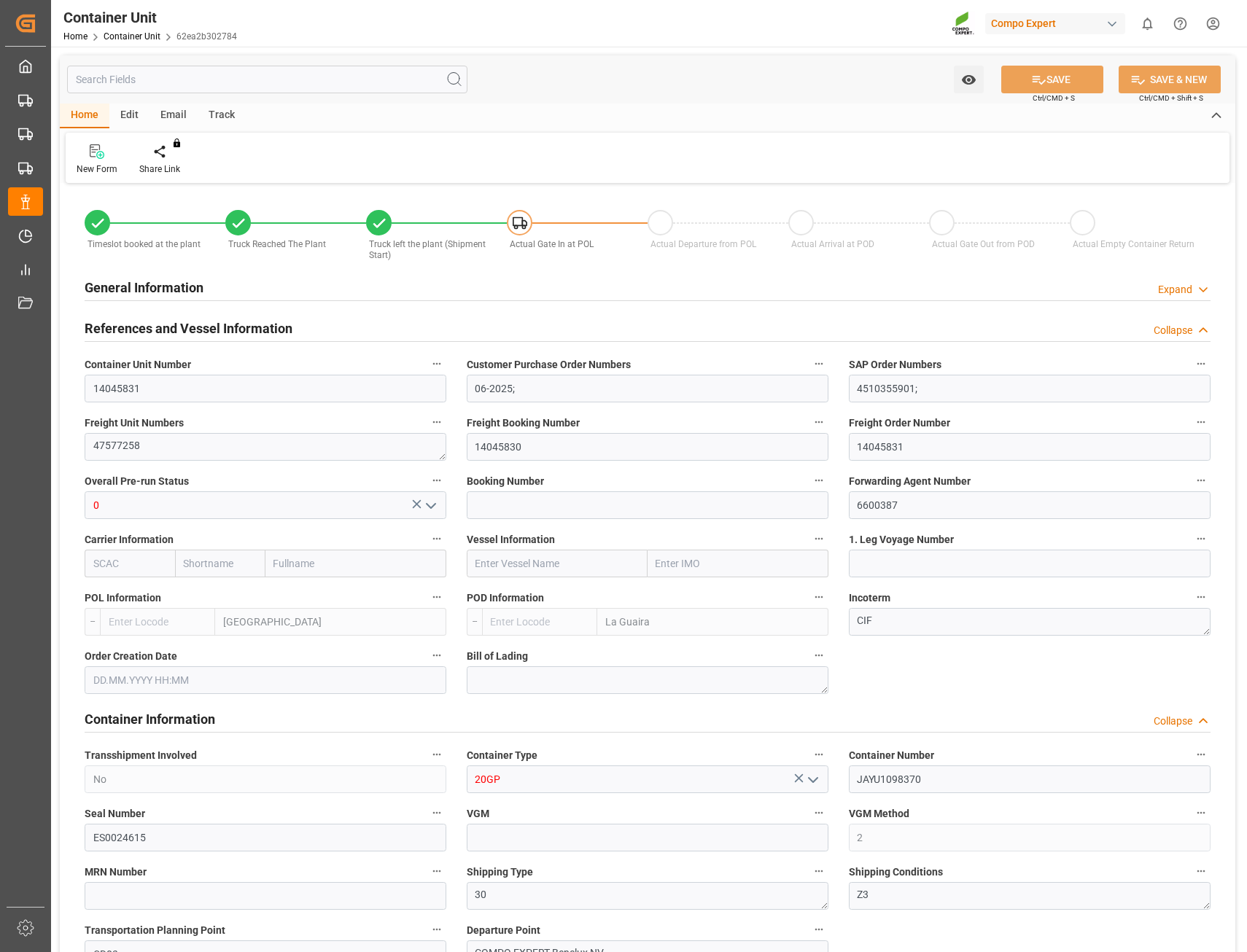
type input "0"
type input "16"
type input "20480"
type input "[DATE] 10:06"
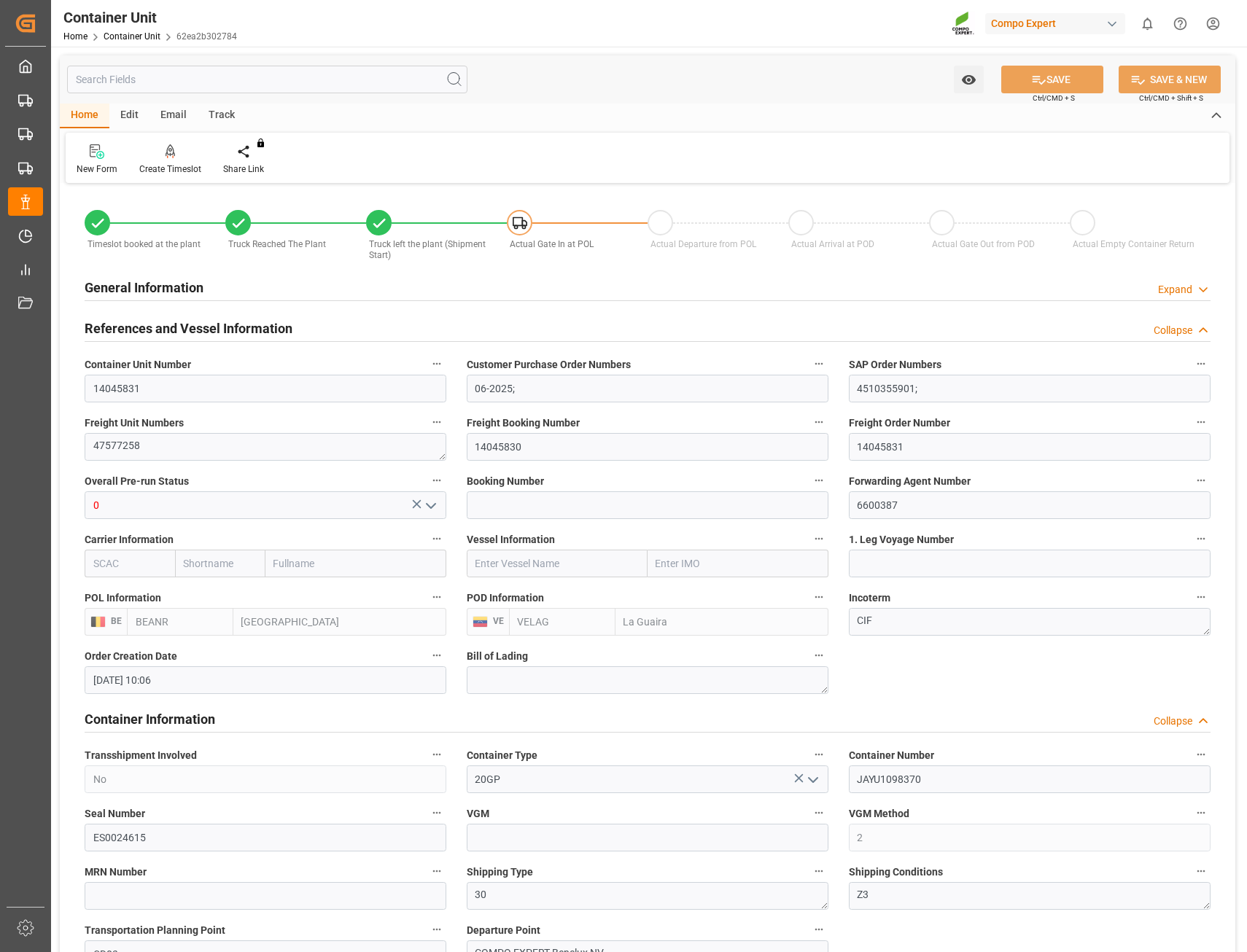
type input "[DATE] 10:03"
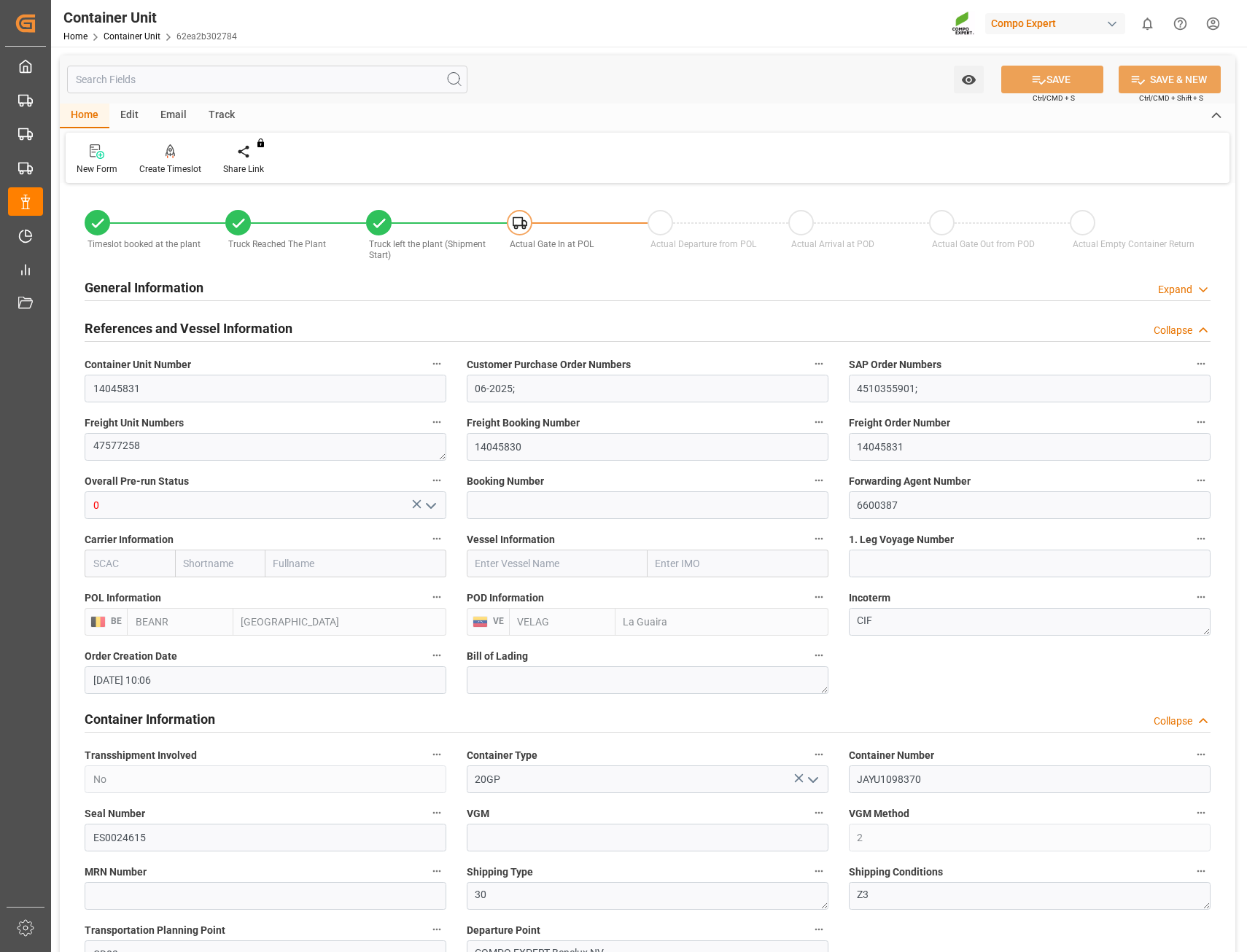
type input "[DATE] 10:03"
type input "[DATE]"
type input "03.06.2025"
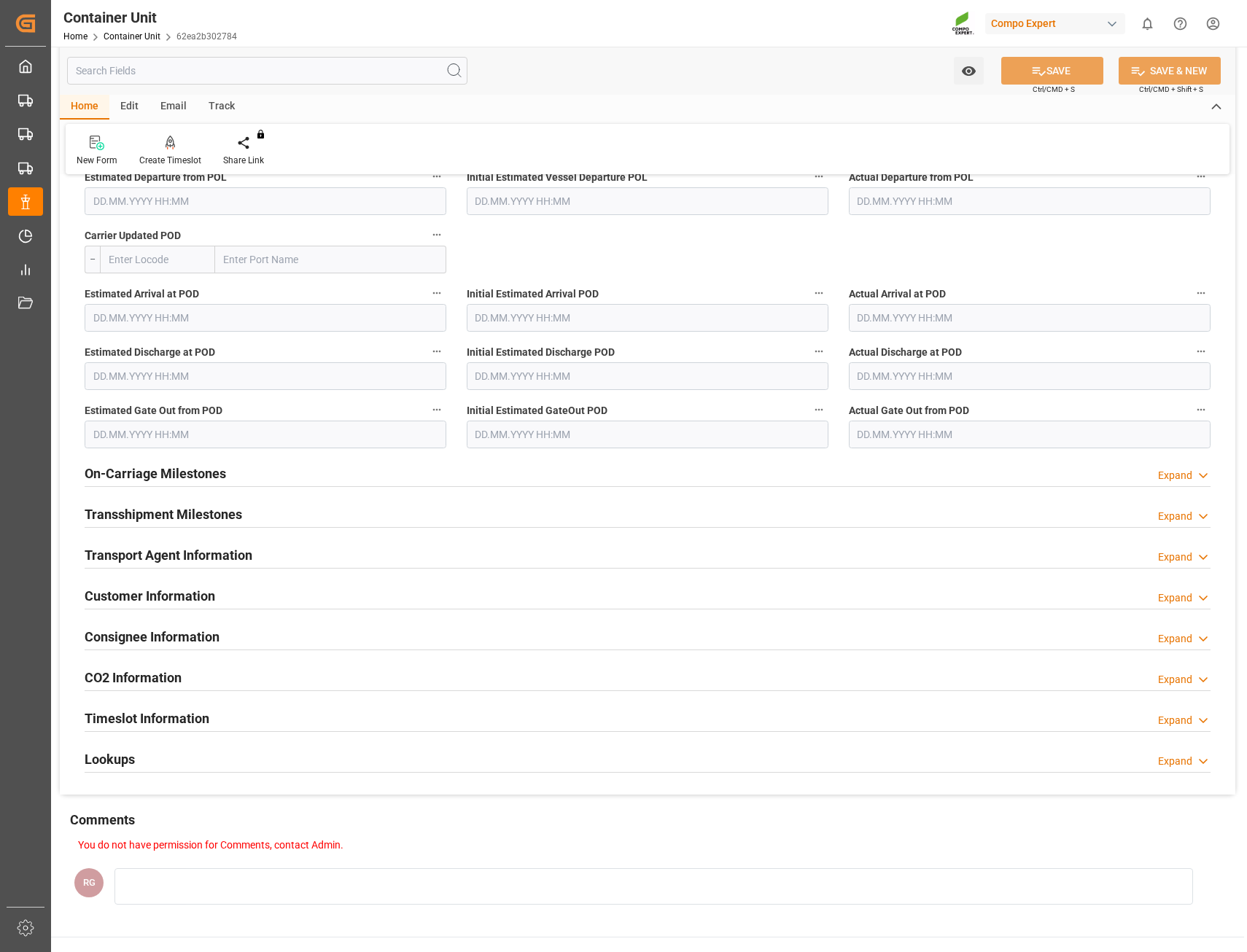
scroll to position [1751, 0]
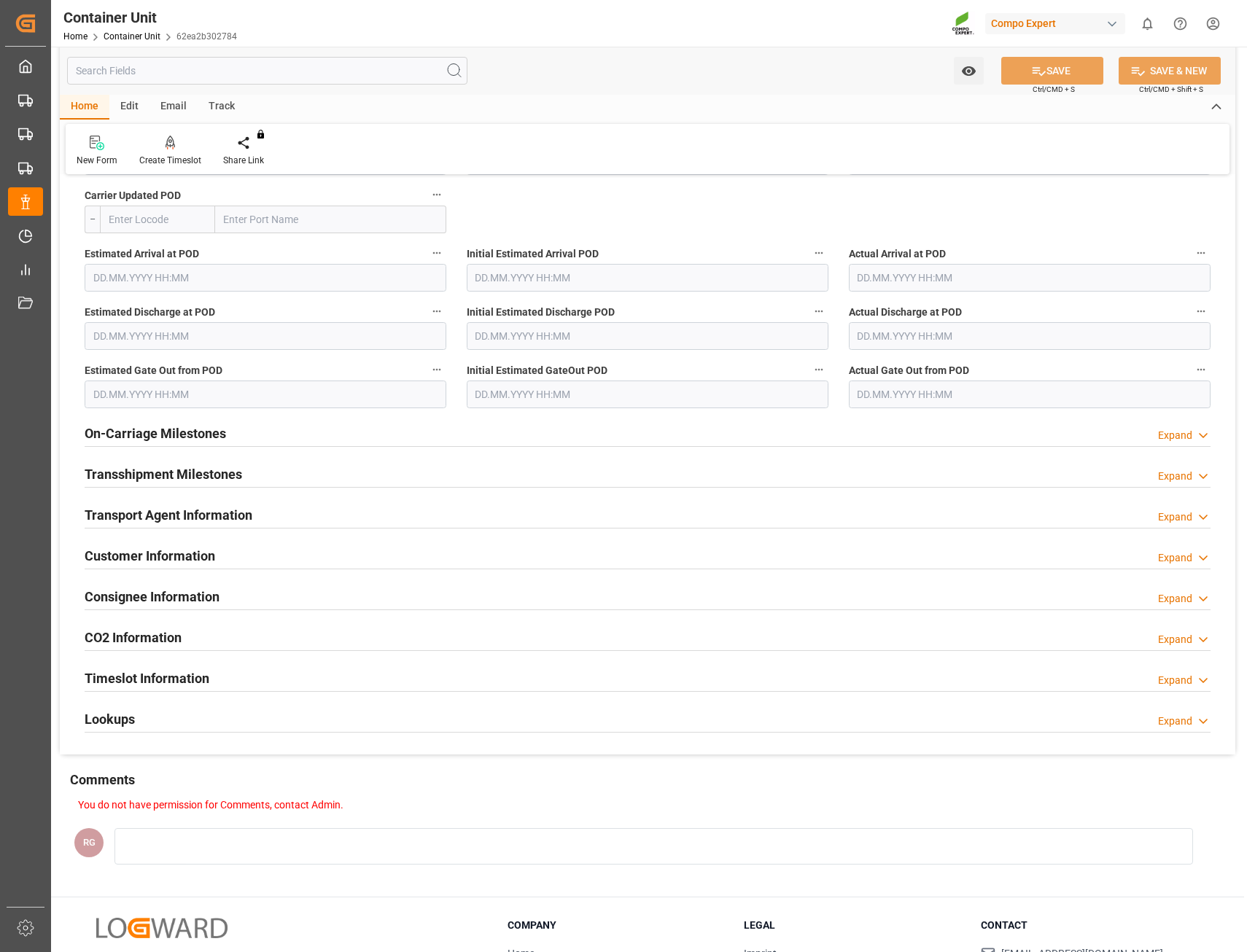
click at [1166, 721] on div "Expand" at bounding box center [1175, 721] width 34 height 15
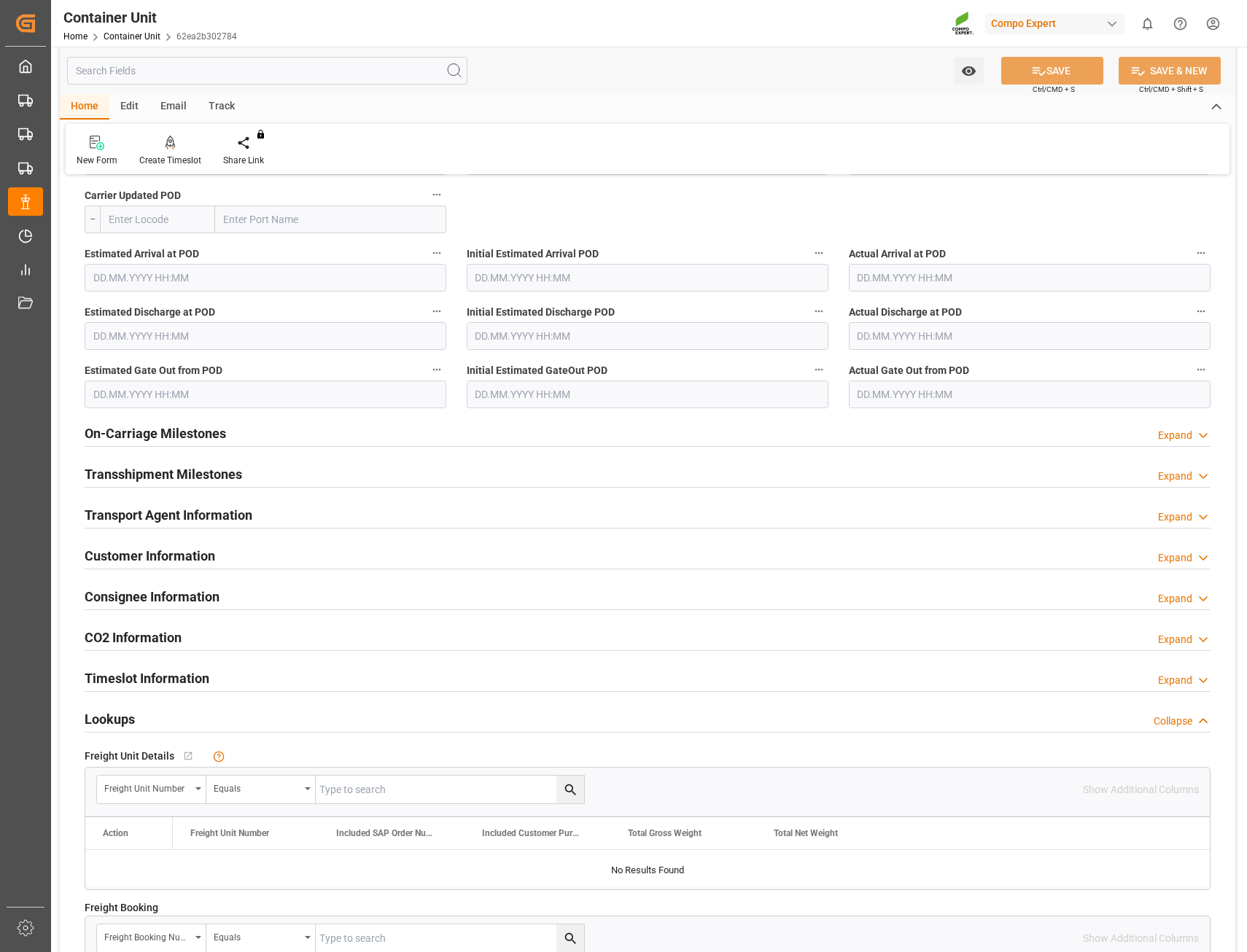
click at [1168, 684] on div "Expand" at bounding box center [1175, 680] width 34 height 15
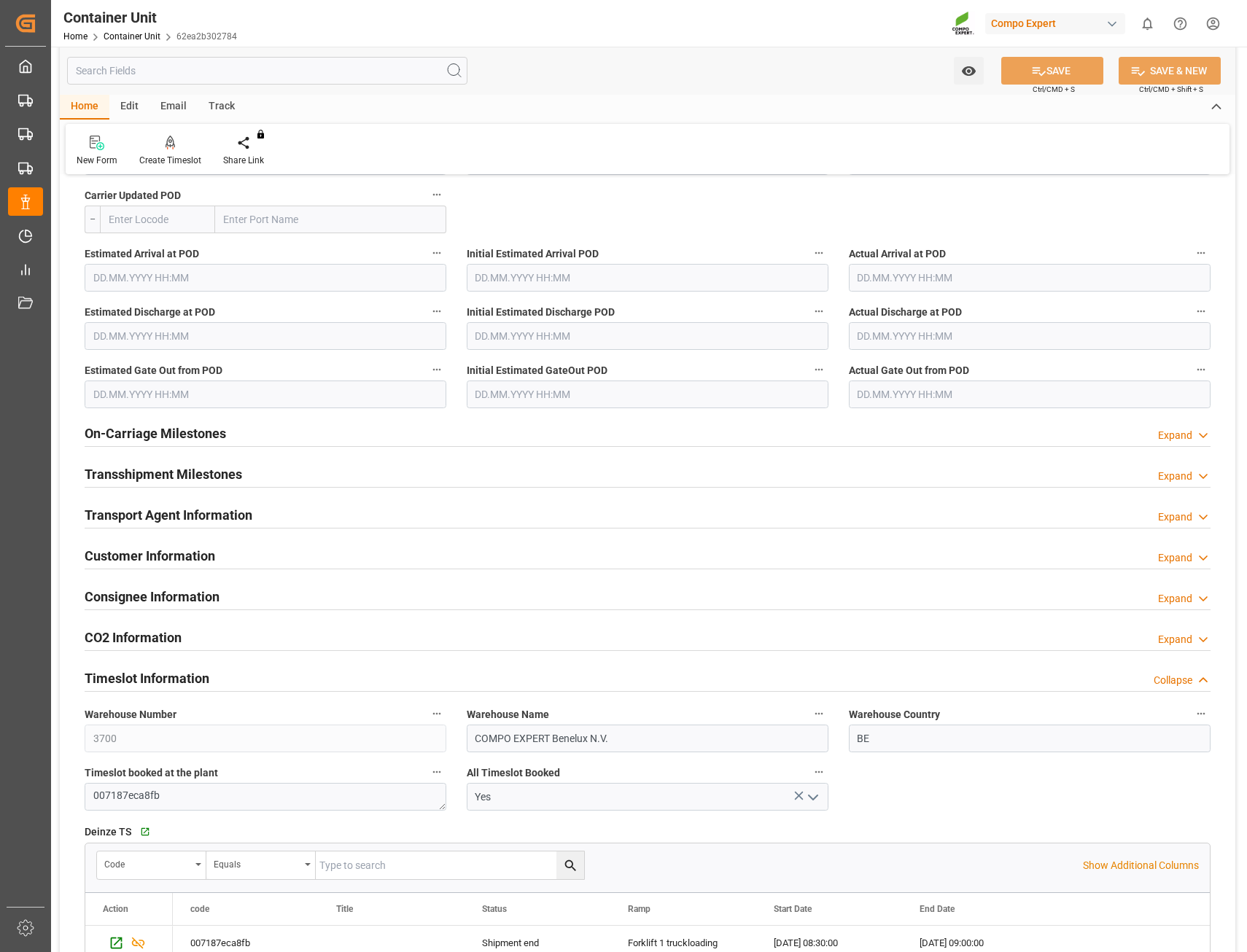
click at [1172, 637] on div "Expand" at bounding box center [1175, 640] width 34 height 15
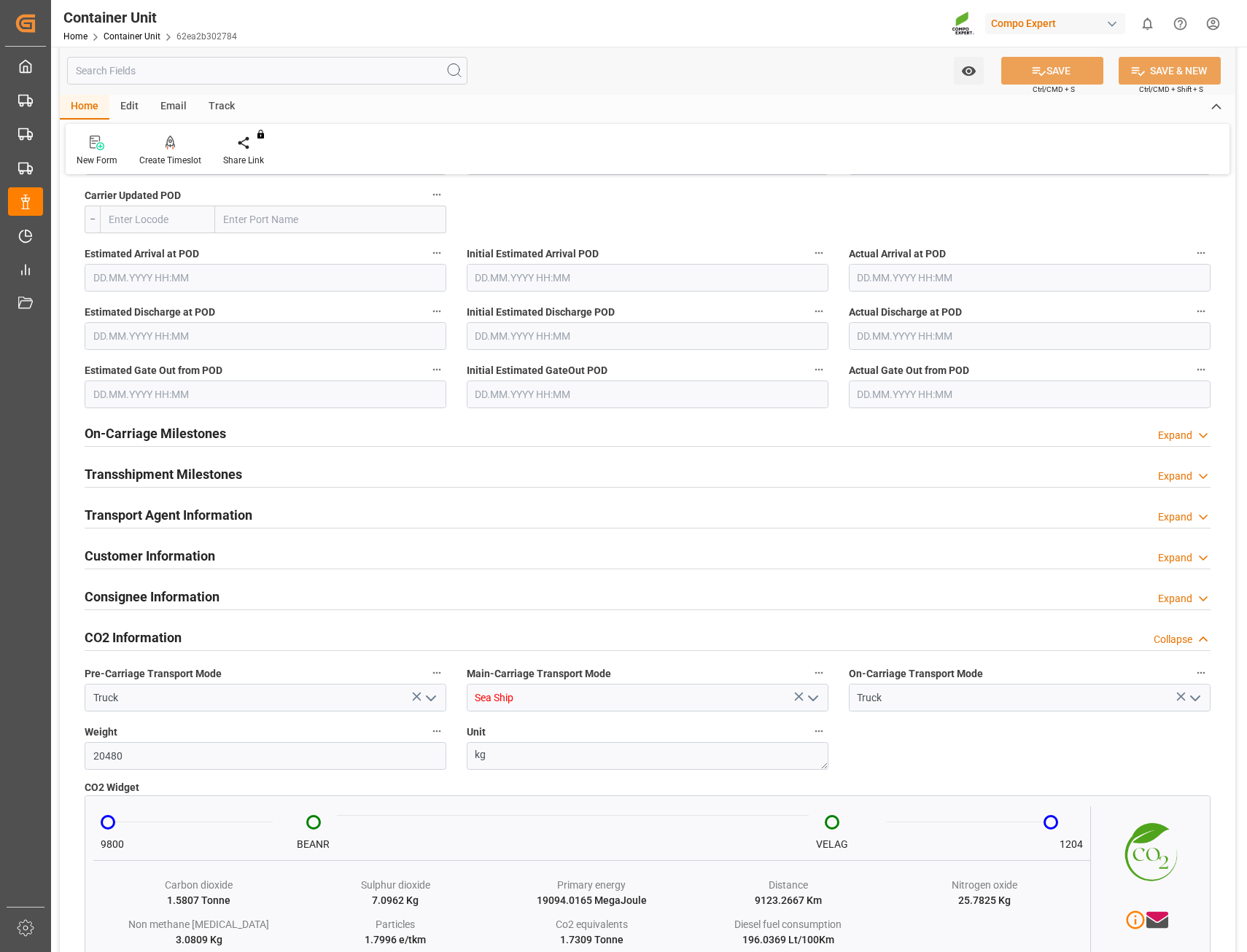
click at [1169, 600] on div "Expand" at bounding box center [1175, 599] width 34 height 15
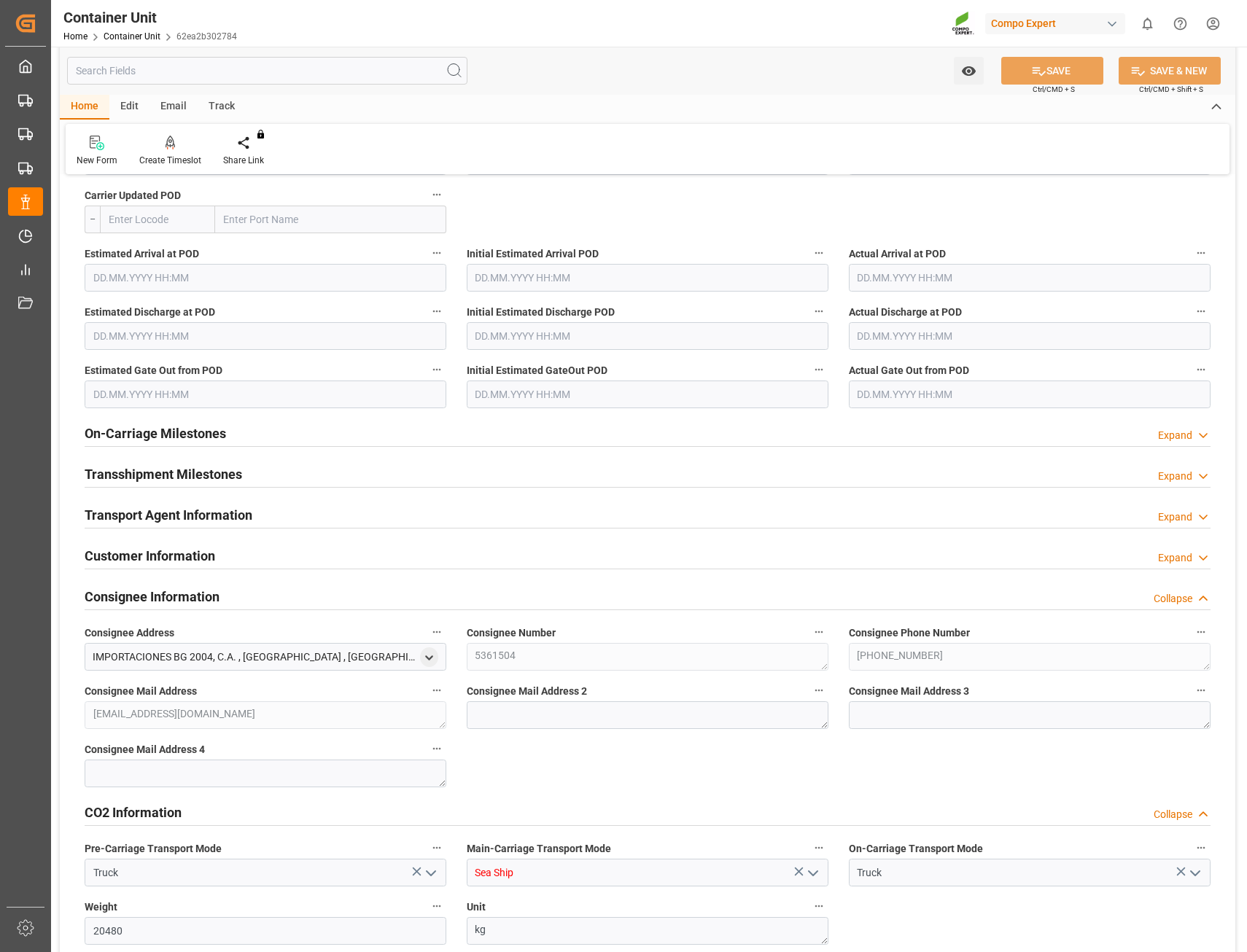
click at [1179, 475] on div "Expand" at bounding box center [1175, 476] width 34 height 15
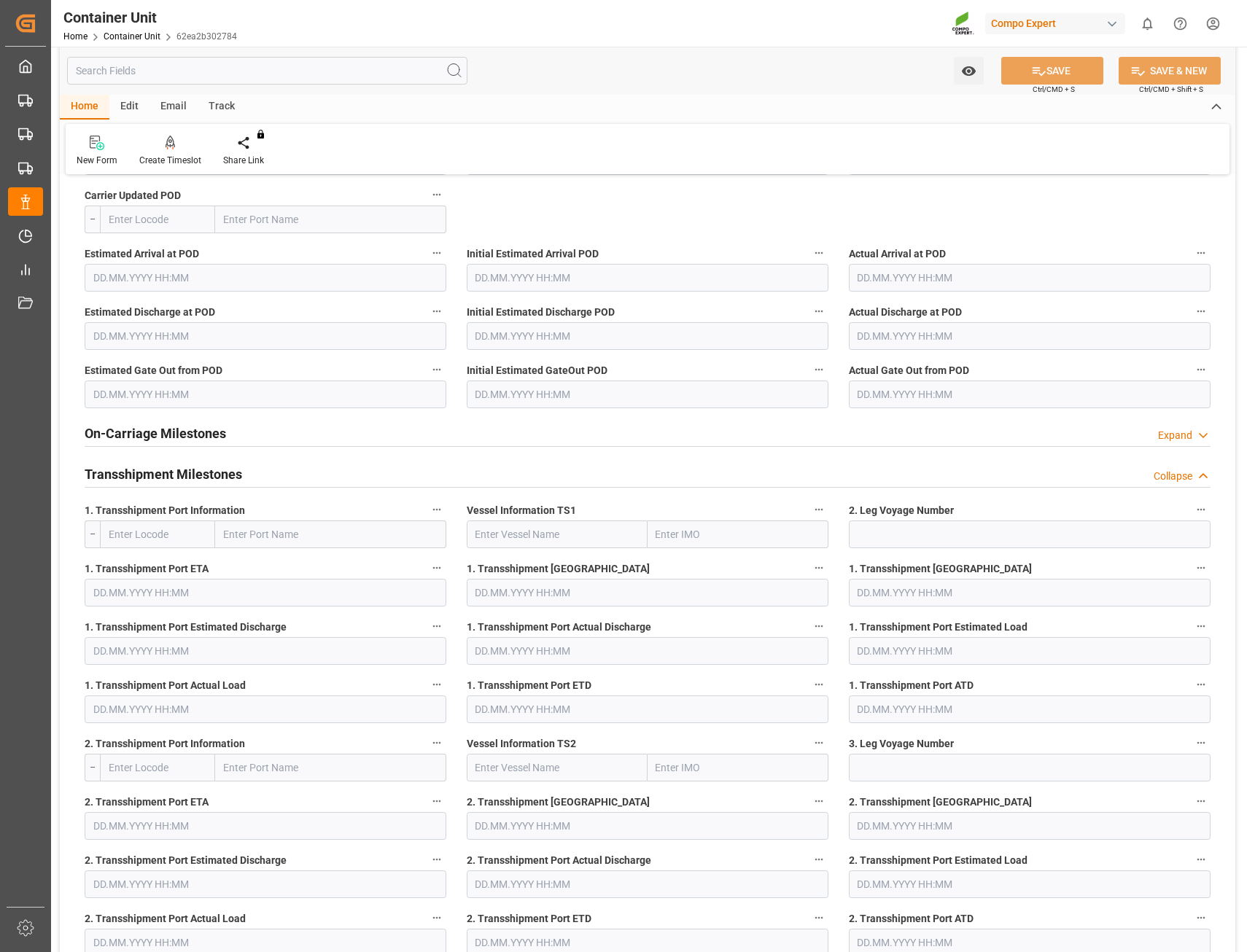
click at [1176, 435] on div "Expand" at bounding box center [1175, 435] width 34 height 15
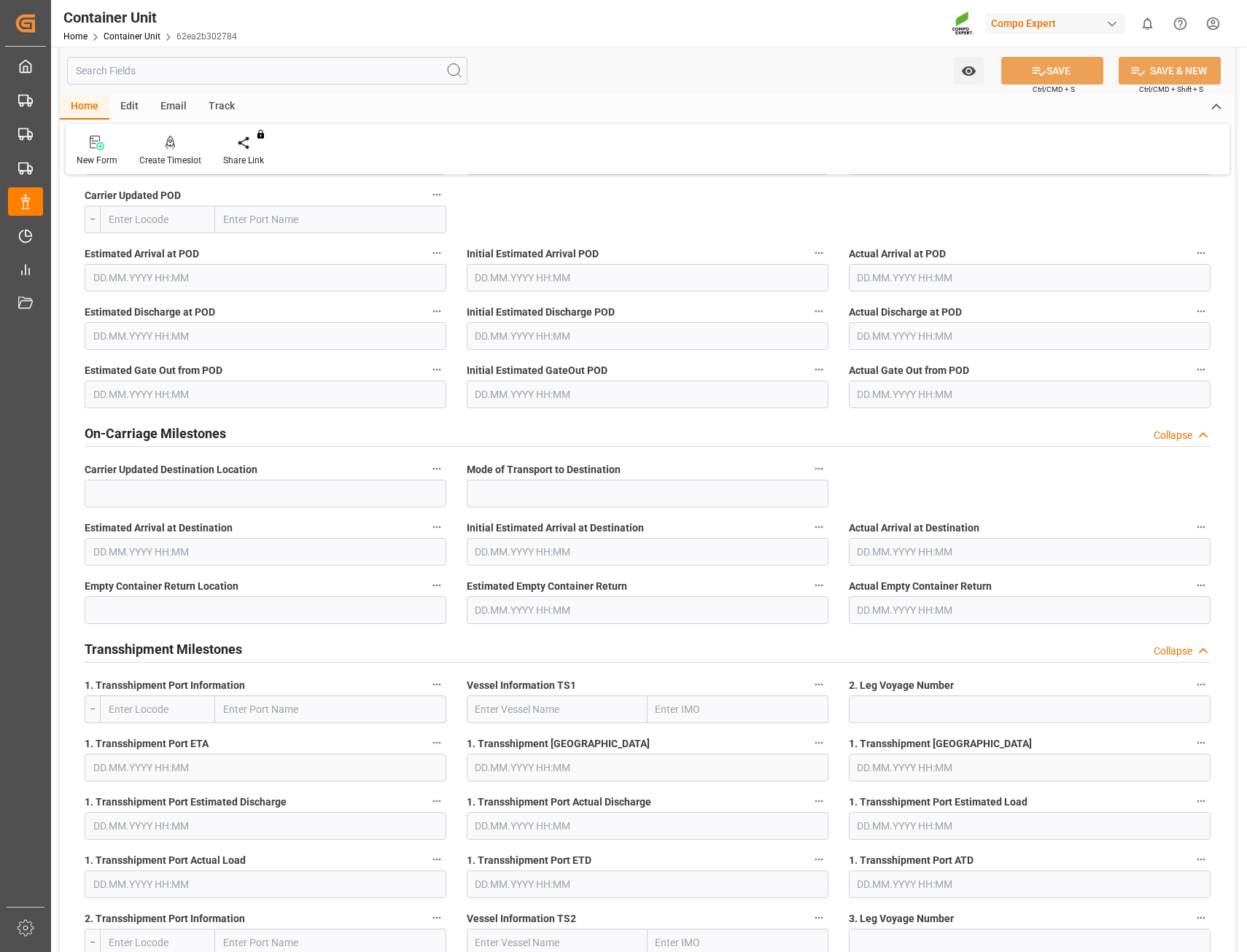
click at [1176, 435] on div "Collapse" at bounding box center [1172, 435] width 38 height 15
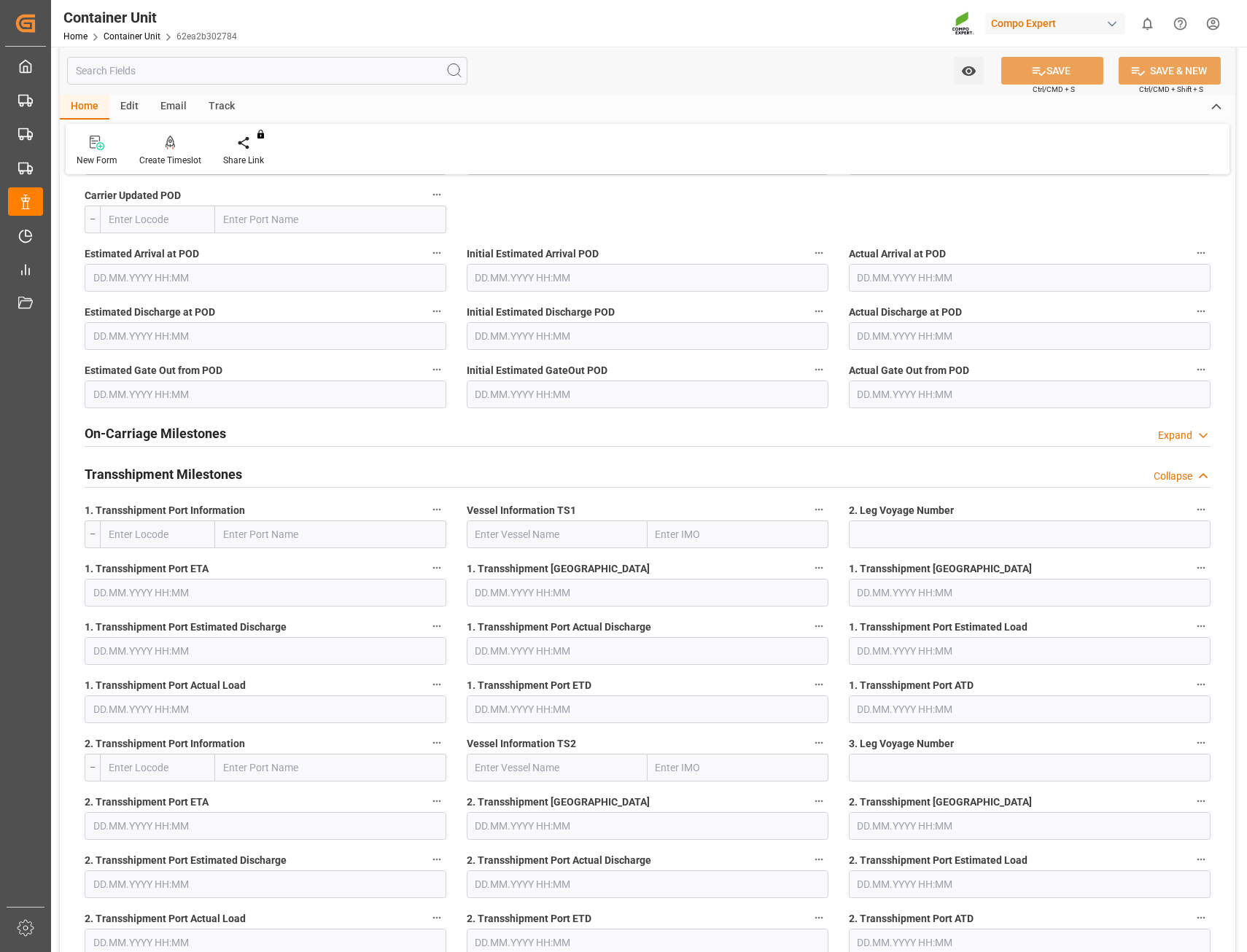
click at [1168, 477] on div "Collapse" at bounding box center [1172, 476] width 38 height 15
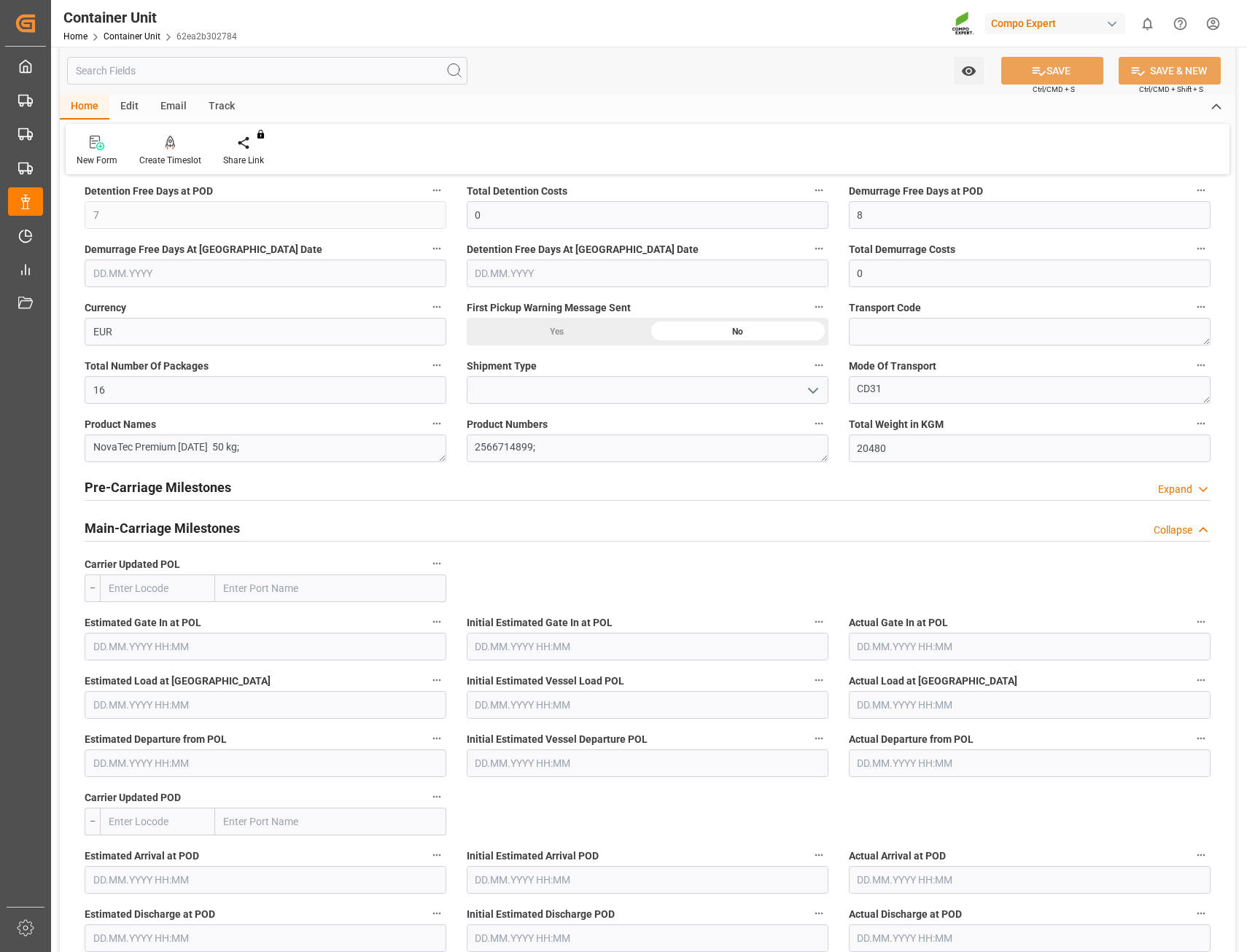
scroll to position [1138, 0]
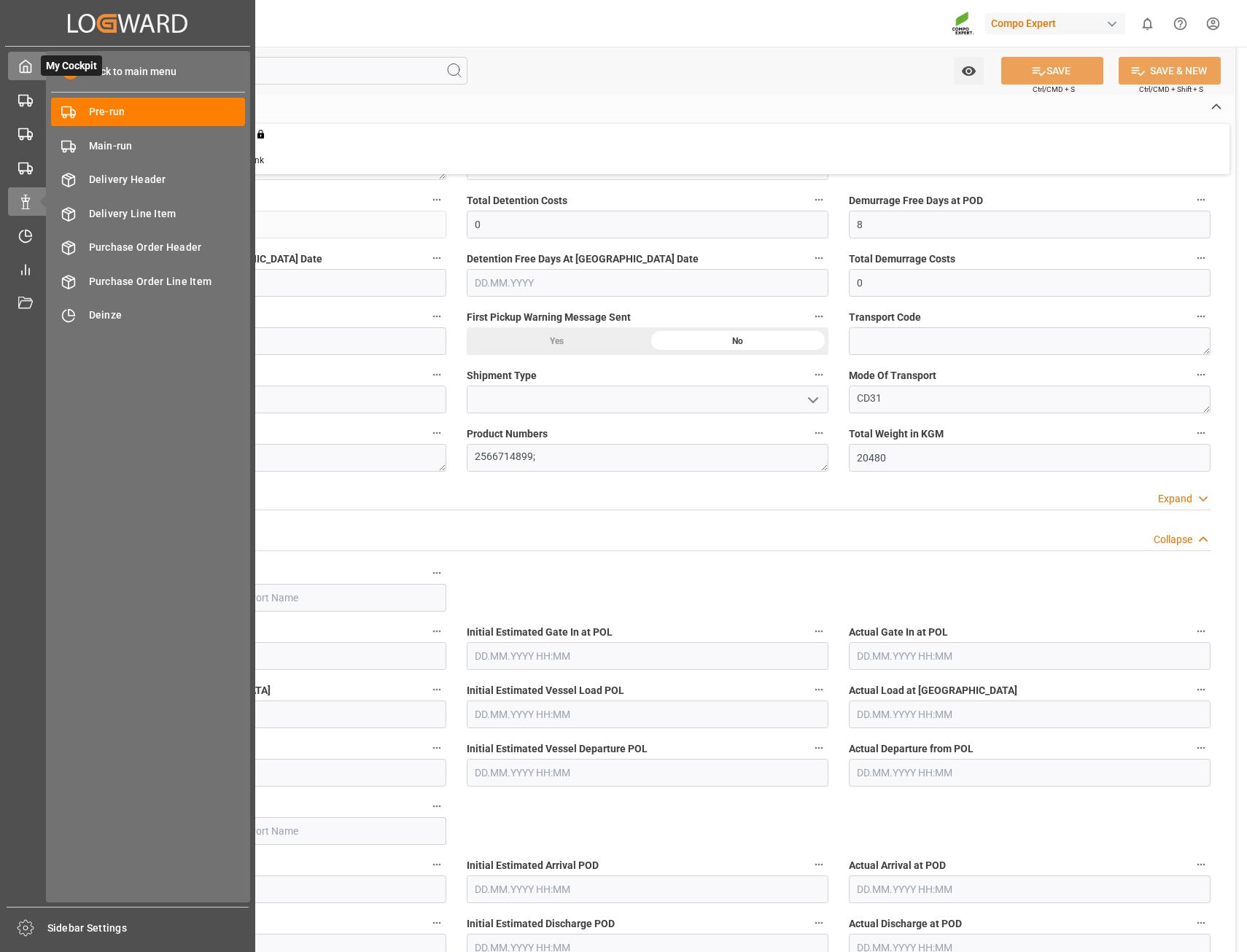
click at [26, 70] on icon at bounding box center [25, 66] width 14 height 14
